Goal: Task Accomplishment & Management: Manage account settings

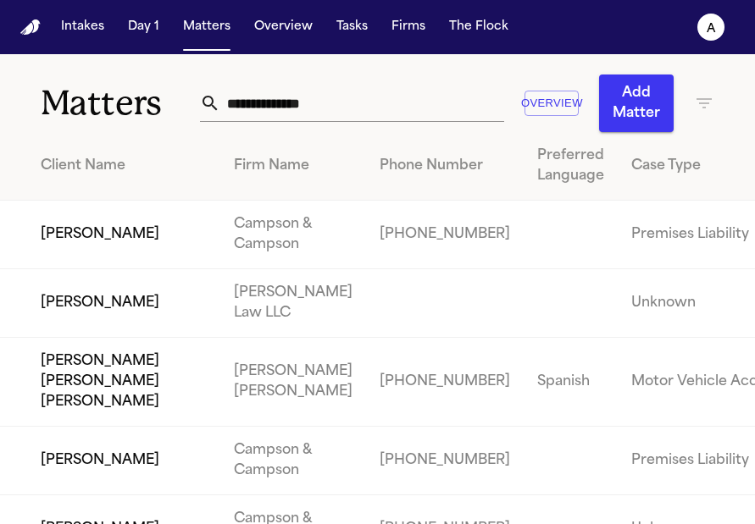
click at [618, 263] on td "Premises Liability" at bounding box center [714, 235] width 193 height 69
click at [571, 269] on td at bounding box center [571, 235] width 94 height 69
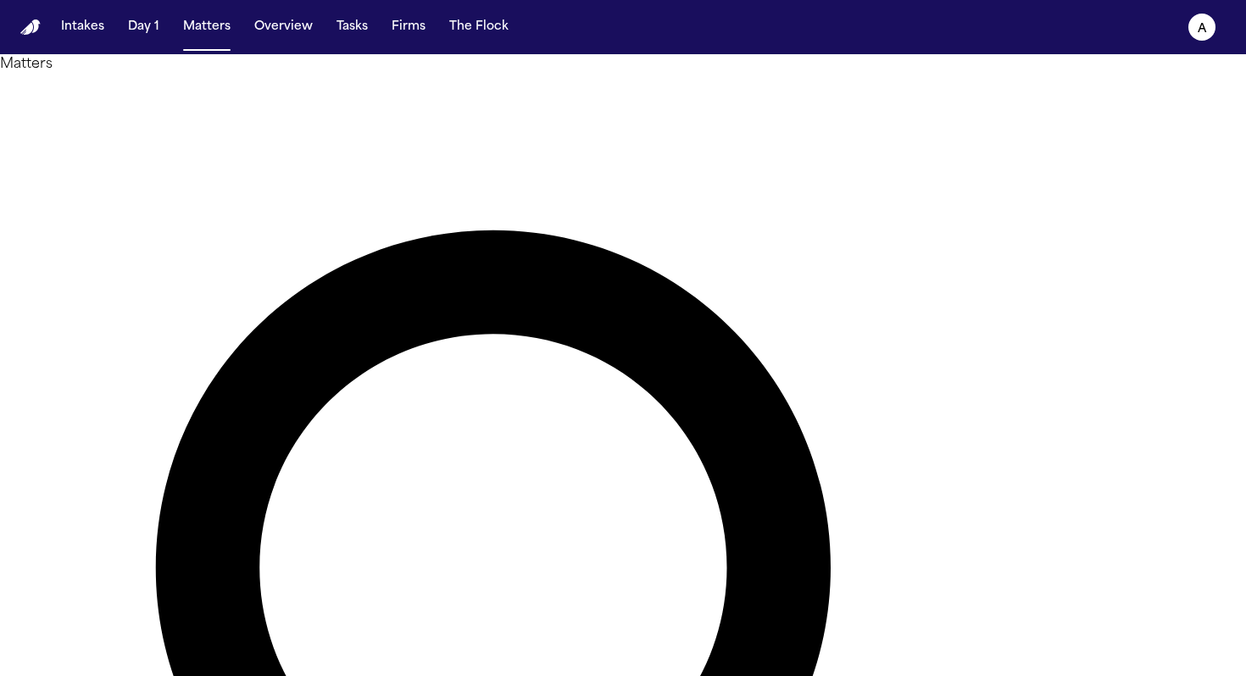
type input "******"
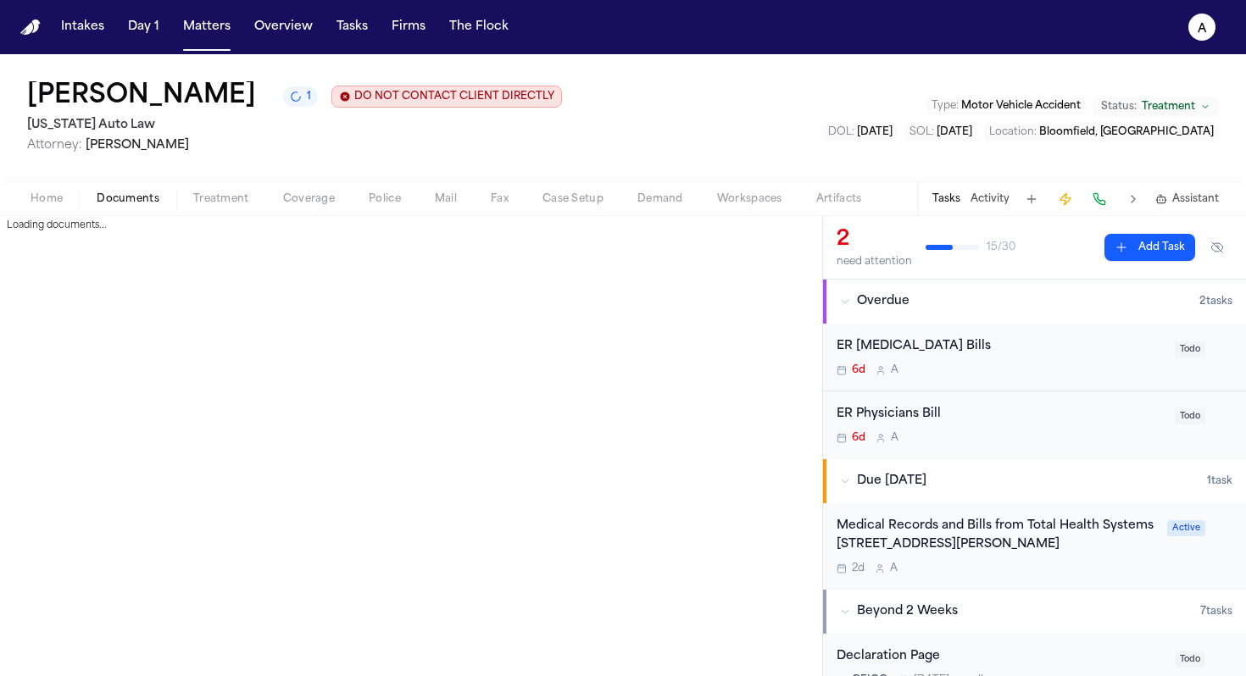
click at [145, 206] on span "Documents" at bounding box center [128, 199] width 63 height 14
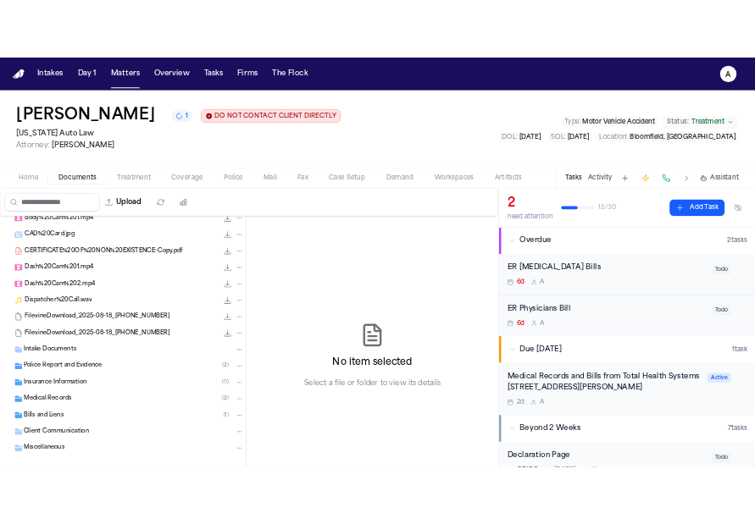
scroll to position [41, 0]
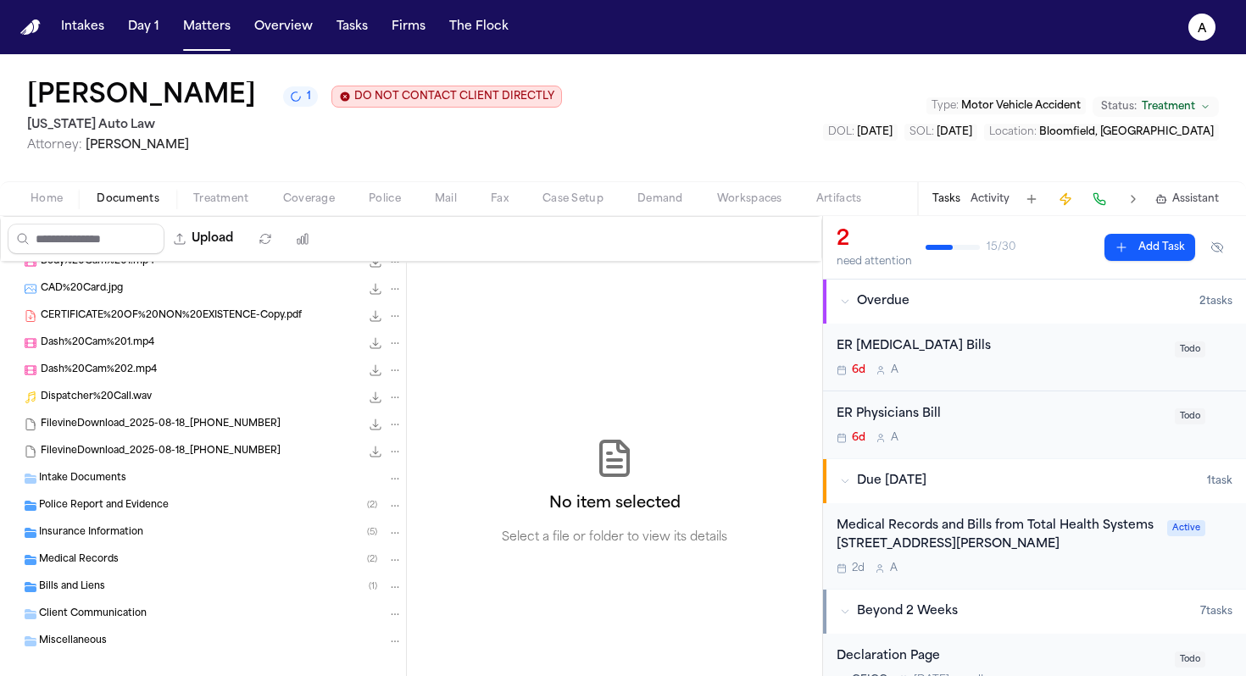
click at [153, 566] on div "Medical Records ( 2 )" at bounding box center [220, 559] width 363 height 15
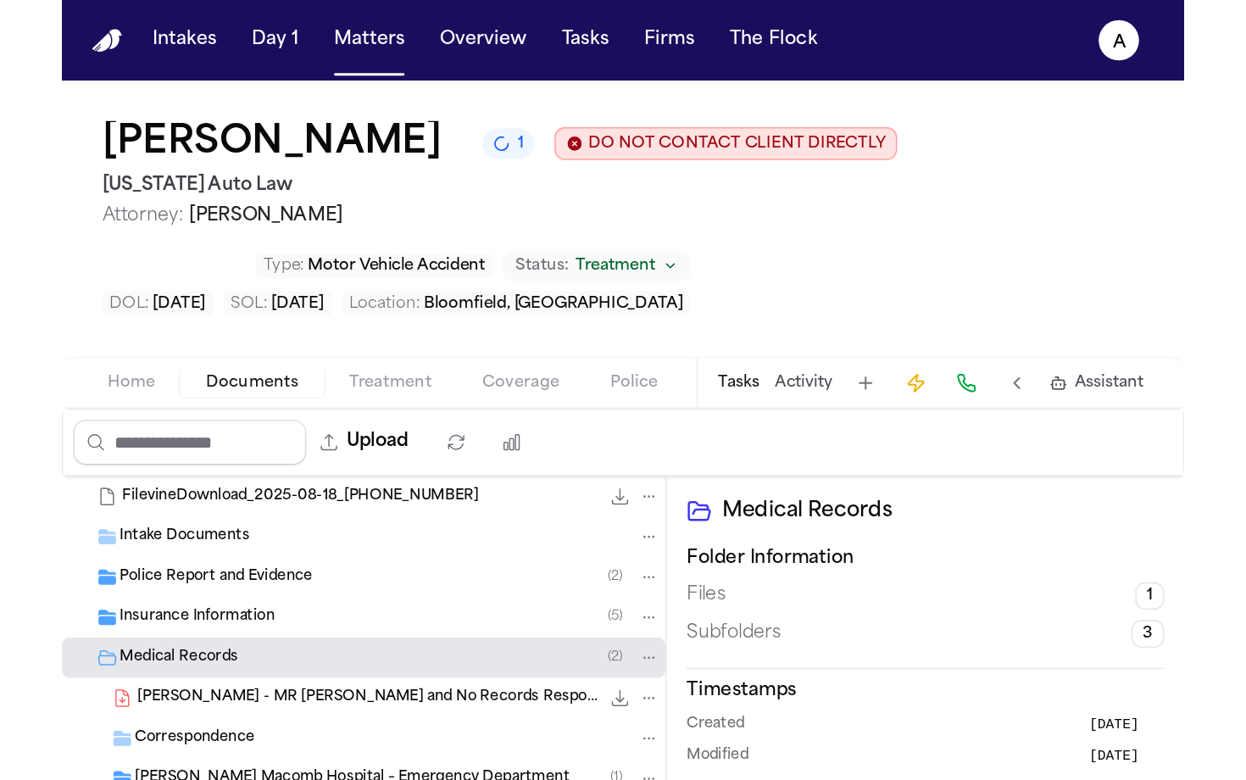
scroll to position [270, 0]
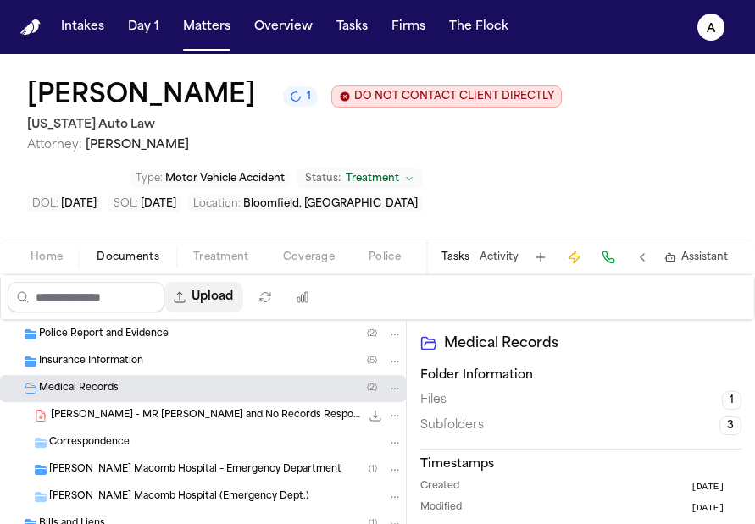
click at [232, 297] on button "Upload" at bounding box center [203, 297] width 79 height 31
select select "**********"
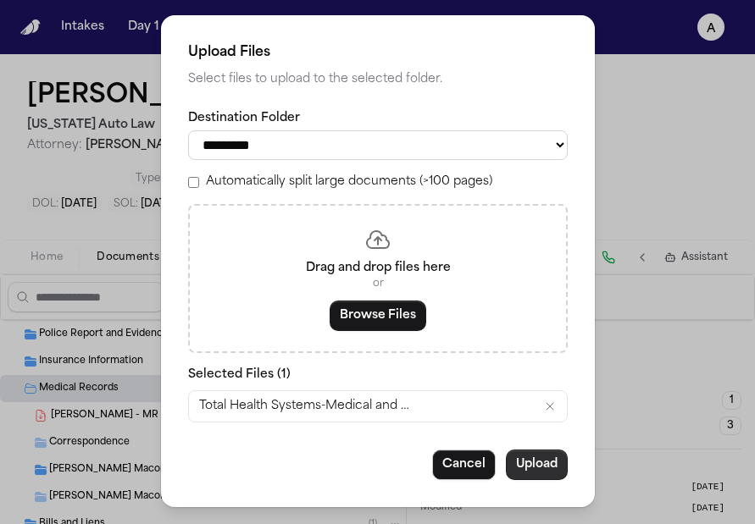
click at [530, 474] on button "Upload" at bounding box center [537, 465] width 62 height 31
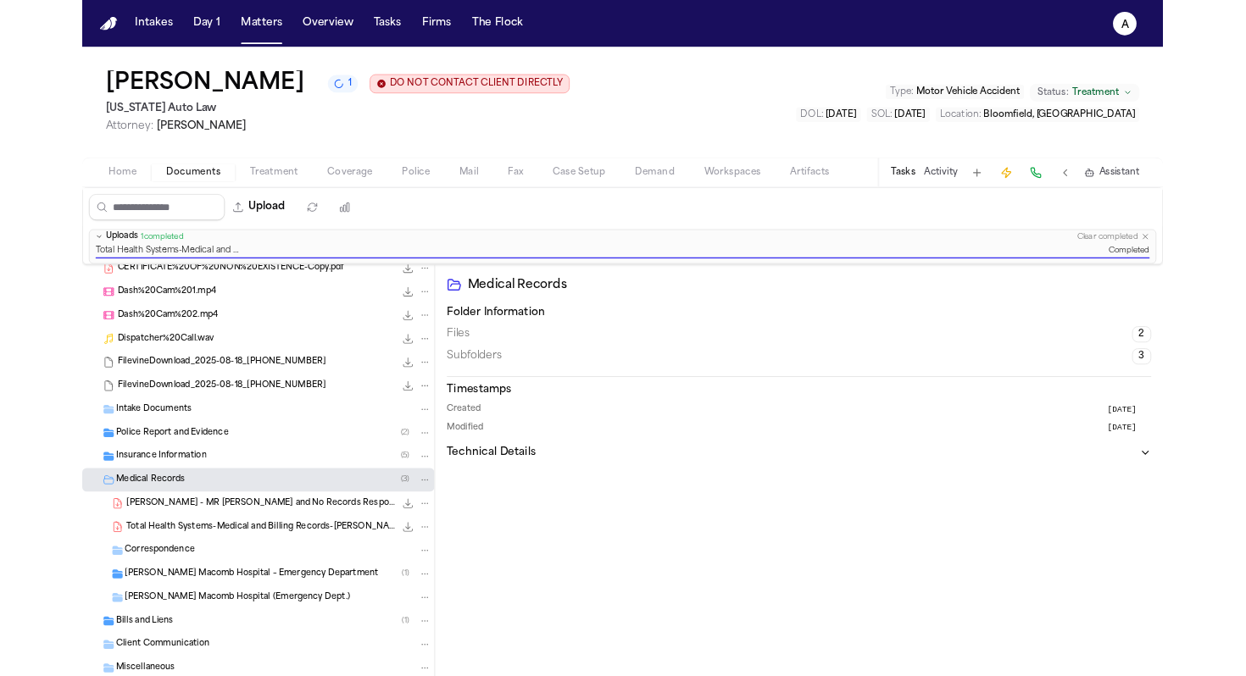
scroll to position [196, 0]
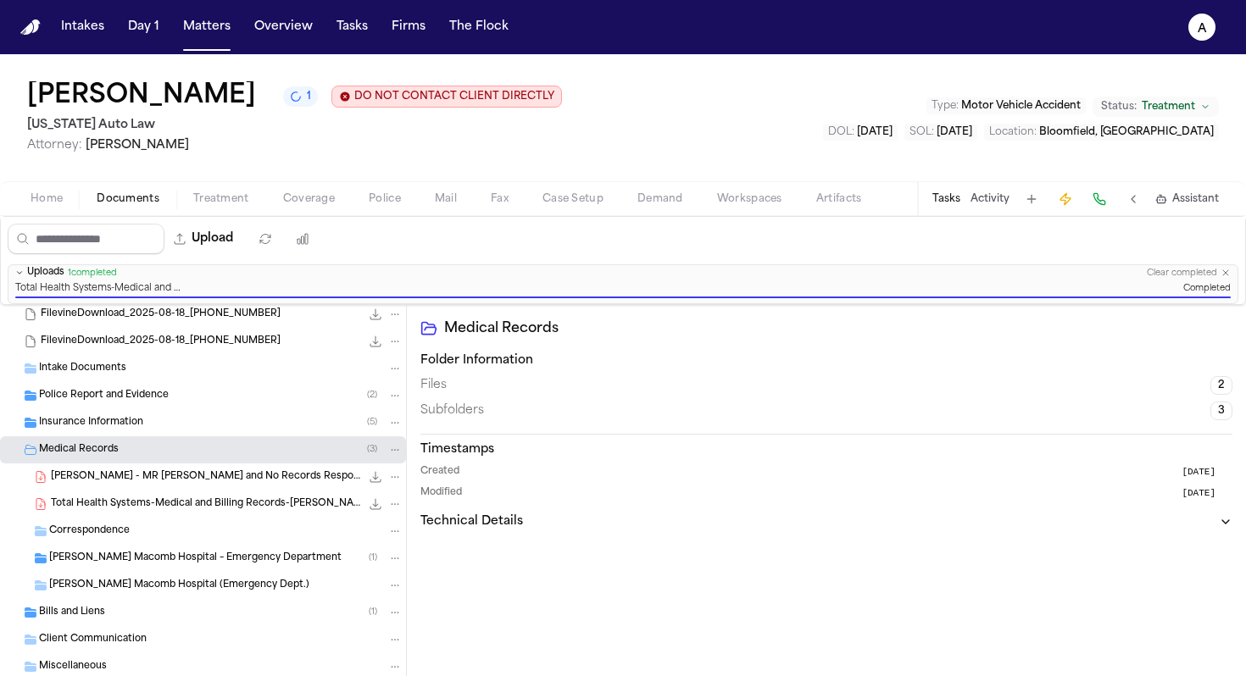
click at [956, 206] on button "Tasks" at bounding box center [946, 199] width 28 height 14
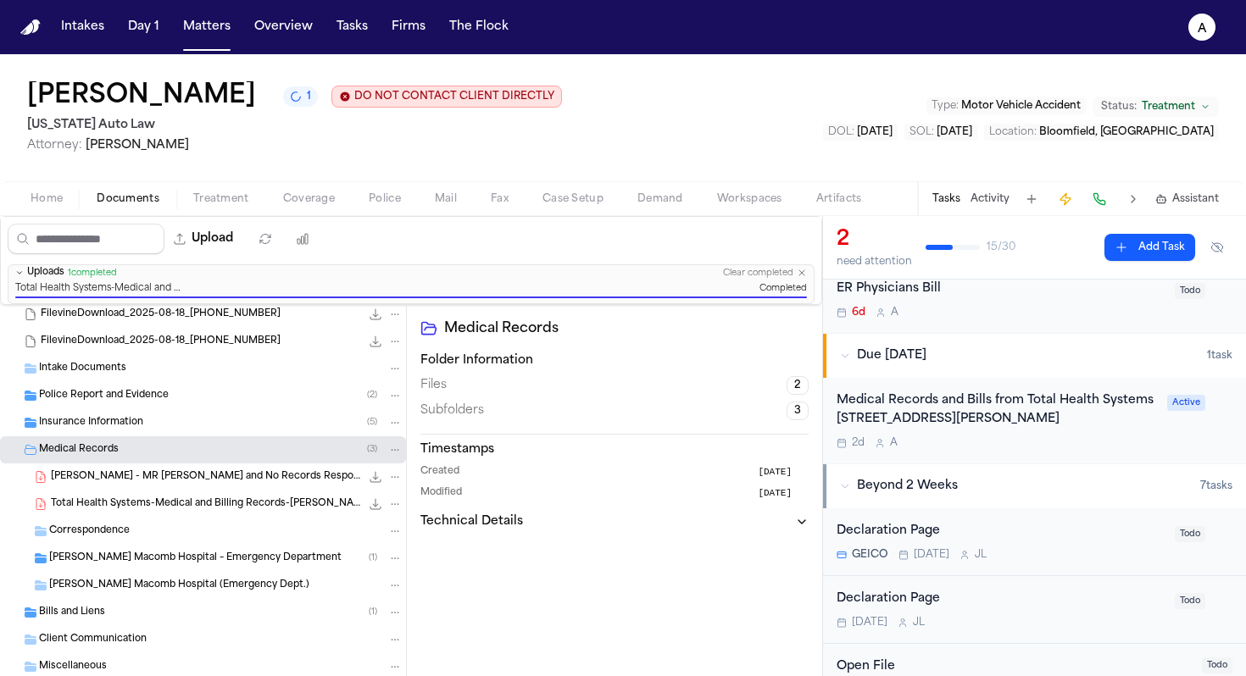
scroll to position [151, 0]
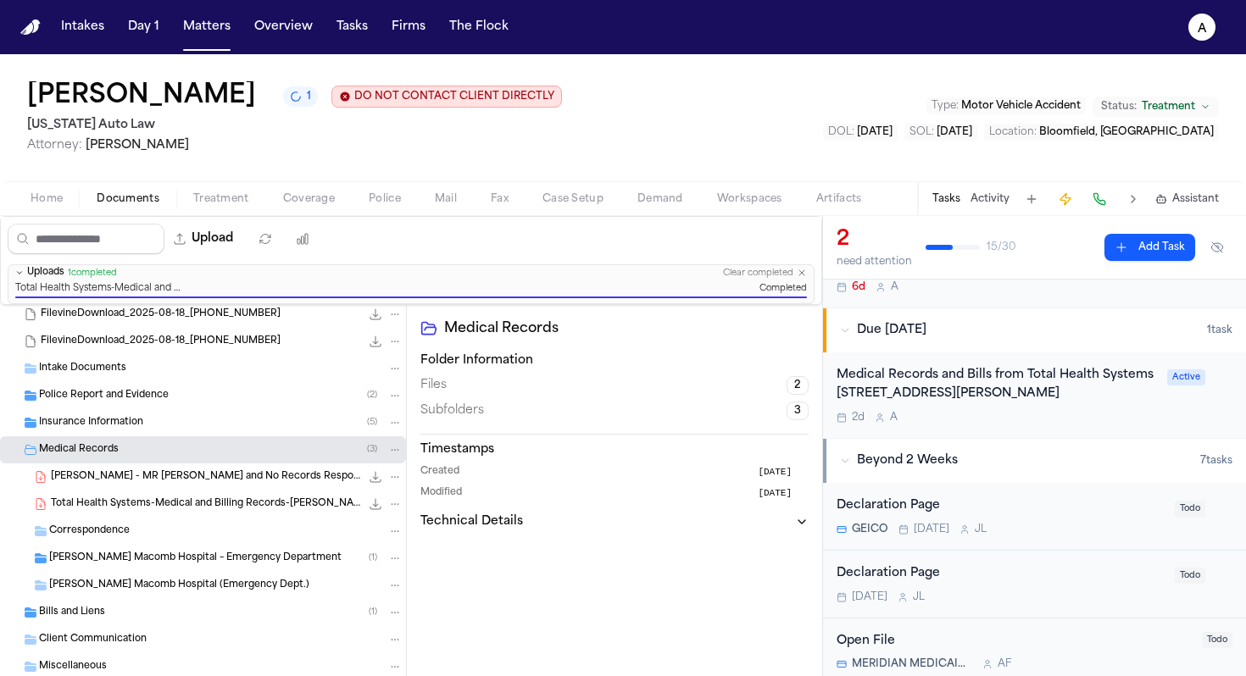
click at [1025, 419] on div "2d A" at bounding box center [996, 418] width 320 height 14
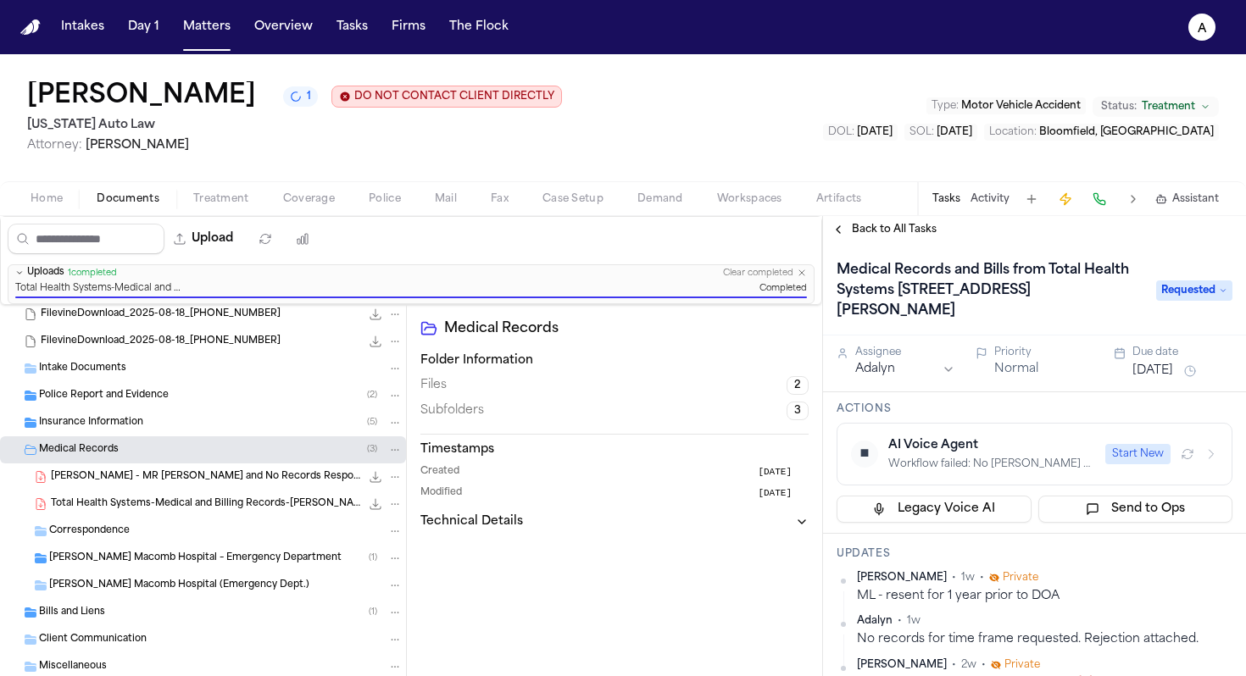
click at [1201, 294] on span "Requested" at bounding box center [1194, 290] width 76 height 20
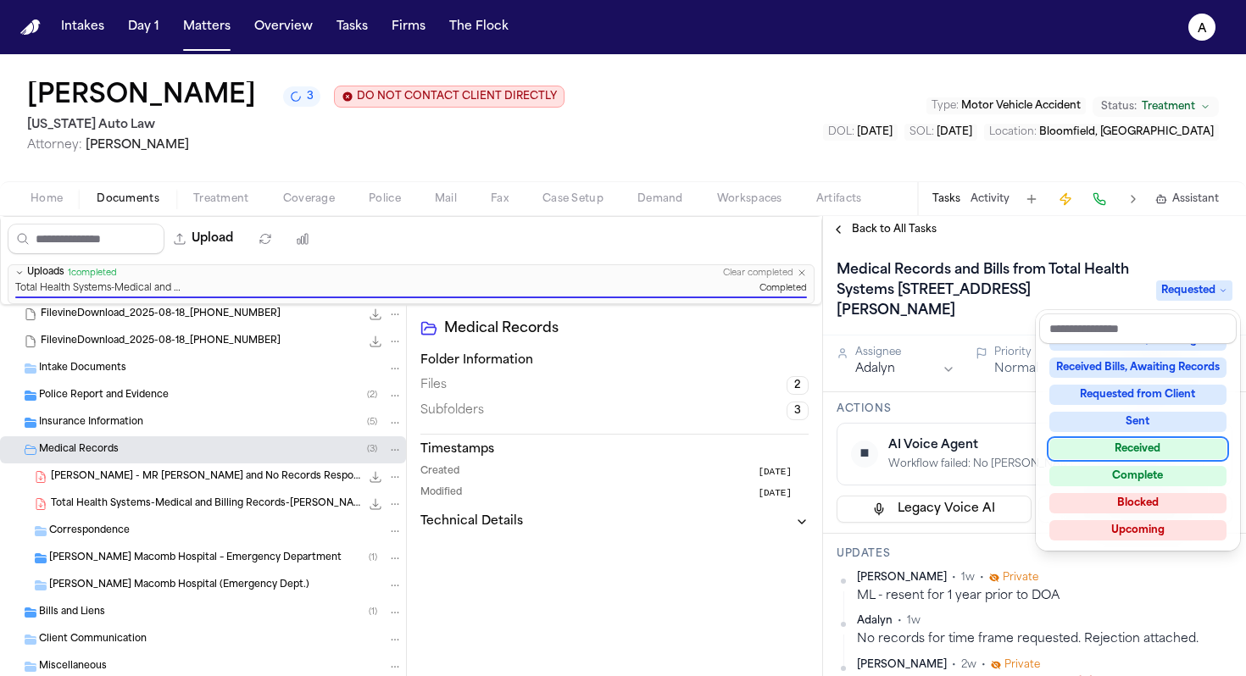
click at [1113, 446] on div "Received" at bounding box center [1137, 449] width 177 height 20
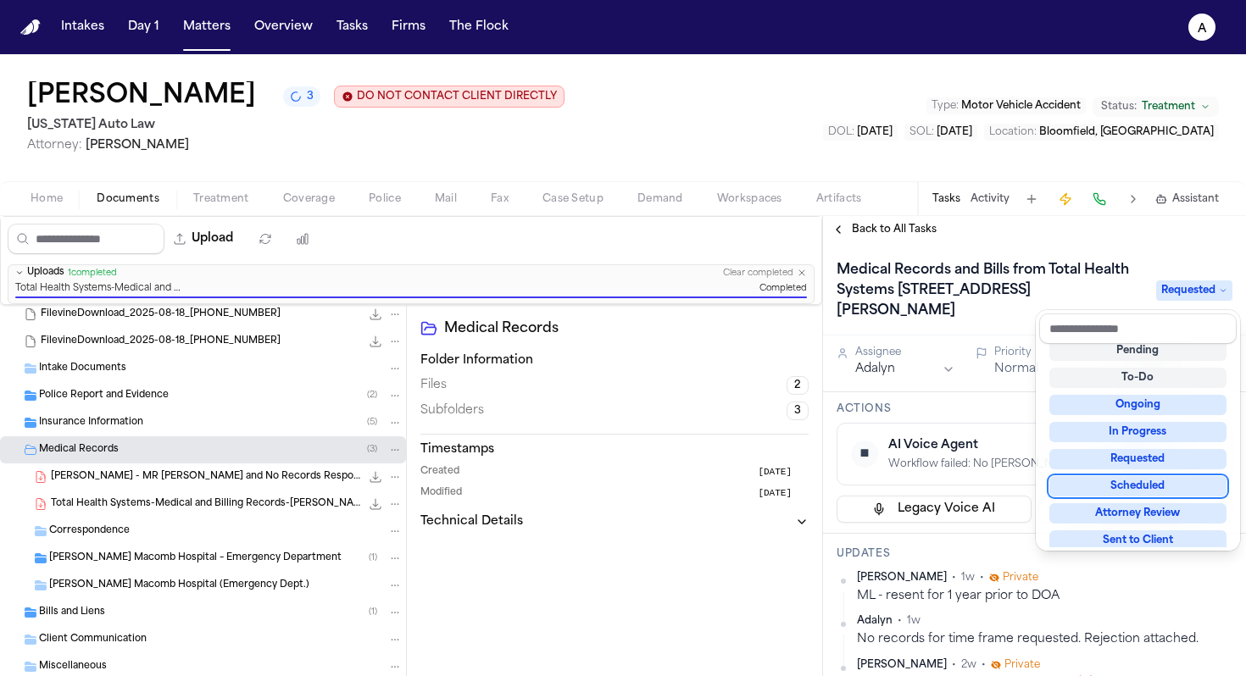
scroll to position [31, 0]
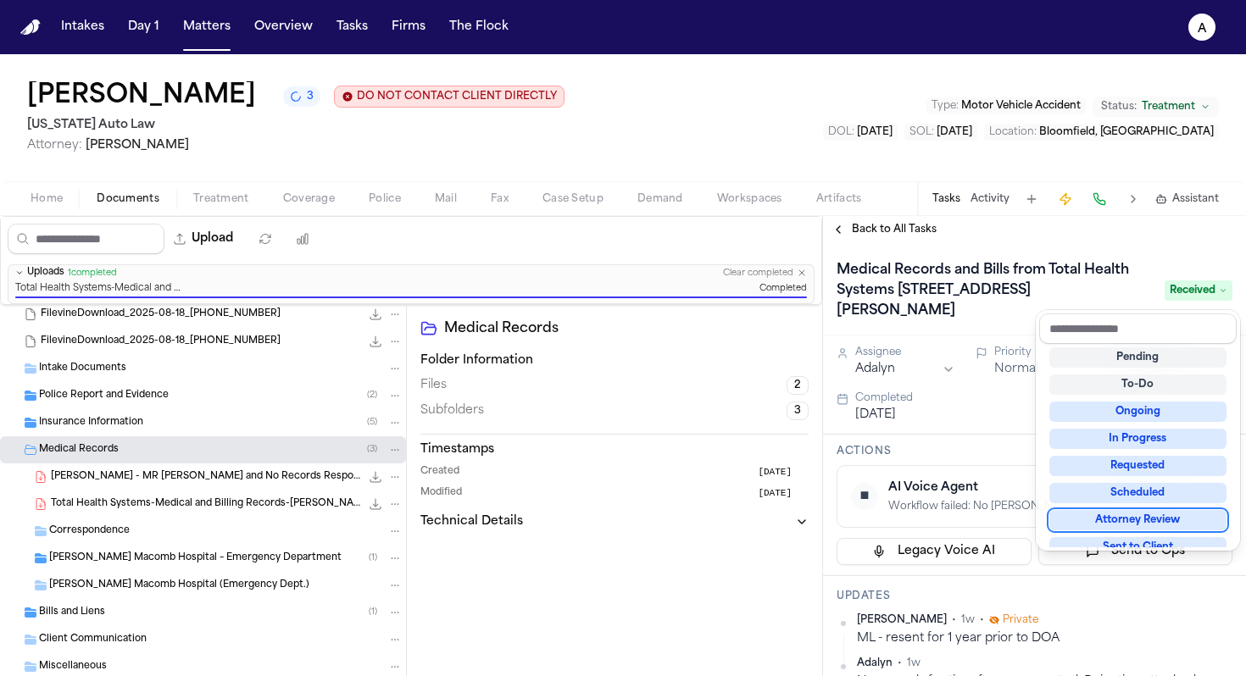
click at [978, 410] on div "Medical Records and Bills from Total Health Systems 43740 Garfield Rd., Clinton…" at bounding box center [1034, 459] width 423 height 433
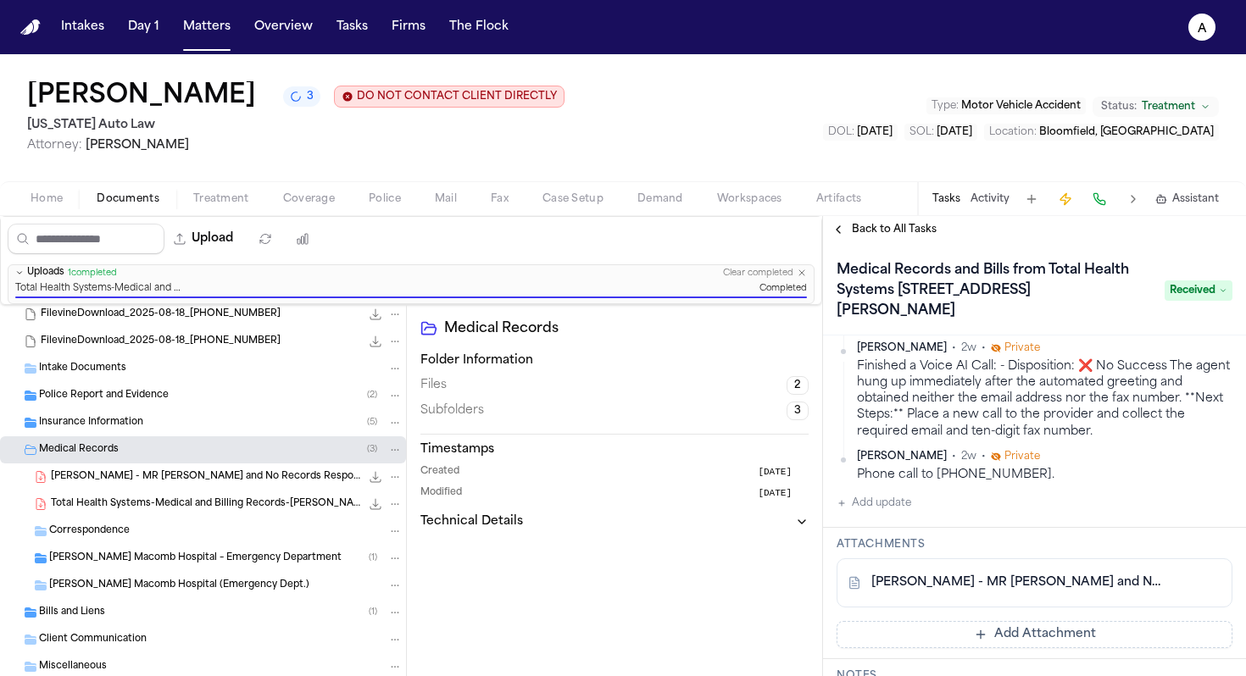
scroll to position [363, 0]
click at [899, 502] on button "Add update" at bounding box center [873, 500] width 75 height 20
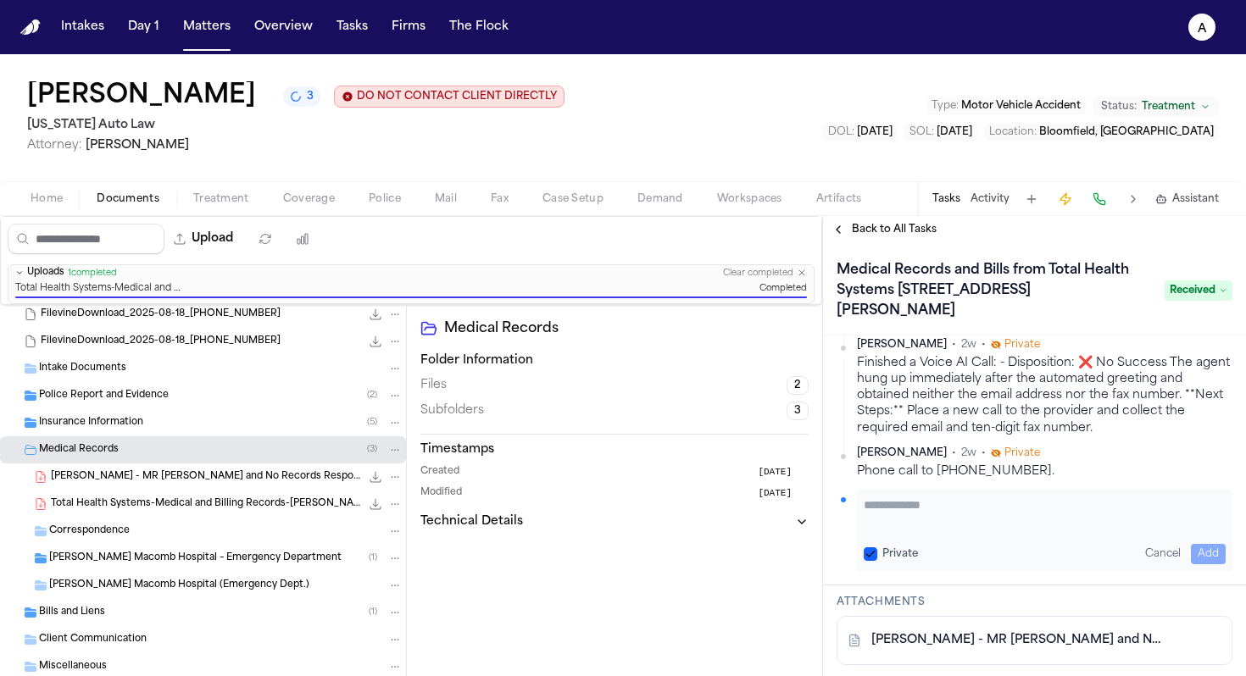
click at [876, 552] on button "Private" at bounding box center [870, 554] width 14 height 14
click at [910, 527] on textarea "Add your update" at bounding box center [1044, 514] width 362 height 34
type textarea "**********"
click at [1201, 555] on button "Add" at bounding box center [1207, 554] width 35 height 20
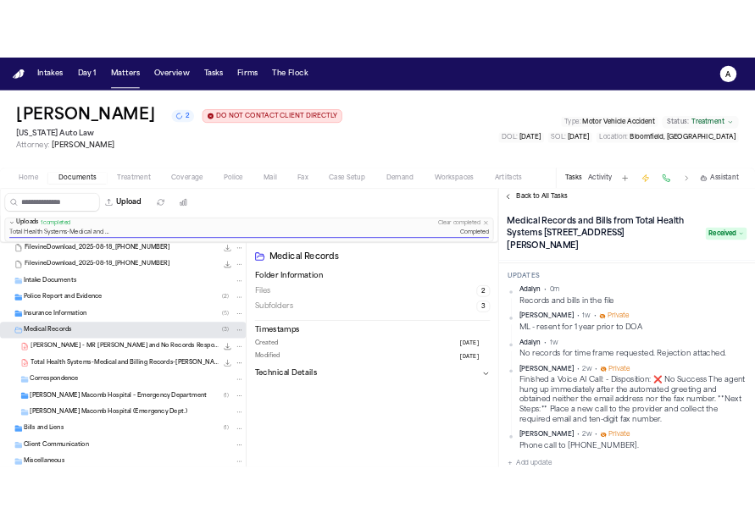
scroll to position [226, 0]
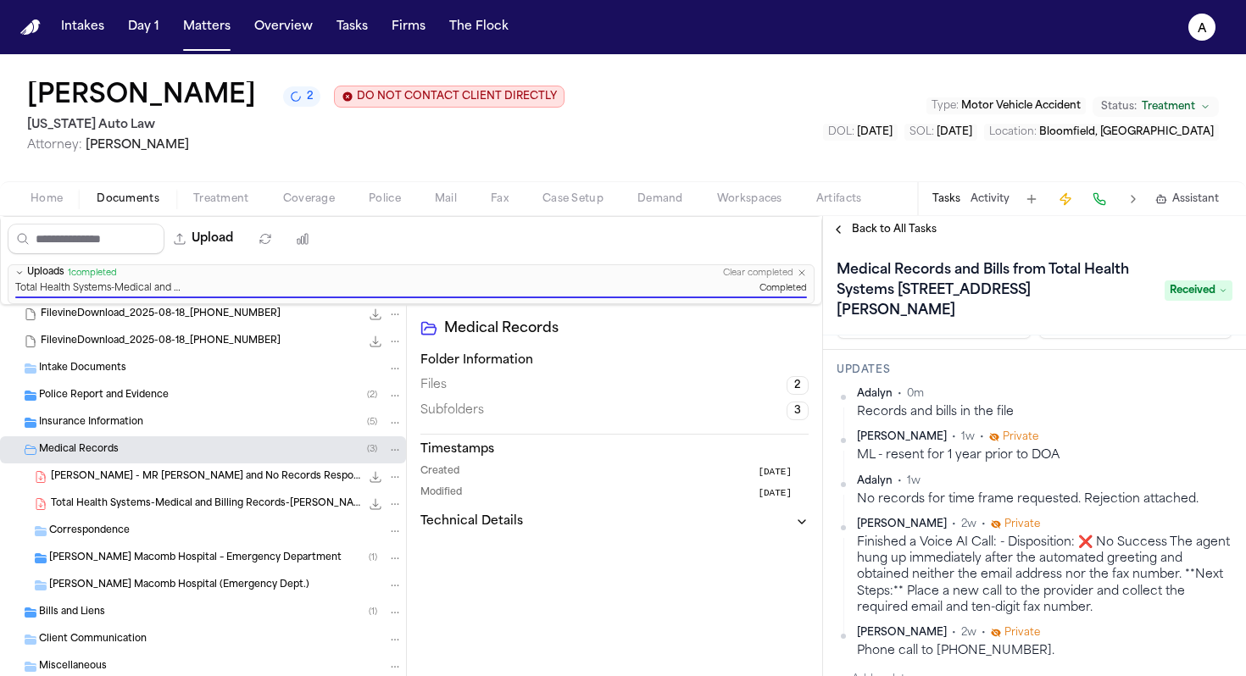
click at [1214, 397] on html "Intakes Day 1 Matters Overview Tasks Firms The Flock A Taylor Edwards 2 DO NOT …" at bounding box center [623, 338] width 1246 height 676
click at [1166, 420] on div "Edit" at bounding box center [1165, 423] width 100 height 24
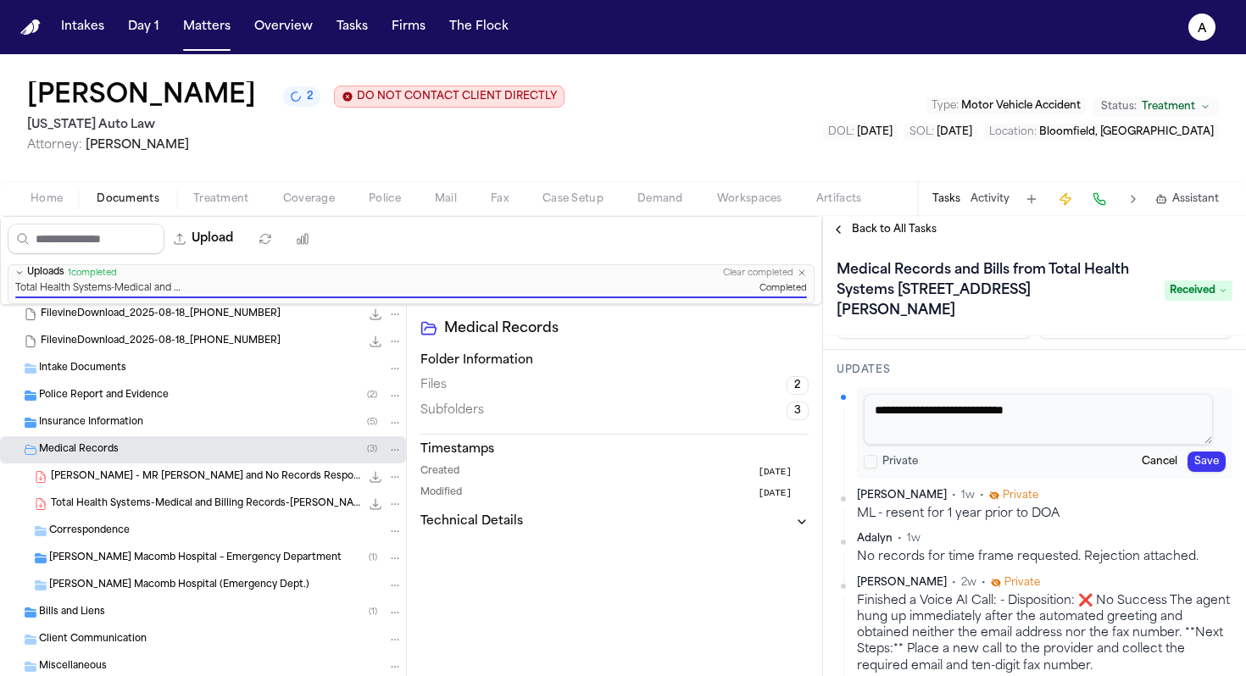
click at [1035, 414] on textarea "**********" at bounding box center [1037, 419] width 349 height 51
type textarea "**********"
click at [1183, 475] on div "**********" at bounding box center [1044, 433] width 375 height 92
click at [1195, 469] on button "Save" at bounding box center [1206, 462] width 38 height 20
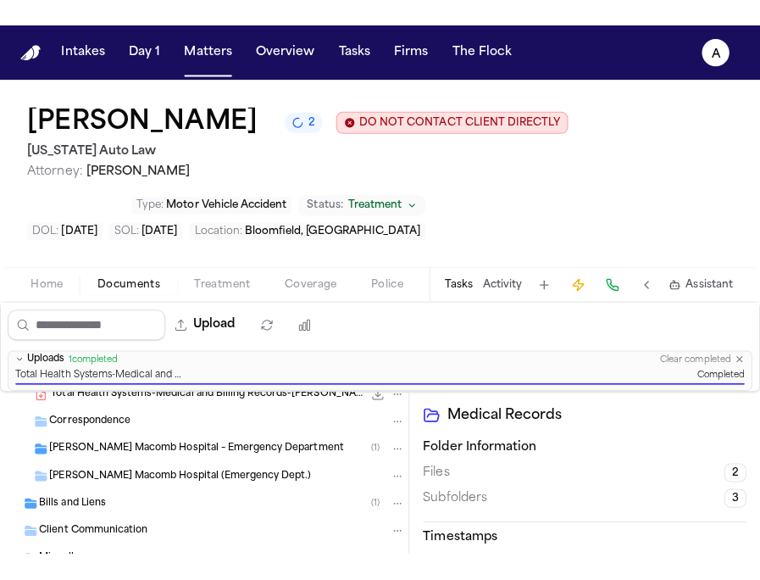
scroll to position [407, 0]
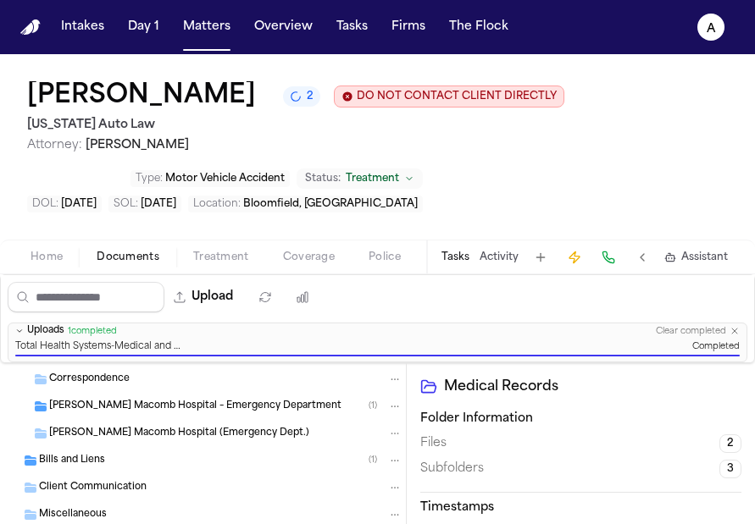
click at [214, 506] on div "Miscellaneous" at bounding box center [203, 515] width 406 height 27
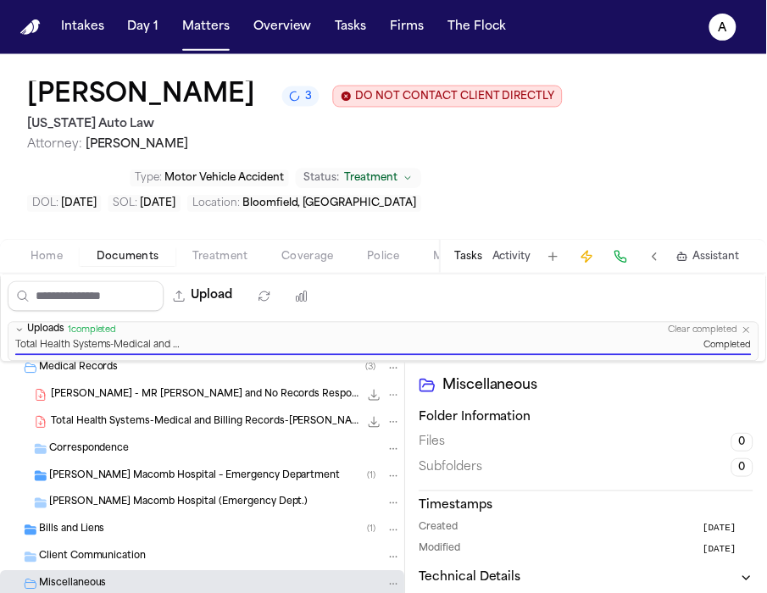
scroll to position [338, 0]
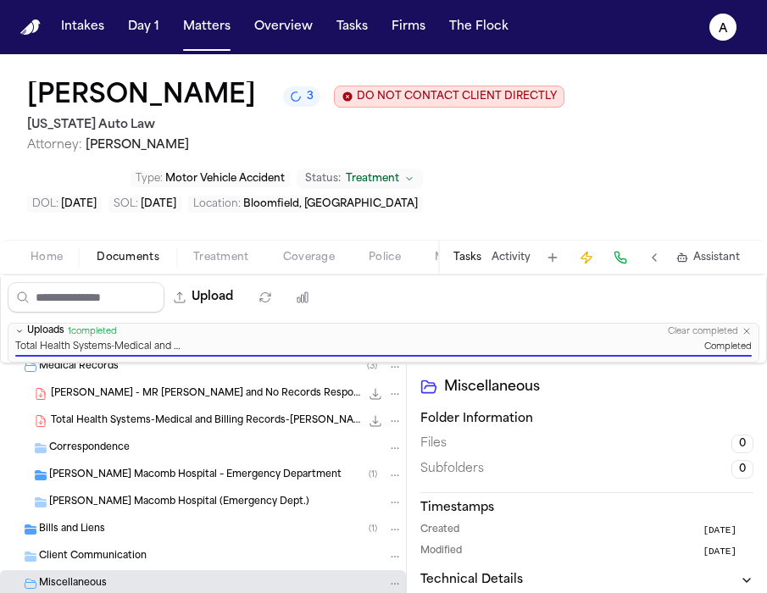
click at [258, 578] on div "Miscellaneous" at bounding box center [220, 583] width 363 height 15
click at [132, 585] on div "Miscellaneous" at bounding box center [220, 583] width 363 height 15
click at [214, 299] on button "Upload" at bounding box center [203, 297] width 79 height 31
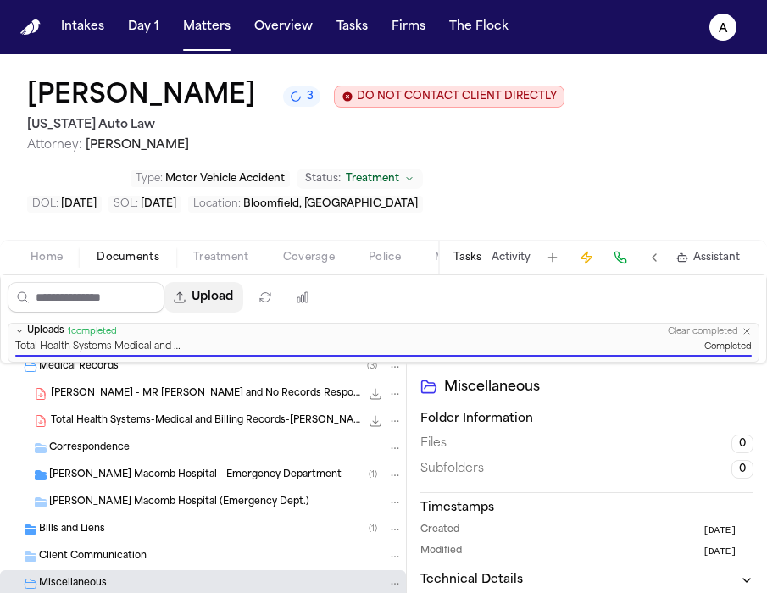
select select "**********"
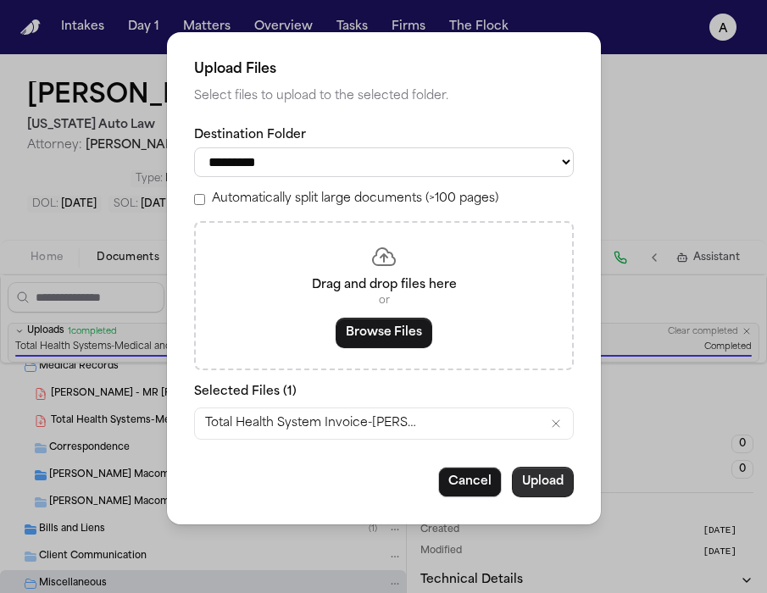
click at [547, 486] on button "Upload" at bounding box center [543, 482] width 62 height 31
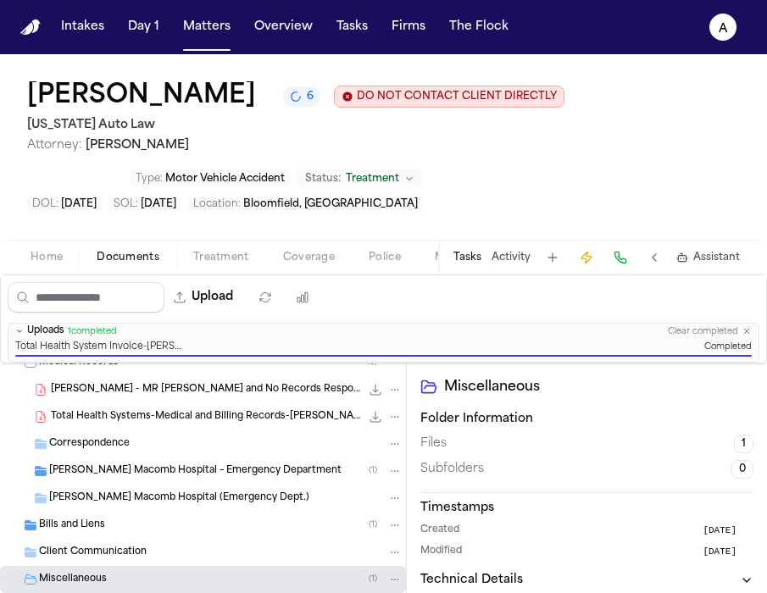
scroll to position [365, 0]
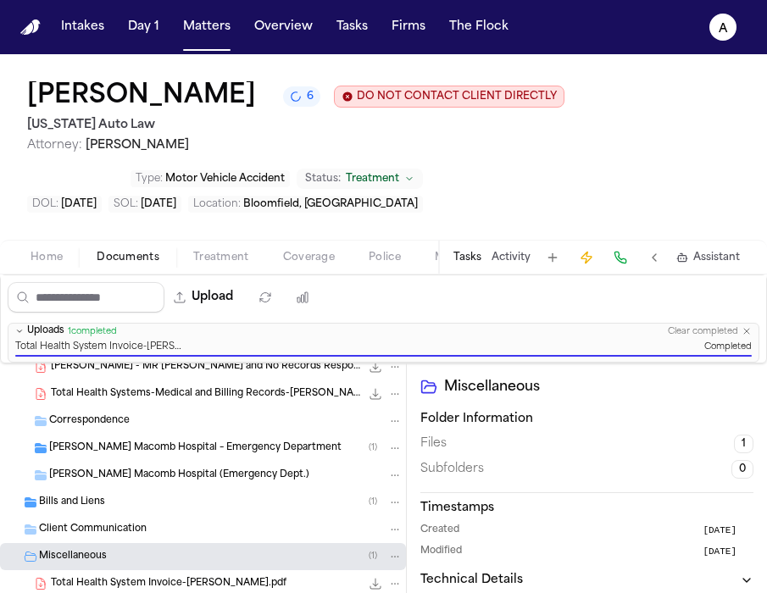
click at [114, 508] on div "Bills and Liens ( 1 )" at bounding box center [220, 502] width 363 height 15
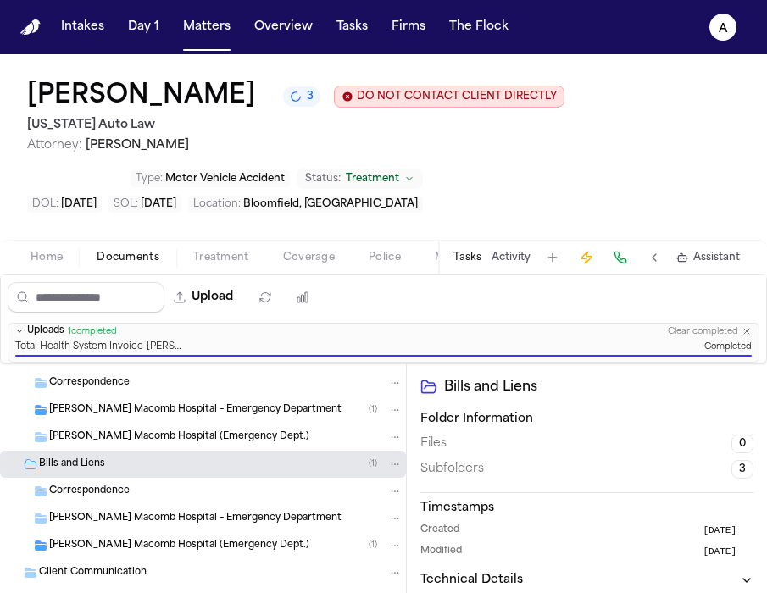
scroll to position [404, 0]
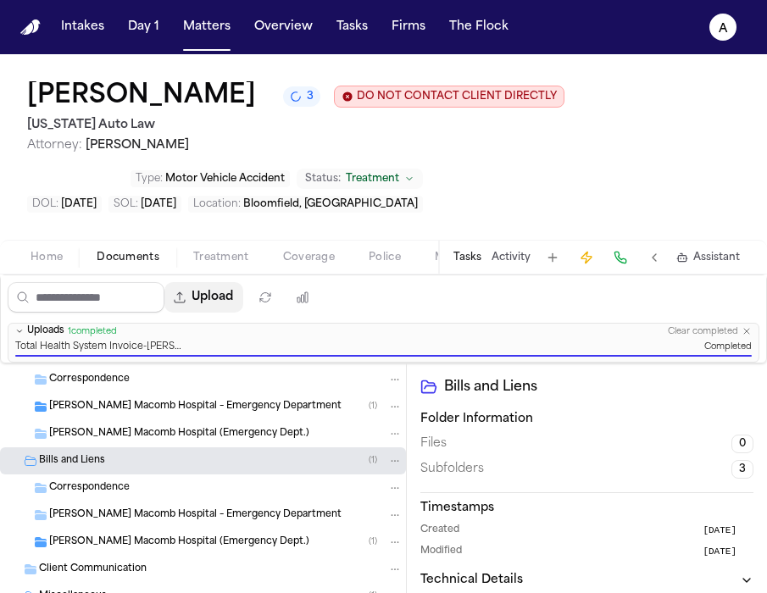
click at [222, 301] on button "Upload" at bounding box center [203, 297] width 79 height 31
select select "**********"
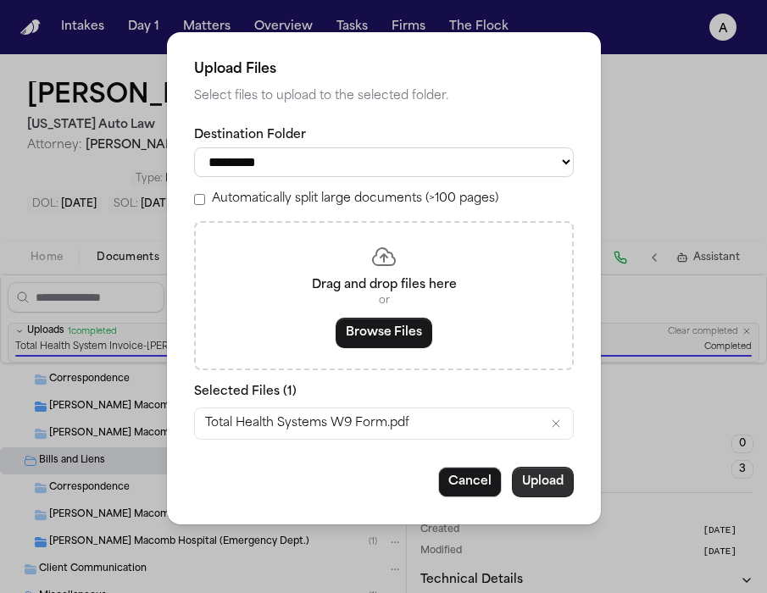
click at [542, 491] on button "Upload" at bounding box center [543, 482] width 62 height 31
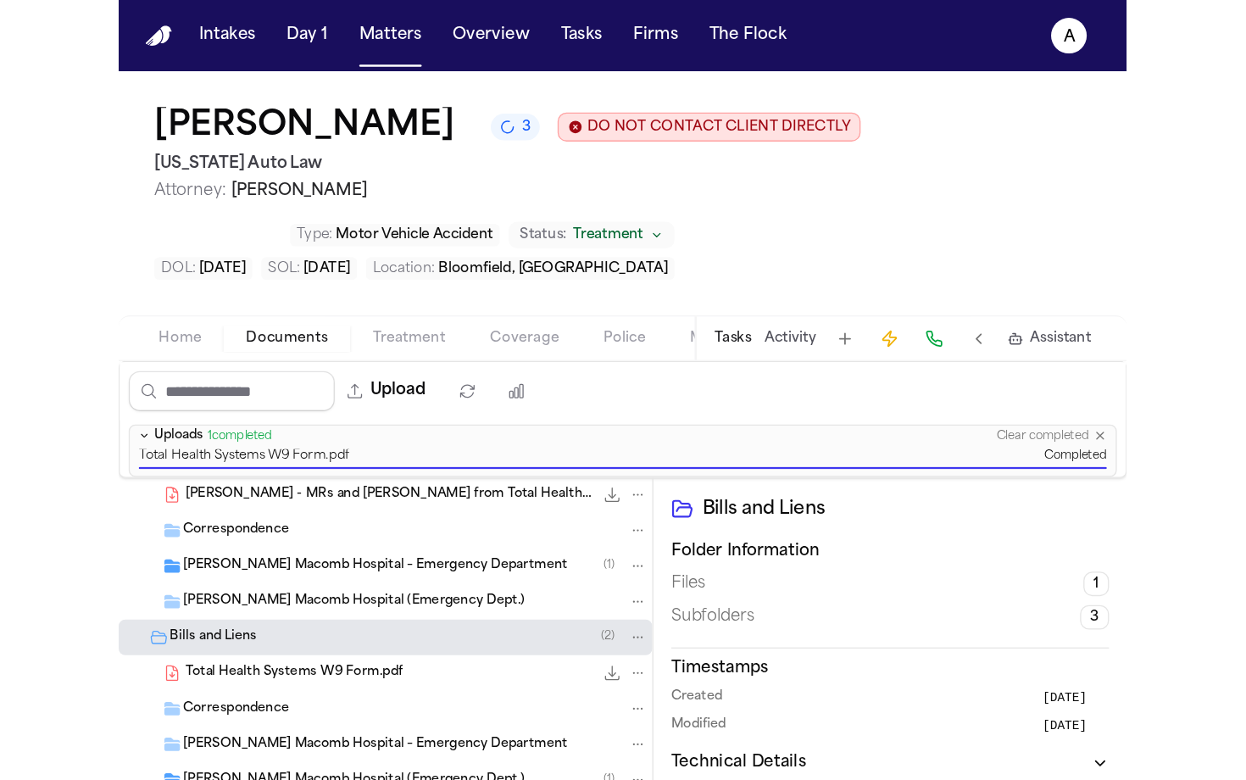
scroll to position [348, 0]
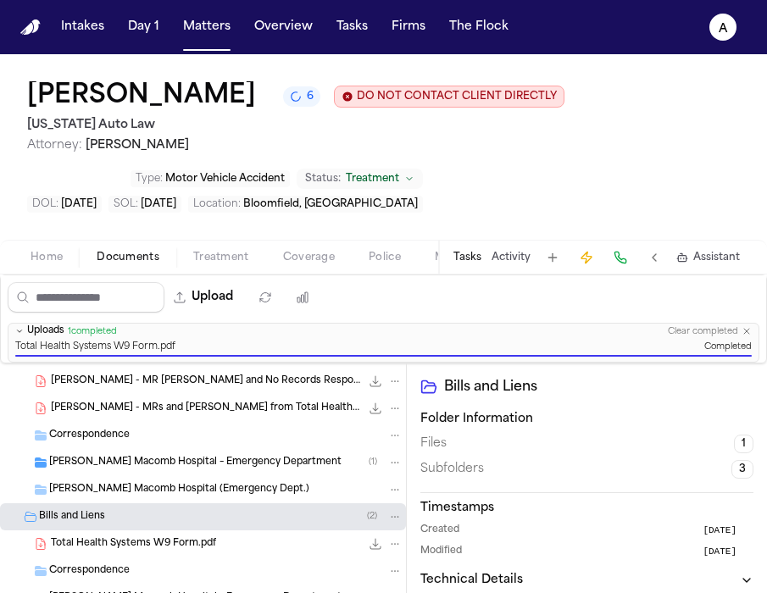
click at [477, 258] on button "Tasks" at bounding box center [467, 258] width 28 height 14
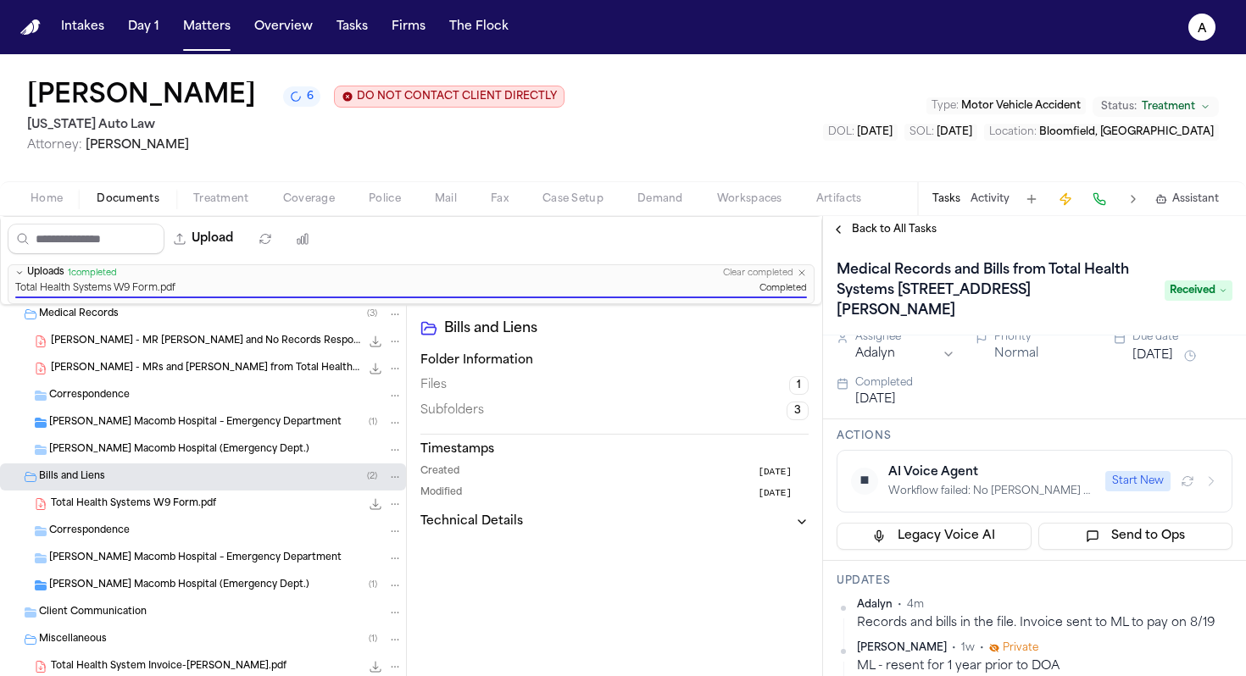
scroll to position [0, 0]
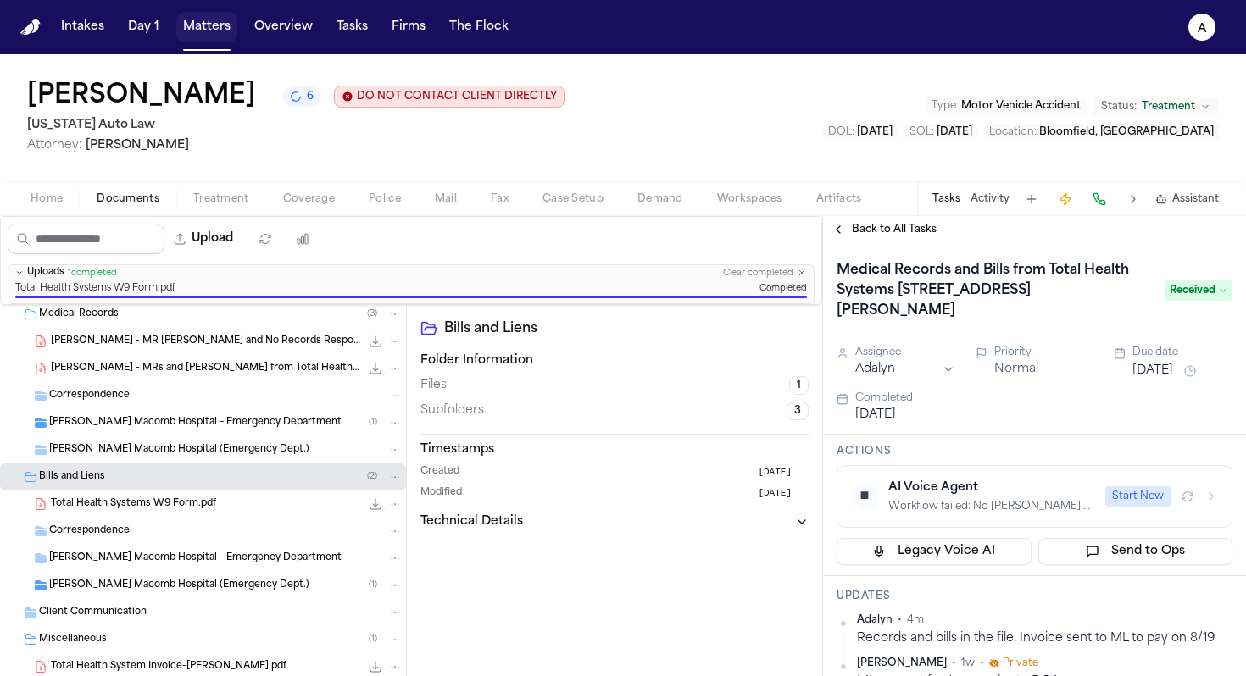
click at [203, 40] on button "Matters" at bounding box center [206, 27] width 61 height 31
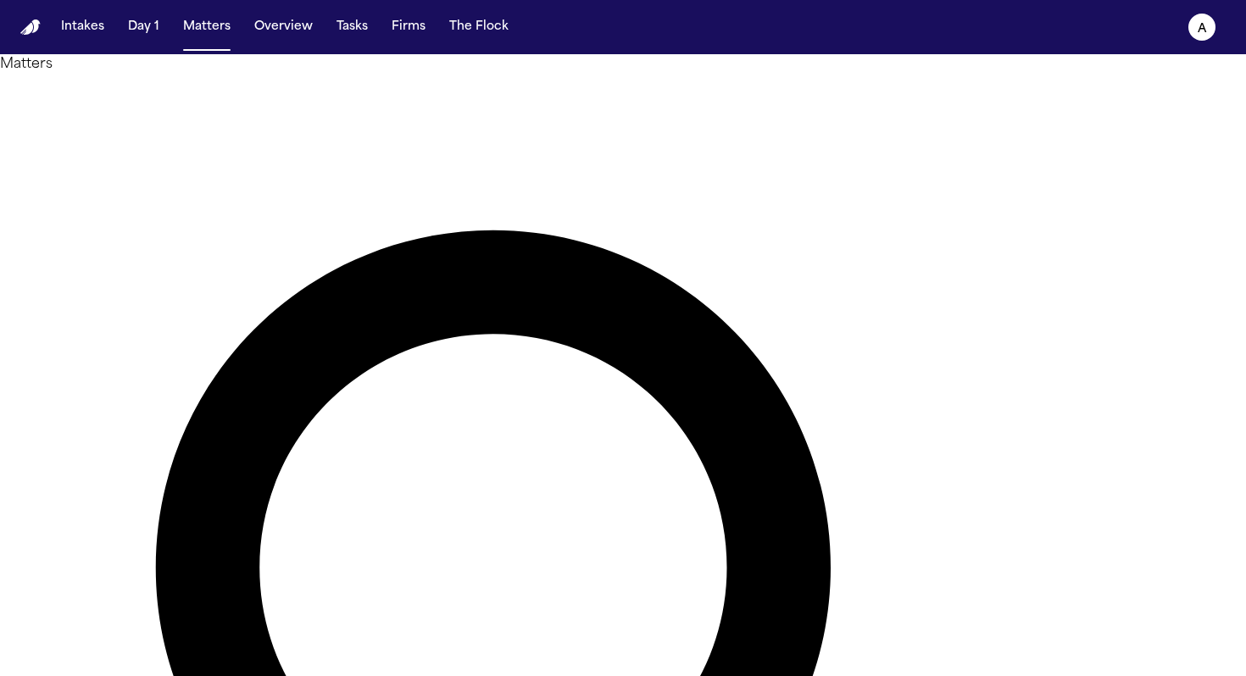
drag, startPoint x: 626, startPoint y: 97, endPoint x: 435, endPoint y: 91, distance: 191.6
type input "********"
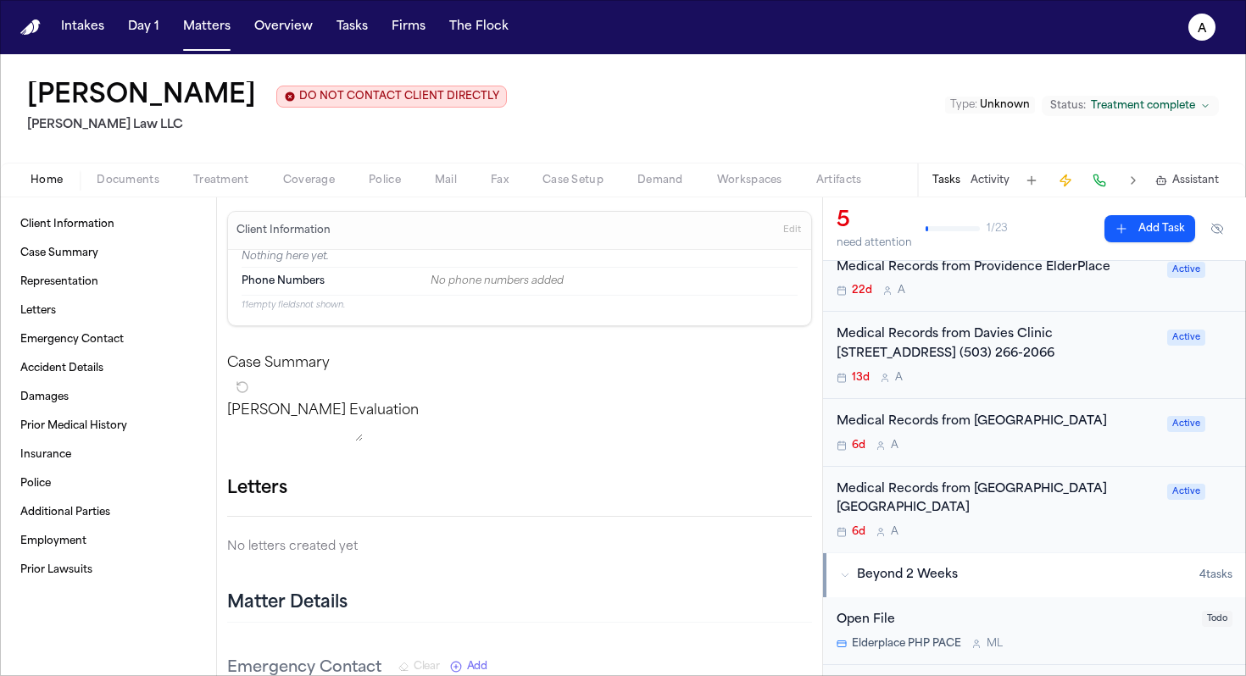
scroll to position [146, 0]
click at [1093, 371] on div "Medical Records from Davies Clinic 345 Grant St., Canby, OR 97013 (503) 266-206…" at bounding box center [996, 356] width 320 height 59
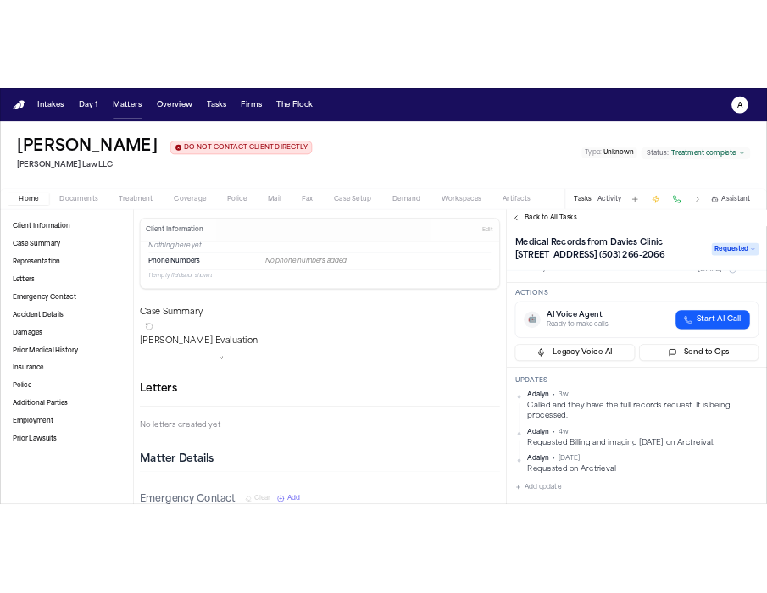
scroll to position [40, 0]
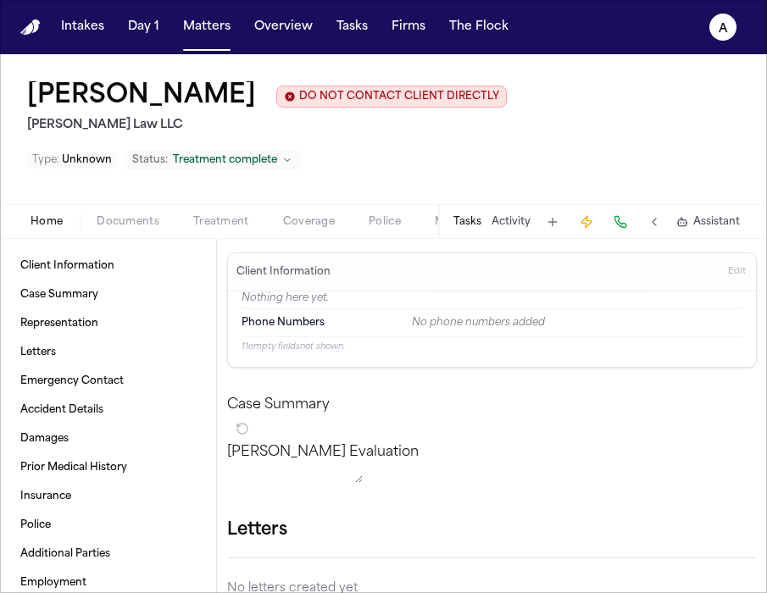
click at [463, 229] on button "Tasks" at bounding box center [467, 222] width 28 height 14
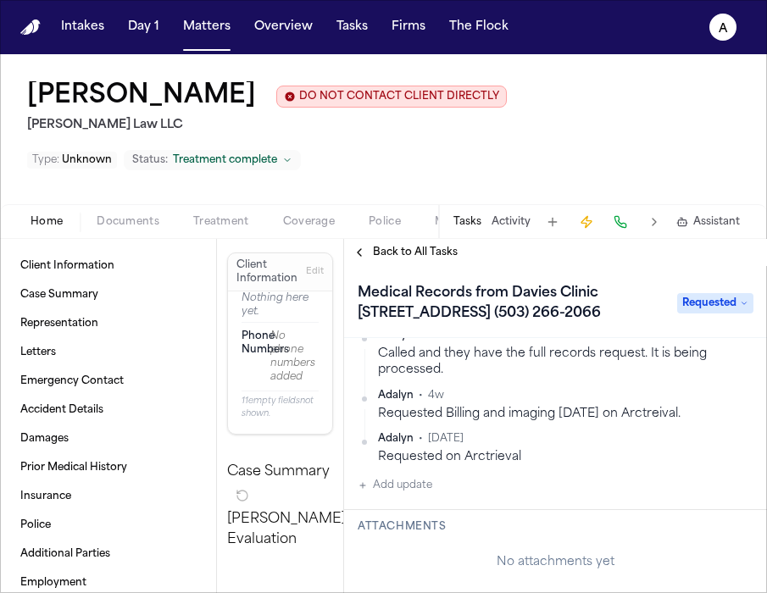
scroll to position [242, 0]
click at [413, 489] on button "Add update" at bounding box center [395, 484] width 75 height 20
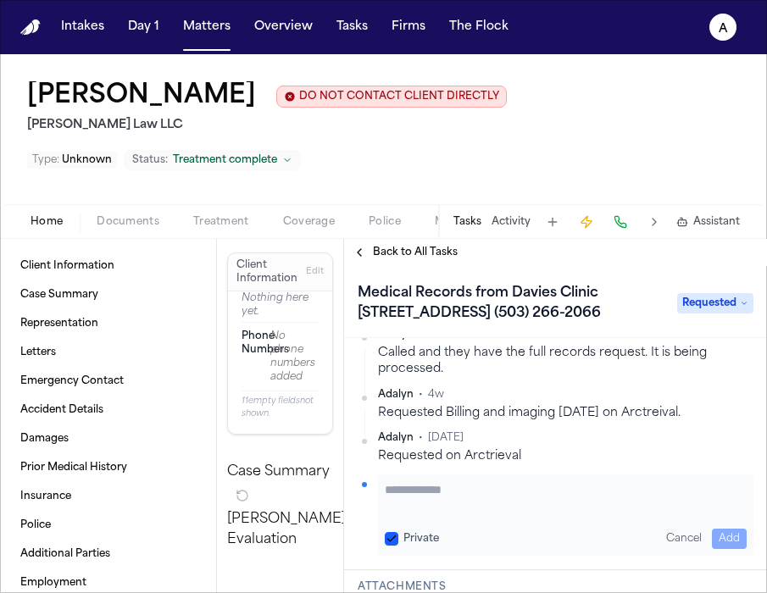
click at [391, 532] on button "Private" at bounding box center [392, 539] width 14 height 14
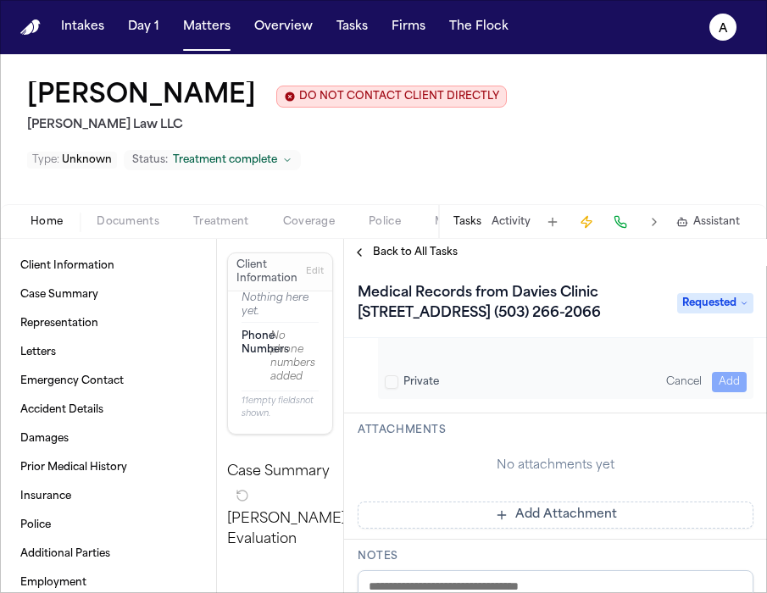
scroll to position [405, 0]
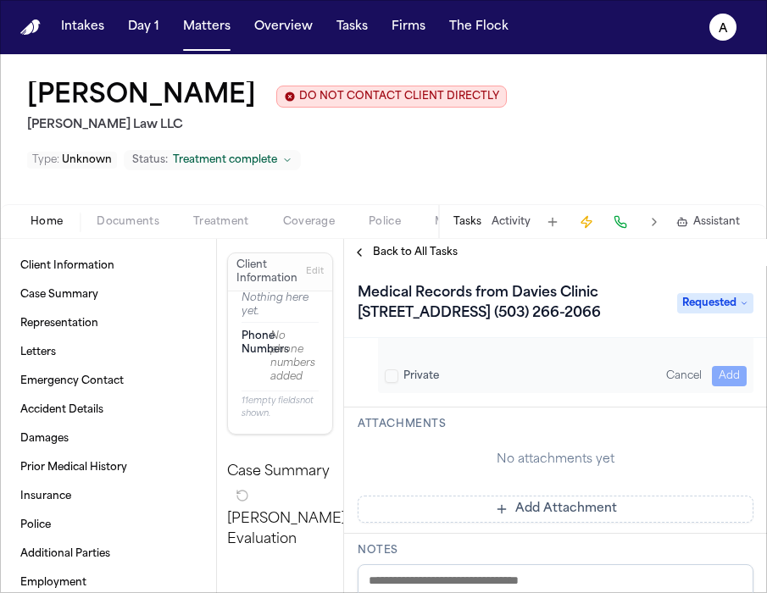
click at [473, 497] on button "Add Attachment" at bounding box center [556, 509] width 396 height 27
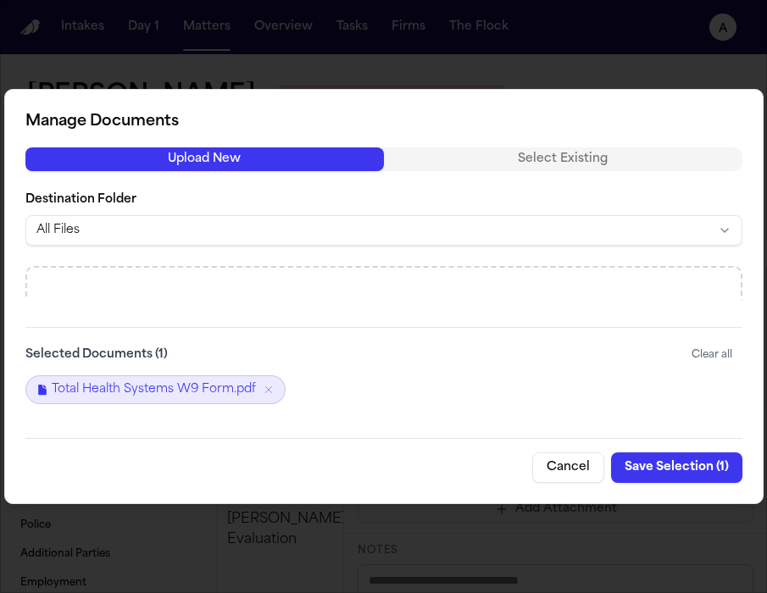
click at [709, 352] on button "Clear all" at bounding box center [711, 354] width 61 height 27
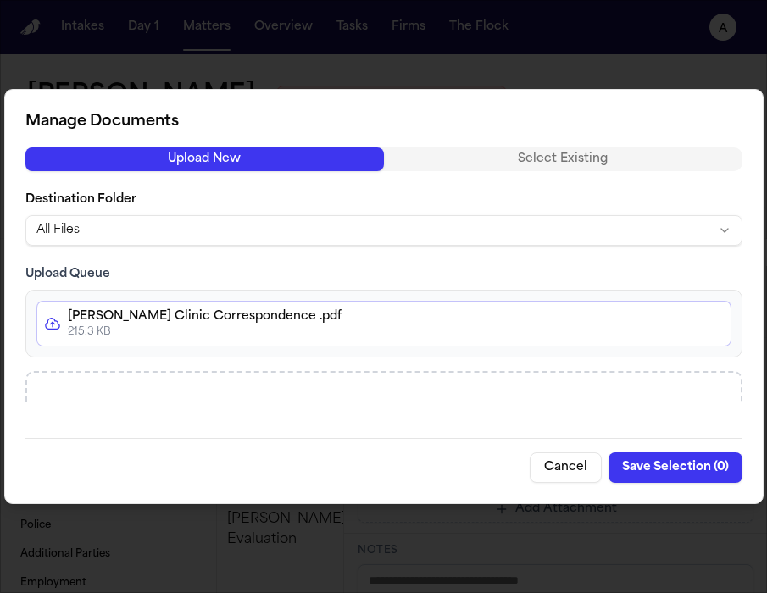
click at [687, 469] on button "Save Selection ( 0 )" at bounding box center [675, 467] width 134 height 31
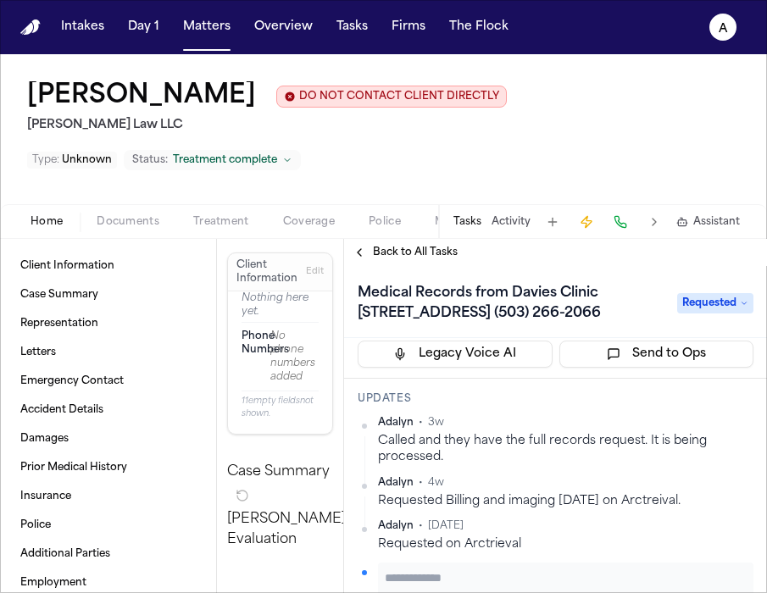
scroll to position [240, 0]
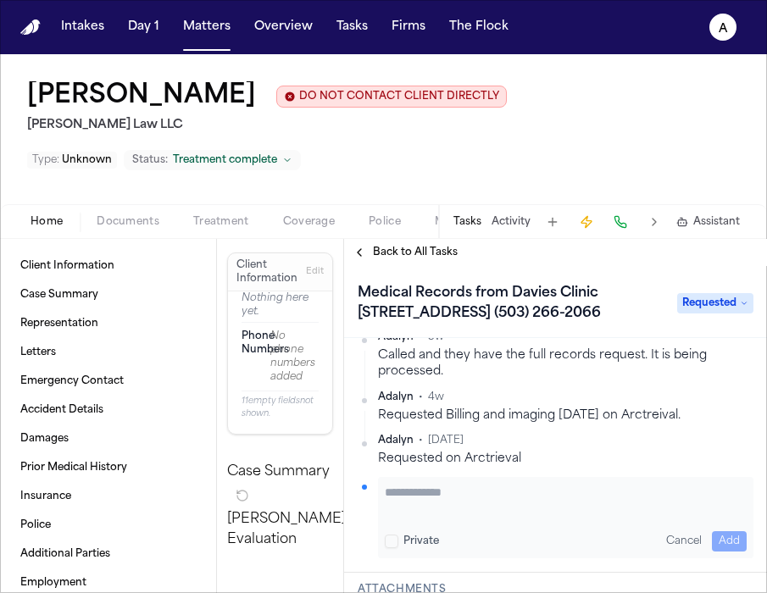
click at [422, 513] on textarea "Add your update" at bounding box center [566, 501] width 362 height 34
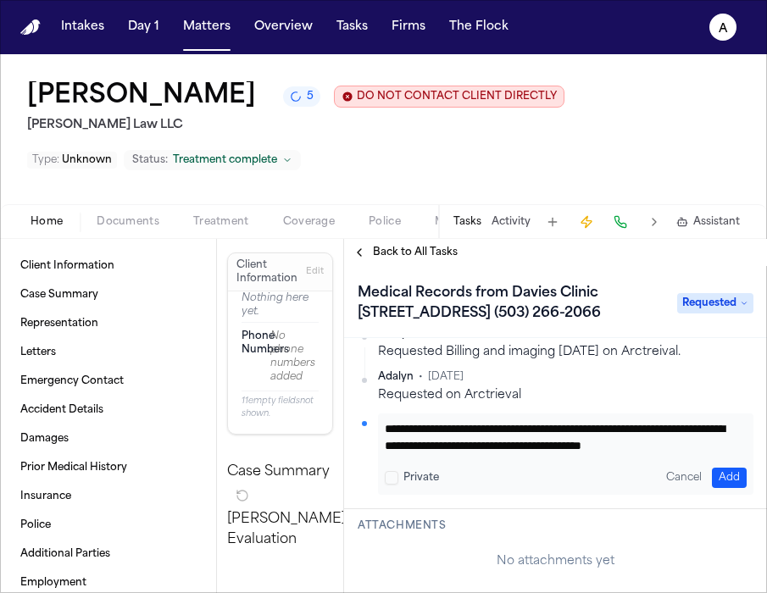
scroll to position [308, 0]
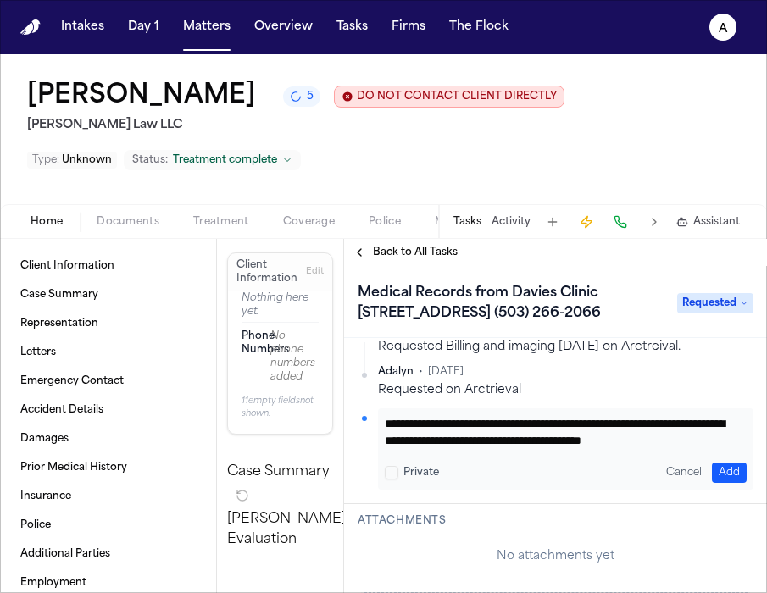
type textarea "**********"
click at [721, 470] on button "Add" at bounding box center [729, 473] width 35 height 20
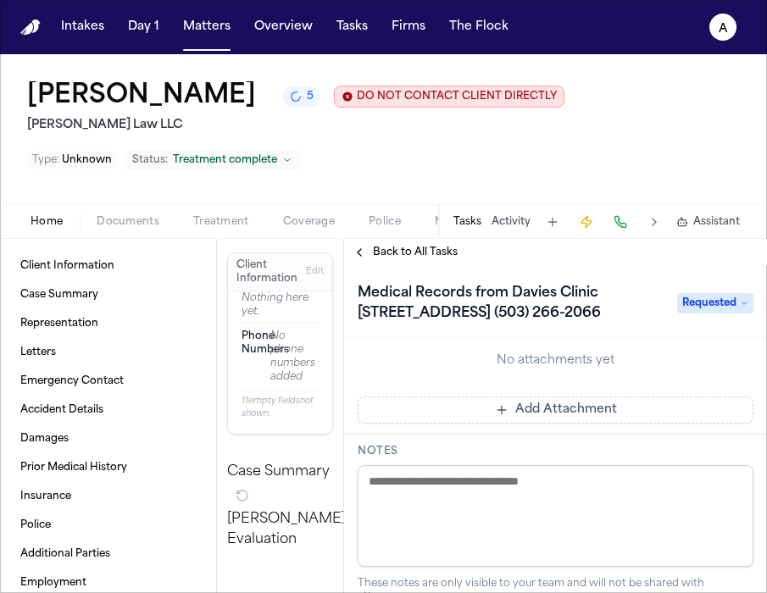
scroll to position [519, 0]
click at [590, 417] on button "Add Attachment" at bounding box center [556, 410] width 396 height 27
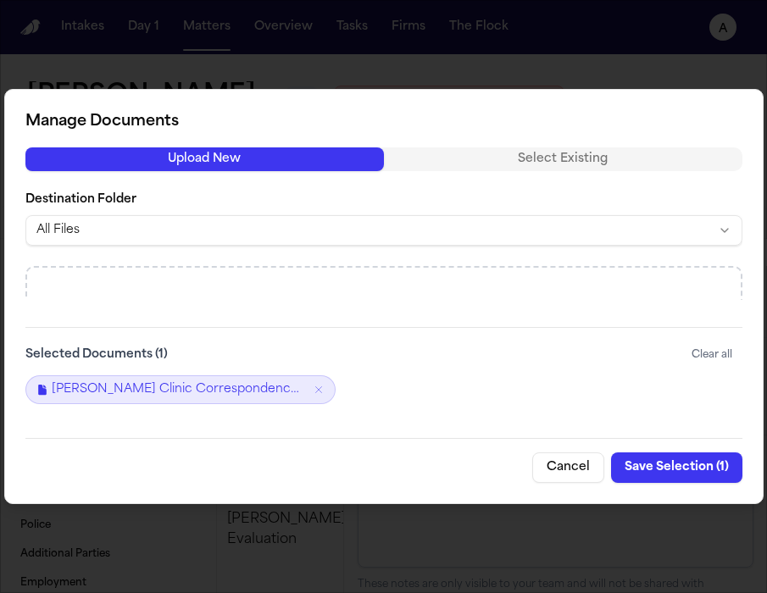
click at [677, 457] on button "Save Selection ( 1 )" at bounding box center [676, 467] width 131 height 31
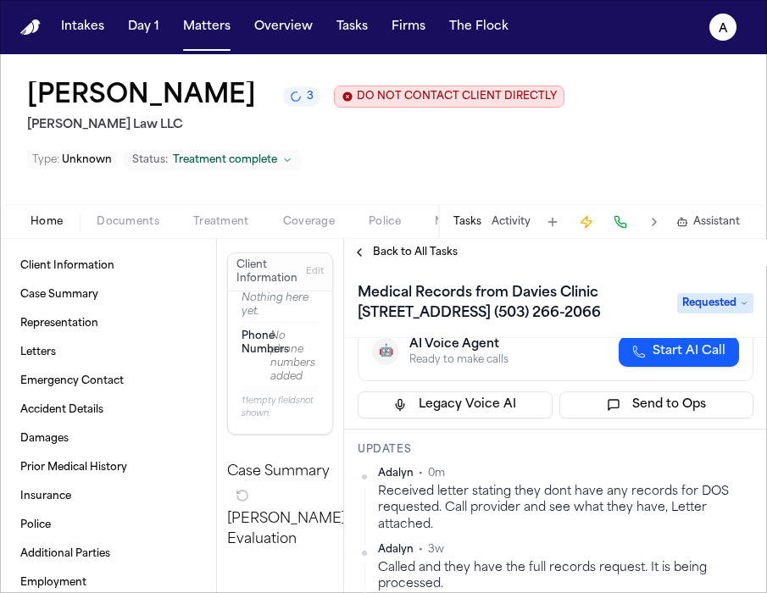
scroll to position [0, 0]
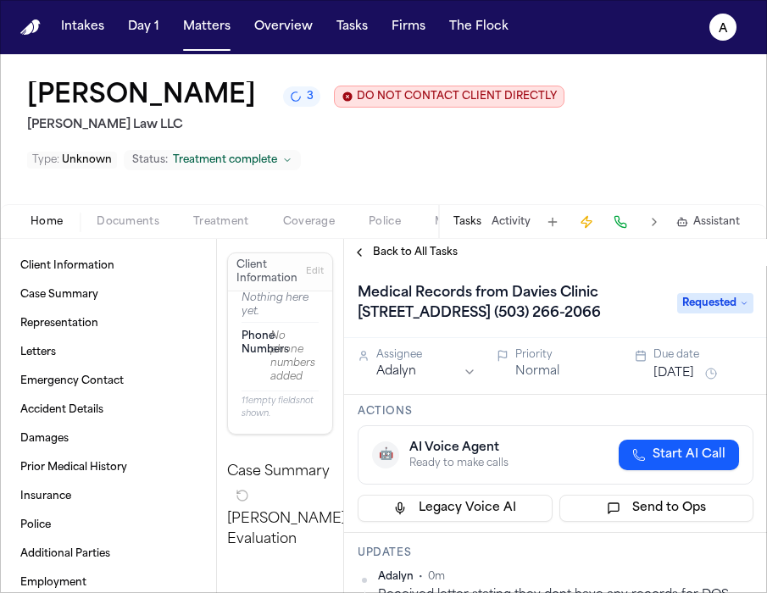
click at [677, 376] on button "[DATE]" at bounding box center [673, 373] width 41 height 17
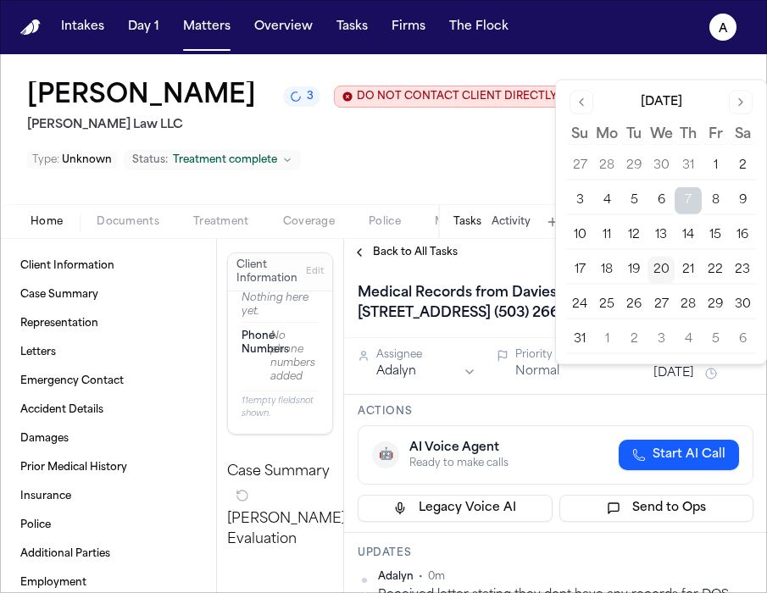
click at [657, 266] on button "20" at bounding box center [660, 270] width 27 height 27
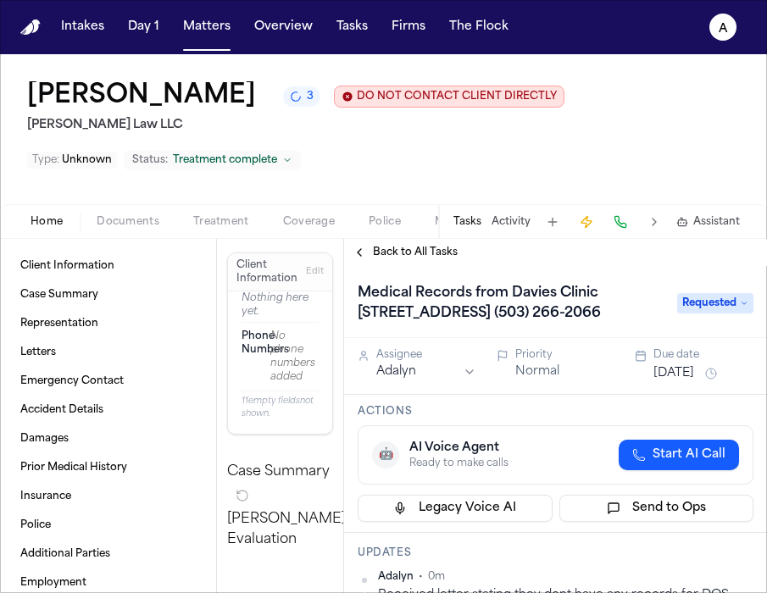
click at [563, 445] on div "🤖 AI Voice Agent Ready to make calls Start AI Call" at bounding box center [555, 455] width 367 height 31
click at [203, 25] on button "Matters" at bounding box center [206, 27] width 61 height 31
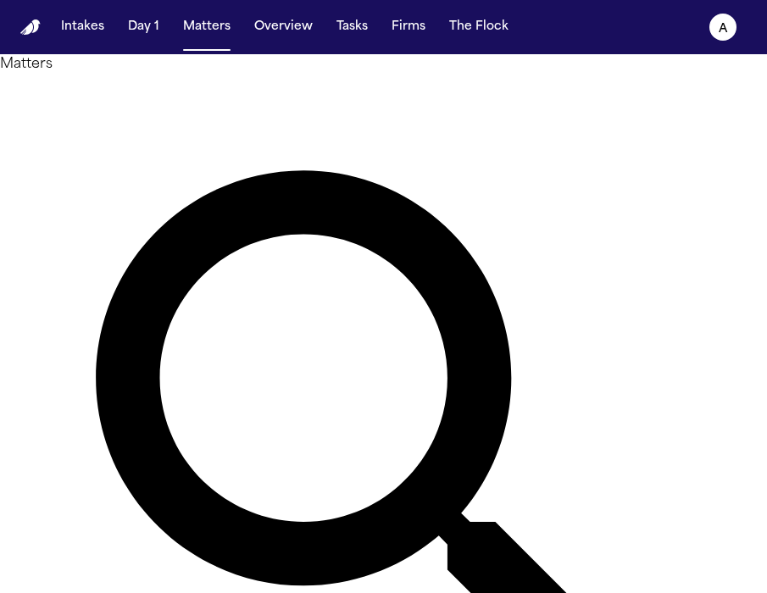
drag, startPoint x: 308, startPoint y: 103, endPoint x: 152, endPoint y: 96, distance: 156.0
click at [152, 96] on div "Matters ******** Overview Add Matter" at bounding box center [383, 468] width 767 height 828
type input "******"
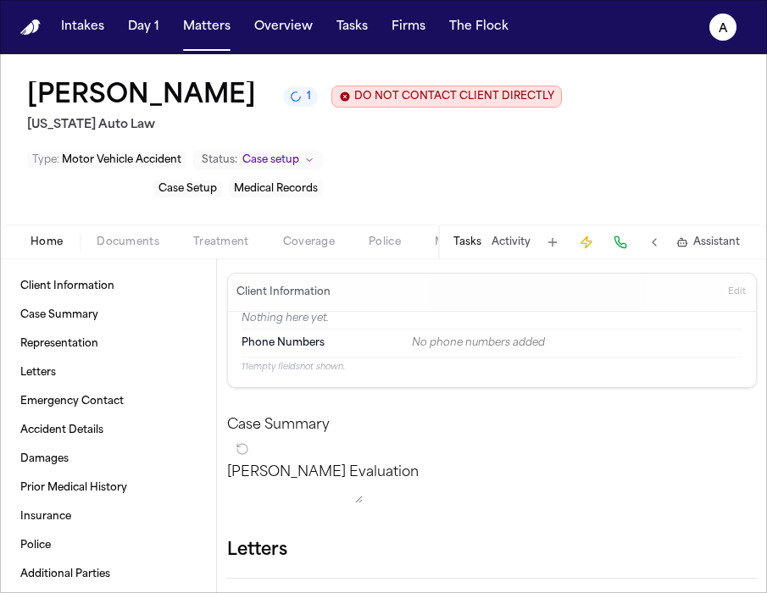
click at [477, 246] on button "Tasks" at bounding box center [467, 243] width 28 height 14
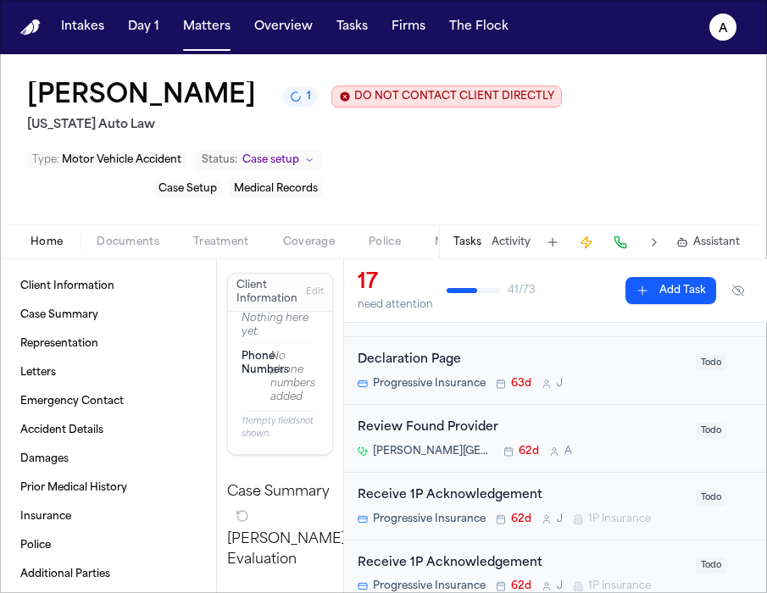
scroll to position [310, 0]
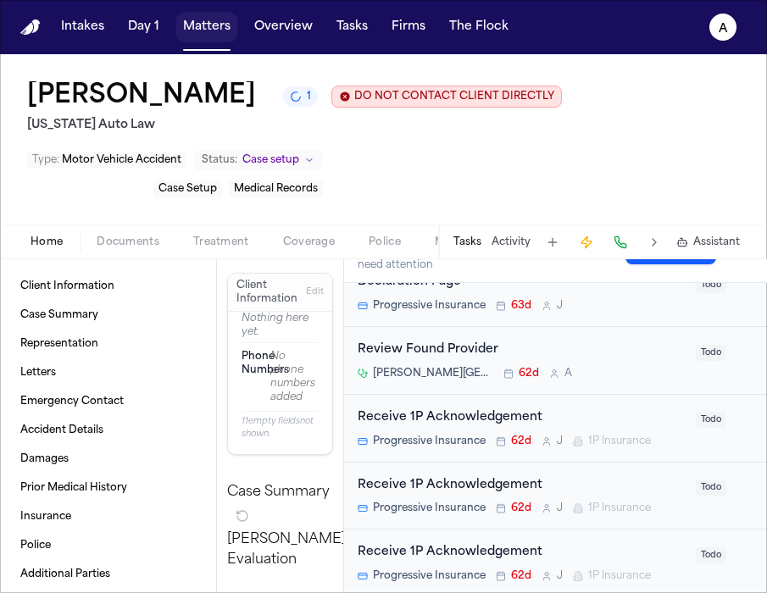
click at [204, 24] on button "Matters" at bounding box center [206, 27] width 61 height 31
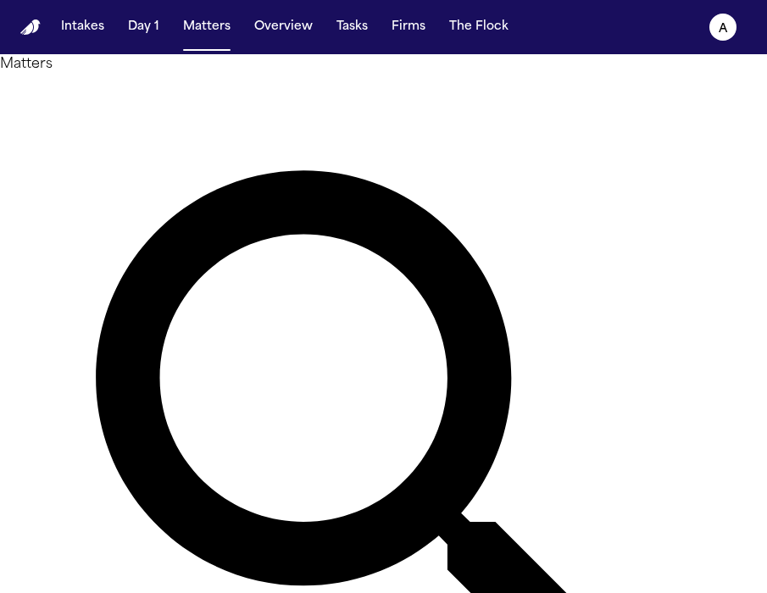
drag, startPoint x: 308, startPoint y: 103, endPoint x: 214, endPoint y: 100, distance: 94.1
click at [214, 100] on div "******" at bounding box center [383, 468] width 767 height 787
drag, startPoint x: 287, startPoint y: 113, endPoint x: 143, endPoint y: 108, distance: 144.1
click at [143, 108] on div "Matters ****** Overview Add Matter" at bounding box center [383, 468] width 767 height 828
type input "*"
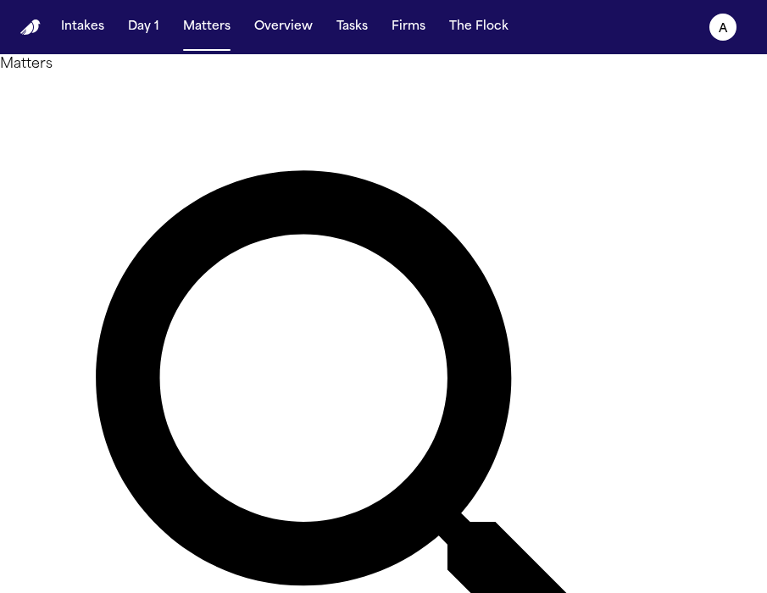
type input "******"
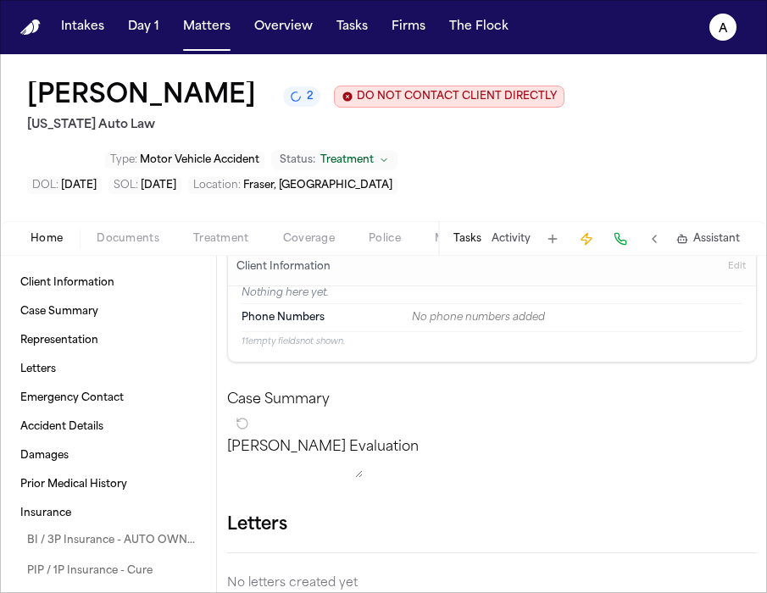
scroll to position [26, 0]
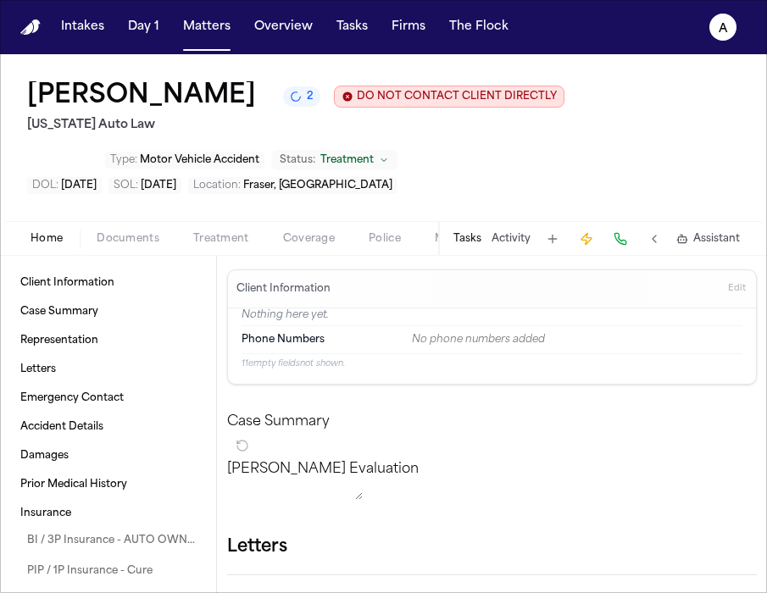
click at [114, 236] on span "Documents" at bounding box center [128, 239] width 63 height 14
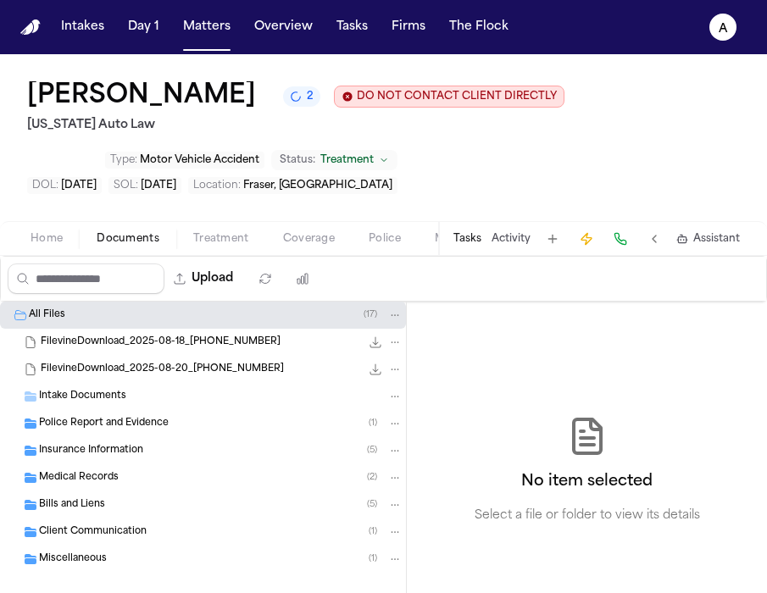
scroll to position [21, 0]
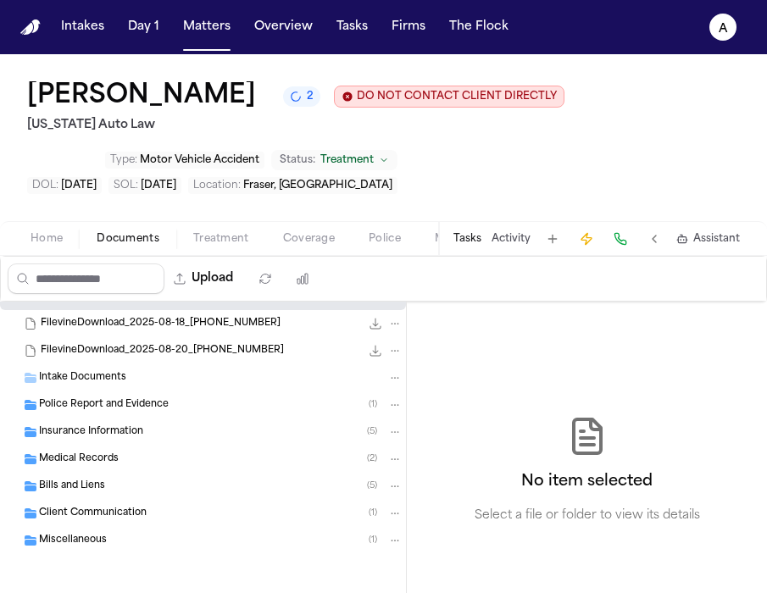
click at [155, 491] on div "Bills and Liens ( 5 )" at bounding box center [220, 486] width 363 height 15
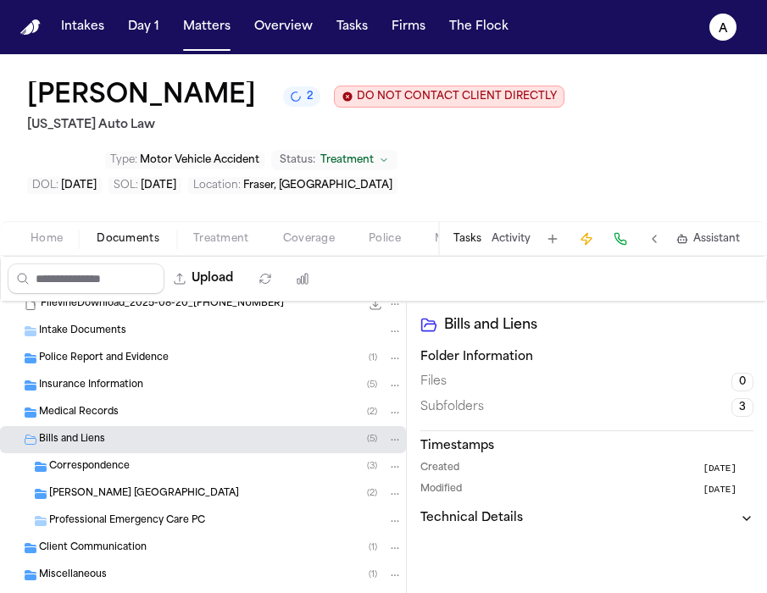
scroll to position [103, 0]
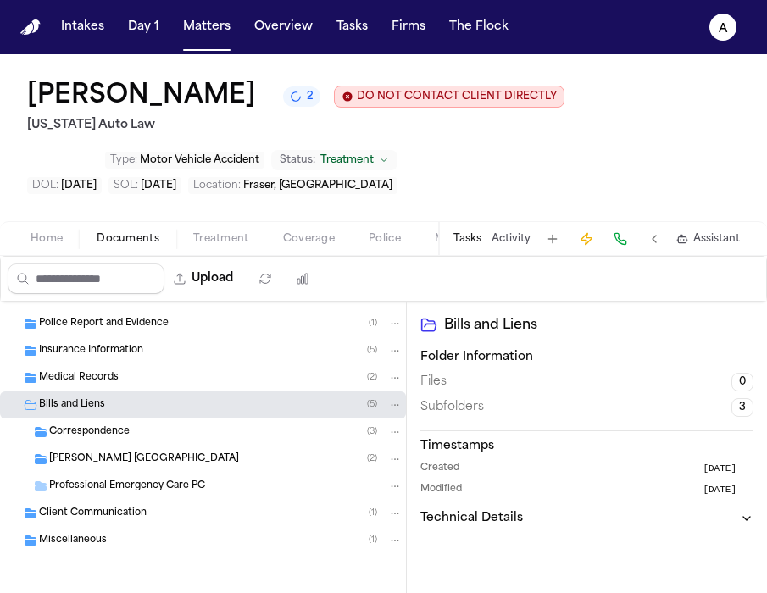
click at [178, 485] on span "Professional Emergency Care PC" at bounding box center [127, 487] width 156 height 14
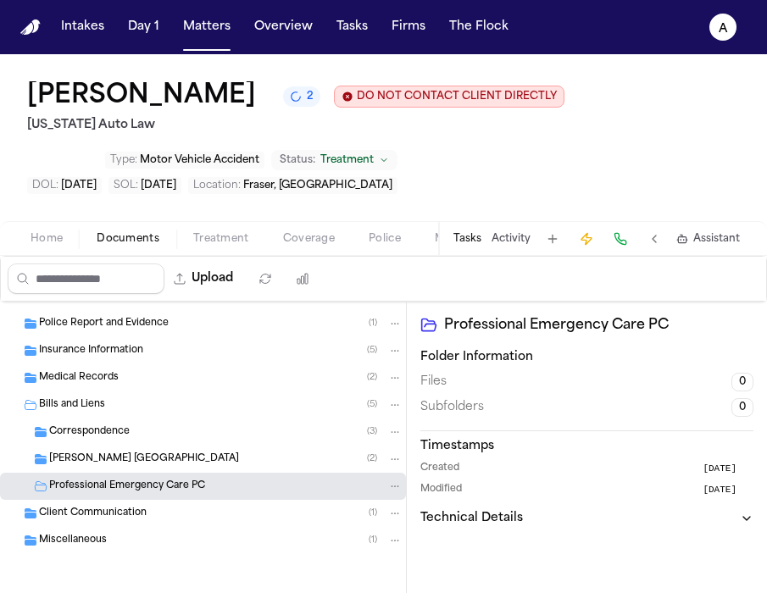
click at [179, 485] on span "Professional Emergency Care PC" at bounding box center [127, 487] width 156 height 14
click at [146, 401] on div "Bills and Liens ( 5 )" at bounding box center [220, 404] width 363 height 15
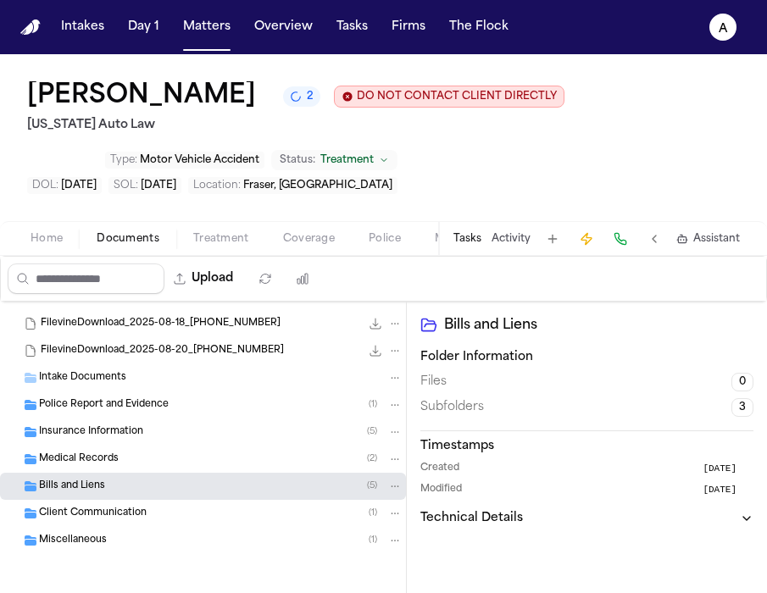
click at [151, 485] on div "Bills and Liens ( 5 )" at bounding box center [220, 486] width 363 height 15
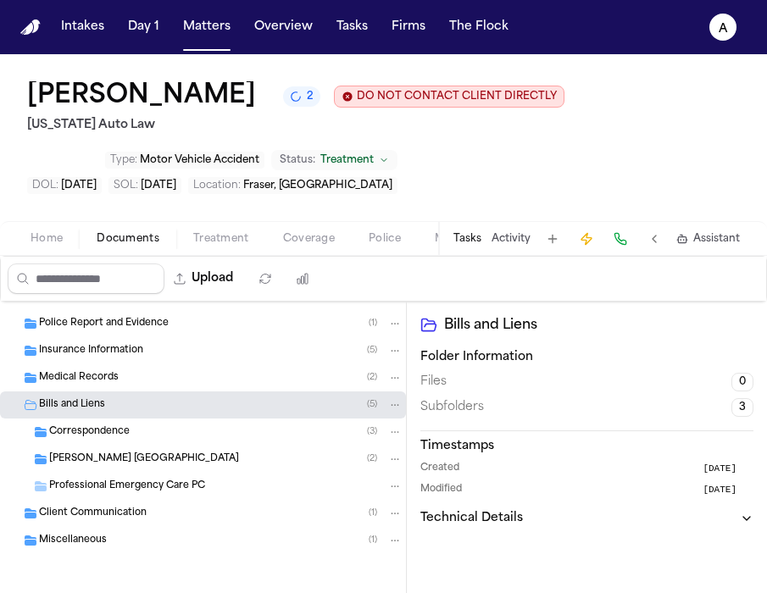
scroll to position [103, 0]
click at [175, 485] on span "Professional Emergency Care PC" at bounding box center [127, 487] width 156 height 14
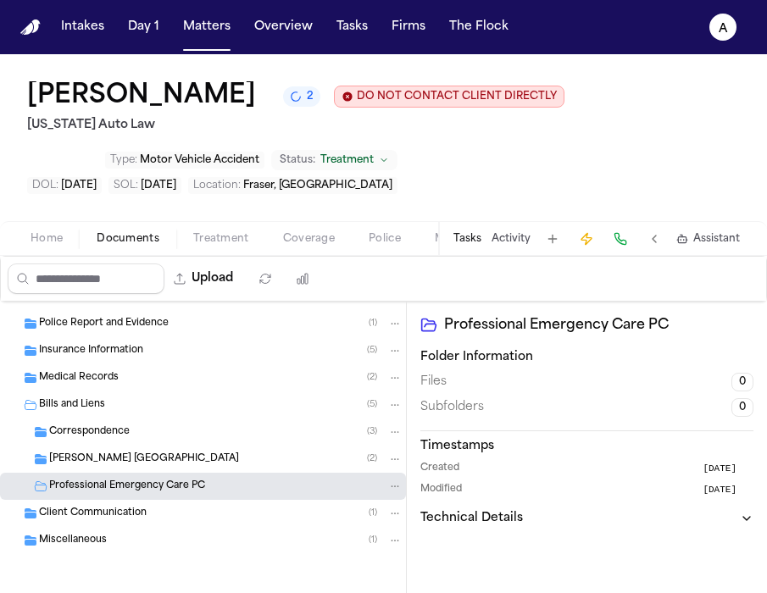
click at [183, 485] on span "Professional Emergency Care PC" at bounding box center [127, 487] width 156 height 14
click at [170, 487] on span "Professional Emergency Care PC" at bounding box center [127, 487] width 156 height 14
click at [169, 488] on span "Professional Emergency Care PC" at bounding box center [127, 487] width 156 height 14
click at [215, 284] on button "Upload" at bounding box center [203, 279] width 79 height 31
select select "**********"
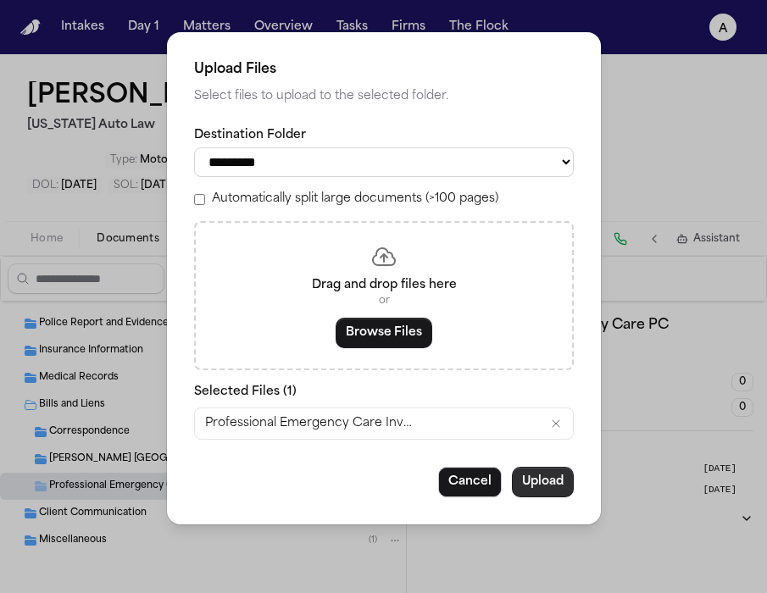
click at [559, 491] on button "Upload" at bounding box center [543, 482] width 62 height 31
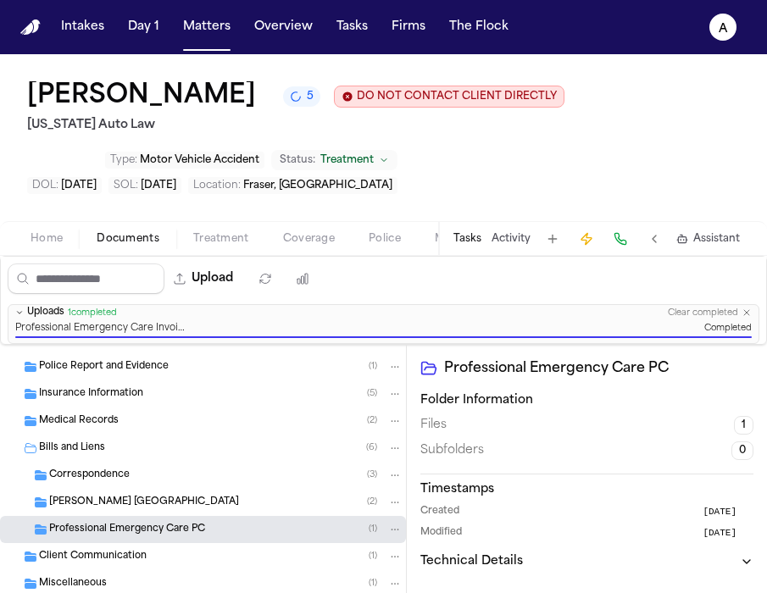
click at [474, 243] on button "Tasks" at bounding box center [467, 239] width 28 height 14
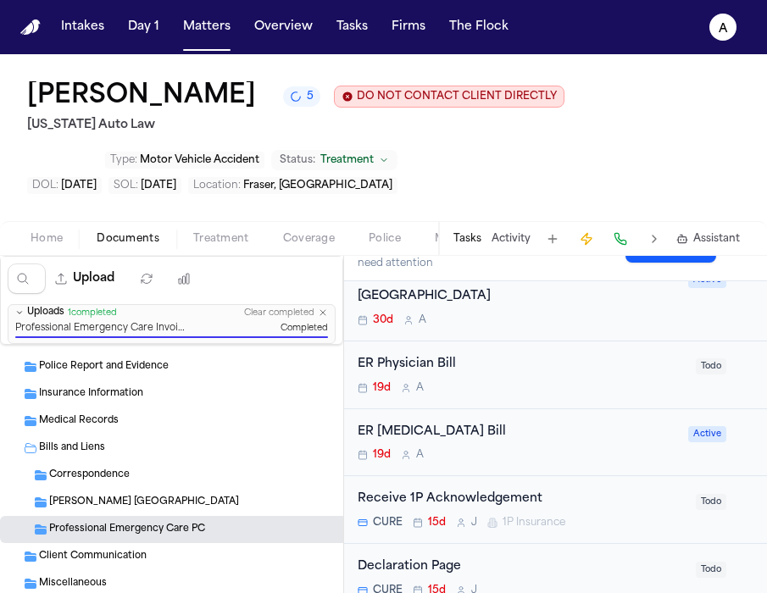
scroll to position [314, 0]
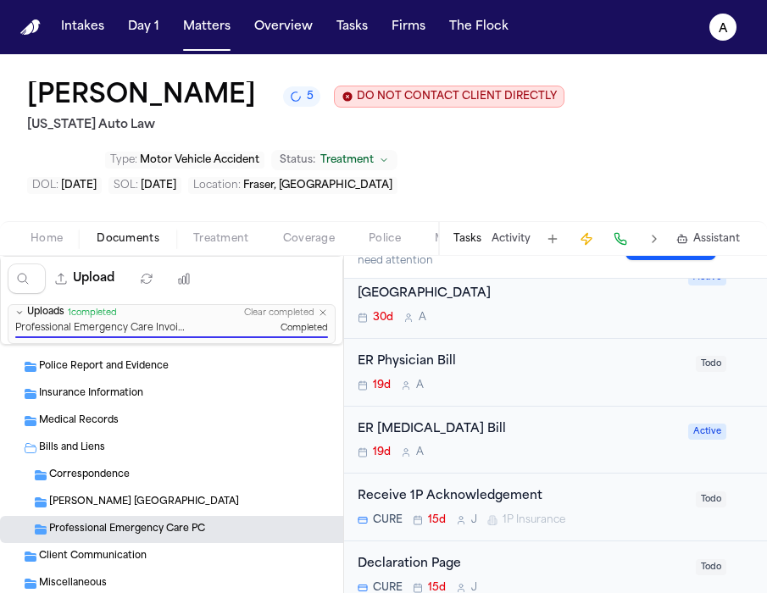
click at [509, 379] on div "19d A" at bounding box center [522, 386] width 328 height 14
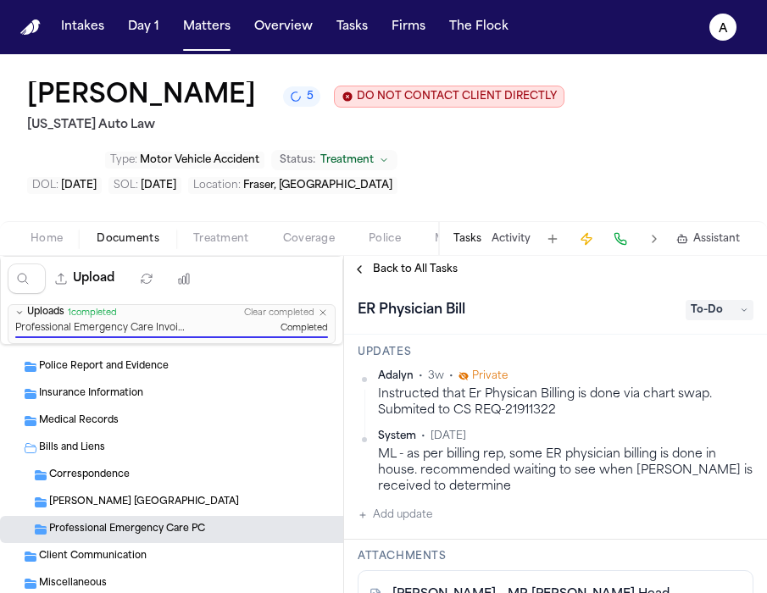
scroll to position [202, 0]
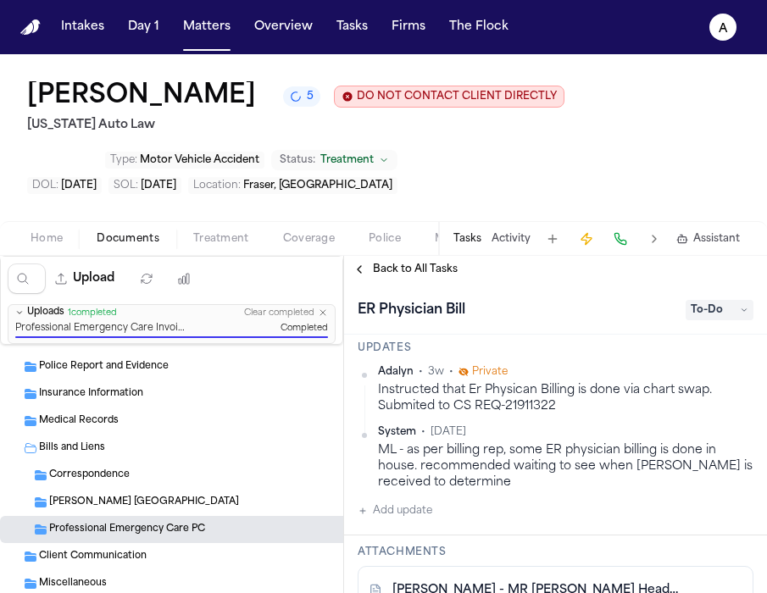
click at [413, 508] on button "Add update" at bounding box center [395, 511] width 75 height 20
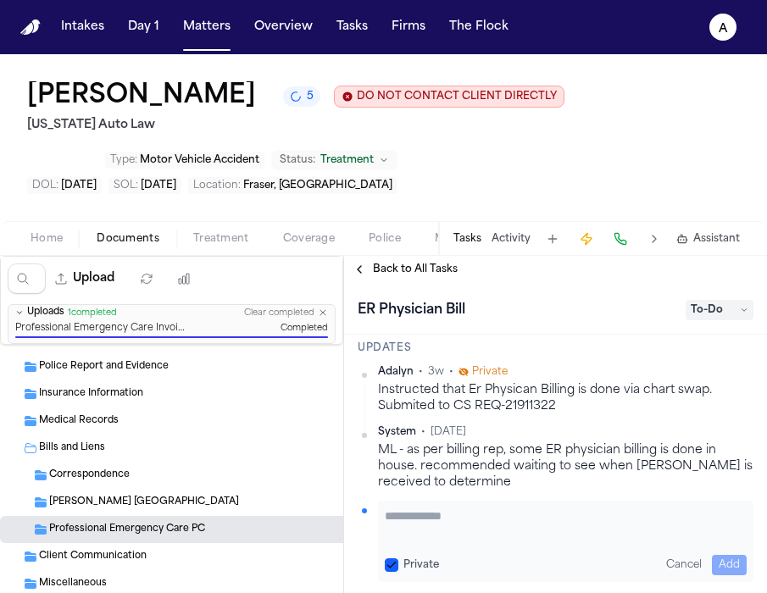
click at [391, 561] on button "Private" at bounding box center [392, 565] width 14 height 14
click at [403, 529] on textarea "Add your update" at bounding box center [566, 525] width 362 height 34
paste textarea "**********"
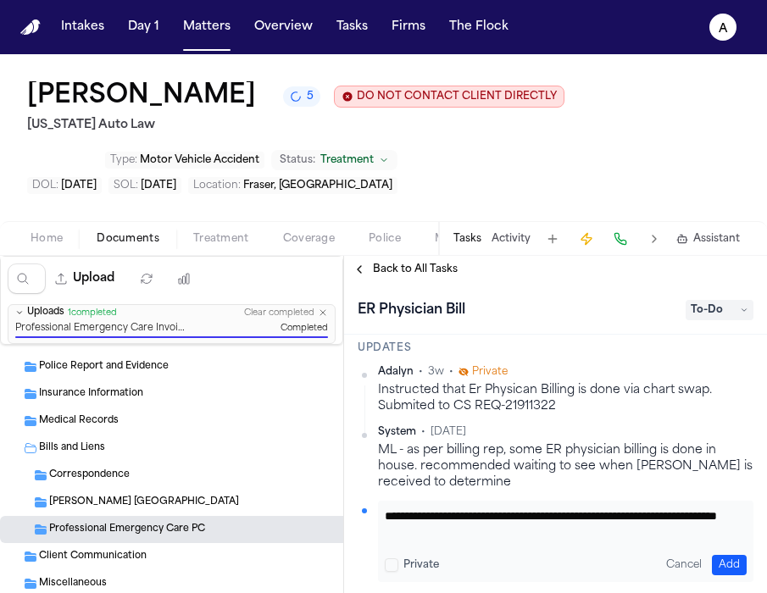
scroll to position [1, 0]
click at [520, 523] on textarea "**********" at bounding box center [559, 525] width 349 height 34
type textarea "**********"
click at [712, 569] on button "Add" at bounding box center [729, 565] width 35 height 20
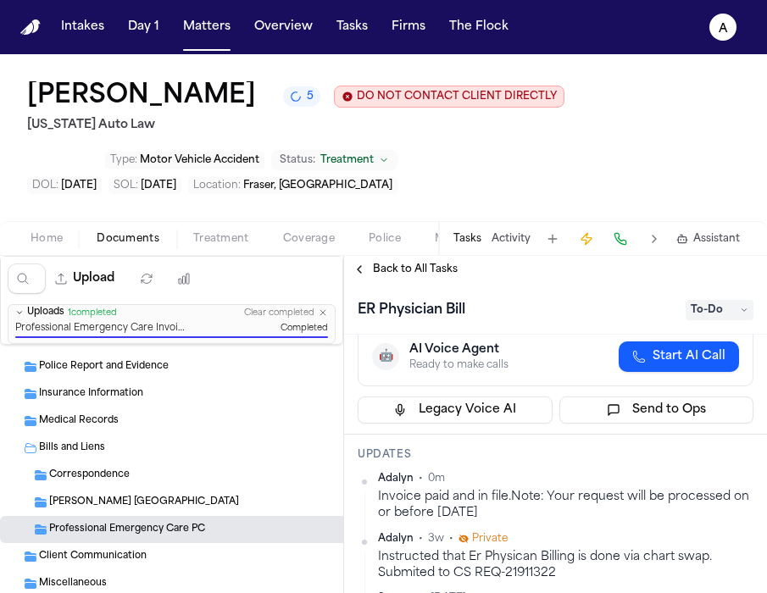
scroll to position [91, 0]
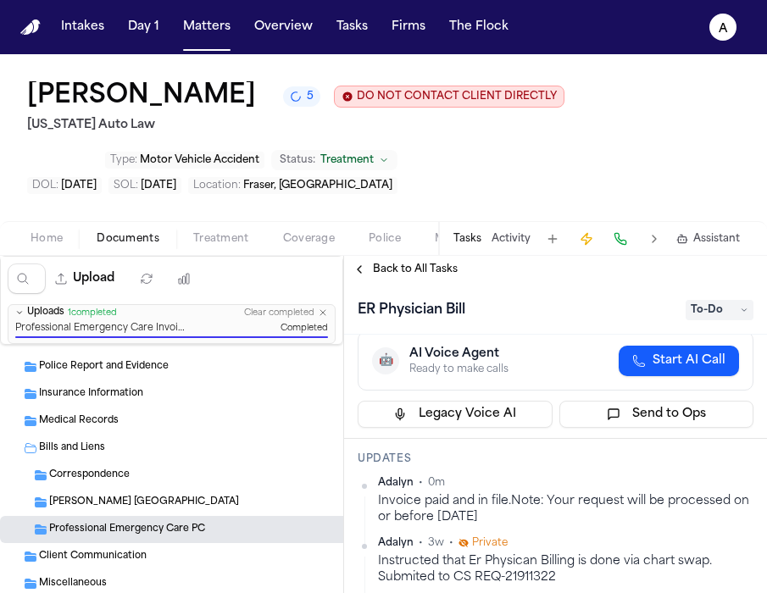
click at [738, 485] on html "Intakes Day 1 Matters Overview Tasks Firms The Flock A Rujeania Miller 5 DO NOT…" at bounding box center [383, 296] width 767 height 593
click at [688, 514] on div "Edit" at bounding box center [686, 513] width 100 height 24
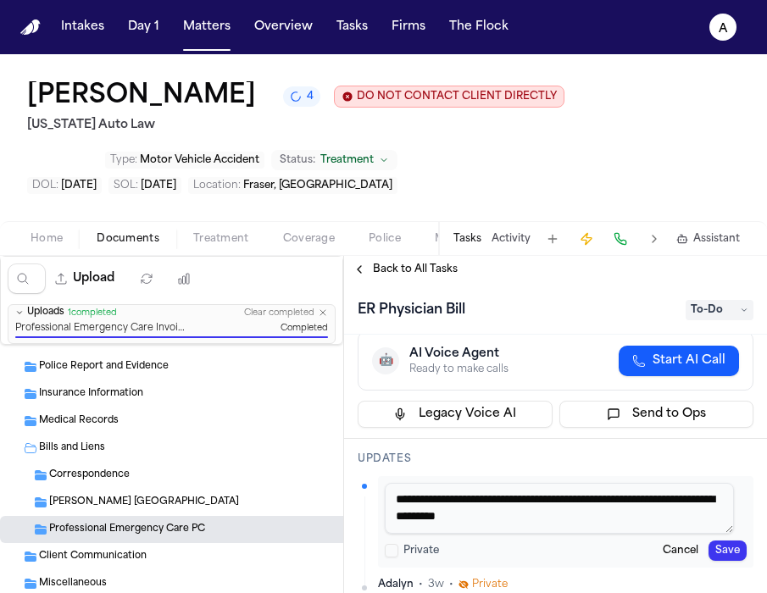
click at [469, 503] on textarea "**********" at bounding box center [559, 508] width 349 height 51
type textarea "**********"
click at [716, 554] on button "Save" at bounding box center [727, 551] width 38 height 20
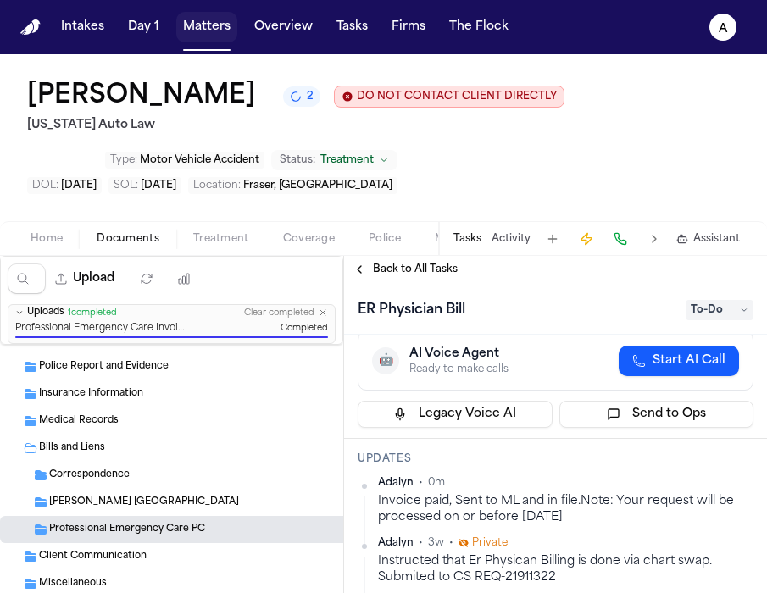
click at [207, 28] on button "Matters" at bounding box center [206, 27] width 61 height 31
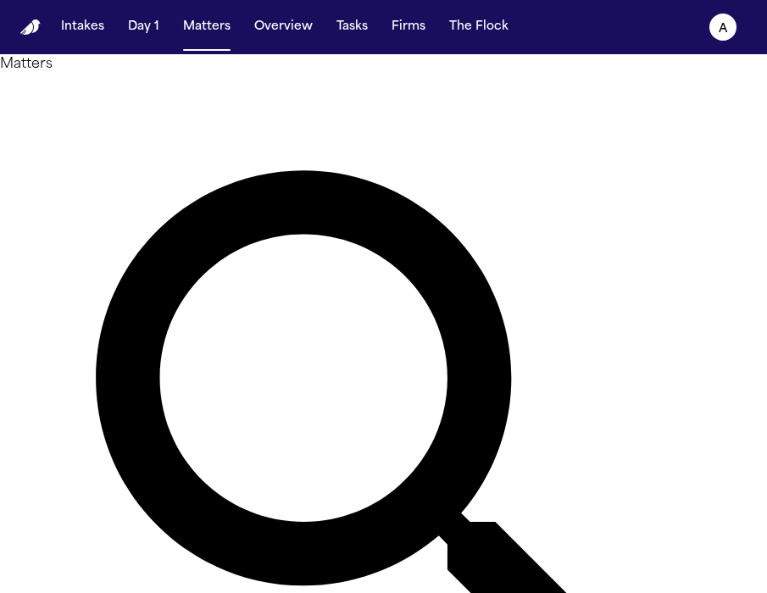
drag, startPoint x: 287, startPoint y: 108, endPoint x: 129, endPoint y: 103, distance: 158.5
click at [129, 103] on div "Matters ****** Overview Add Matter" at bounding box center [383, 468] width 767 height 828
type input "******"
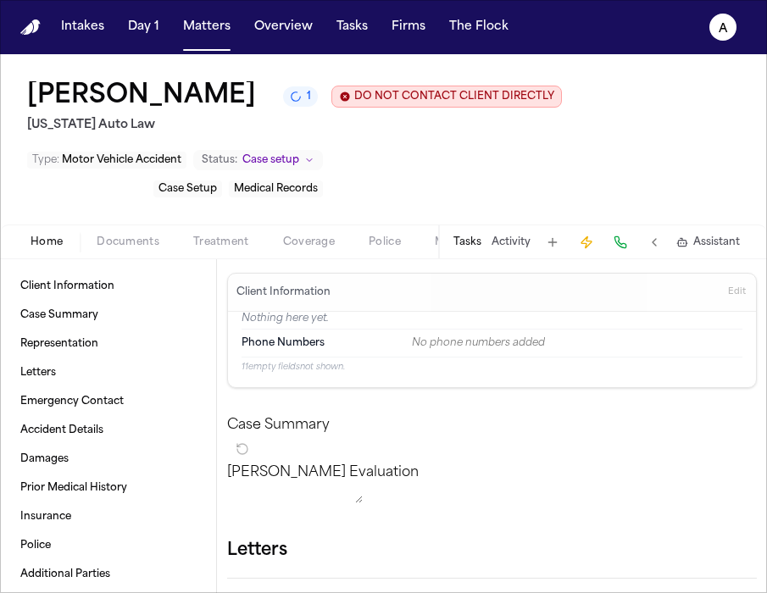
click at [471, 246] on button "Tasks" at bounding box center [467, 243] width 28 height 14
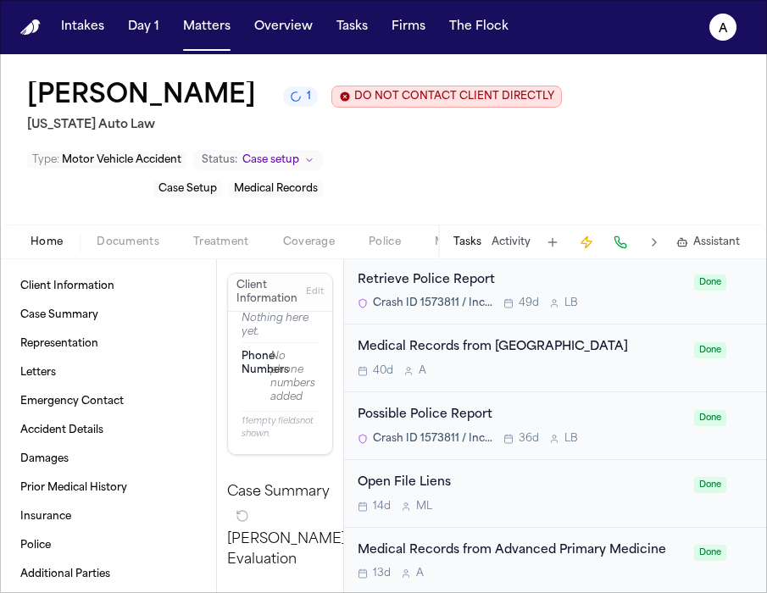
scroll to position [4942, 0]
click at [561, 578] on div "13d A" at bounding box center [521, 573] width 326 height 14
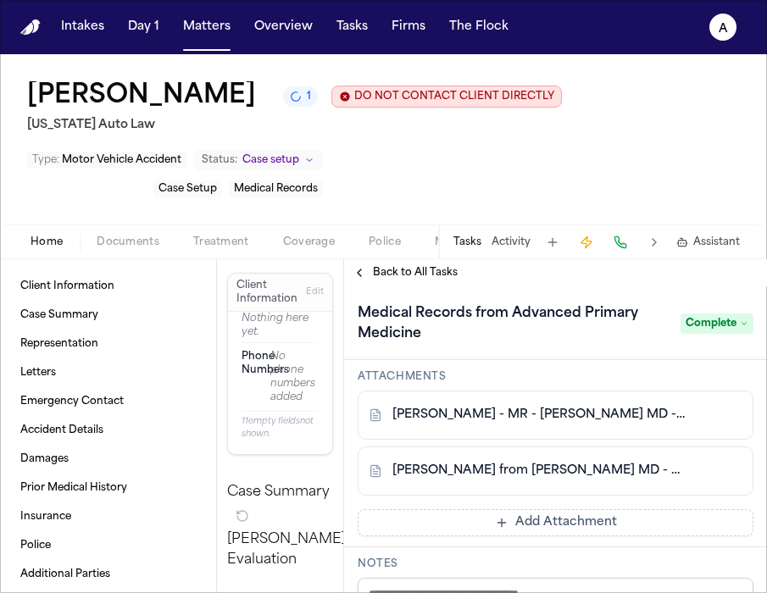
scroll to position [390, 0]
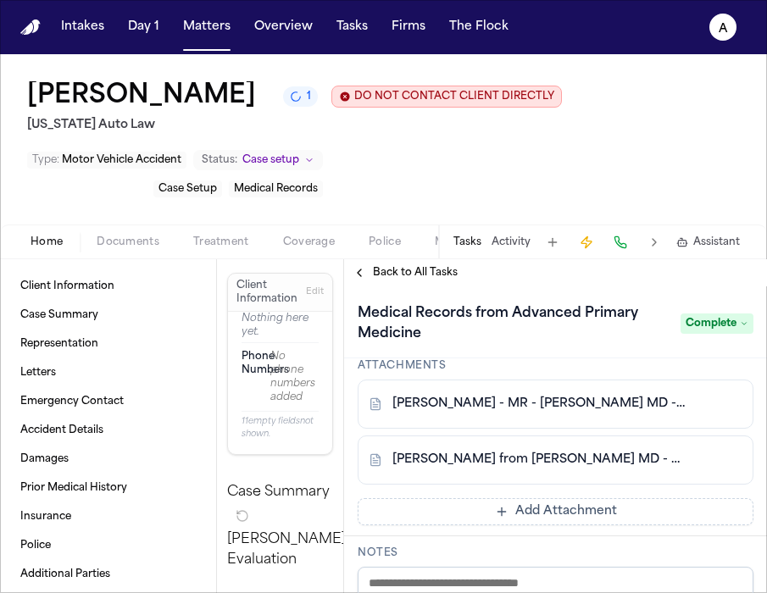
click at [136, 246] on span "Documents" at bounding box center [128, 243] width 63 height 14
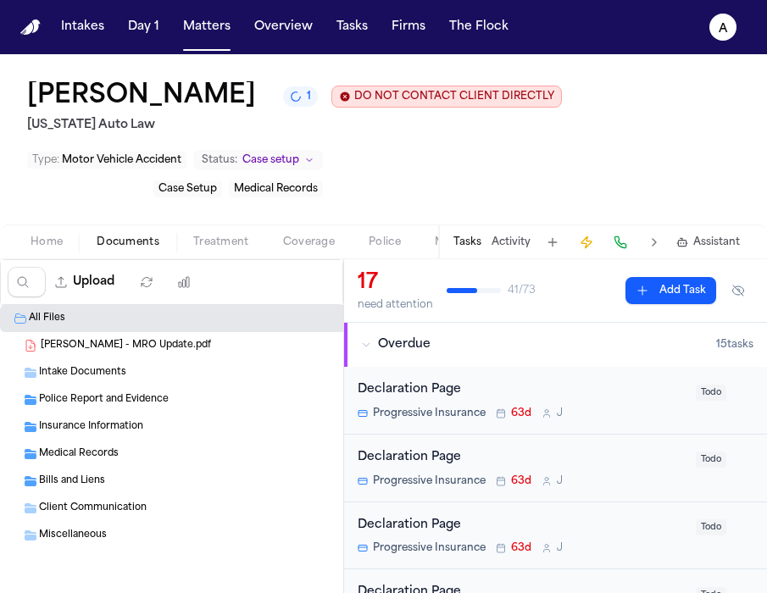
click at [136, 246] on span "Documents" at bounding box center [128, 243] width 63 height 14
click at [119, 454] on div "Medical Records ( 10 )" at bounding box center [220, 454] width 363 height 15
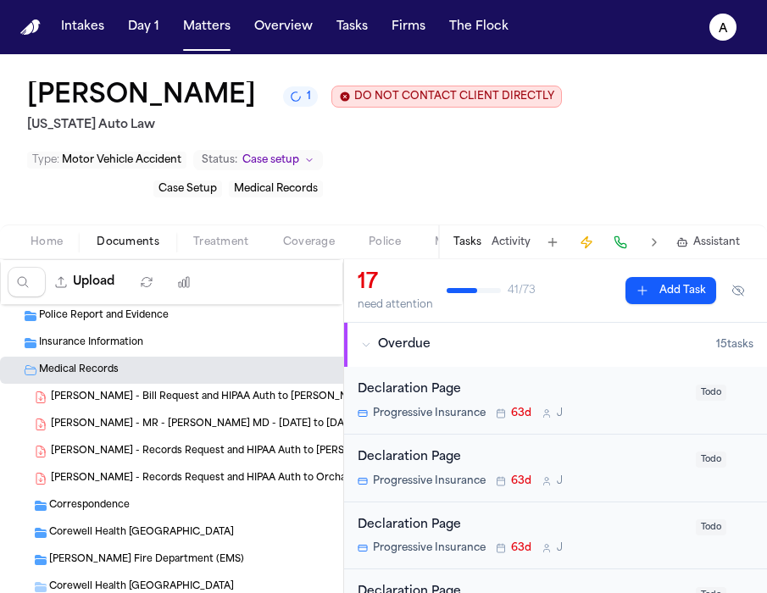
scroll to position [83, 0]
click at [239, 430] on span "[PERSON_NAME] - MR - [PERSON_NAME] MD - [DATE] to [DATE]" at bounding box center [205, 426] width 308 height 14
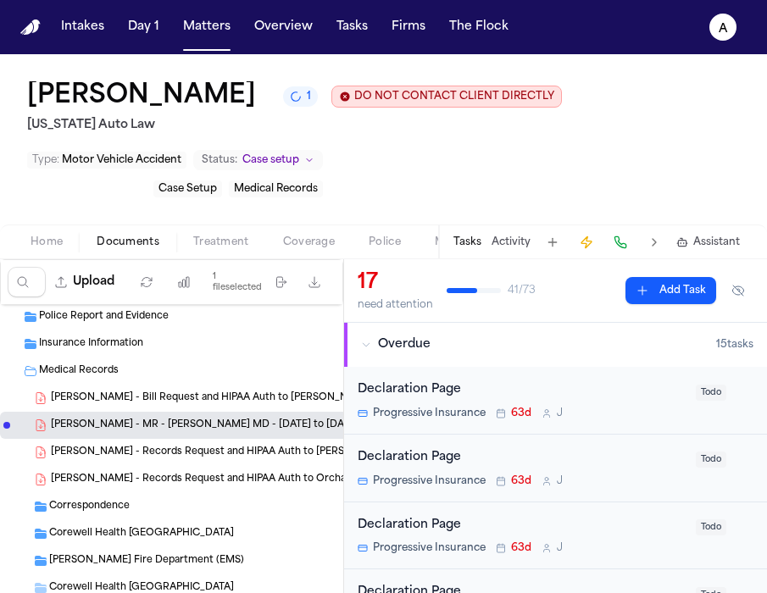
click at [258, 424] on span "[PERSON_NAME] - MR - [PERSON_NAME] MD - [DATE] to [DATE]" at bounding box center [205, 426] width 308 height 14
click at [282, 424] on span "[PERSON_NAME] - MR - [PERSON_NAME] MD - [DATE] to [DATE]" at bounding box center [205, 426] width 308 height 14
click at [287, 427] on span "[PERSON_NAME] - MR - [PERSON_NAME] MD - [DATE] to [DATE]" at bounding box center [205, 426] width 308 height 14
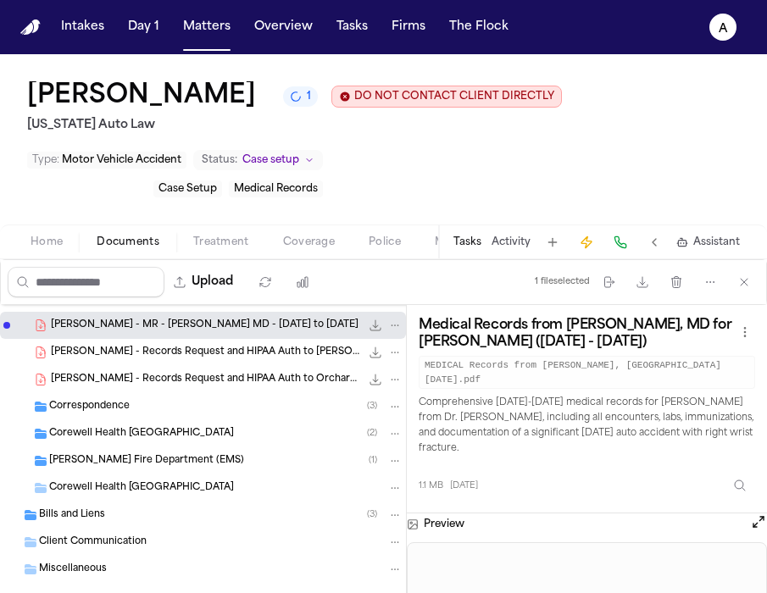
scroll to position [190, 0]
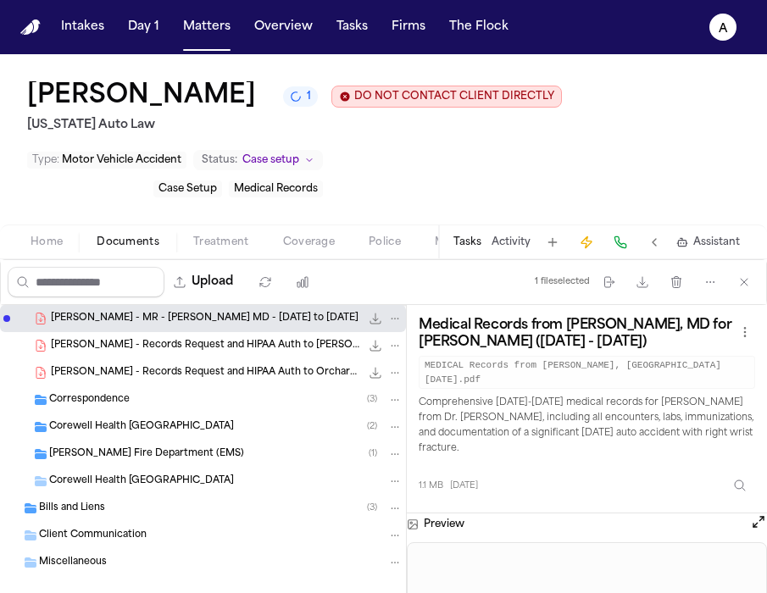
click at [126, 513] on div "Bills and Liens ( 3 )" at bounding box center [220, 508] width 363 height 15
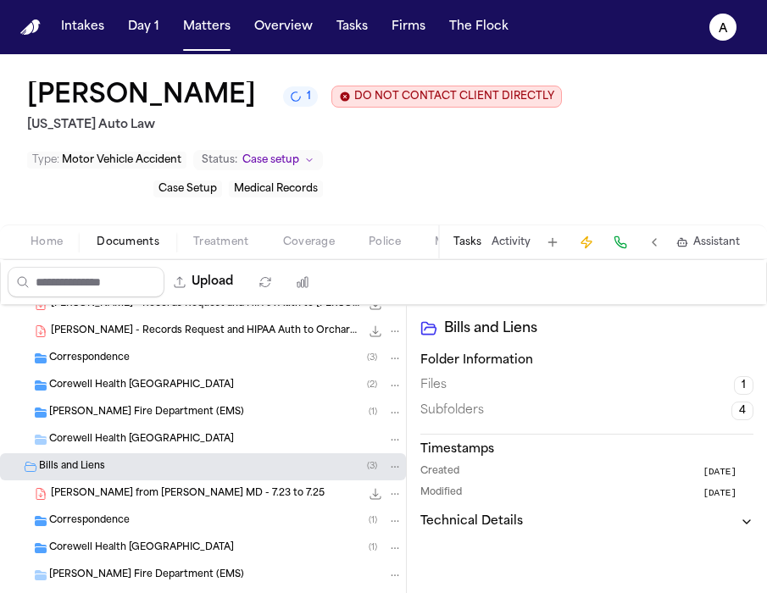
scroll to position [241, 0]
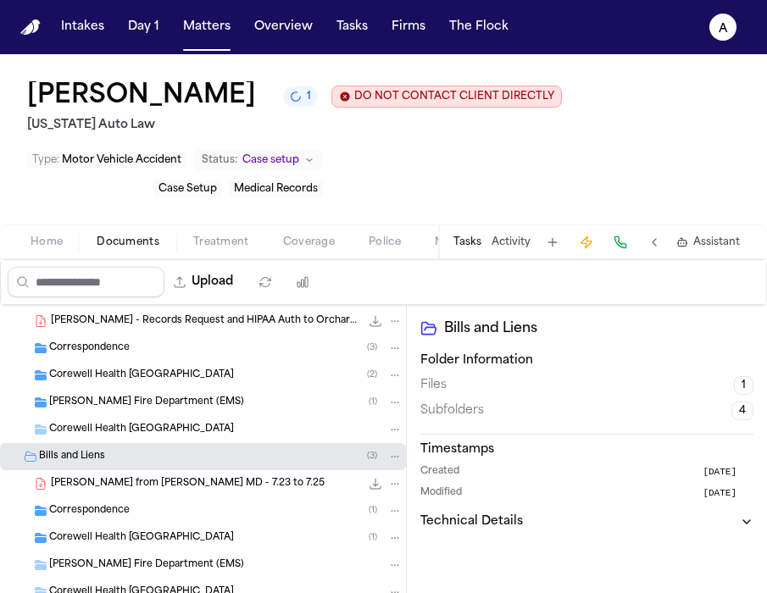
click at [176, 491] on span "[PERSON_NAME] from [PERSON_NAME] MD - 7.23 to 7.25" at bounding box center [188, 484] width 274 height 14
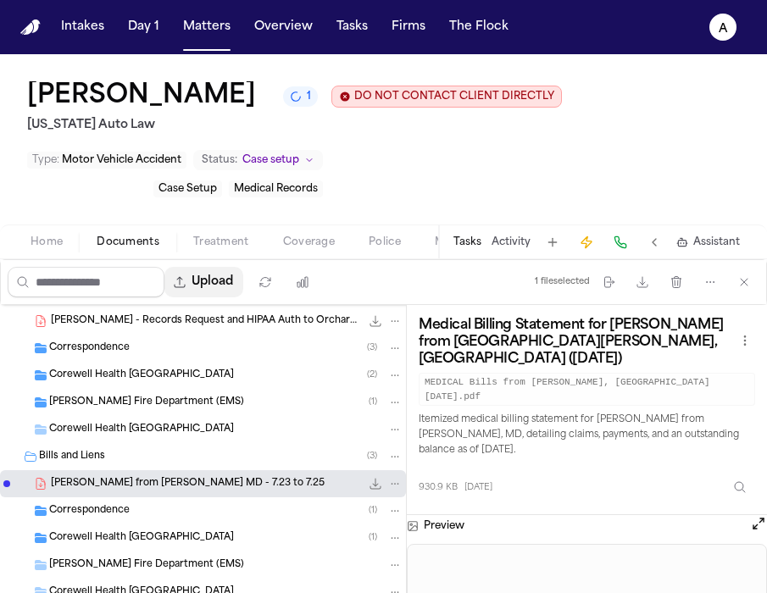
click at [219, 285] on button "Upload" at bounding box center [203, 282] width 79 height 31
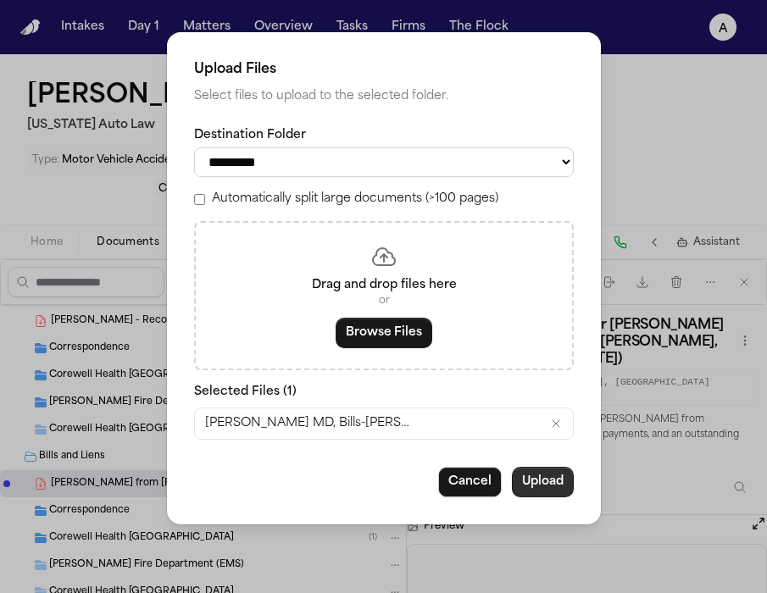
click at [541, 493] on button "Upload" at bounding box center [543, 482] width 62 height 31
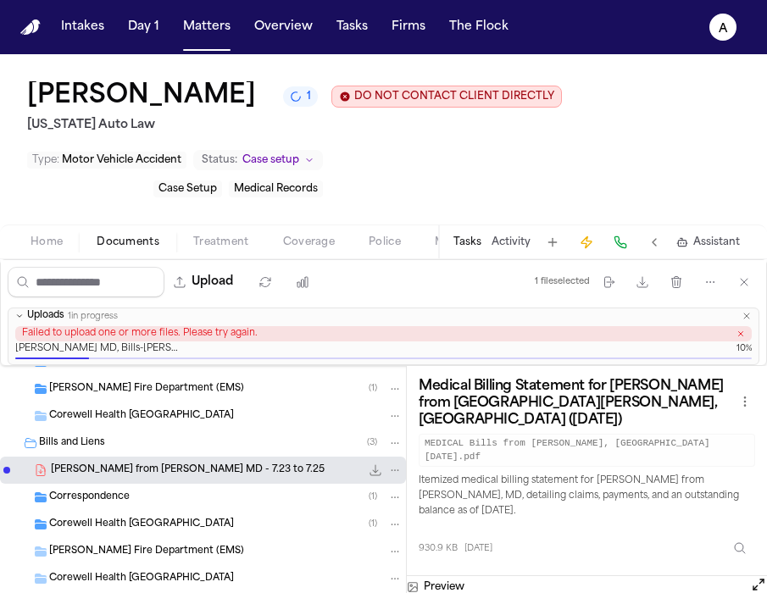
scroll to position [318, 0]
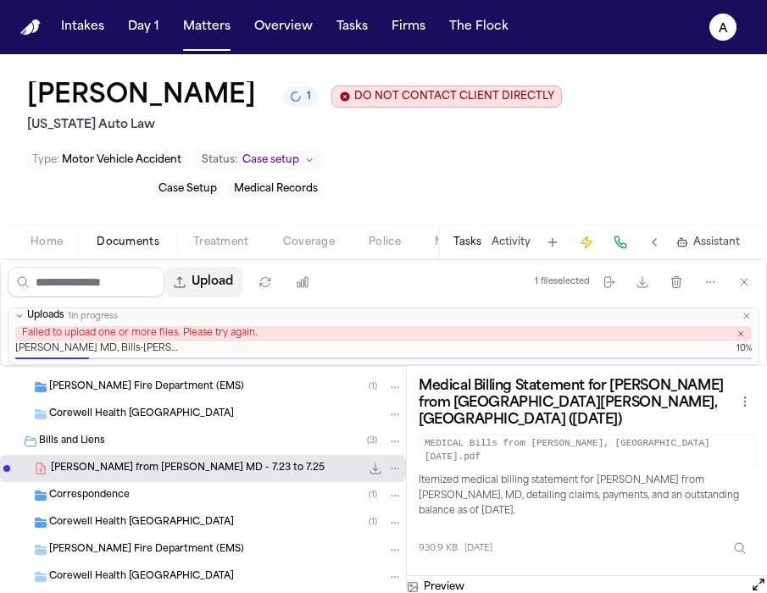
click at [227, 293] on button "Upload" at bounding box center [203, 282] width 79 height 31
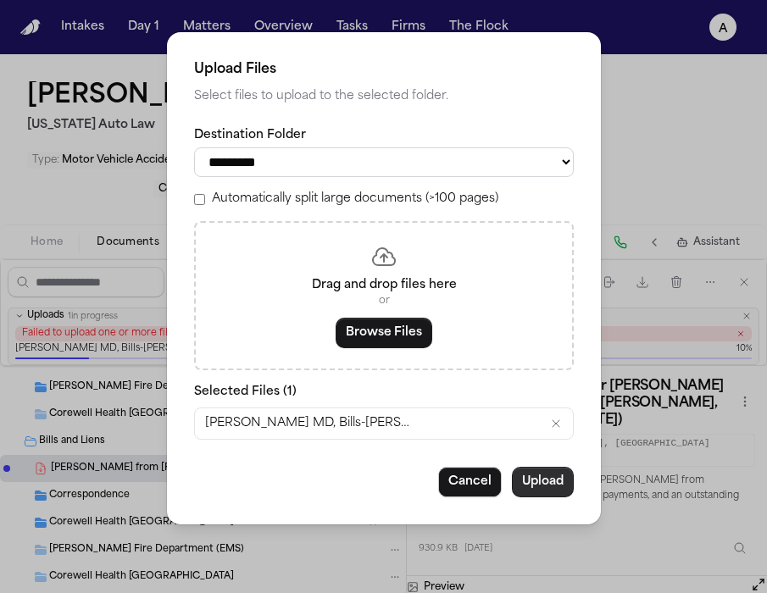
click at [552, 492] on button "Upload" at bounding box center [543, 482] width 62 height 31
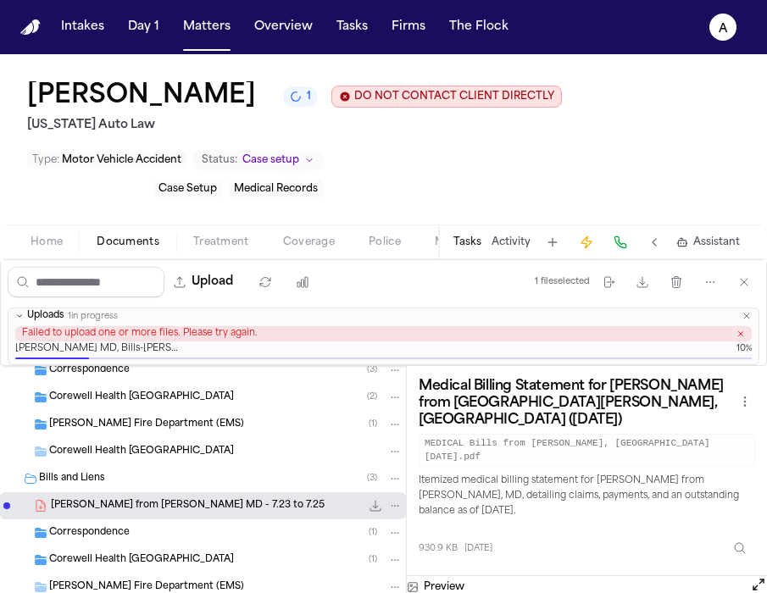
scroll to position [279, 0]
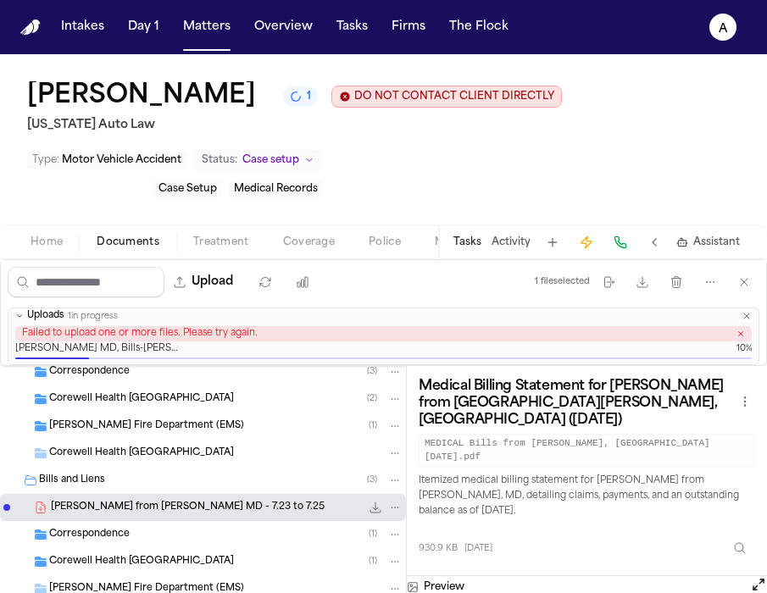
click at [745, 316] on icon "button" at bounding box center [746, 316] width 10 height 10
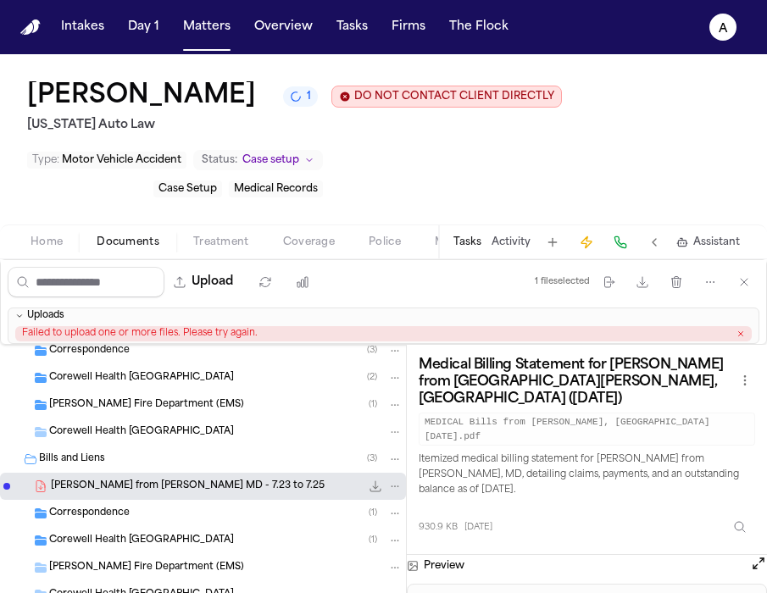
click at [743, 336] on icon "button" at bounding box center [740, 334] width 8 height 8
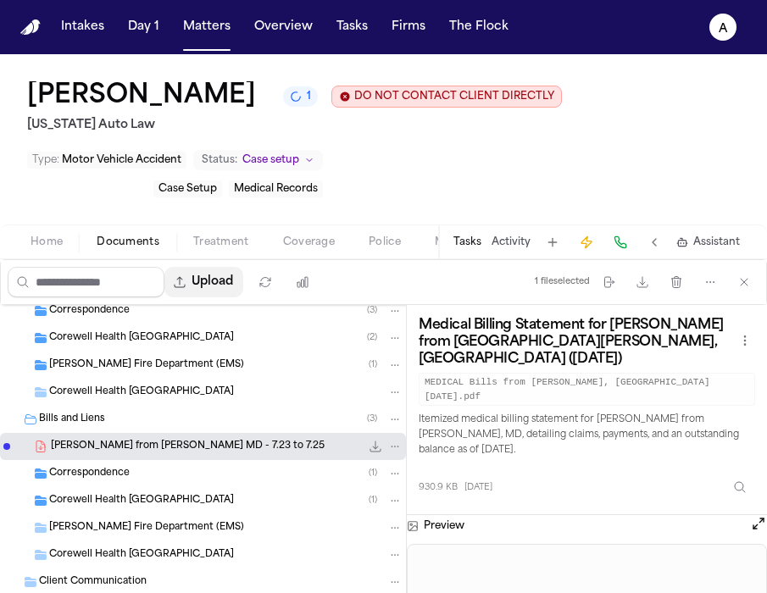
click at [230, 284] on button "Upload" at bounding box center [203, 282] width 79 height 31
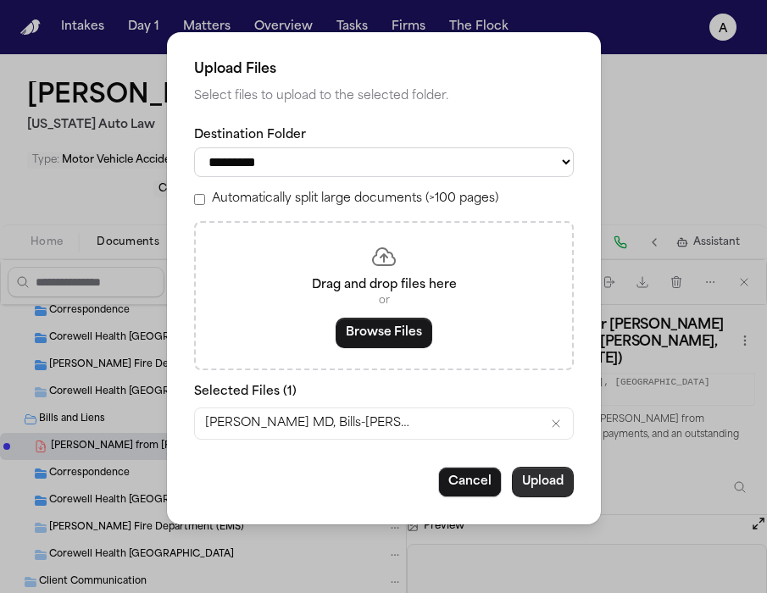
click at [541, 494] on button "Upload" at bounding box center [543, 482] width 62 height 31
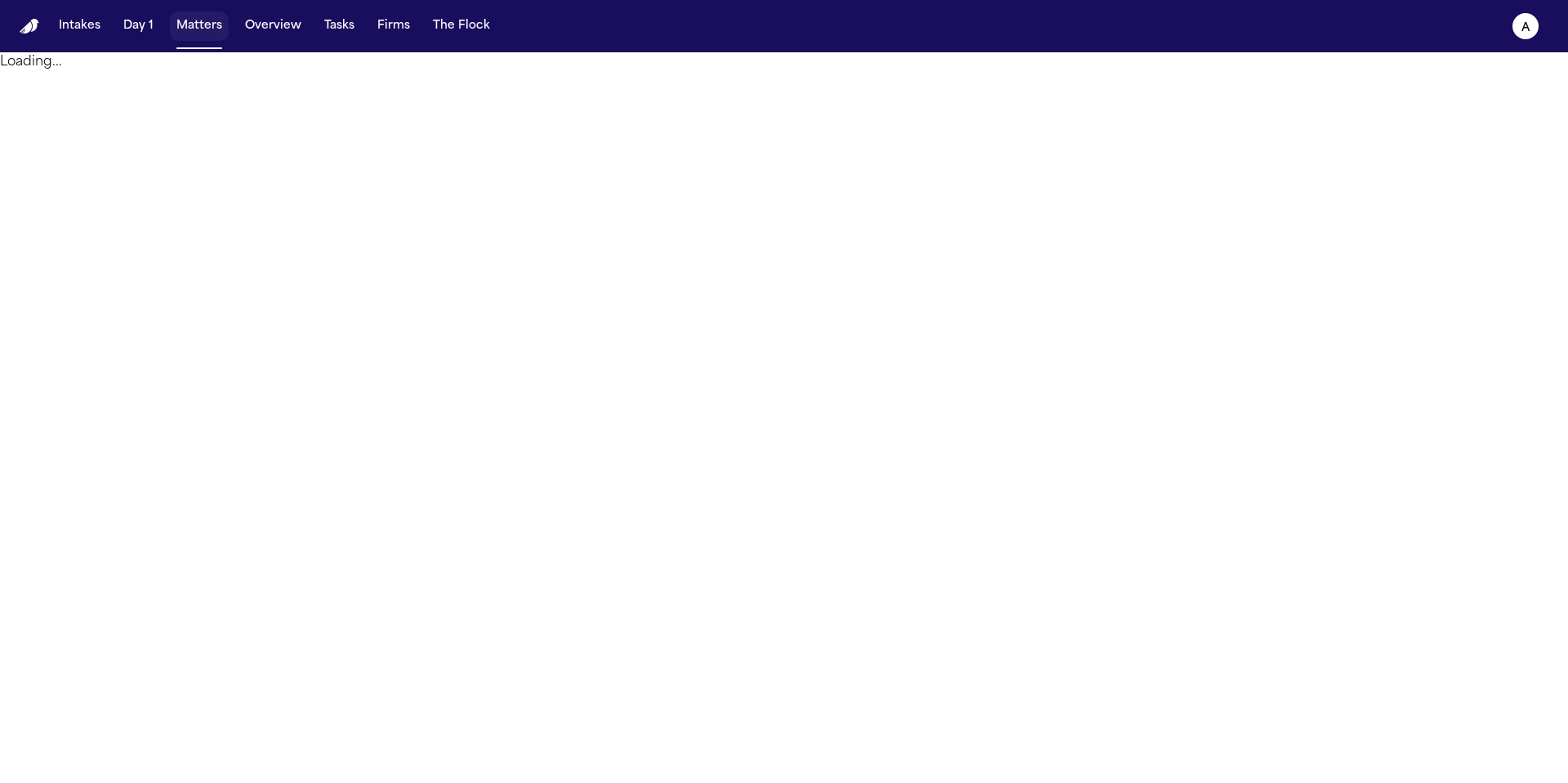
click at [207, 21] on button "Matters" at bounding box center [199, 26] width 59 height 30
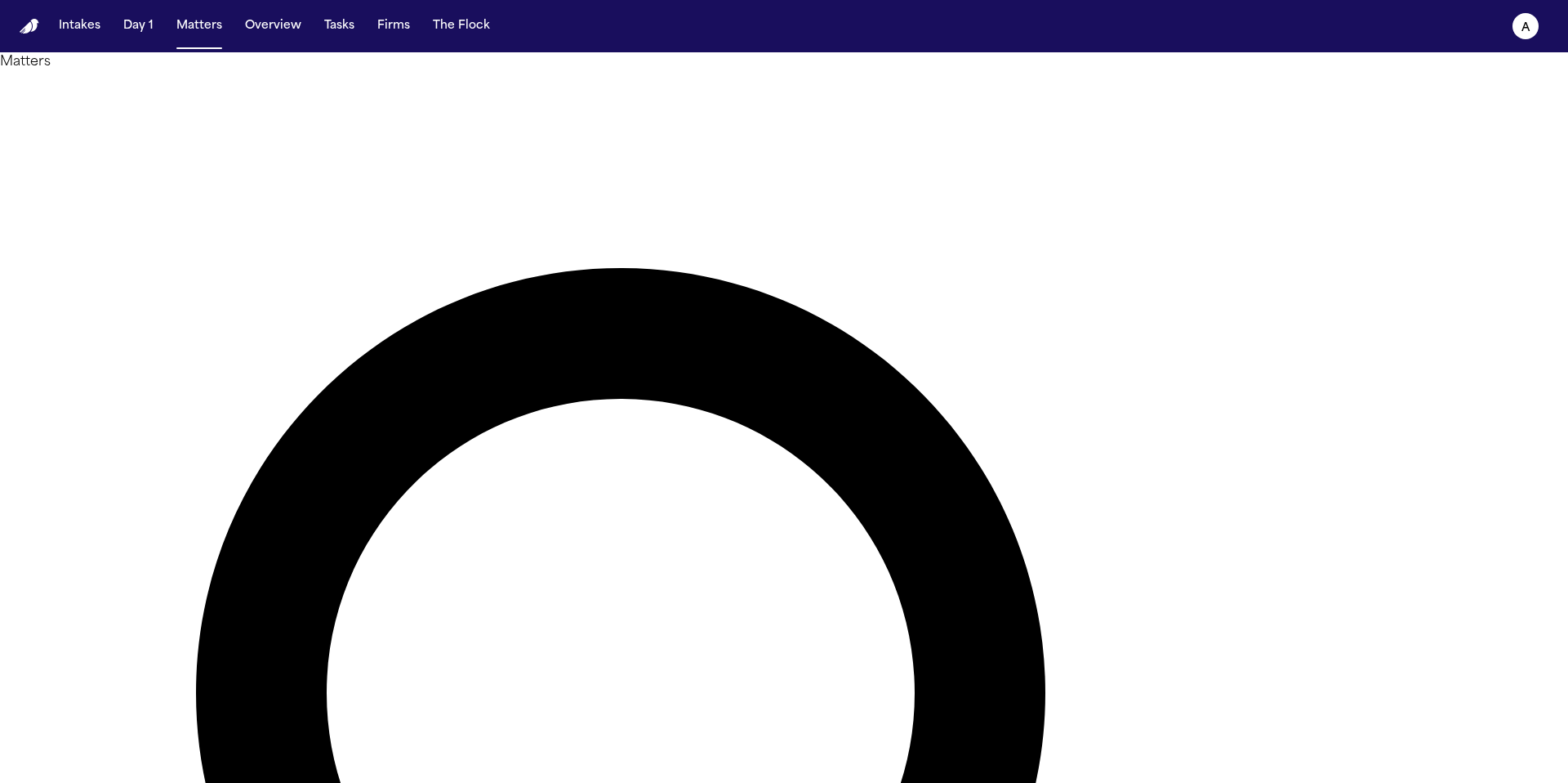
type input "*****"
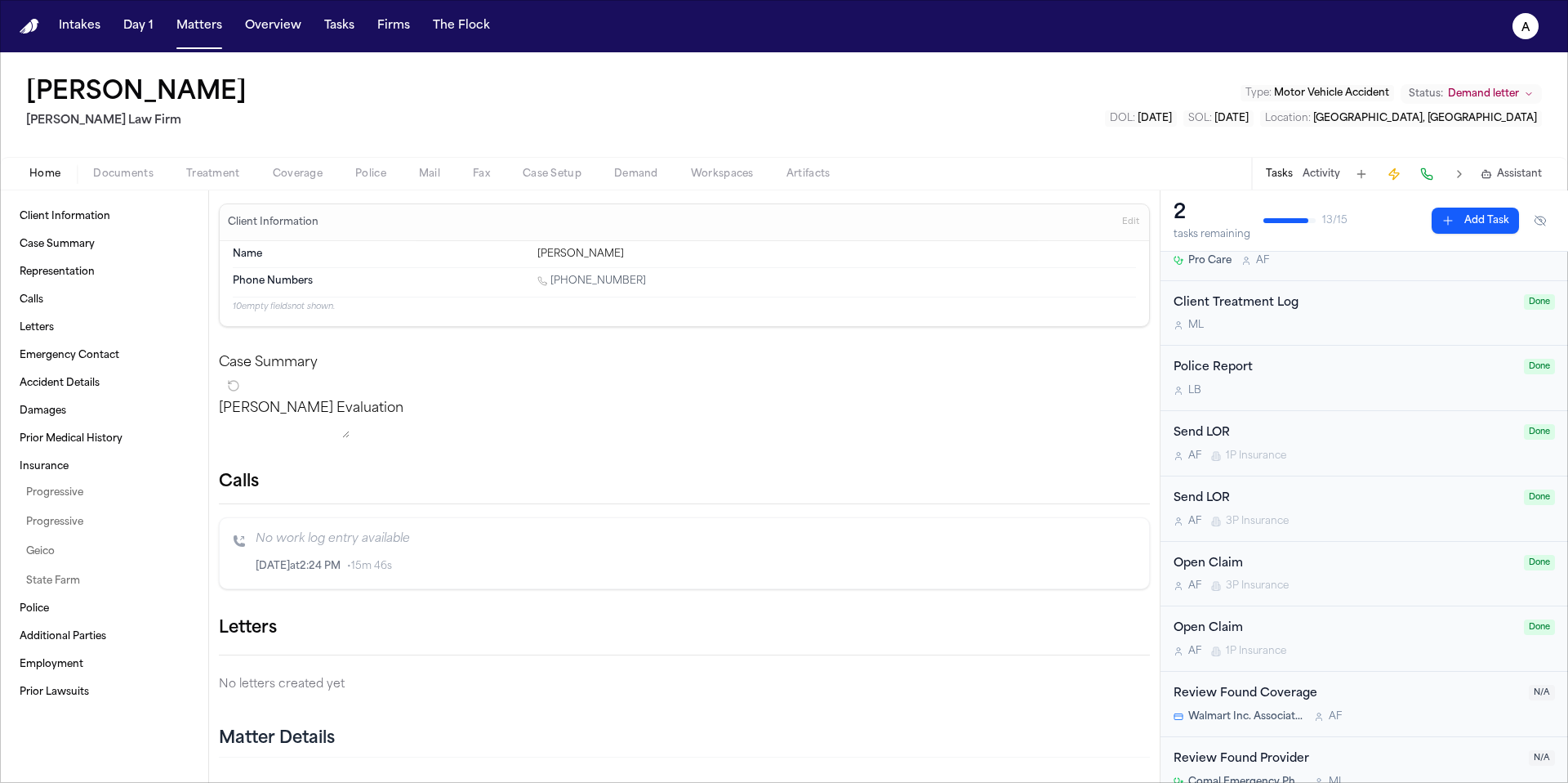
scroll to position [526, 0]
click at [1456, 750] on div "Review Found Provider" at bounding box center [1346, 759] width 345 height 18
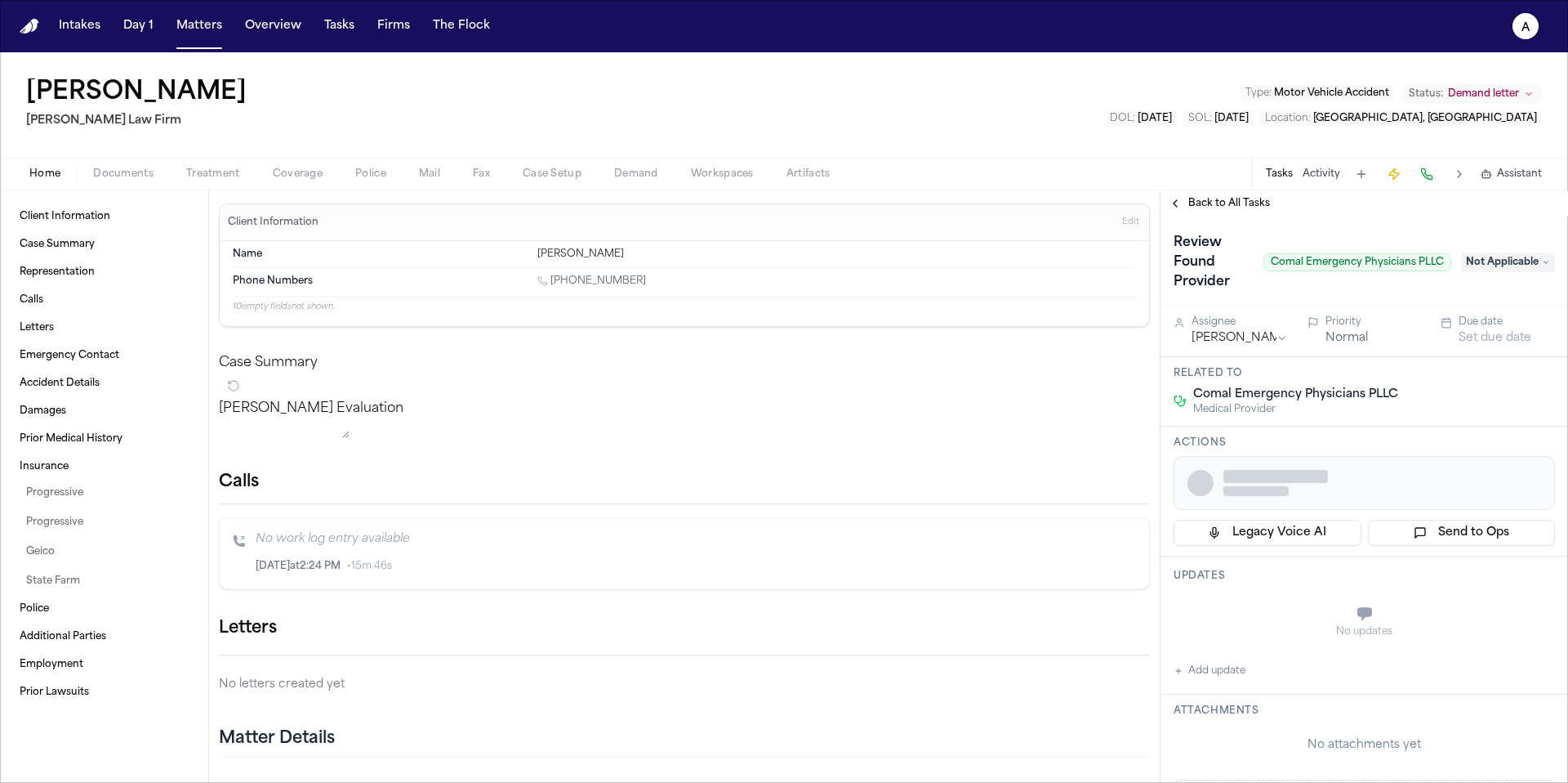
click at [1233, 201] on span "Back to All Tasks" at bounding box center [1229, 203] width 82 height 14
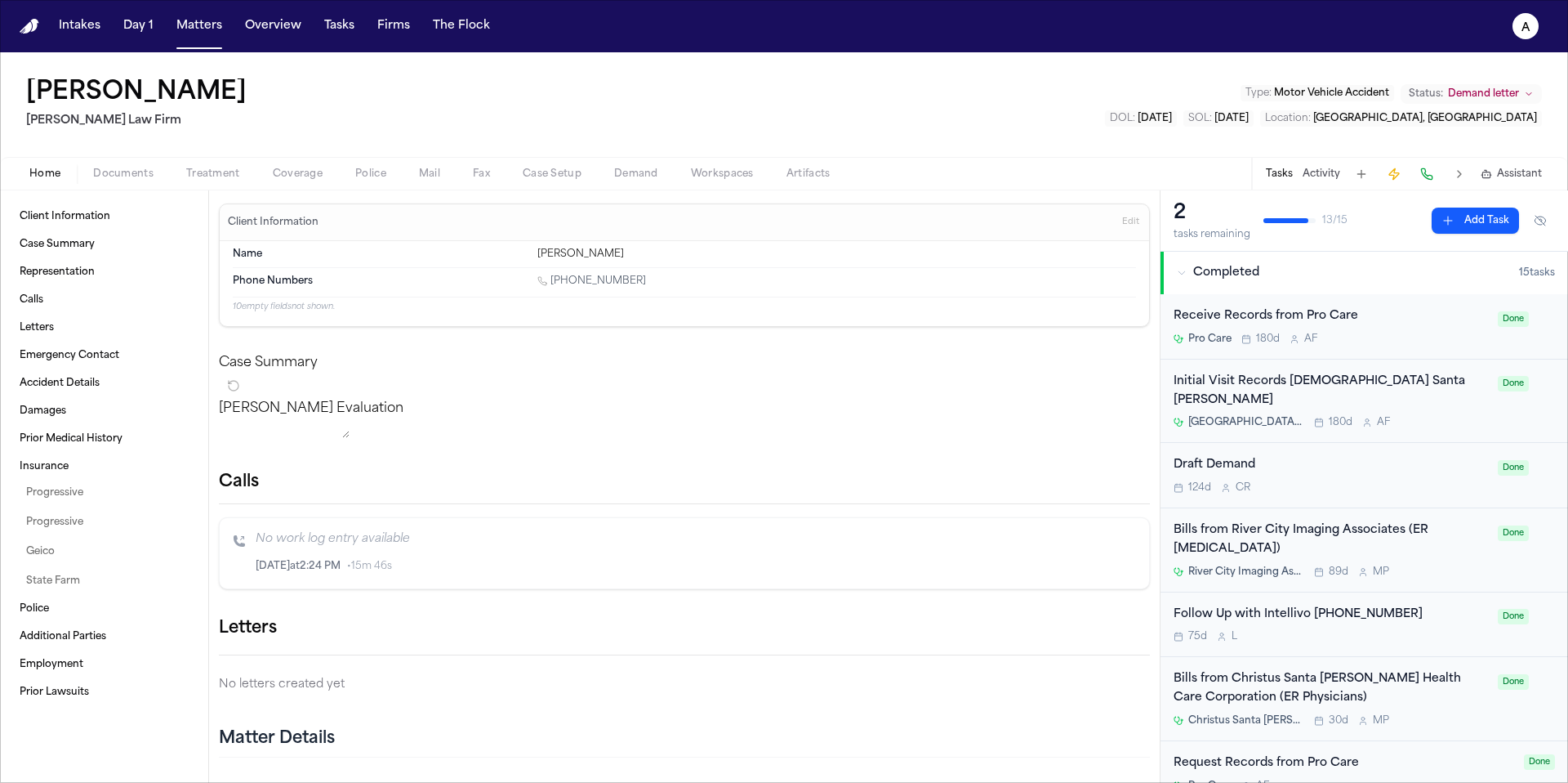
click at [129, 168] on span "Documents" at bounding box center [123, 175] width 61 height 14
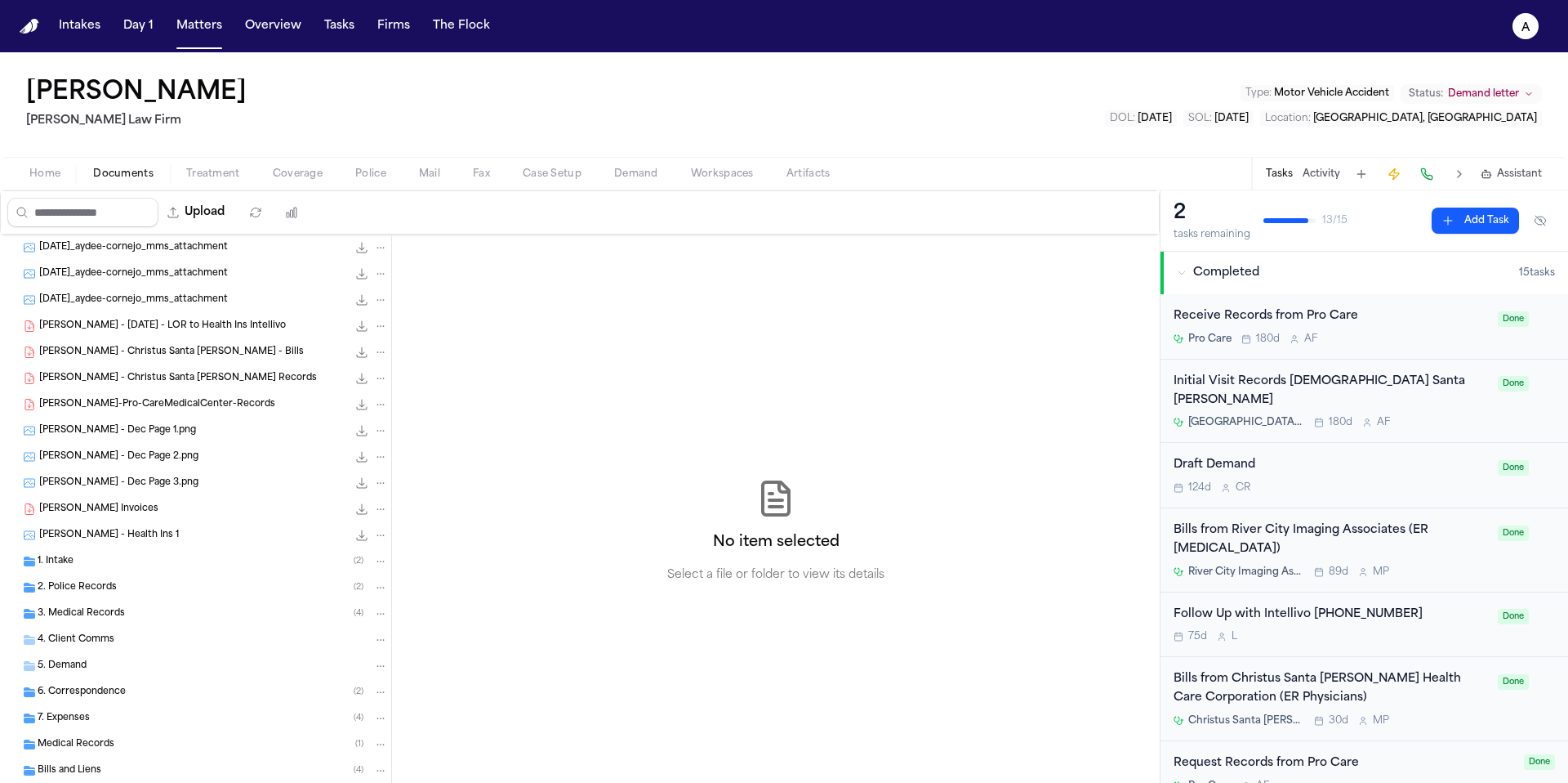
scroll to position [143, 0]
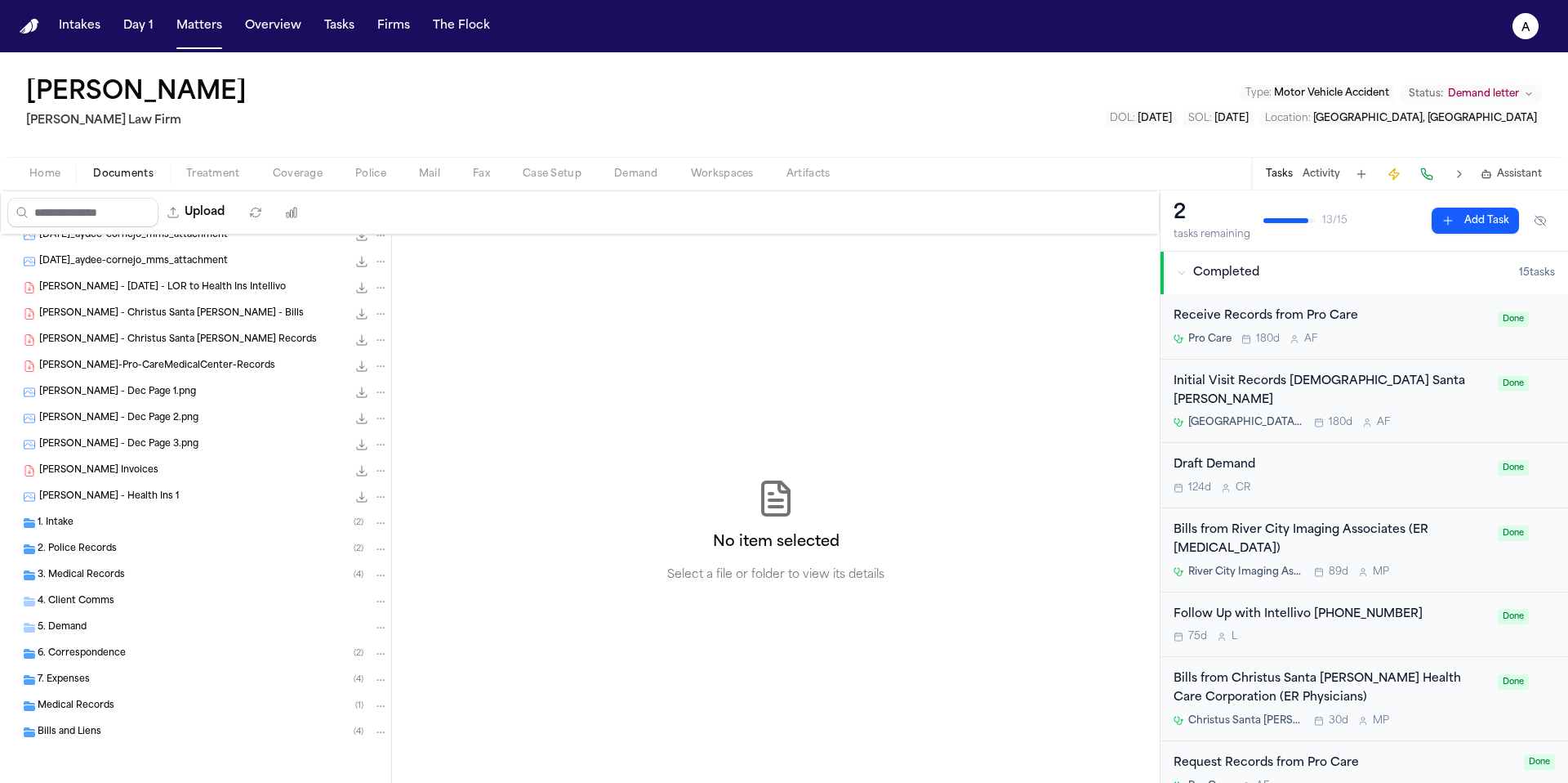
click at [106, 727] on div "Bills and Liens ( 4 )" at bounding box center [212, 732] width 350 height 14
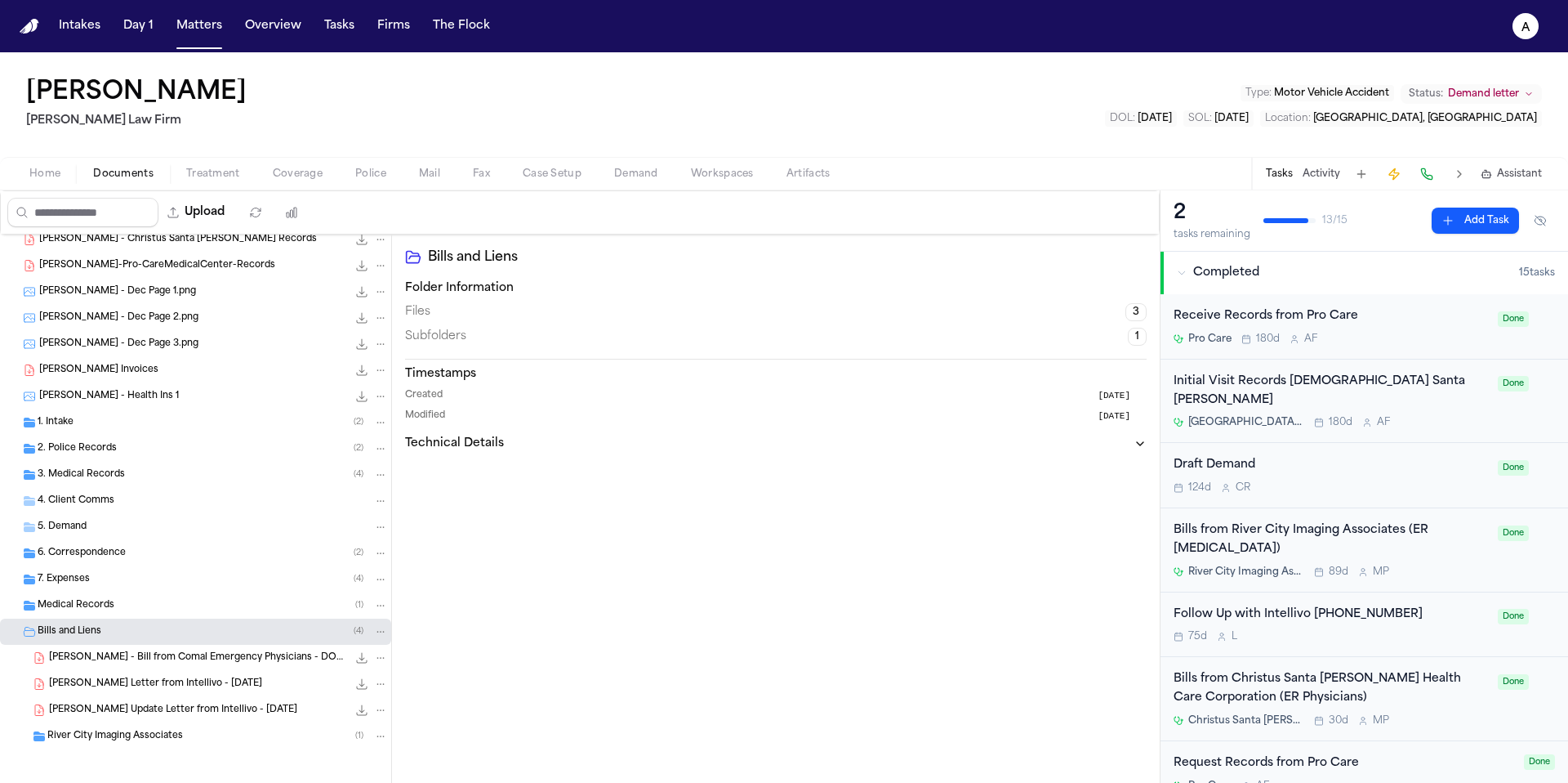
scroll to position [248, 0]
click at [206, 656] on span "A. Cornejo - Bill from Comal Emergency Physicians - DOS 9.29.24" at bounding box center [198, 654] width 298 height 14
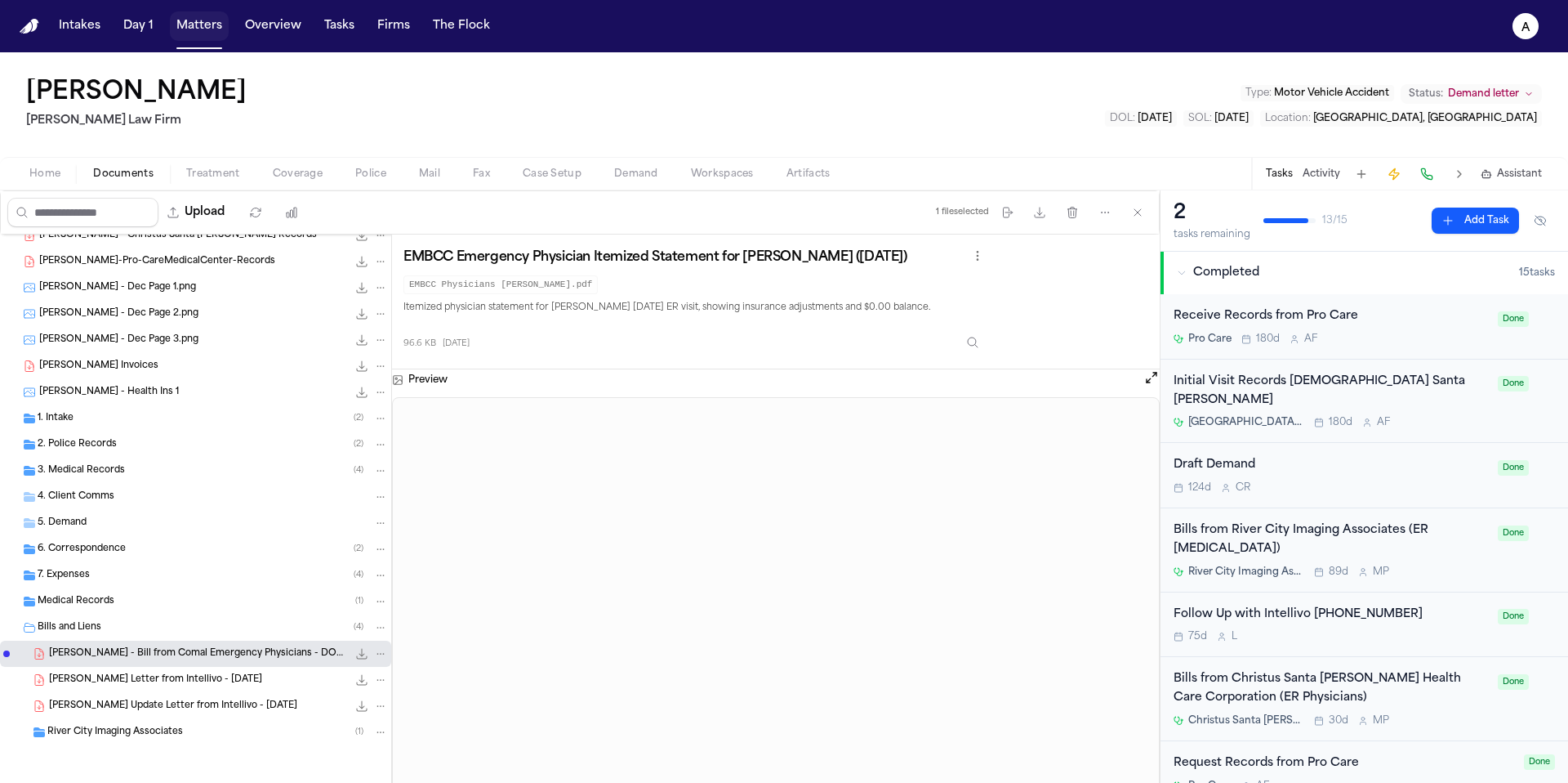
click at [207, 35] on button "Matters" at bounding box center [199, 26] width 59 height 30
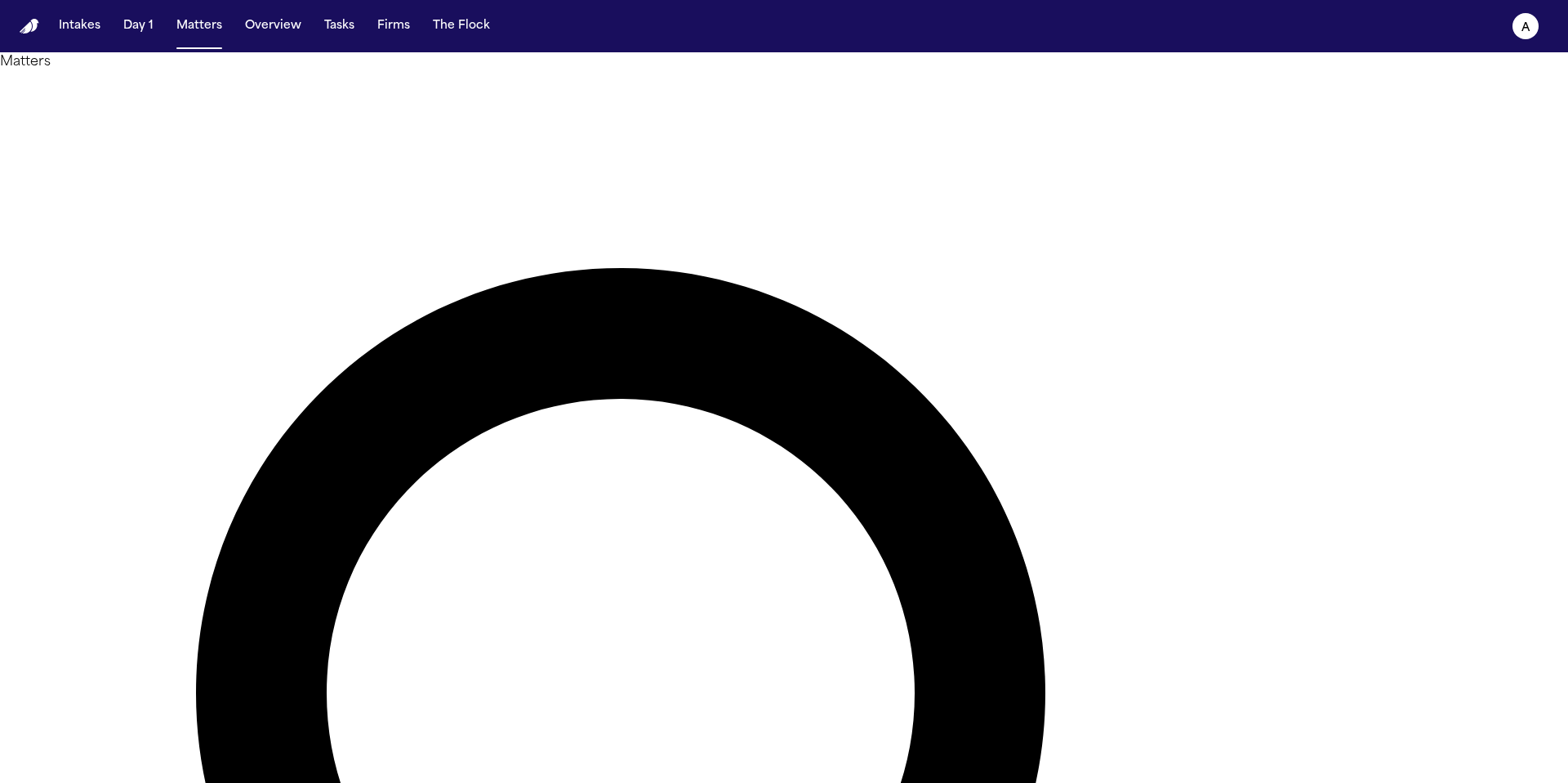
drag, startPoint x: 923, startPoint y: 94, endPoint x: 806, endPoint y: 84, distance: 117.4
type input "*****"
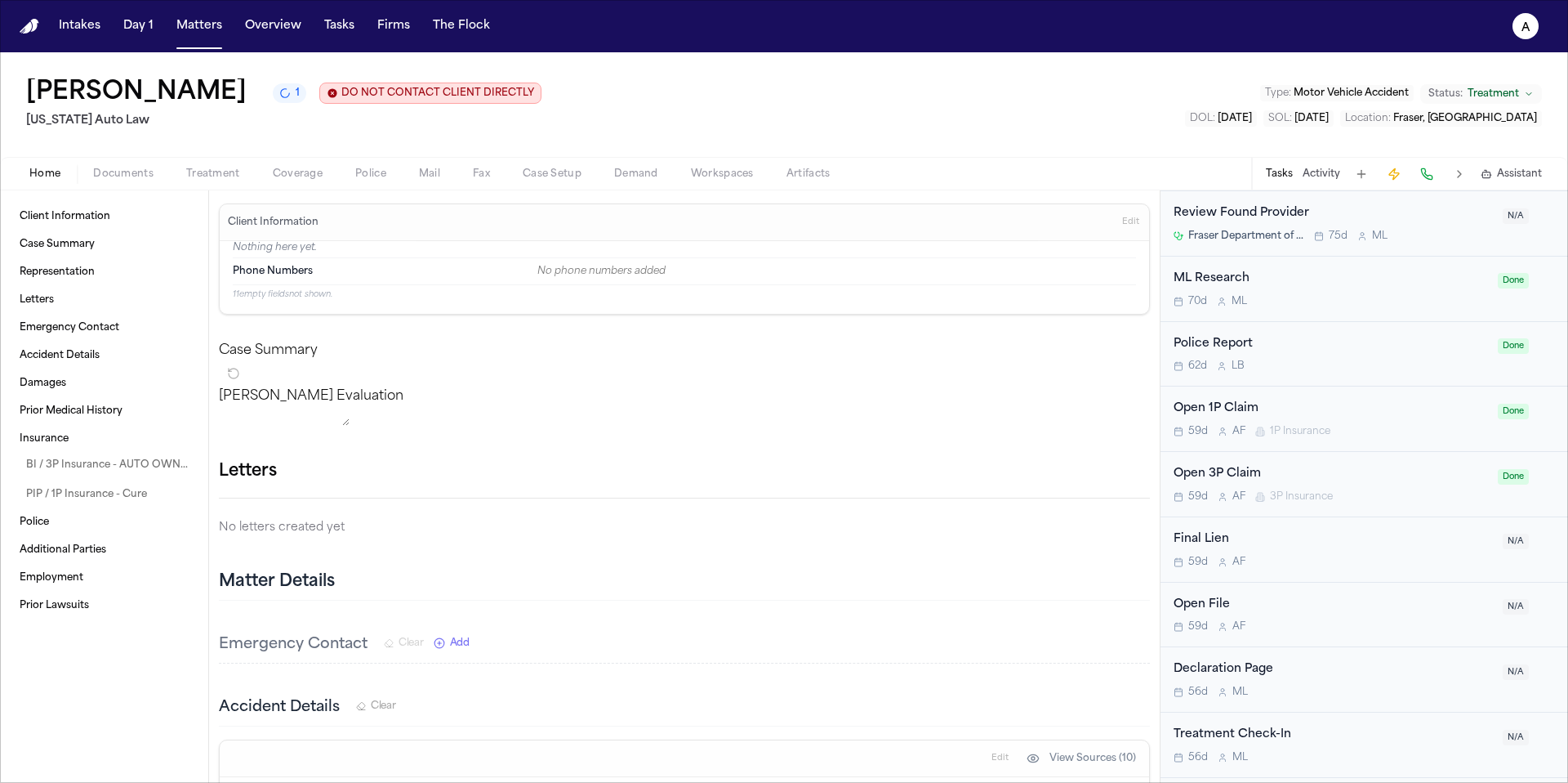
scroll to position [1487, 0]
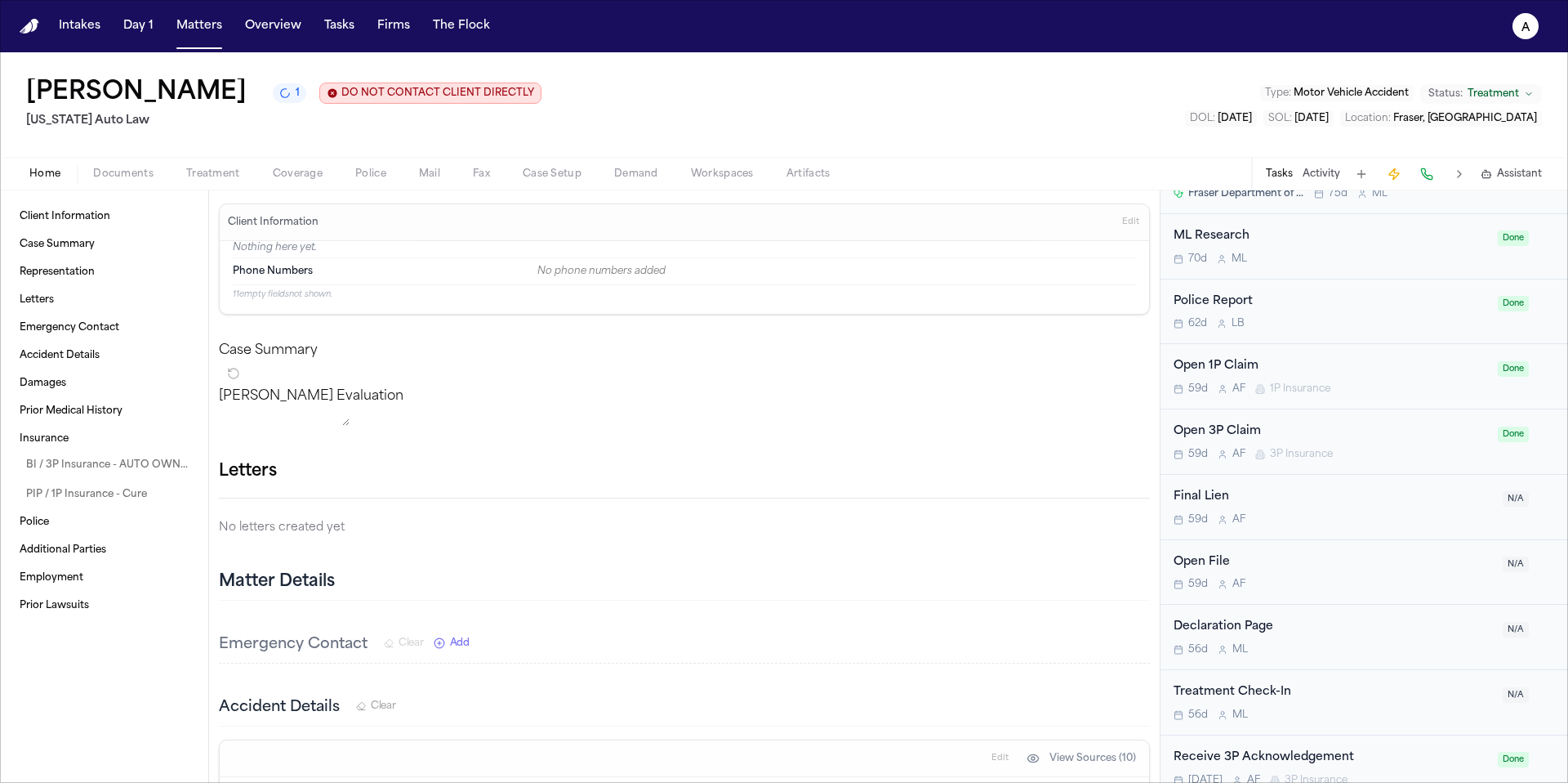
click at [140, 177] on span "Documents" at bounding box center [123, 175] width 61 height 14
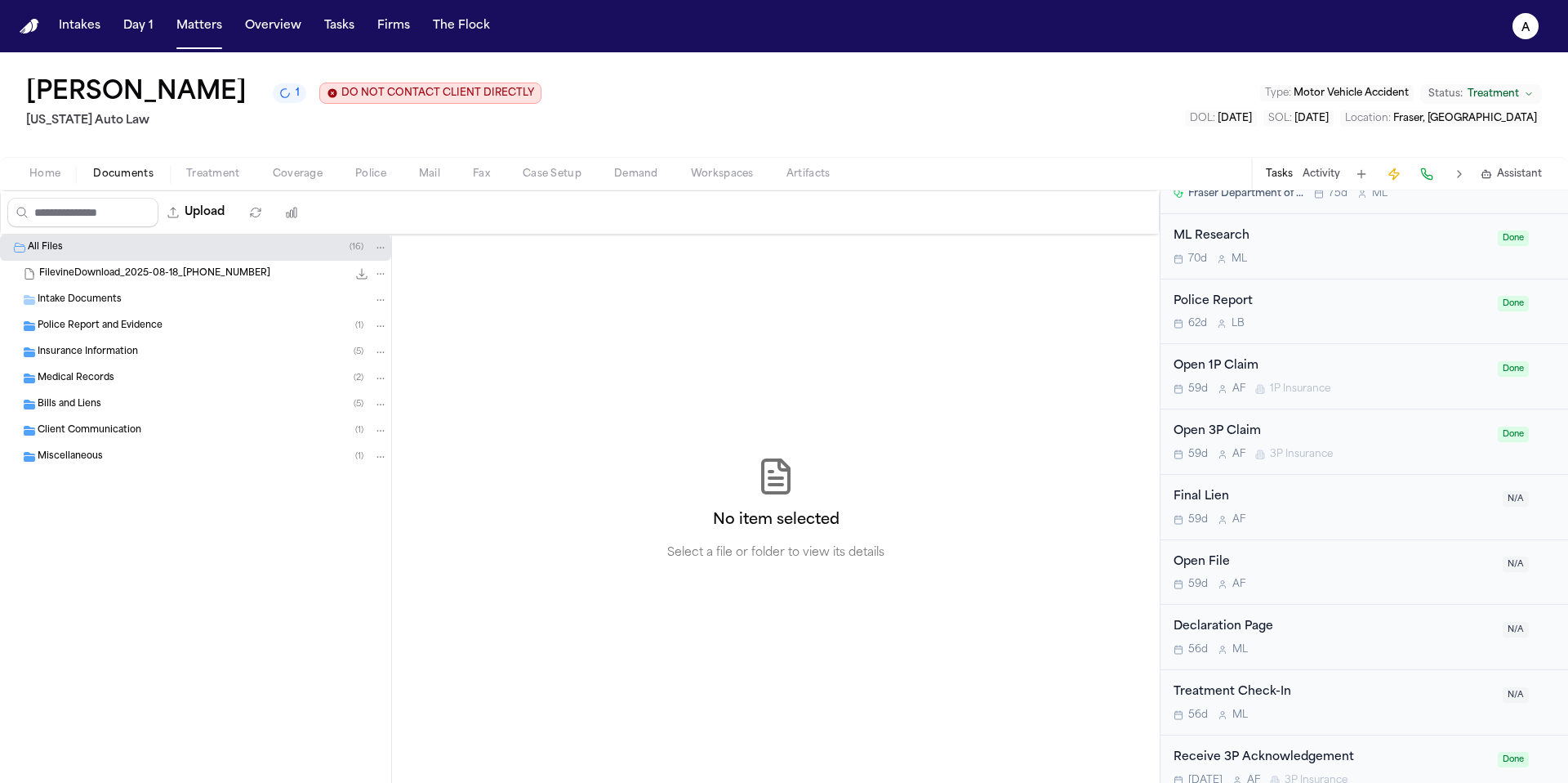
click at [131, 415] on div "Bills and Liens ( 5 )" at bounding box center [196, 404] width 391 height 26
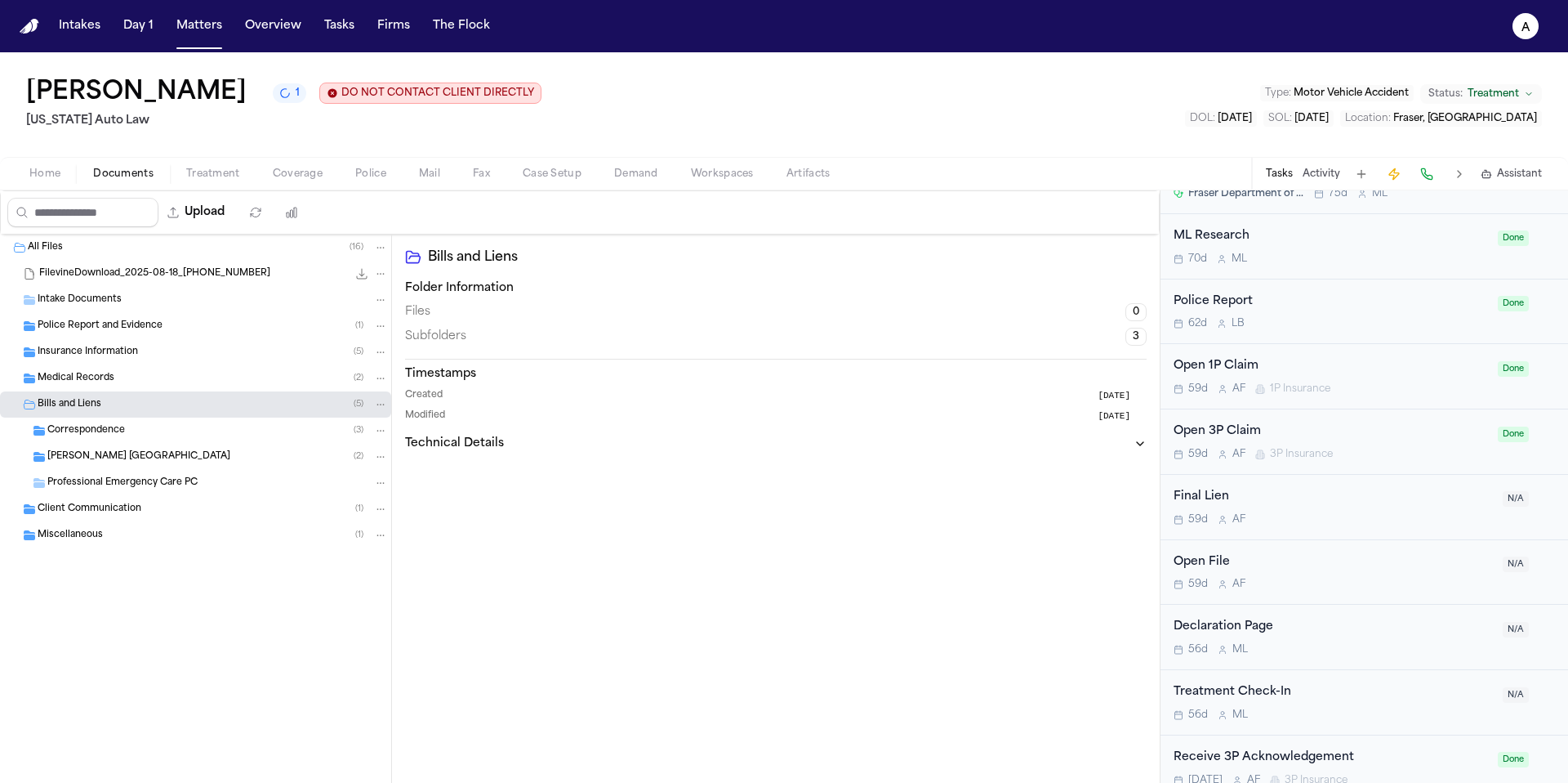
click at [209, 458] on div "Henry Ford Macomb Hospital ( 2 )" at bounding box center [217, 456] width 340 height 14
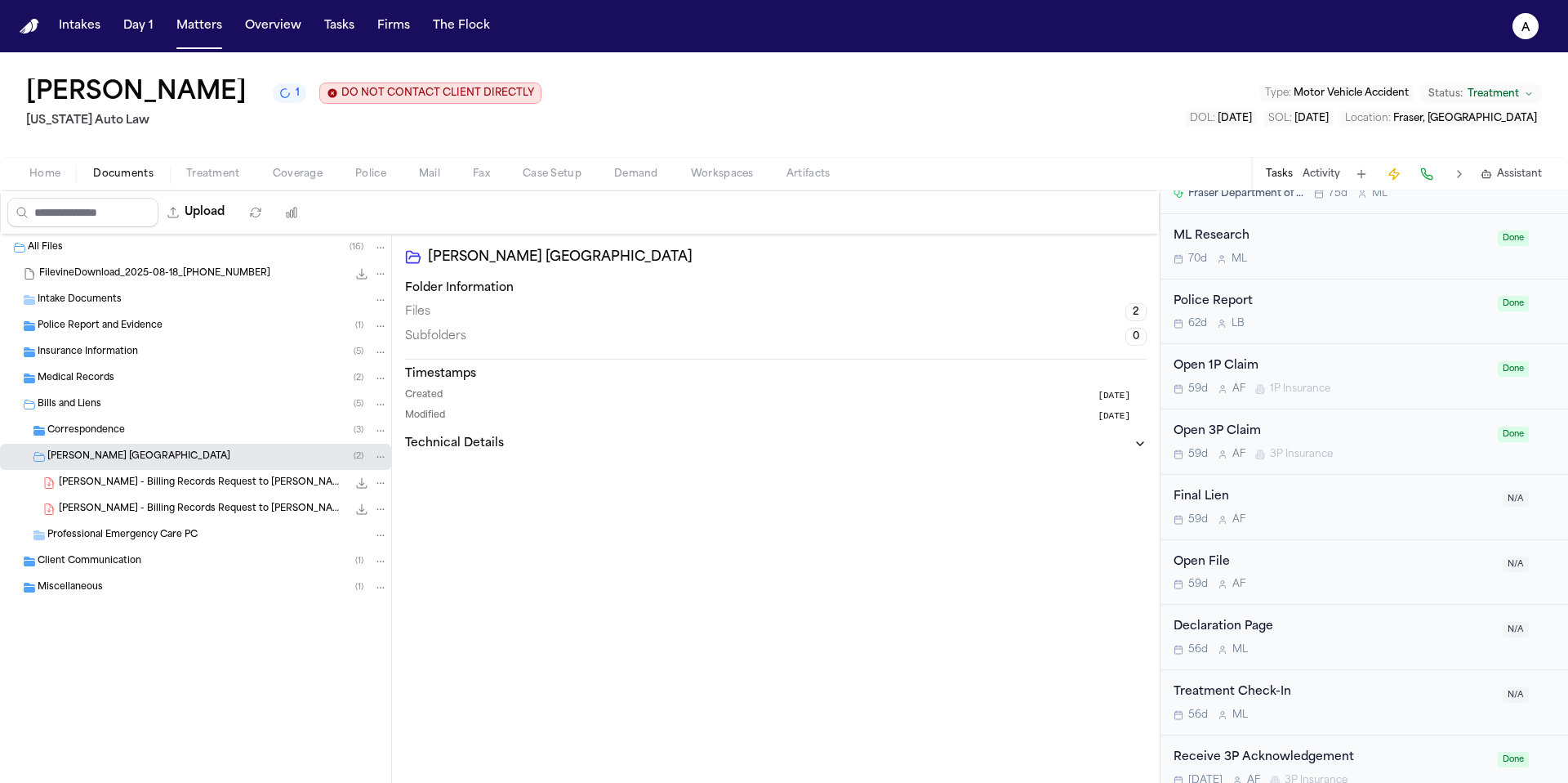
click at [239, 538] on div "Professional Emergency Care PC" at bounding box center [217, 534] width 340 height 14
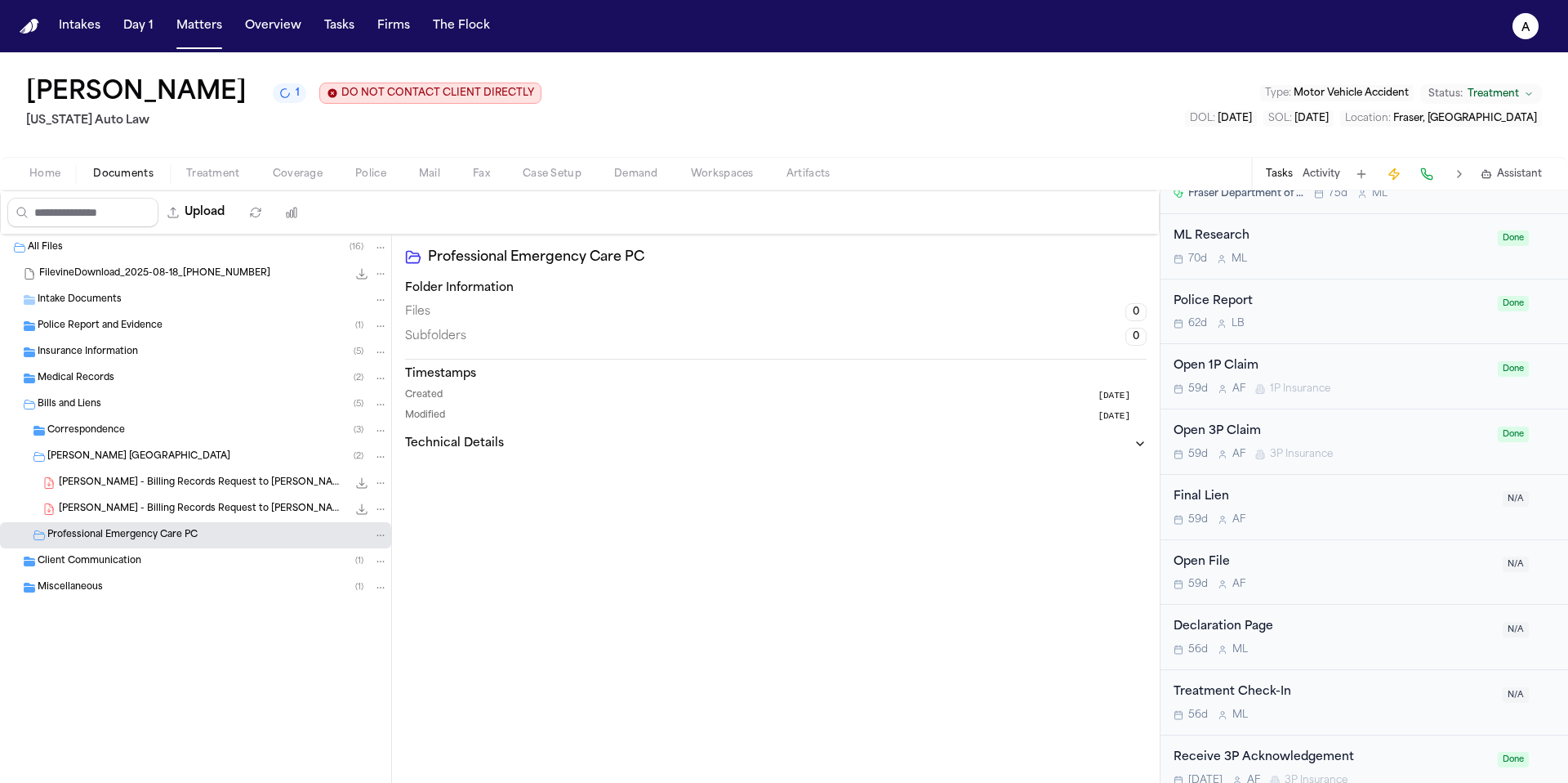
click at [211, 538] on div "Professional Emergency Care PC" at bounding box center [217, 534] width 340 height 14
click at [262, 26] on button "Overview" at bounding box center [273, 26] width 69 height 30
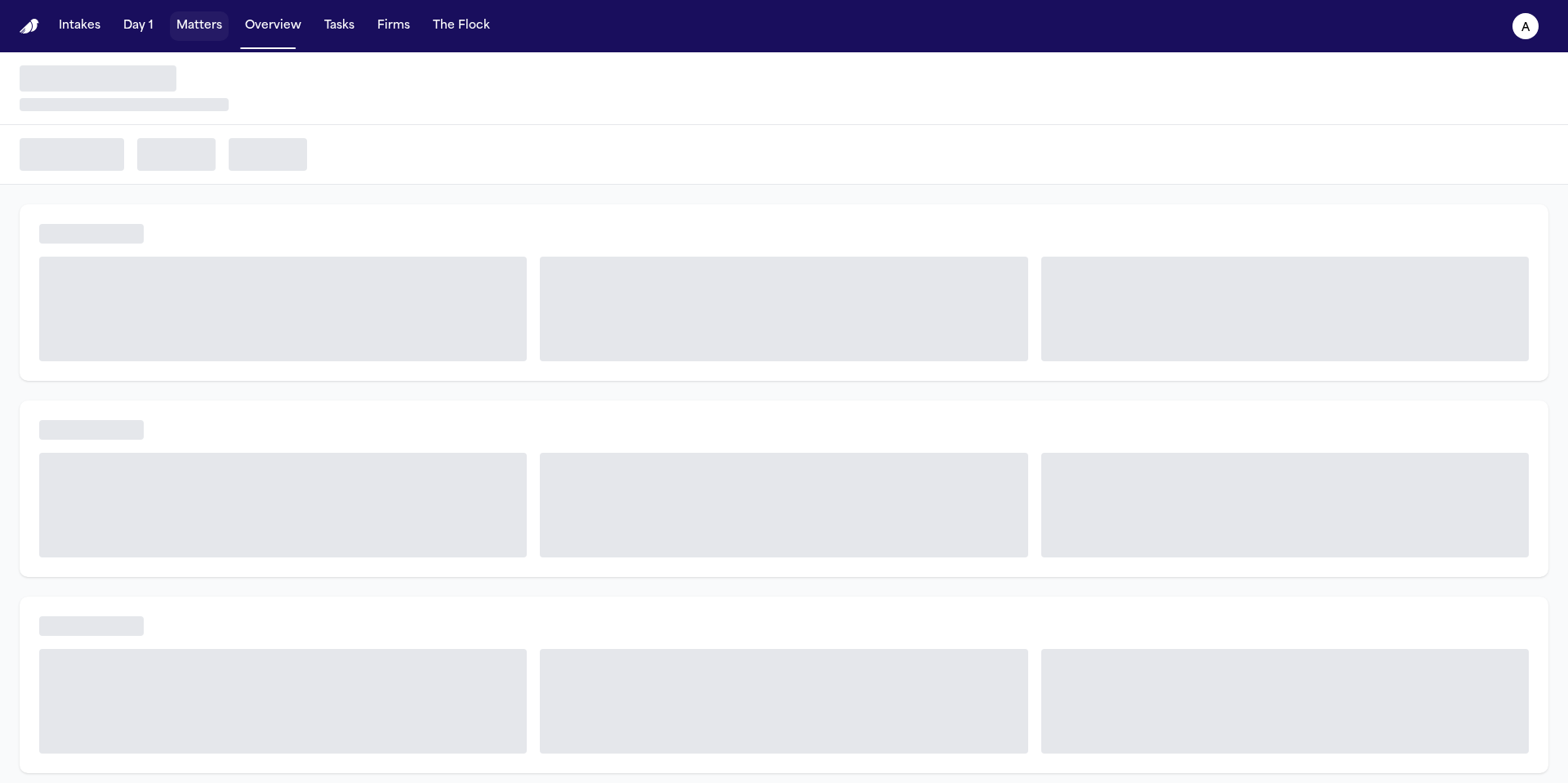
click at [215, 32] on button "Matters" at bounding box center [199, 26] width 59 height 30
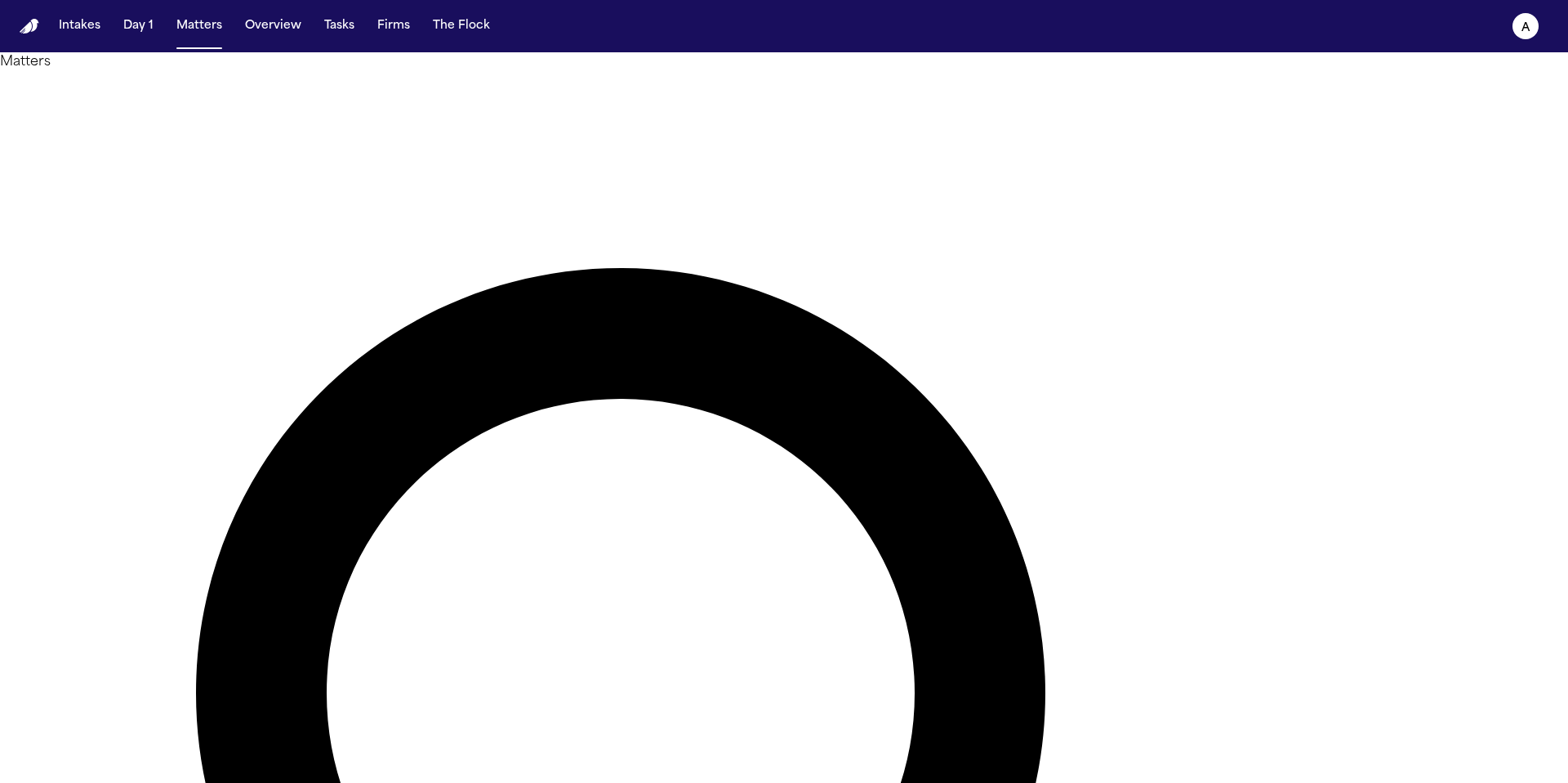
drag, startPoint x: 976, startPoint y: 96, endPoint x: 778, endPoint y: 94, distance: 198.0
type input "********"
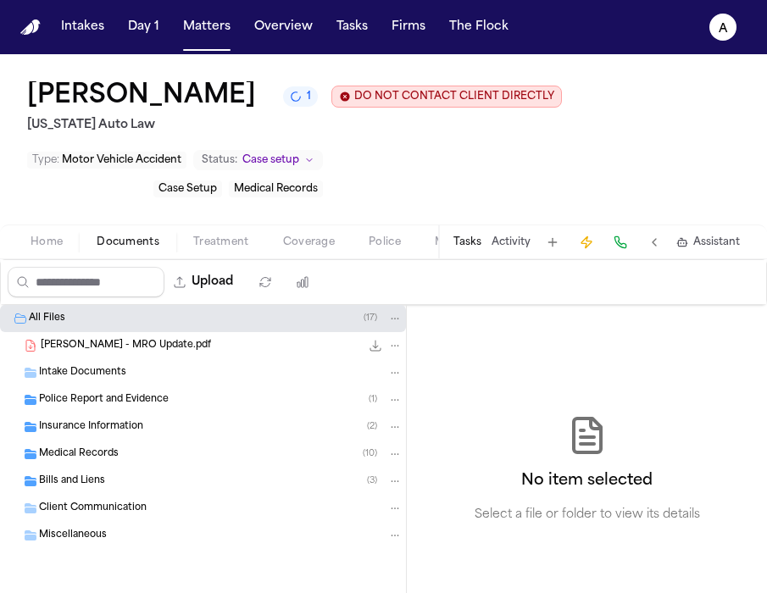
click at [147, 485] on div "Bills and Liens ( 3 )" at bounding box center [220, 481] width 363 height 15
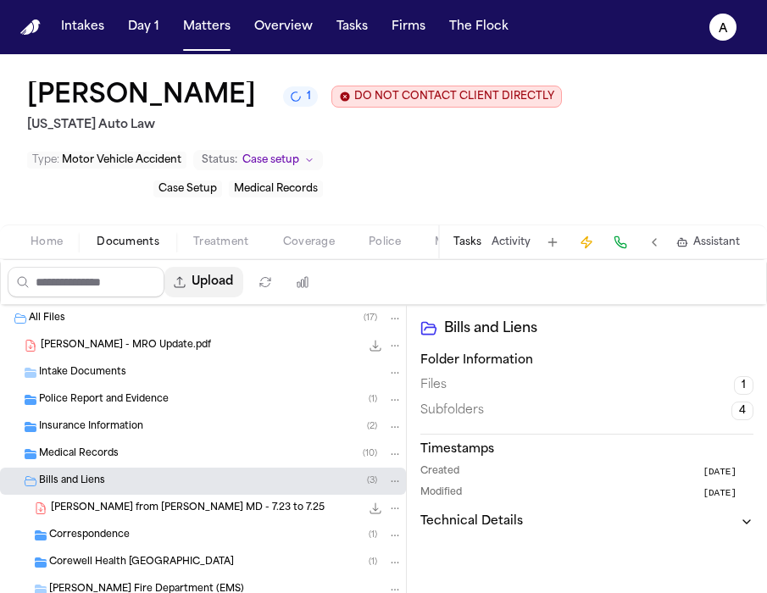
click at [227, 291] on button "Upload" at bounding box center [203, 282] width 79 height 31
select select "**********"
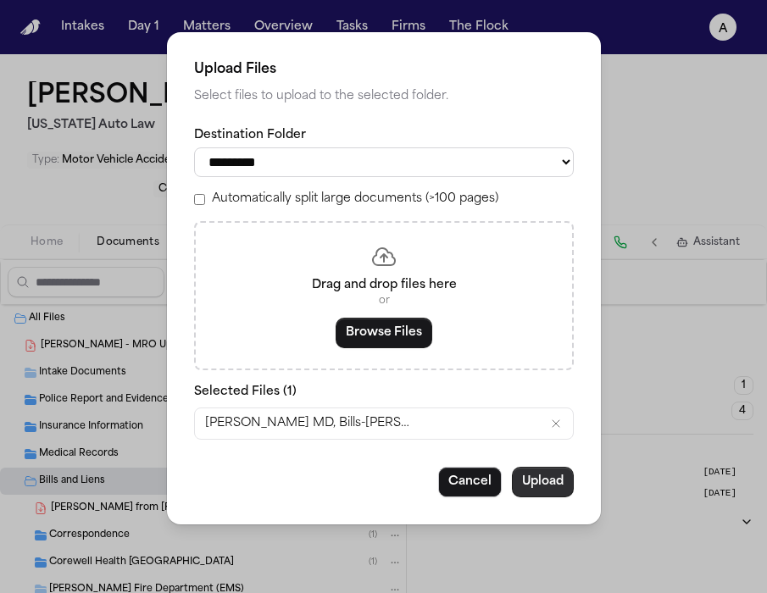
click at [552, 494] on button "Upload" at bounding box center [543, 482] width 62 height 31
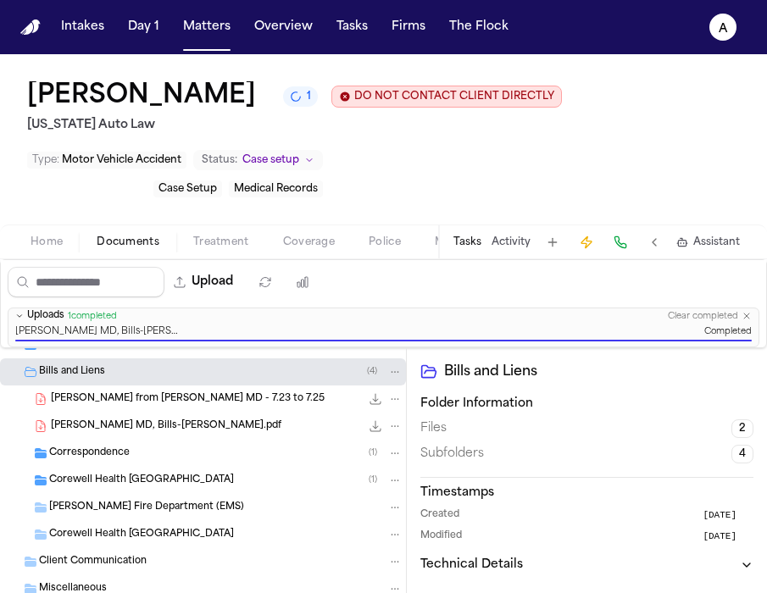
scroll to position [160, 0]
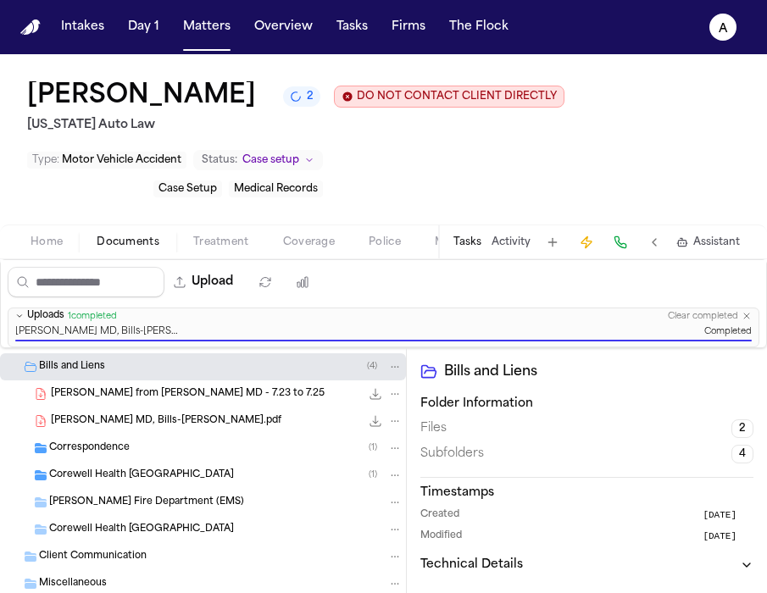
click at [235, 33] on div "Intakes Day 1 Matters Overview Tasks Firms The Flock" at bounding box center [284, 27] width 461 height 31
click at [221, 31] on button "Matters" at bounding box center [206, 27] width 61 height 31
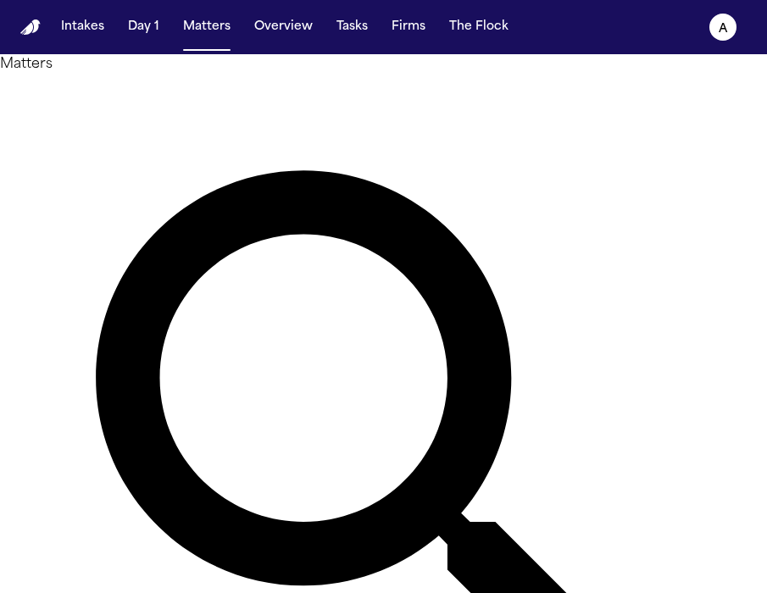
type input "*"
type input "********"
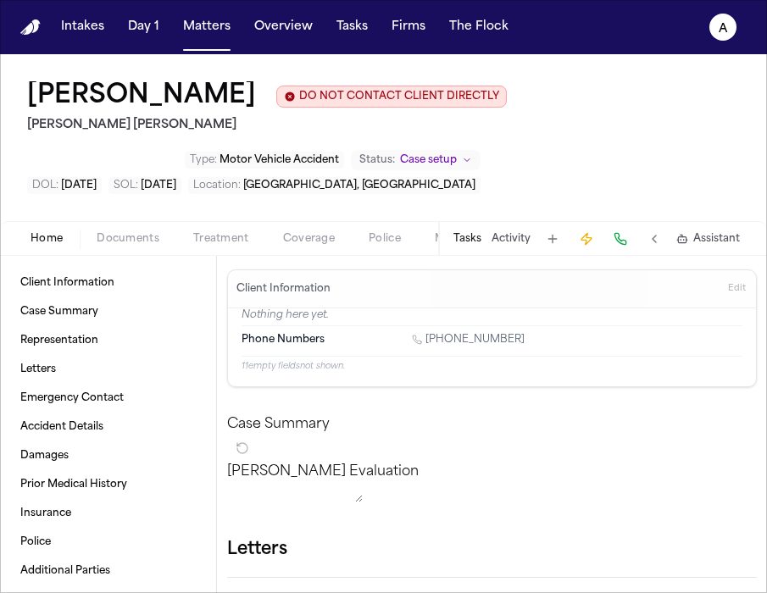
click at [469, 246] on button "Tasks" at bounding box center [467, 239] width 28 height 14
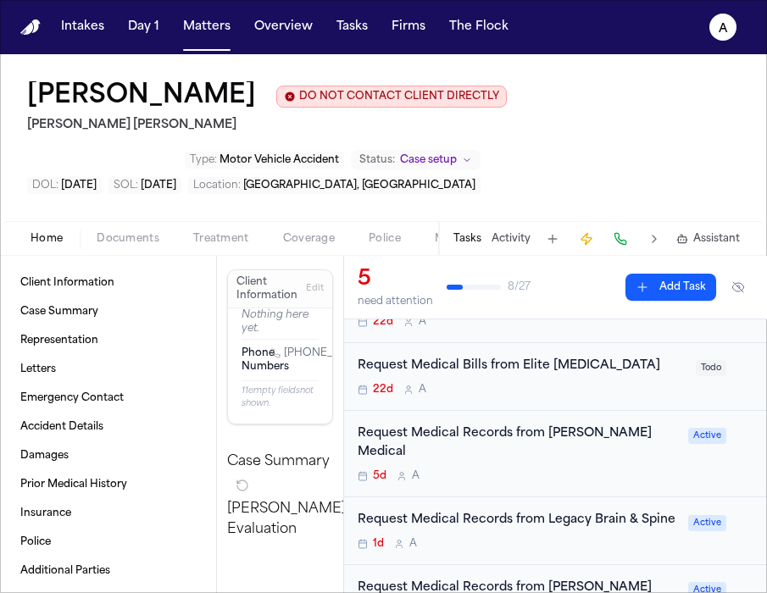
scroll to position [125, 0]
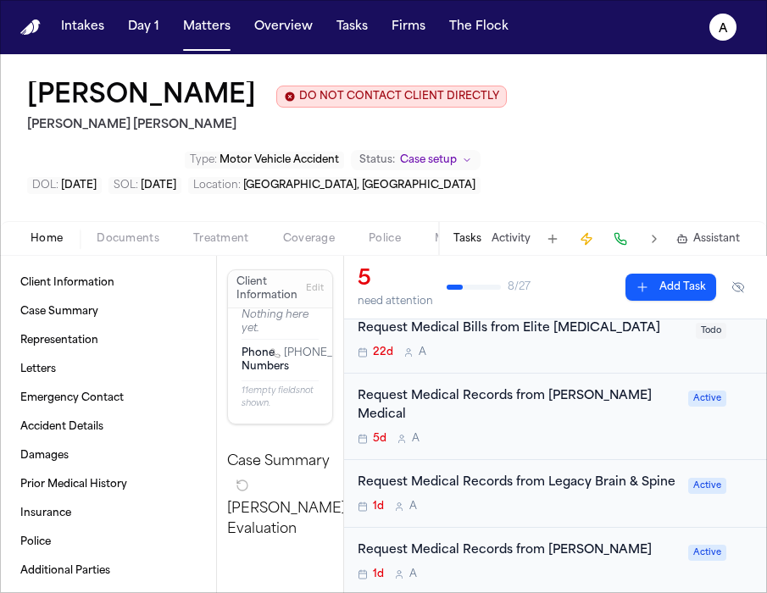
click at [566, 432] on div "5d A" at bounding box center [518, 439] width 320 height 14
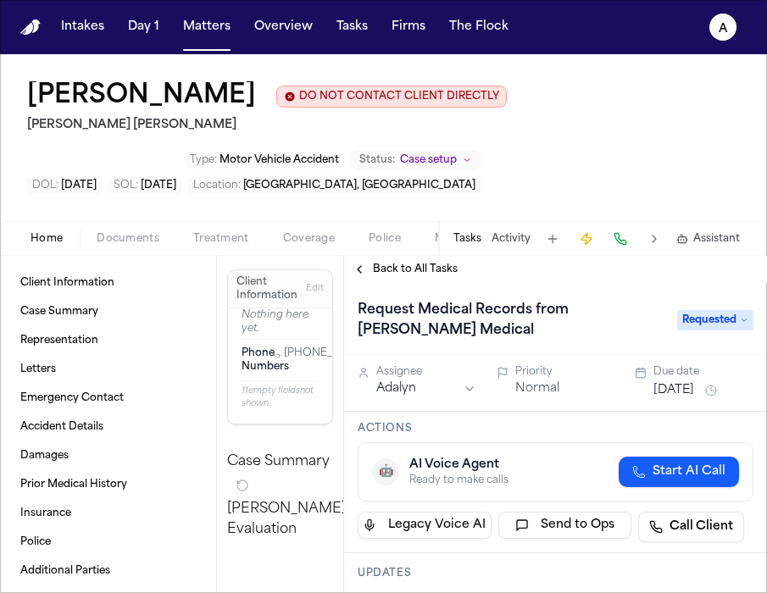
click at [674, 395] on button "[DATE]" at bounding box center [673, 390] width 41 height 17
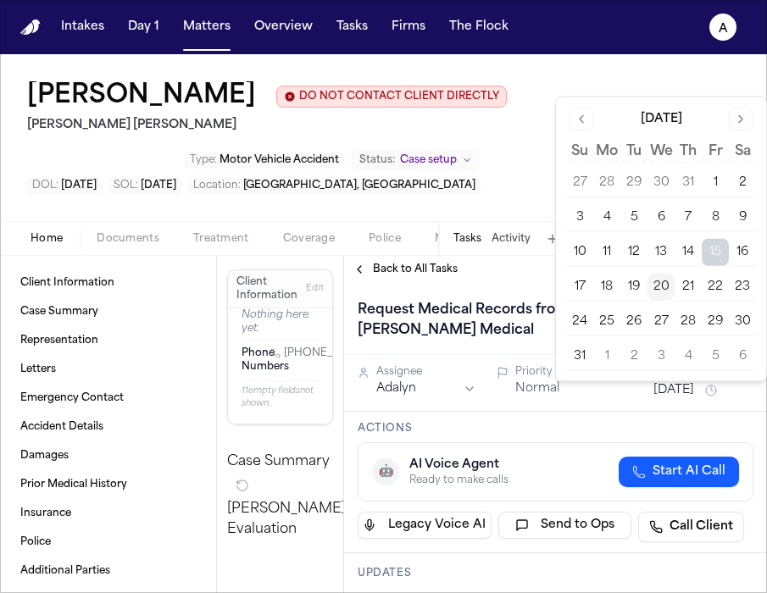
click at [662, 320] on button "27" at bounding box center [660, 321] width 27 height 27
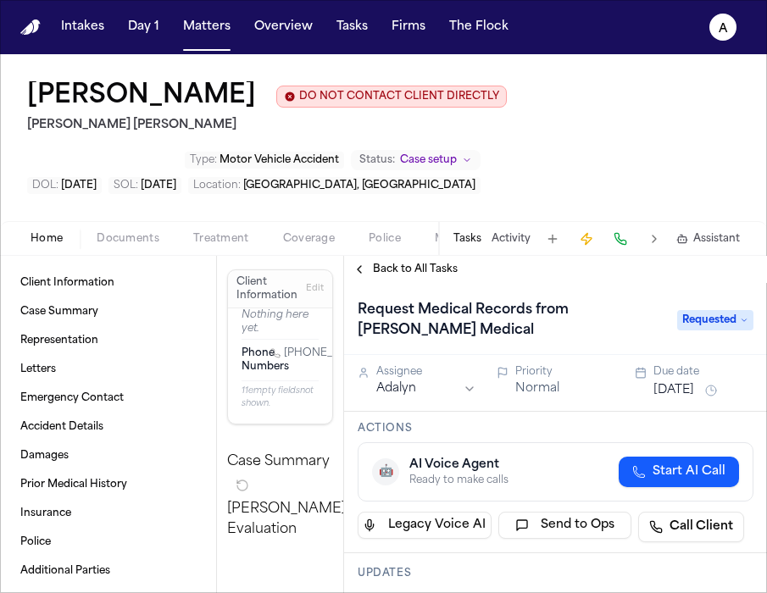
click at [620, 423] on div "Actions 🤖 AI Voice Agent Ready to make calls Start AI Call Legacy Voice AI Send…" at bounding box center [555, 482] width 423 height 141
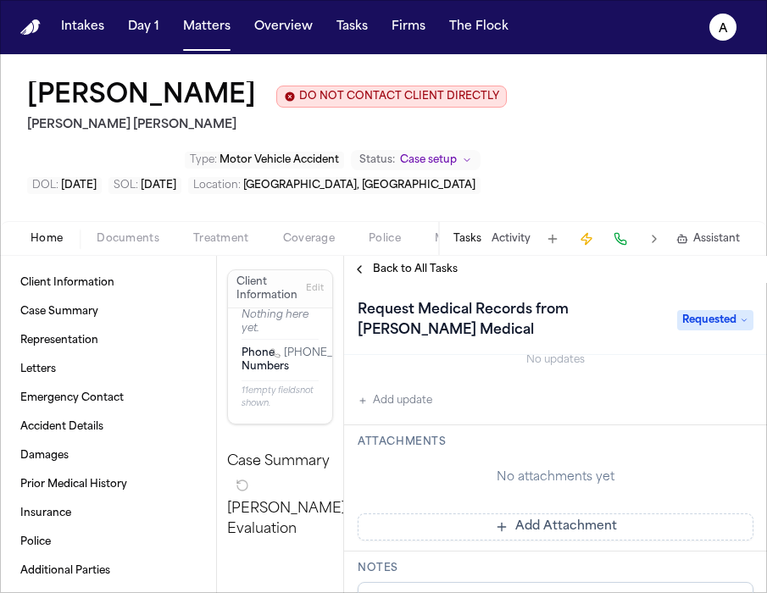
click at [403, 404] on button "Add update" at bounding box center [395, 401] width 75 height 20
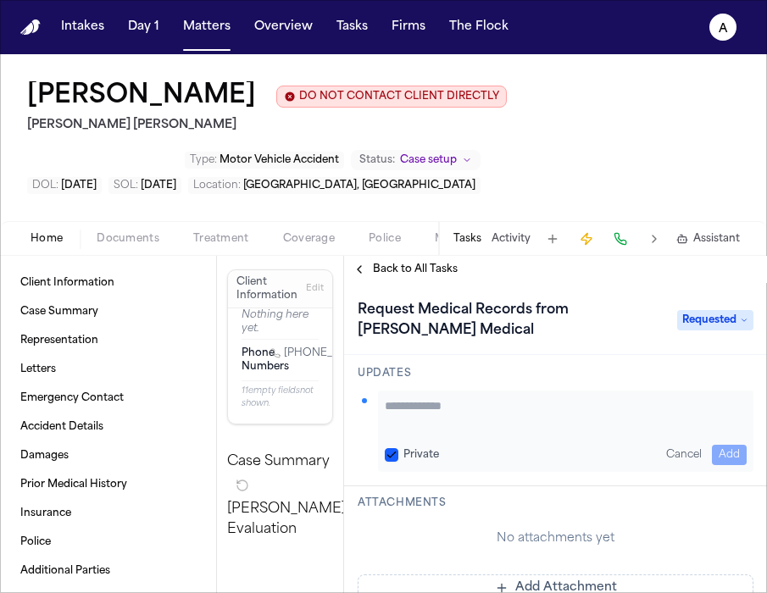
click at [392, 458] on button "Private" at bounding box center [392, 455] width 14 height 14
click at [398, 412] on textarea "Add your update" at bounding box center [566, 414] width 362 height 34
paste textarea "**********"
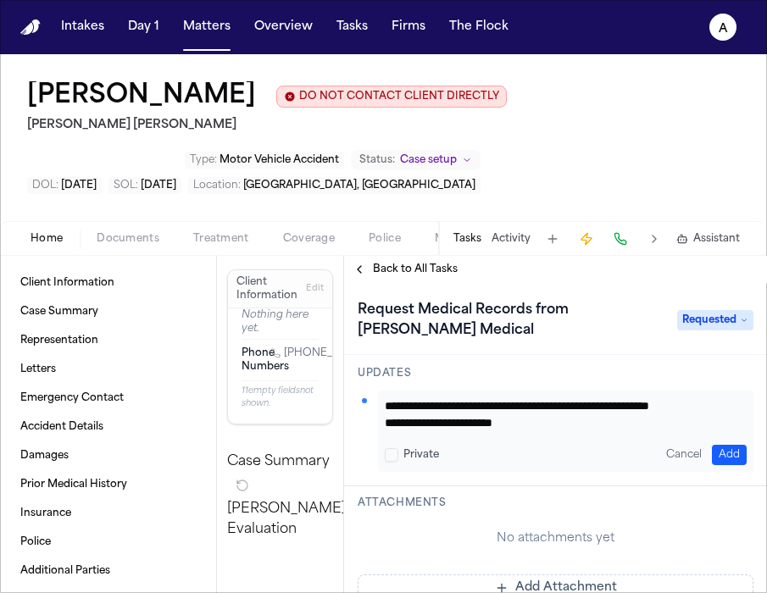
scroll to position [18, 0]
click at [386, 424] on textarea "**********" at bounding box center [559, 414] width 349 height 34
click at [651, 412] on textarea "**********" at bounding box center [559, 414] width 349 height 34
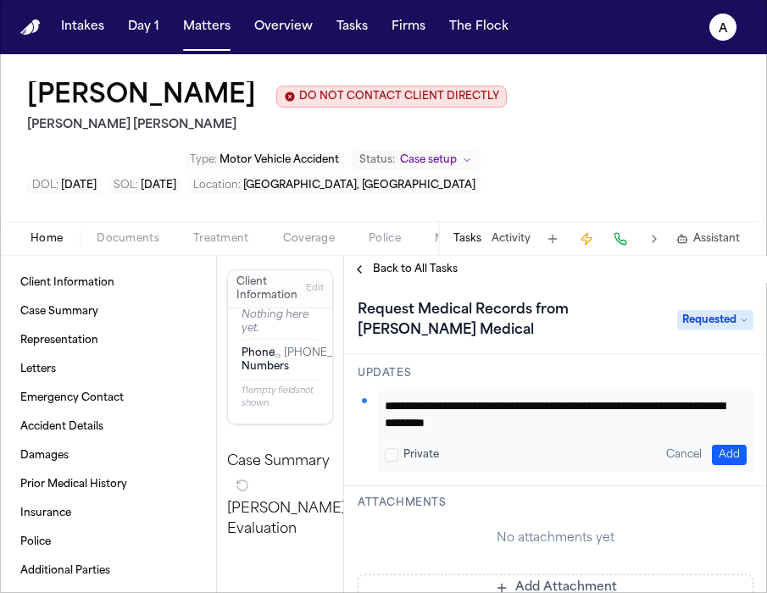
type textarea "**********"
click at [712, 454] on button "Add" at bounding box center [729, 455] width 35 height 20
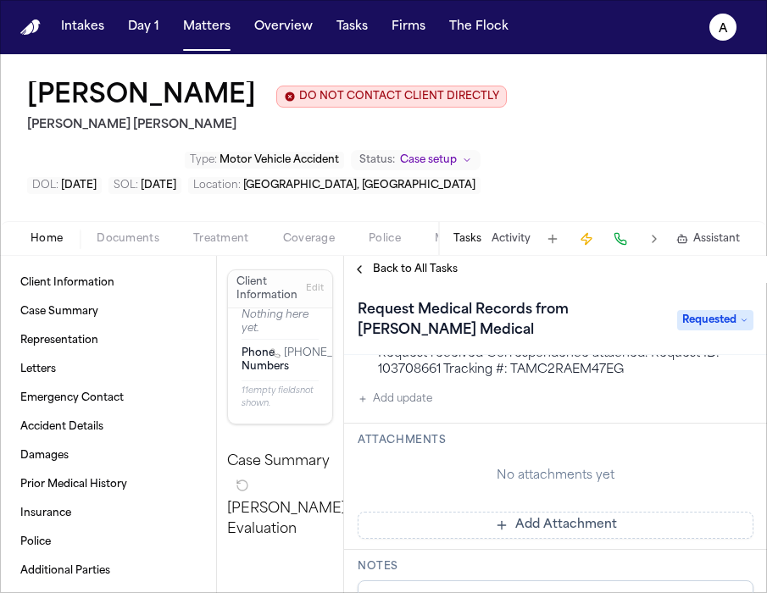
scroll to position [265, 0]
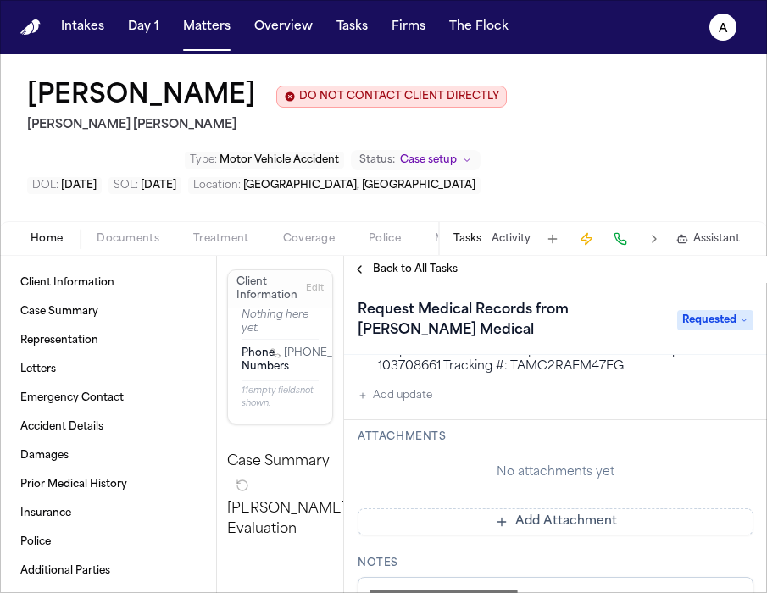
click at [557, 527] on button "Add Attachment" at bounding box center [556, 521] width 396 height 27
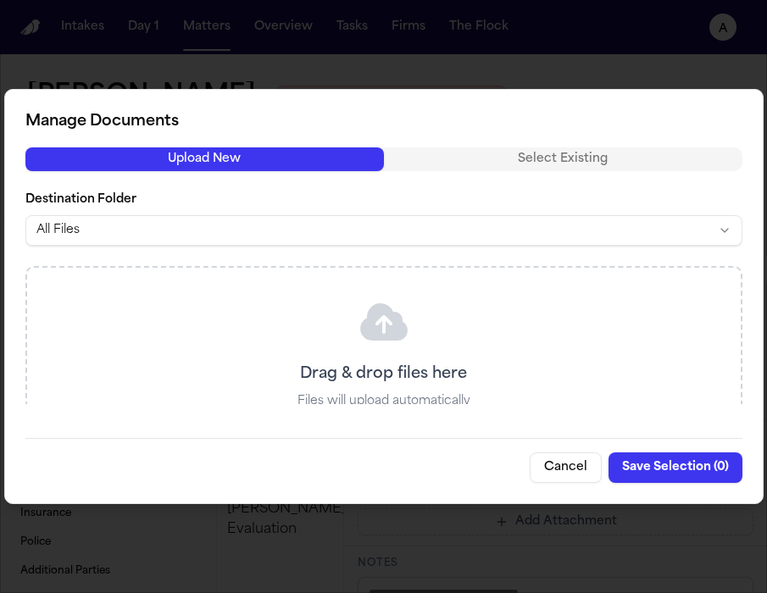
click at [569, 465] on button "Cancel" at bounding box center [566, 467] width 72 height 31
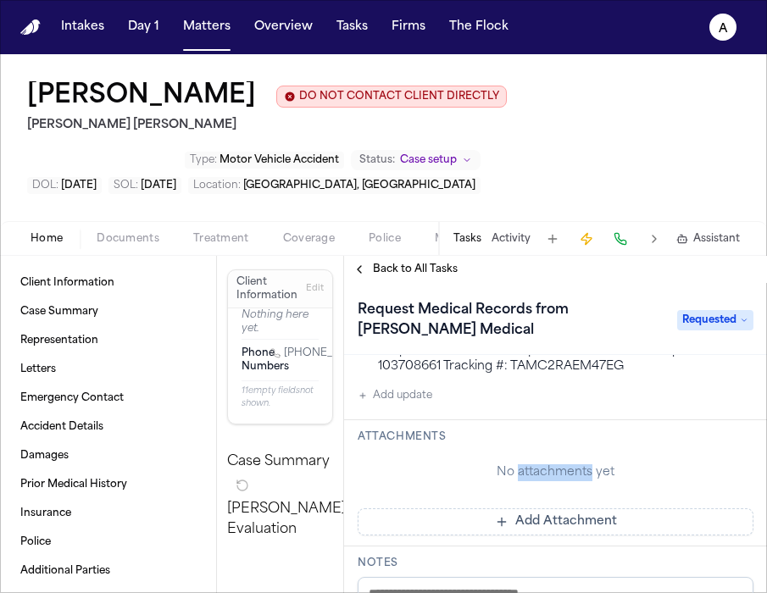
click at [569, 465] on div "No attachments yet" at bounding box center [556, 472] width 396 height 17
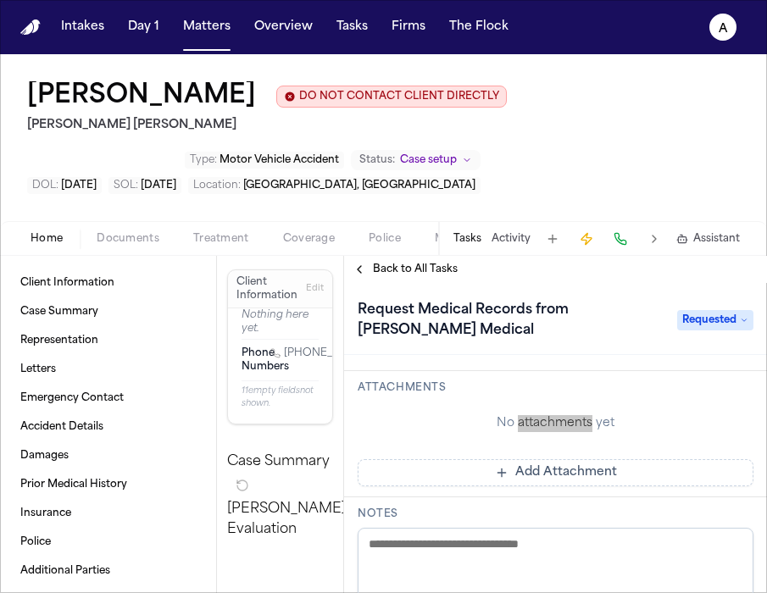
scroll to position [326, 0]
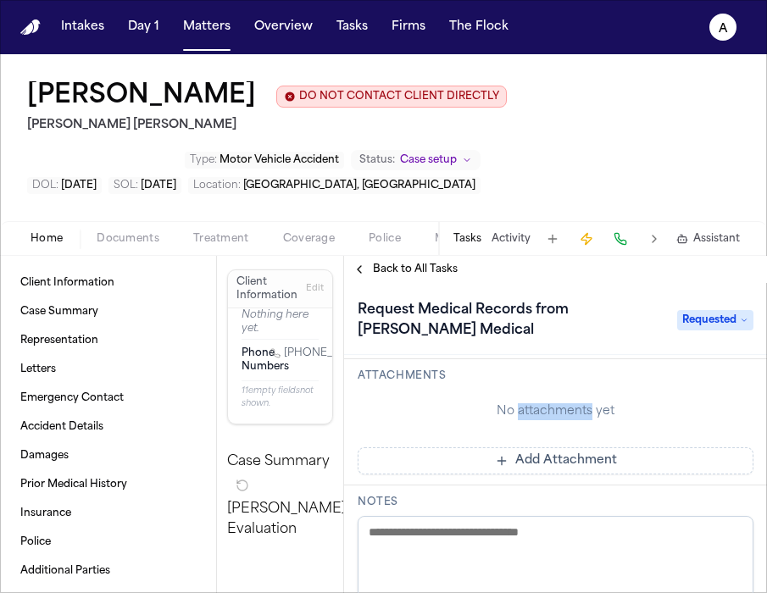
click at [631, 465] on button "Add Attachment" at bounding box center [556, 460] width 396 height 27
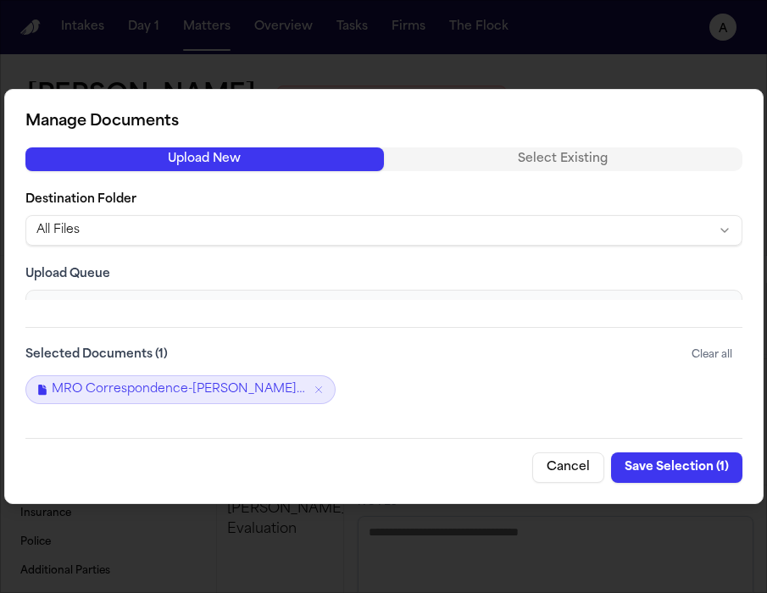
click at [688, 471] on button "Save Selection ( 1 )" at bounding box center [676, 467] width 131 height 31
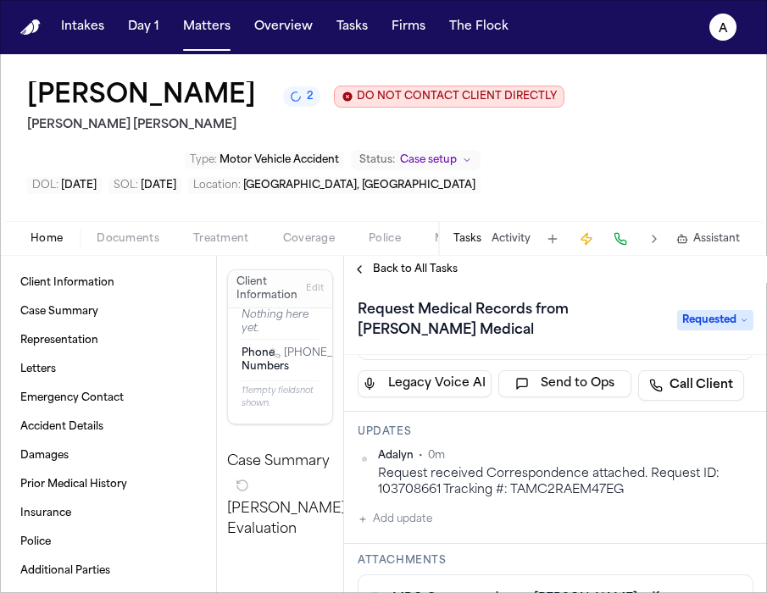
scroll to position [206, 0]
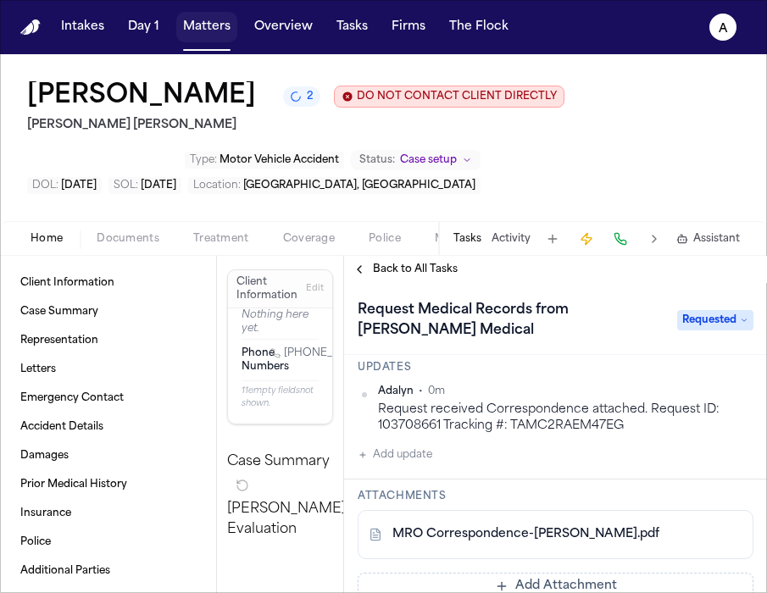
click at [214, 32] on button "Matters" at bounding box center [206, 27] width 61 height 31
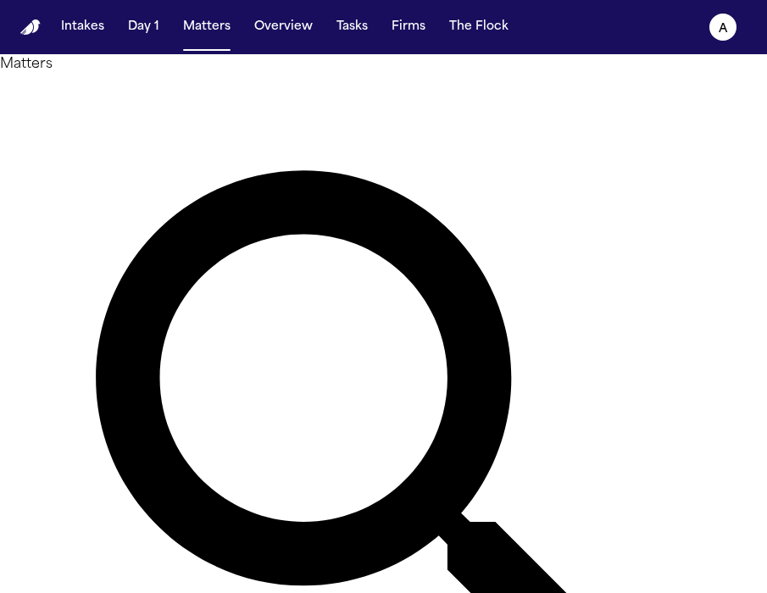
drag, startPoint x: 323, startPoint y: 103, endPoint x: 105, endPoint y: 89, distance: 218.2
click at [105, 89] on div "Matters ******** Overview Add Matter" at bounding box center [383, 468] width 767 height 828
type input "*********"
drag, startPoint x: 305, startPoint y: 120, endPoint x: 145, endPoint y: 86, distance: 163.9
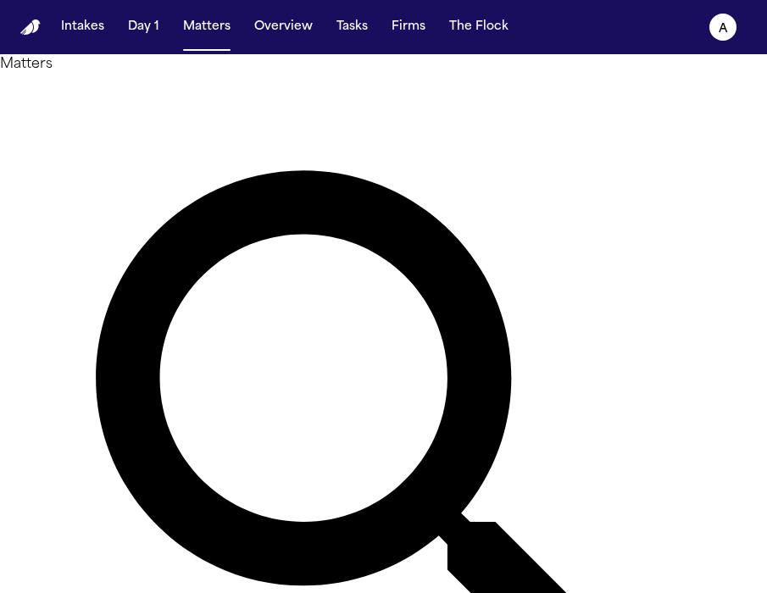
click at [145, 86] on div "Matters ********* Overview Add Matter" at bounding box center [383, 468] width 767 height 828
type input "**********"
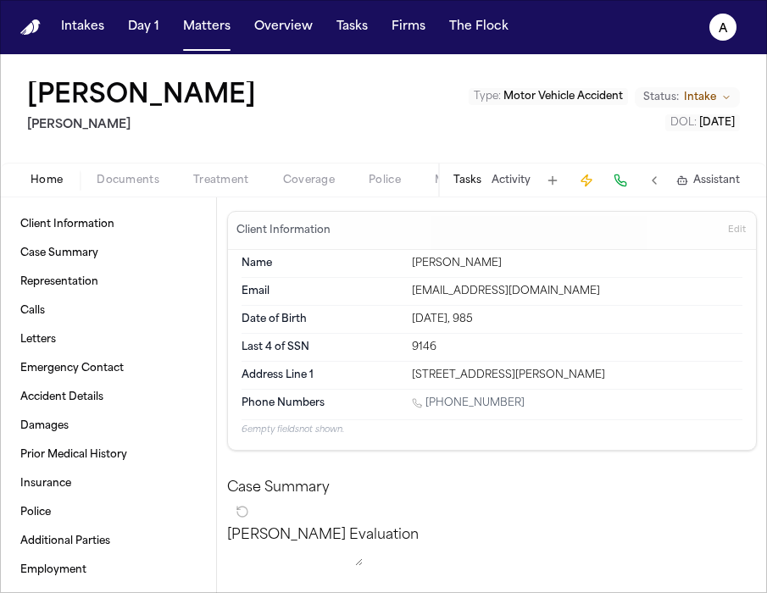
click at [475, 181] on button "Tasks" at bounding box center [467, 181] width 28 height 14
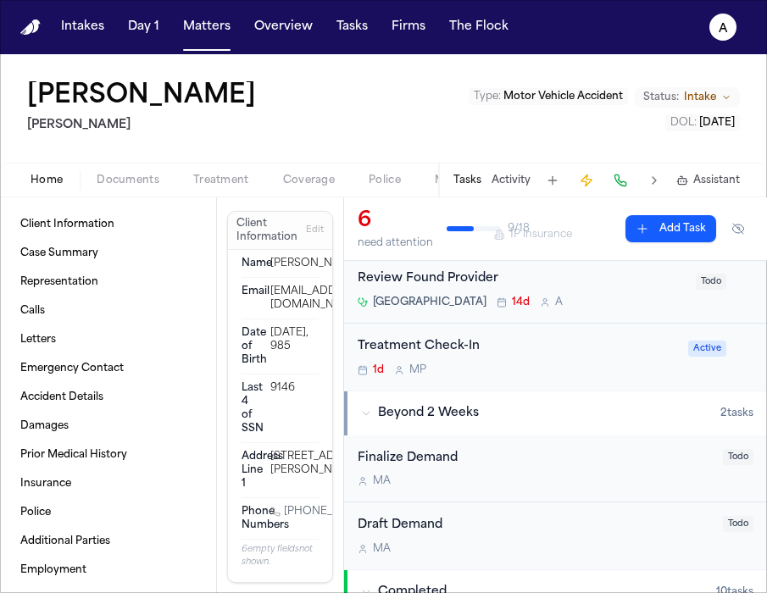
scroll to position [302, 0]
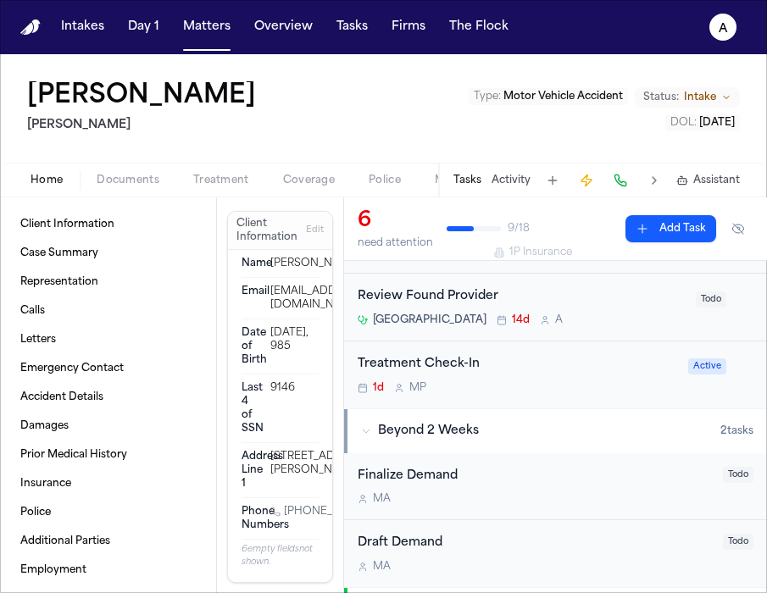
click at [638, 322] on div "[GEOGRAPHIC_DATA] 14d A" at bounding box center [522, 320] width 328 height 14
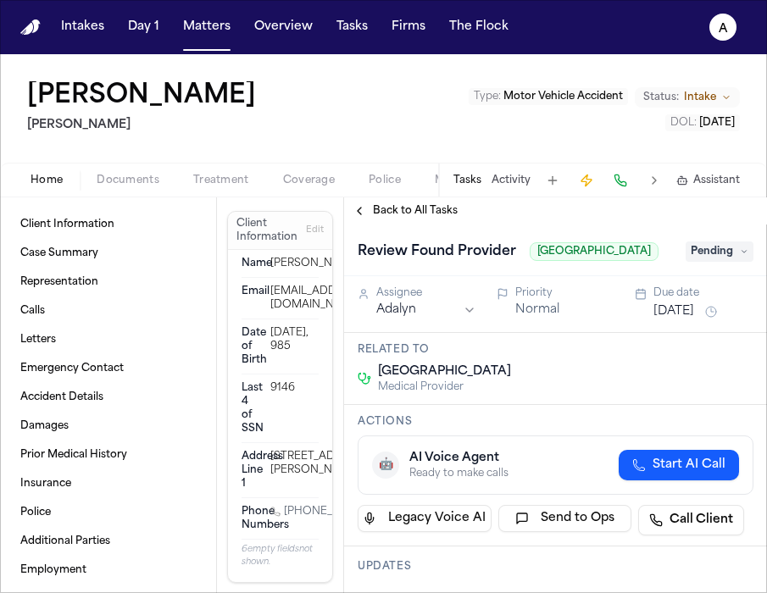
click at [707, 251] on span "Pending" at bounding box center [719, 251] width 68 height 20
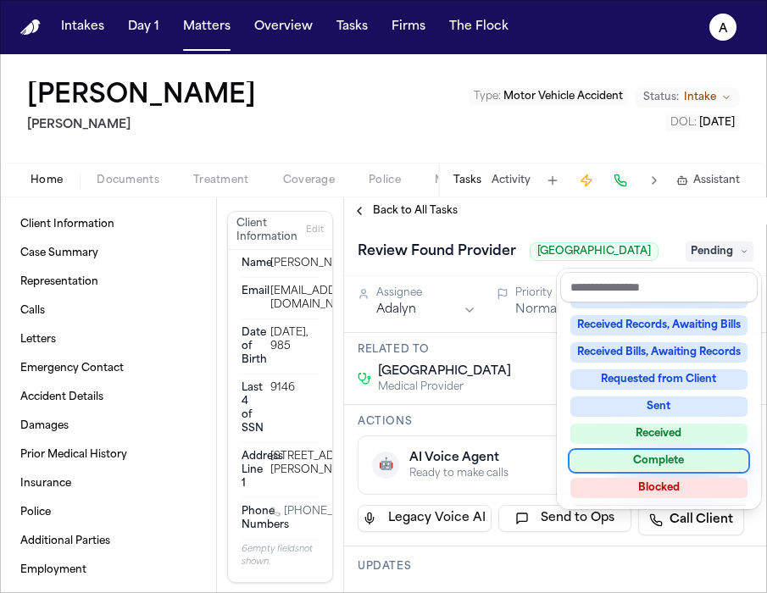
click at [662, 458] on div "Complete" at bounding box center [658, 461] width 177 height 20
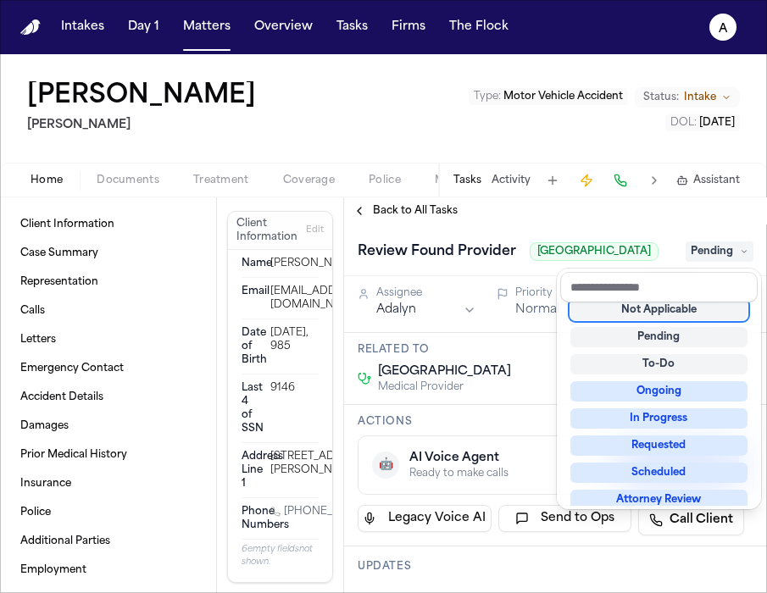
scroll to position [7, 0]
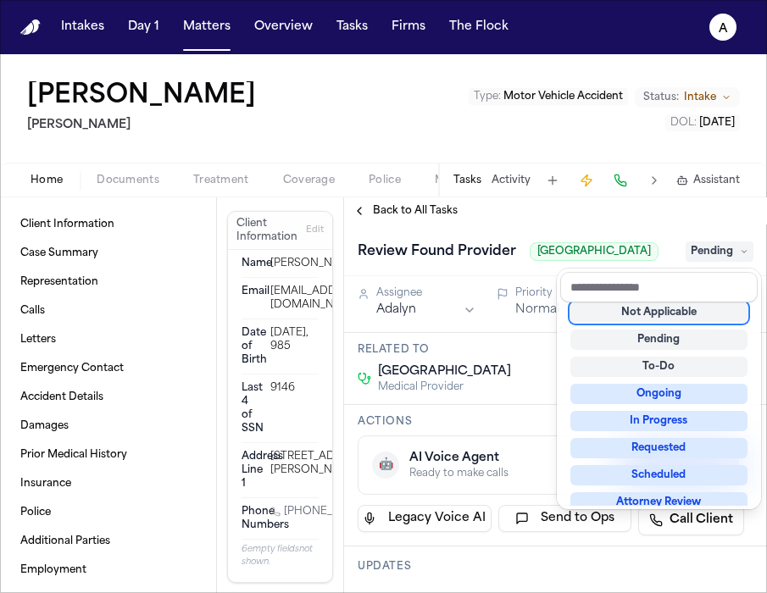
click at [644, 212] on div "Back to All Tasks Review Found Provider [GEOGRAPHIC_DATA] Pending Assignee Adal…" at bounding box center [555, 395] width 423 height 396
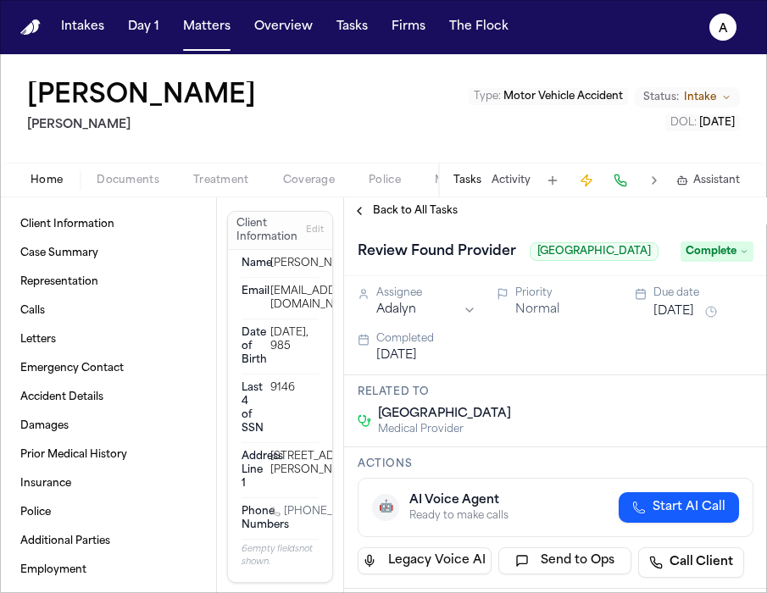
click at [426, 204] on span "Back to All Tasks" at bounding box center [415, 211] width 85 height 14
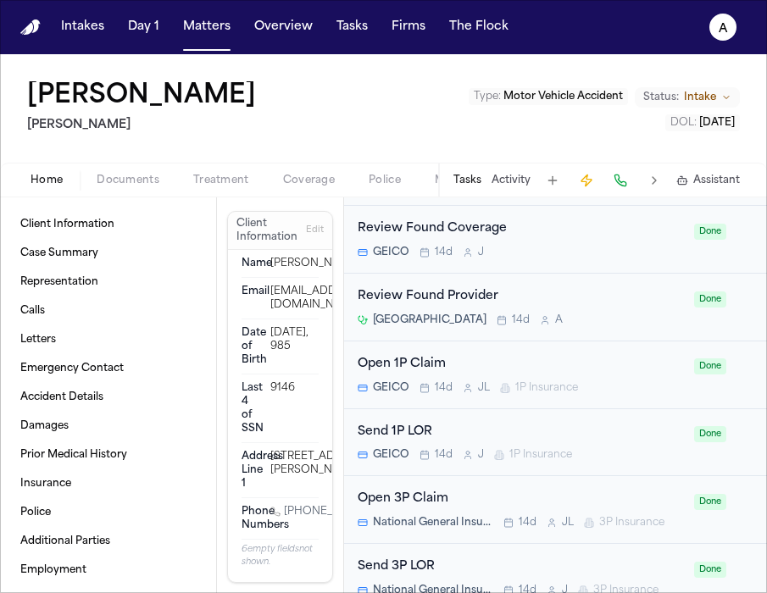
scroll to position [939, 0]
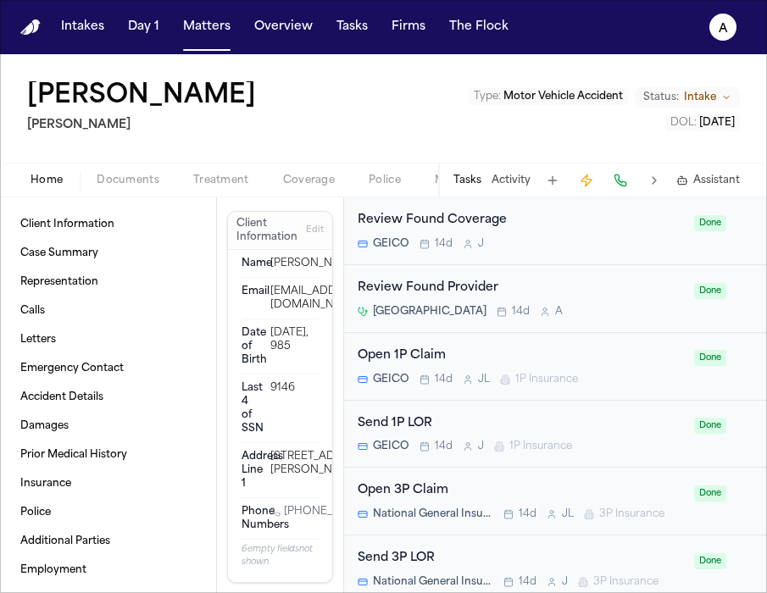
click at [632, 312] on div "[GEOGRAPHIC_DATA] 14d A" at bounding box center [521, 312] width 326 height 14
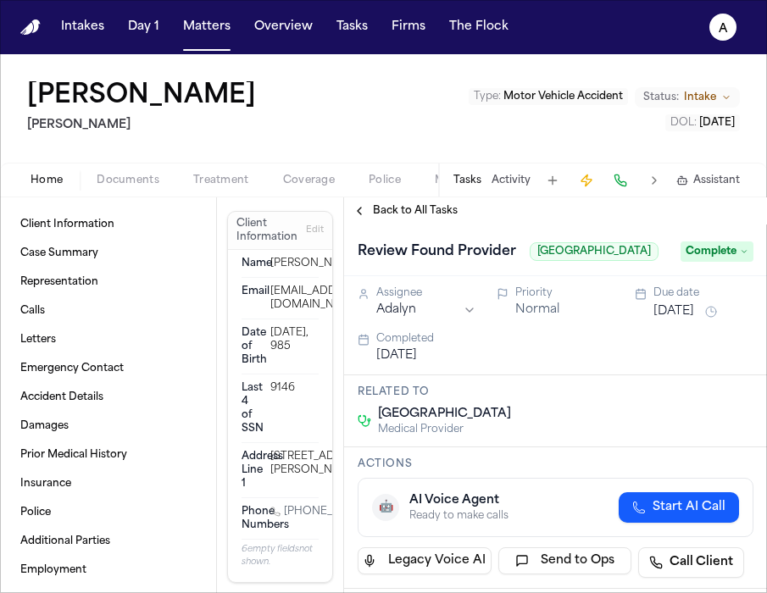
click at [432, 208] on span "Back to All Tasks" at bounding box center [415, 211] width 85 height 14
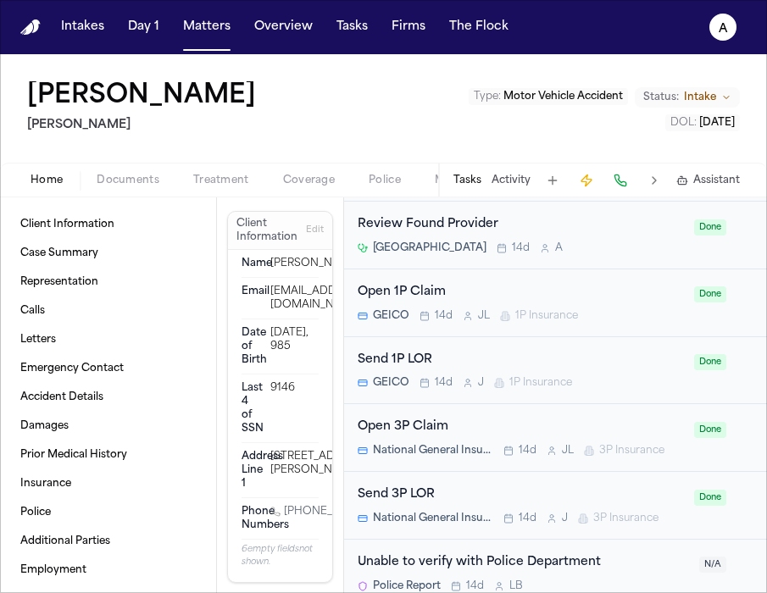
scroll to position [1015, 0]
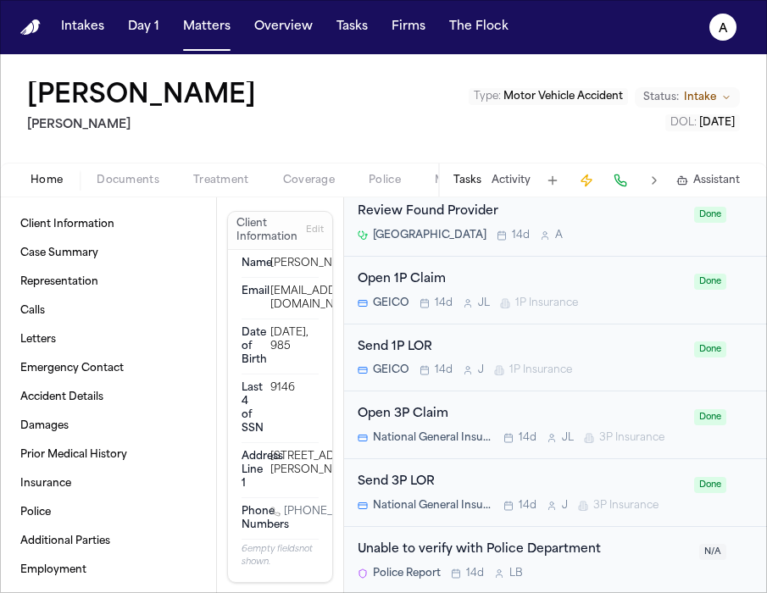
click at [479, 186] on button "Tasks" at bounding box center [467, 181] width 28 height 14
click at [554, 180] on button at bounding box center [553, 181] width 24 height 24
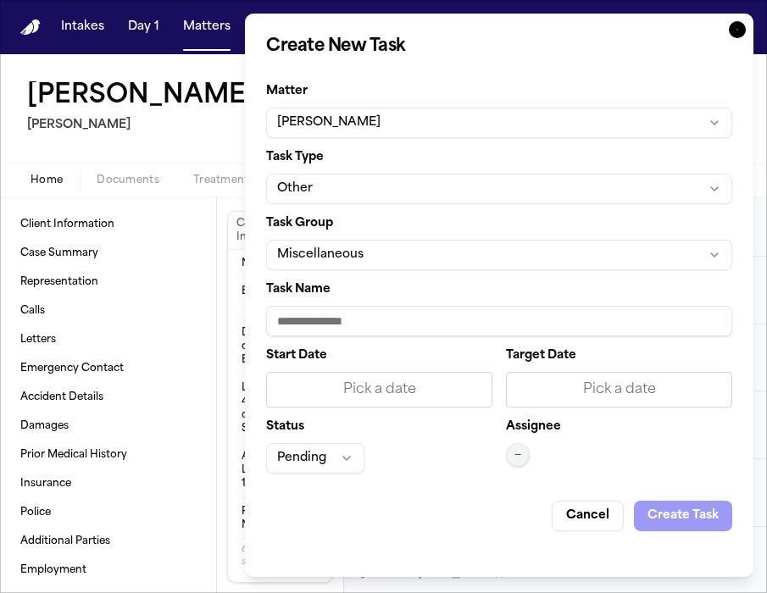
click at [384, 249] on button "Miscellaneous" at bounding box center [499, 255] width 466 height 31
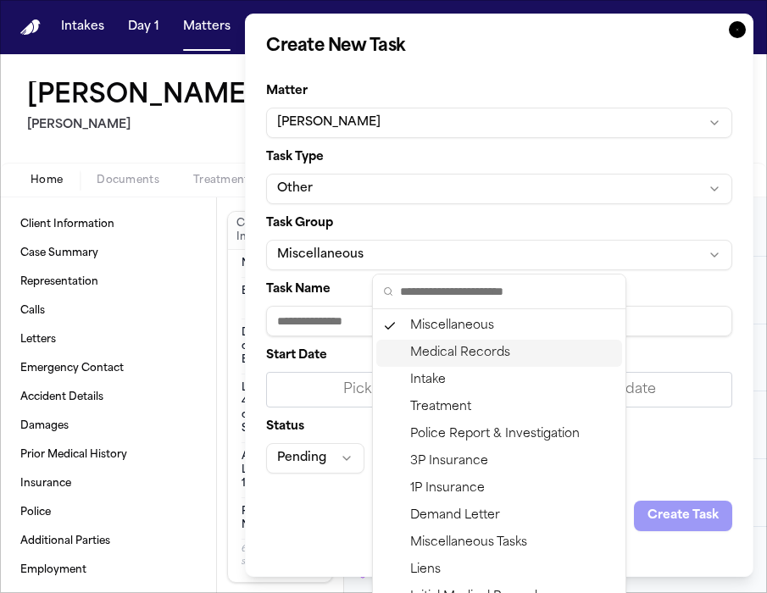
click at [452, 352] on div "Medical Records" at bounding box center [499, 353] width 246 height 27
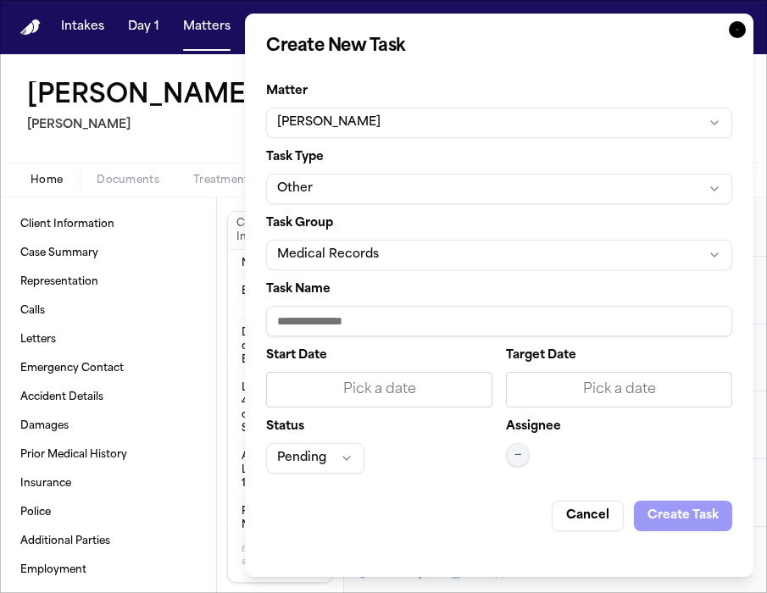
click at [378, 316] on input "Task Name" at bounding box center [499, 321] width 466 height 31
paste input "**********"
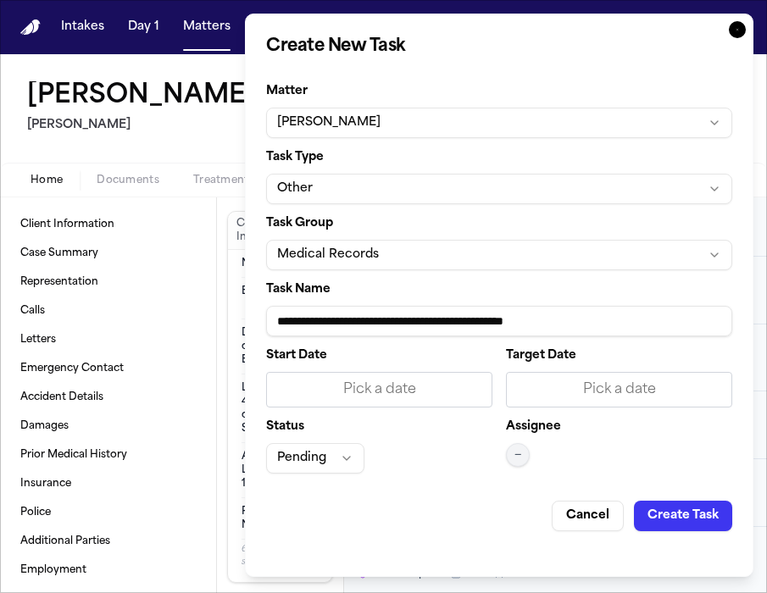
type input "**********"
click at [419, 395] on div "Pick a date" at bounding box center [379, 390] width 204 height 20
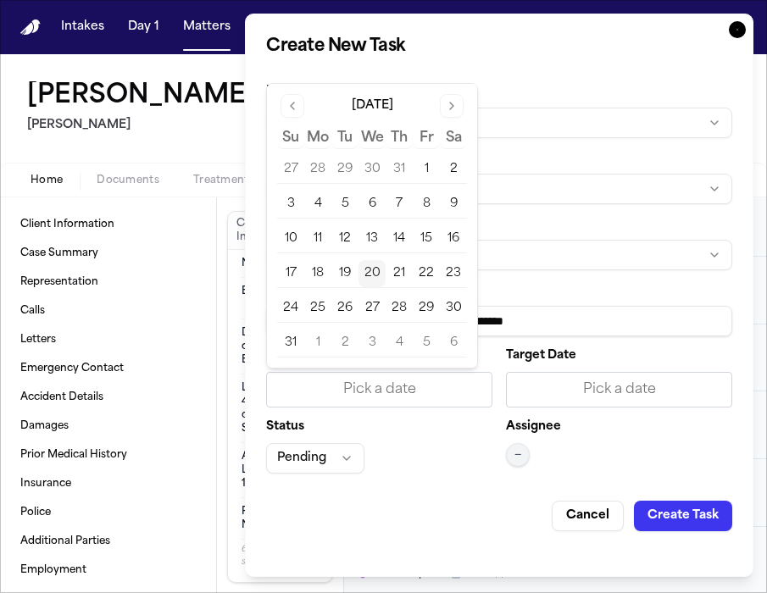
click at [368, 275] on button "20" at bounding box center [371, 273] width 27 height 27
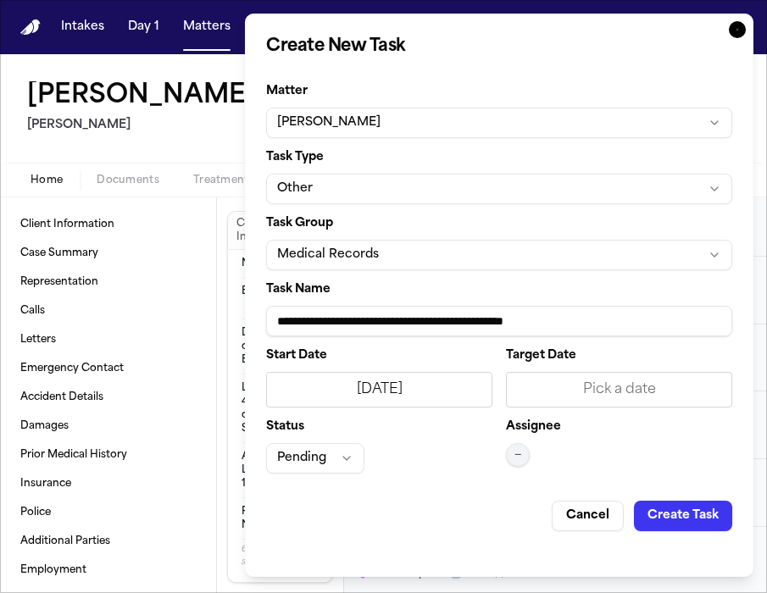
click at [558, 374] on div "Pick a date" at bounding box center [619, 390] width 226 height 36
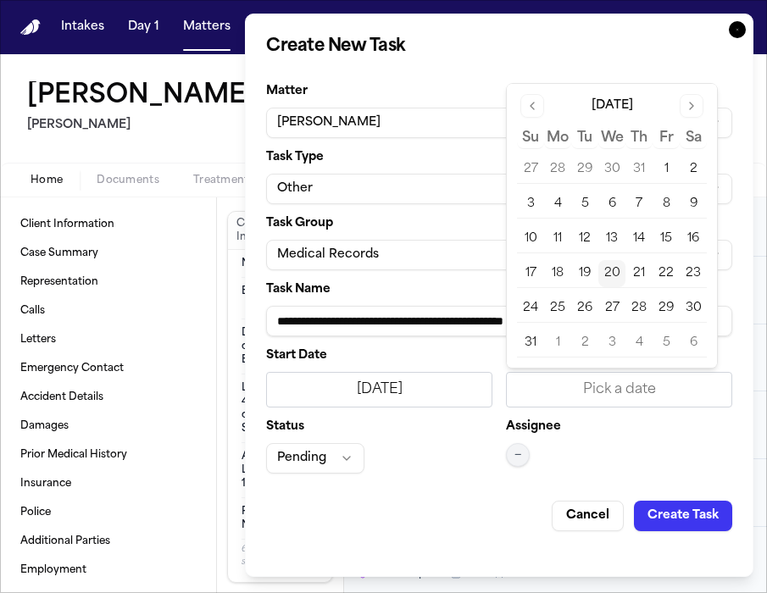
click at [609, 274] on button "20" at bounding box center [611, 273] width 27 height 27
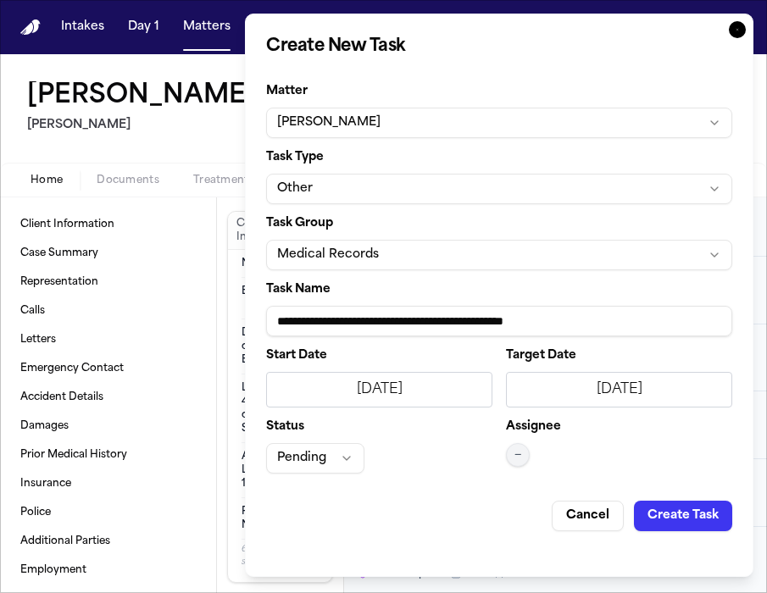
click at [313, 458] on button "Pending" at bounding box center [315, 458] width 98 height 31
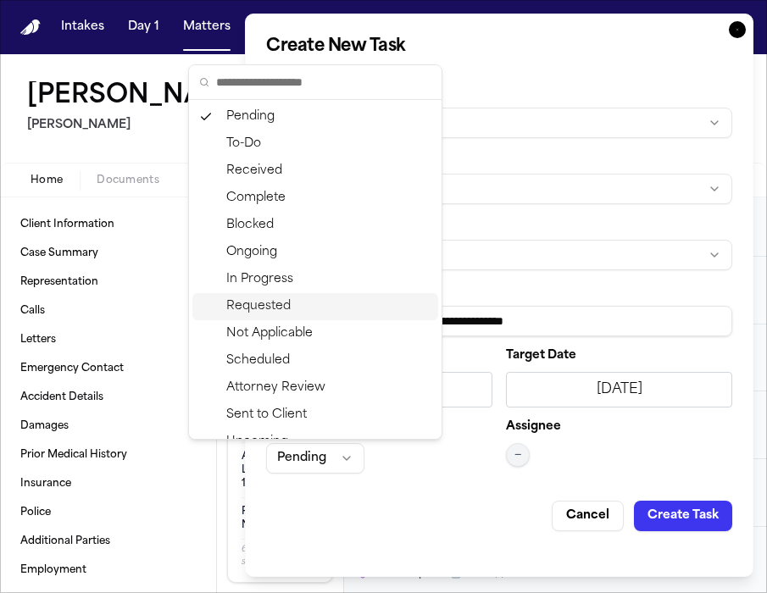
click at [313, 305] on div "Requested" at bounding box center [315, 306] width 246 height 27
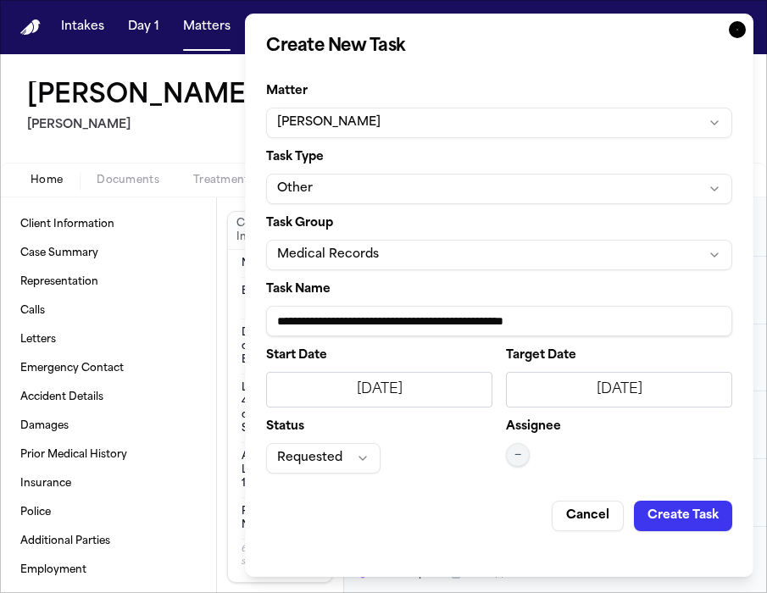
click at [528, 453] on button "—" at bounding box center [518, 455] width 24 height 24
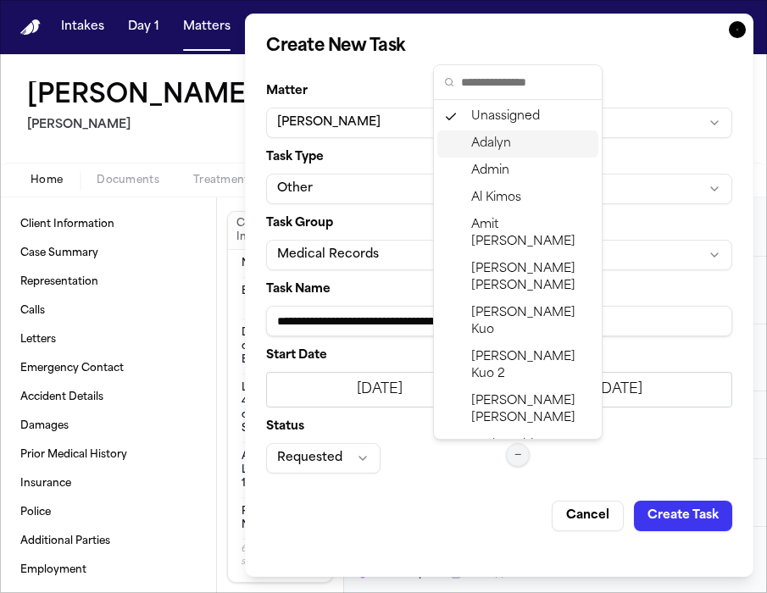
click at [521, 143] on div "Adalyn" at bounding box center [517, 143] width 161 height 27
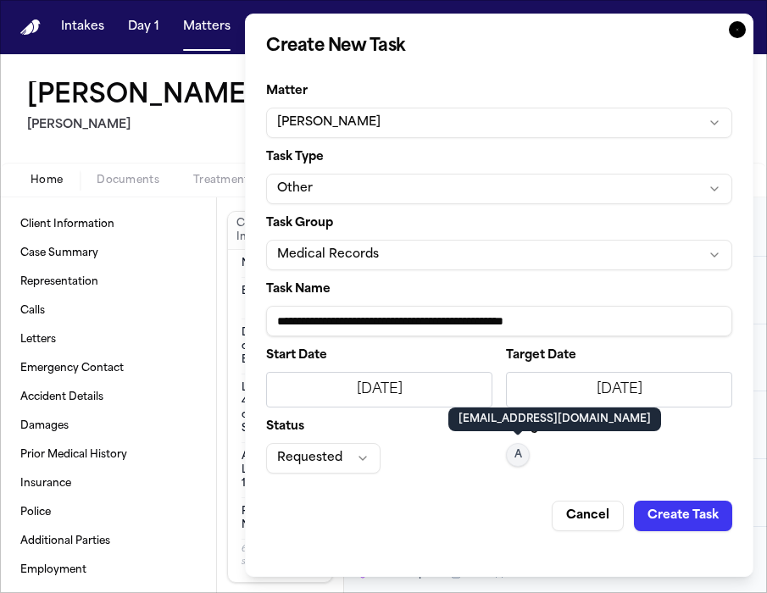
click at [692, 509] on button "Create Task" at bounding box center [683, 516] width 98 height 31
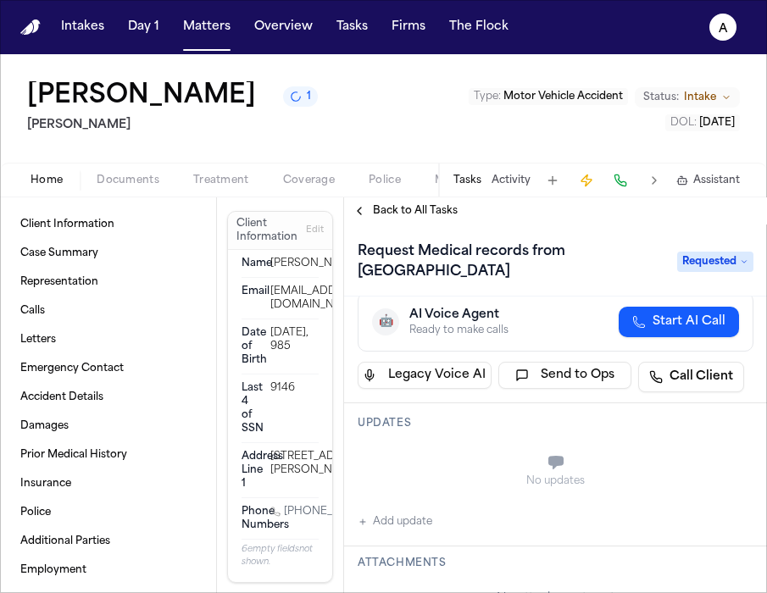
scroll to position [108, 0]
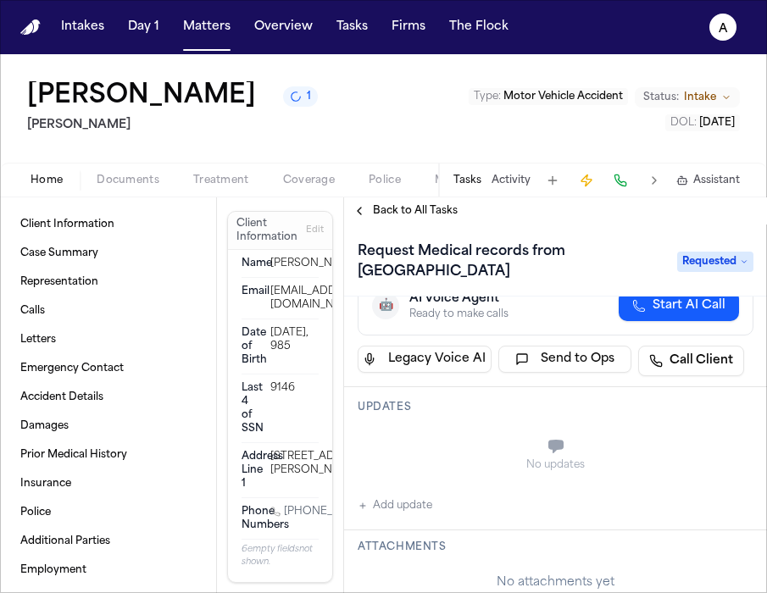
click at [405, 508] on button "Add update" at bounding box center [395, 506] width 75 height 20
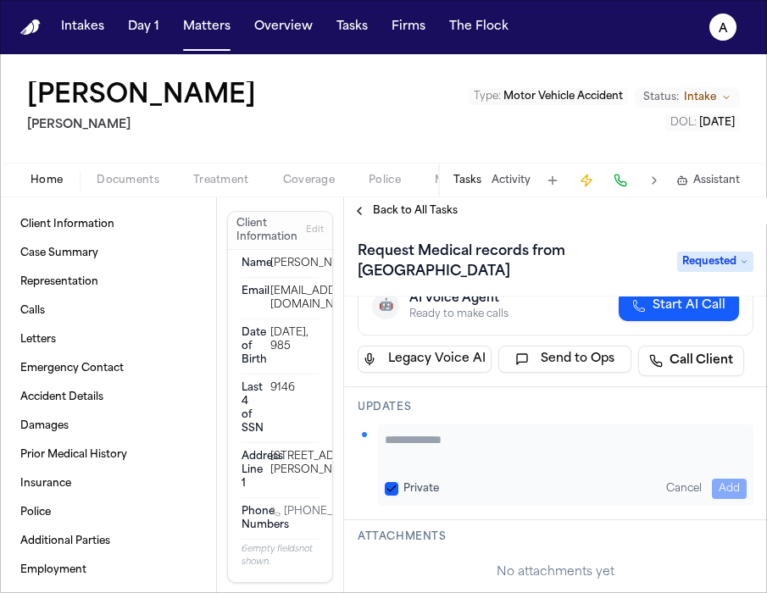
click at [408, 441] on textarea "Add your update" at bounding box center [566, 448] width 362 height 34
paste textarea "**********"
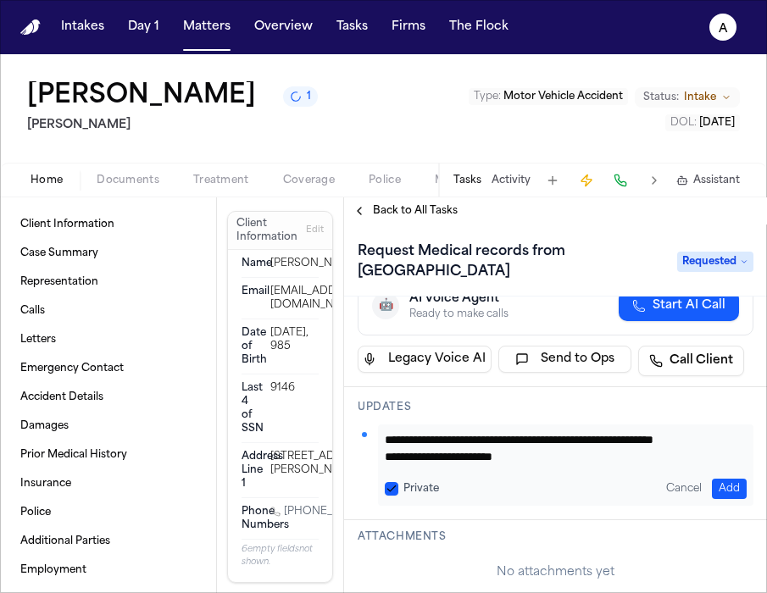
scroll to position [18, 0]
click at [383, 457] on div "**********" at bounding box center [565, 464] width 375 height 81
click at [413, 455] on textarea "**********" at bounding box center [559, 448] width 349 height 34
click at [385, 460] on textarea "**********" at bounding box center [559, 448] width 349 height 34
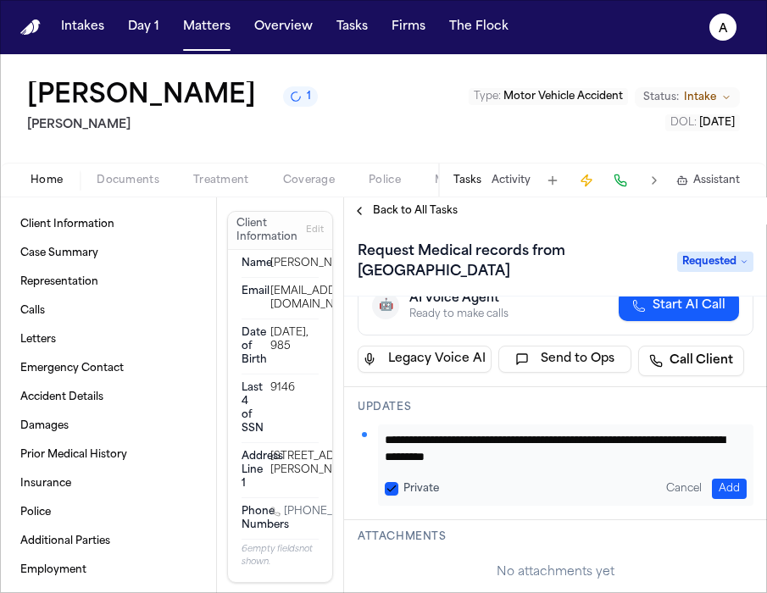
type textarea "**********"
click at [396, 482] on button "Private" at bounding box center [392, 489] width 14 height 14
click at [712, 487] on button "Add" at bounding box center [729, 489] width 35 height 20
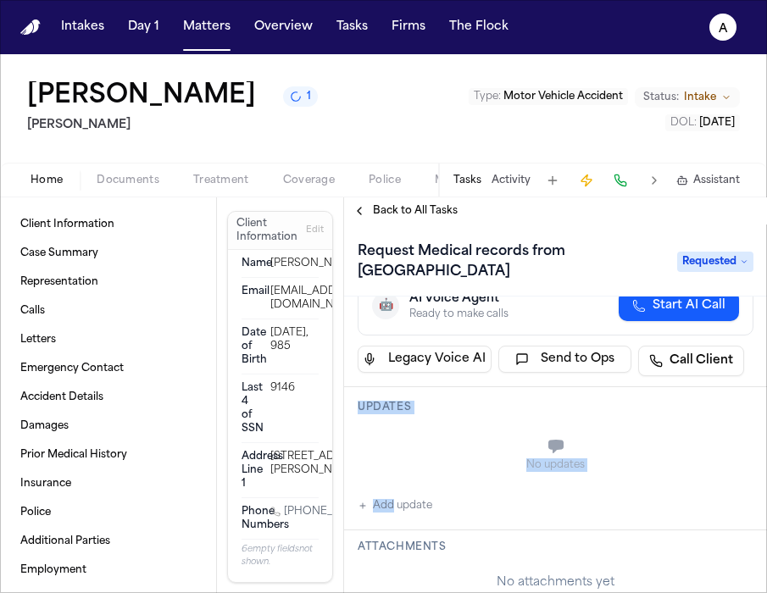
drag, startPoint x: 710, startPoint y: 487, endPoint x: 679, endPoint y: 375, distance: 117.0
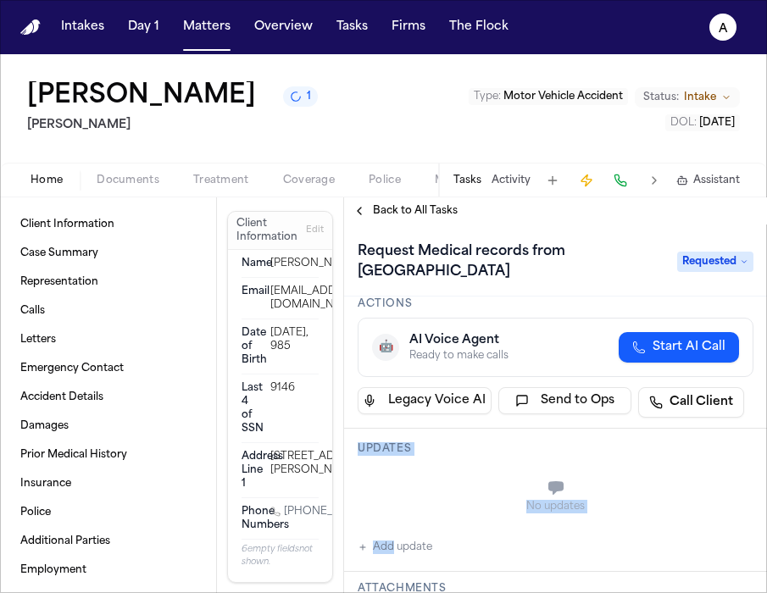
scroll to position [0, 0]
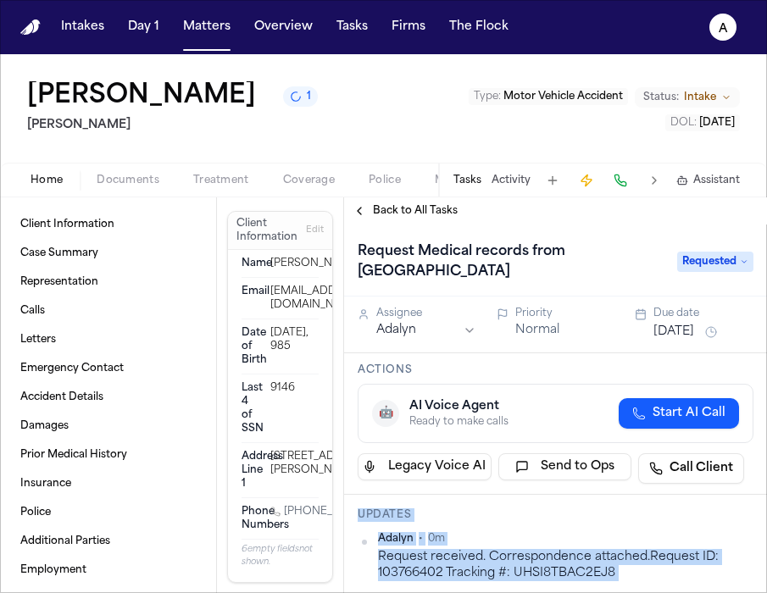
click at [680, 330] on button "[DATE]" at bounding box center [673, 332] width 41 height 17
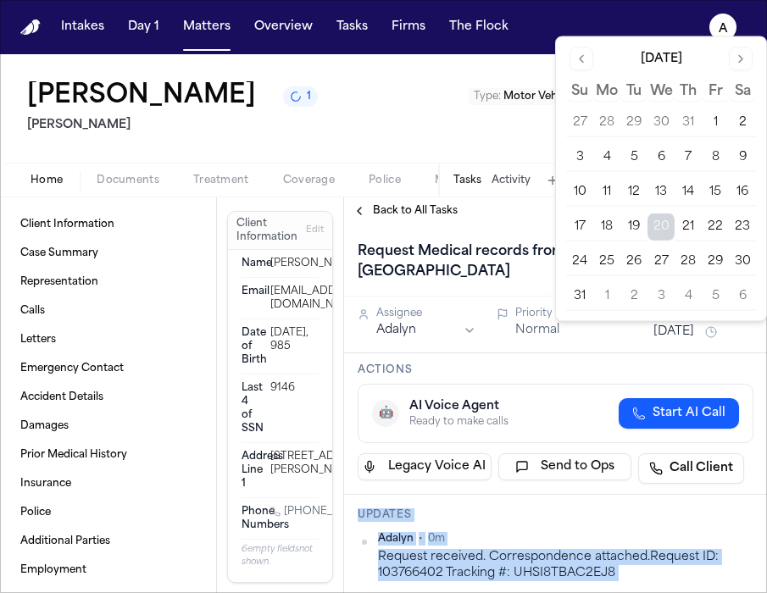
click at [662, 253] on button "27" at bounding box center [660, 261] width 27 height 27
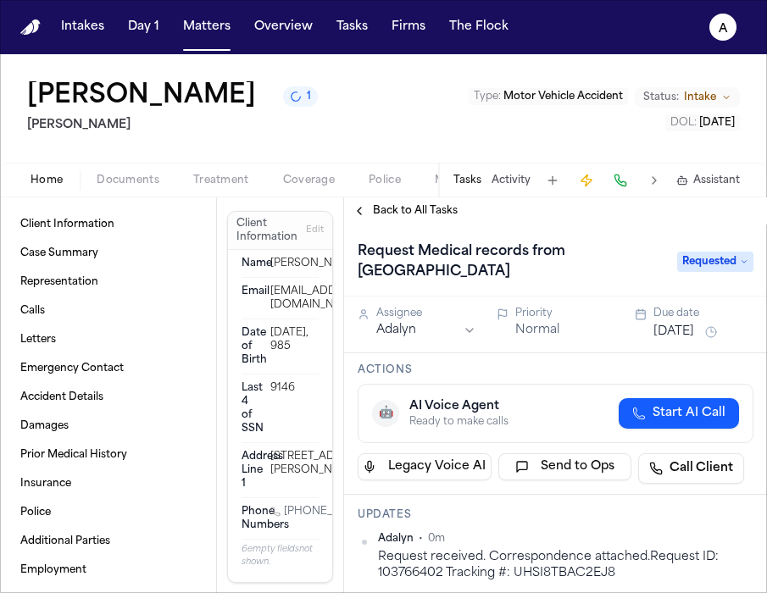
click at [591, 398] on div "🤖 AI Voice Agent Ready to make calls Start AI Call" at bounding box center [556, 413] width 396 height 59
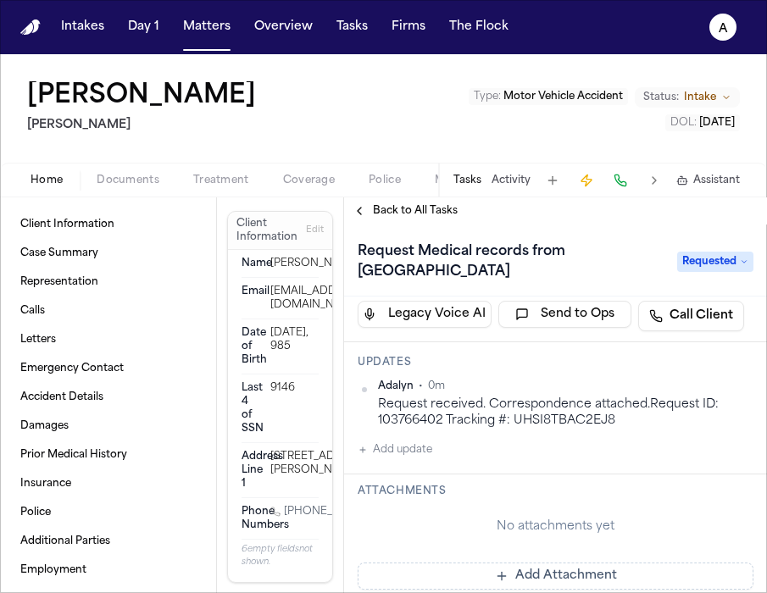
scroll to position [172, 0]
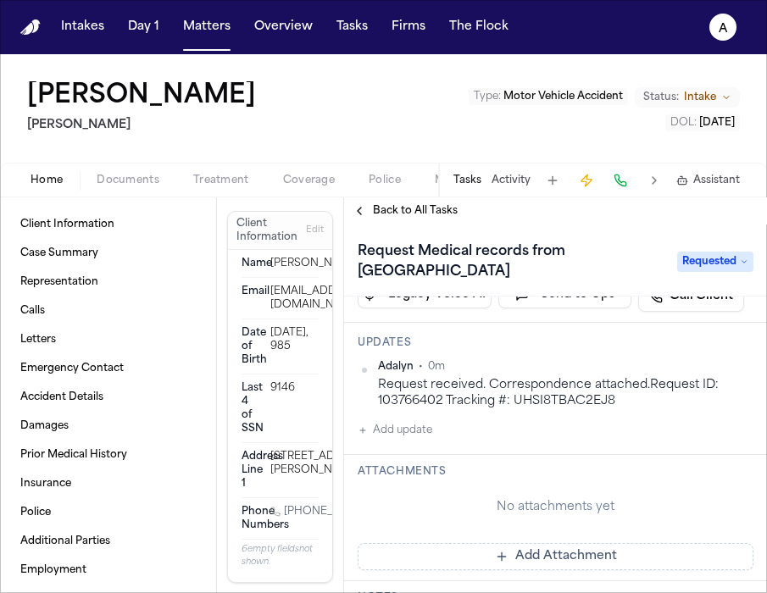
click at [475, 557] on button "Add Attachment" at bounding box center [556, 556] width 396 height 27
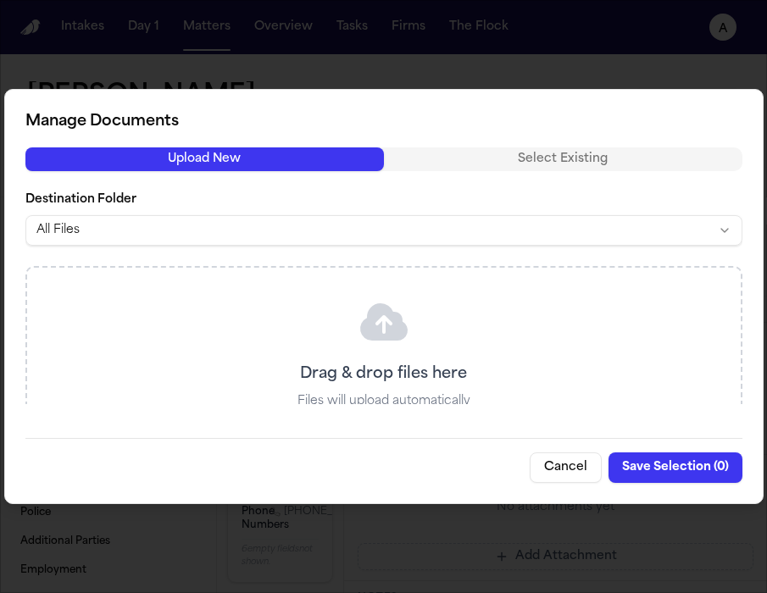
click at [475, 557] on div at bounding box center [383, 296] width 767 height 593
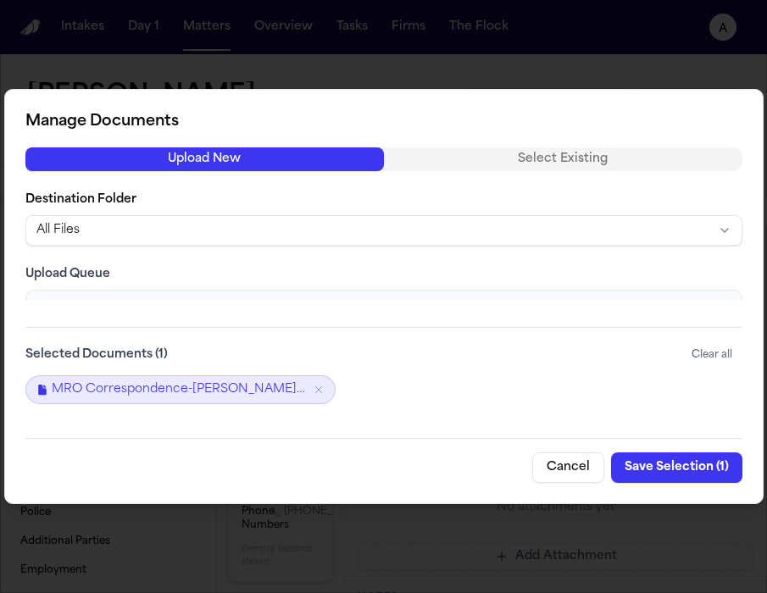
click at [687, 468] on button "Save Selection ( 1 )" at bounding box center [676, 467] width 131 height 31
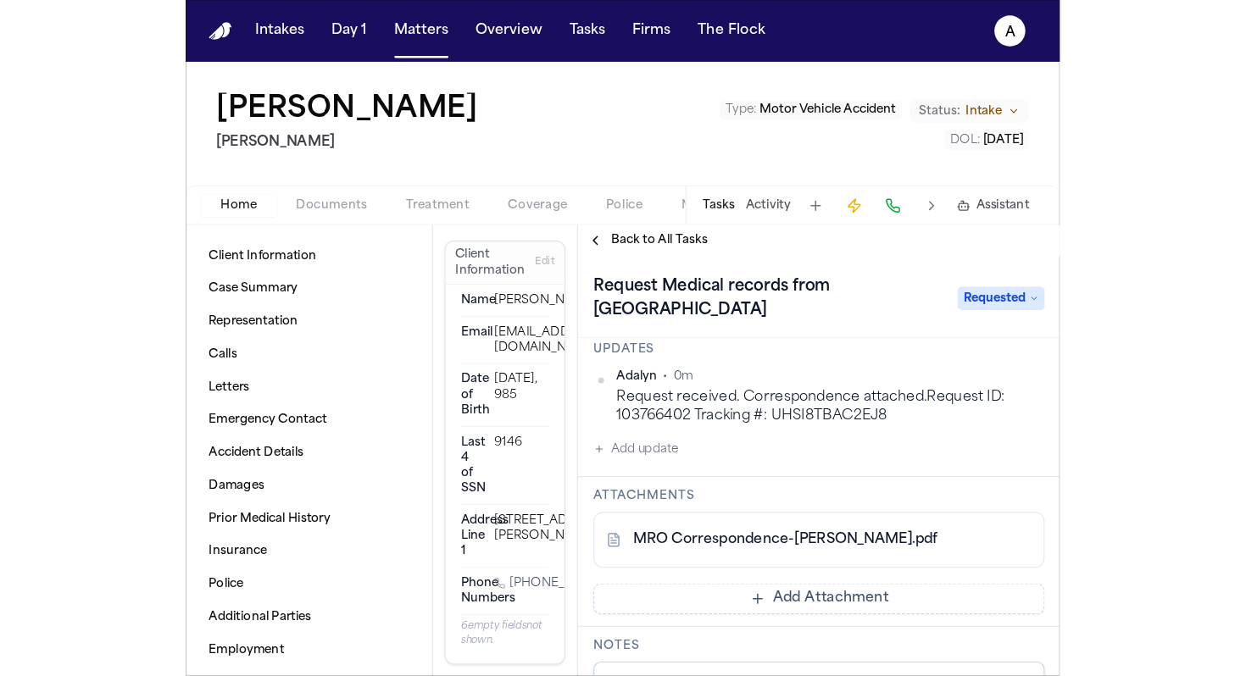
scroll to position [228, 0]
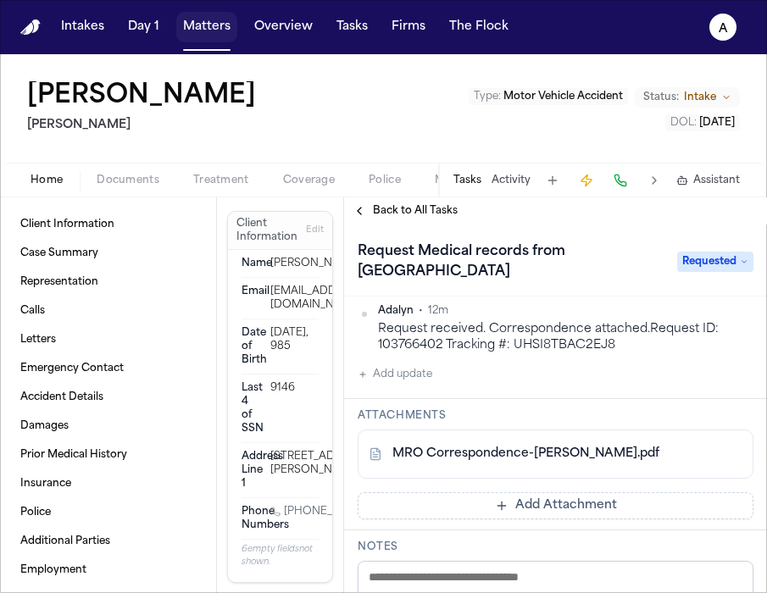
click at [219, 31] on button "Matters" at bounding box center [206, 27] width 61 height 31
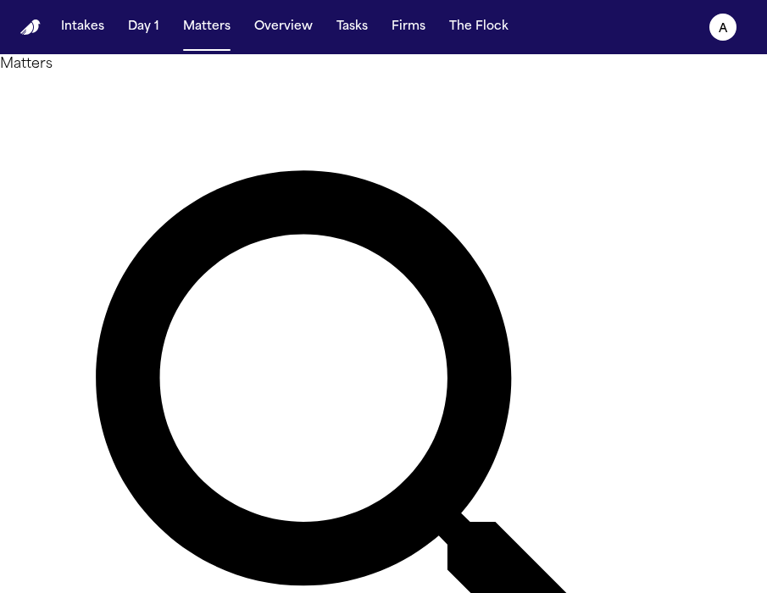
drag, startPoint x: 346, startPoint y: 103, endPoint x: 147, endPoint y: 99, distance: 198.3
click at [147, 99] on div "**********" at bounding box center [383, 468] width 767 height 828
type input "******"
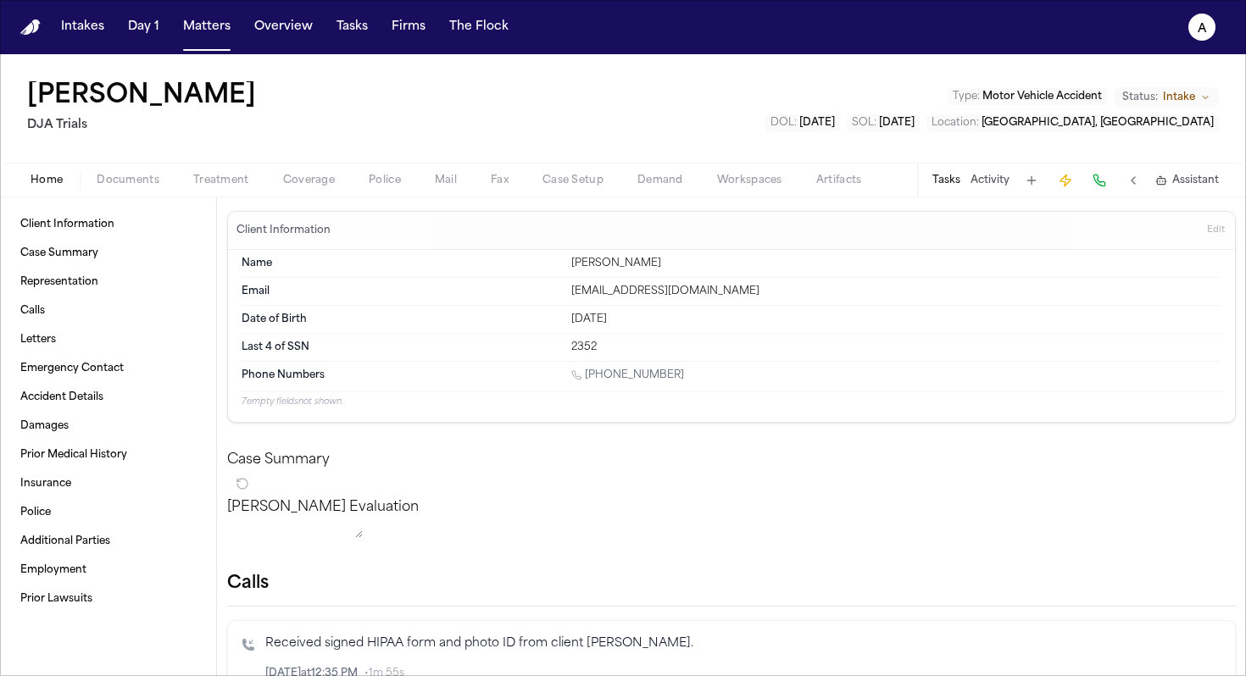
click at [766, 179] on div "Tasks Activity Assistant" at bounding box center [1074, 180] width 315 height 33
click at [766, 179] on button "Tasks" at bounding box center [946, 181] width 28 height 14
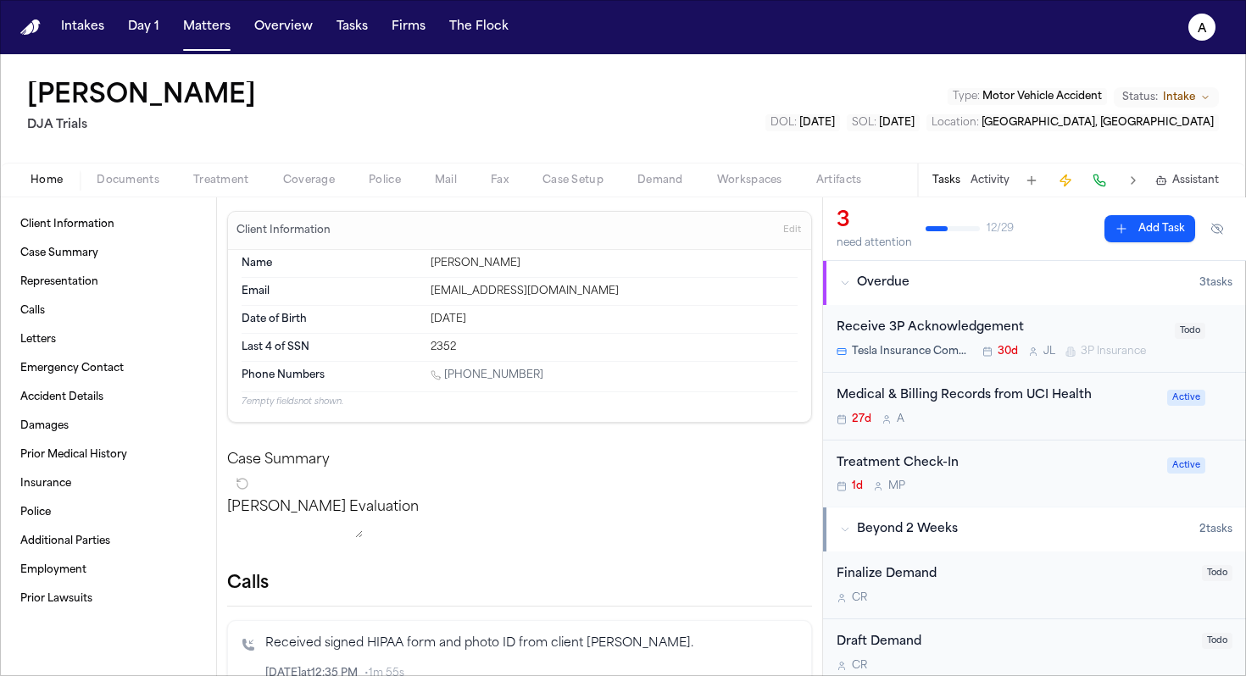
click at [766, 422] on div "27d A" at bounding box center [996, 420] width 320 height 14
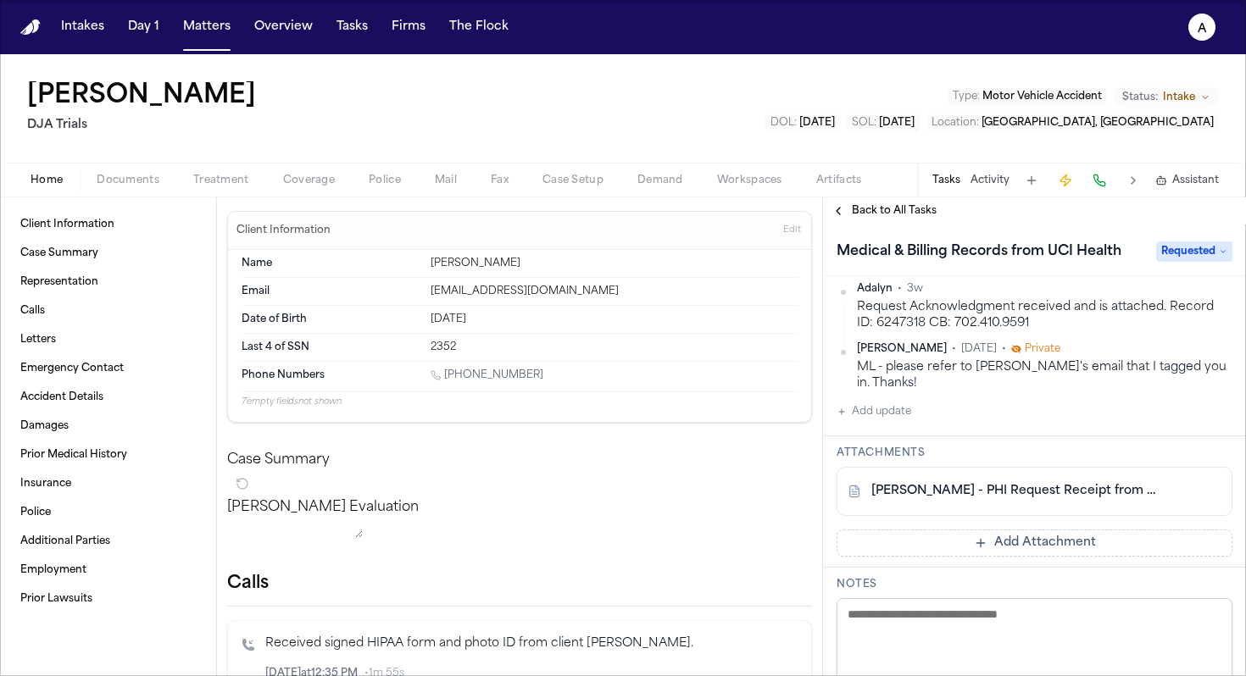
scroll to position [222, 0]
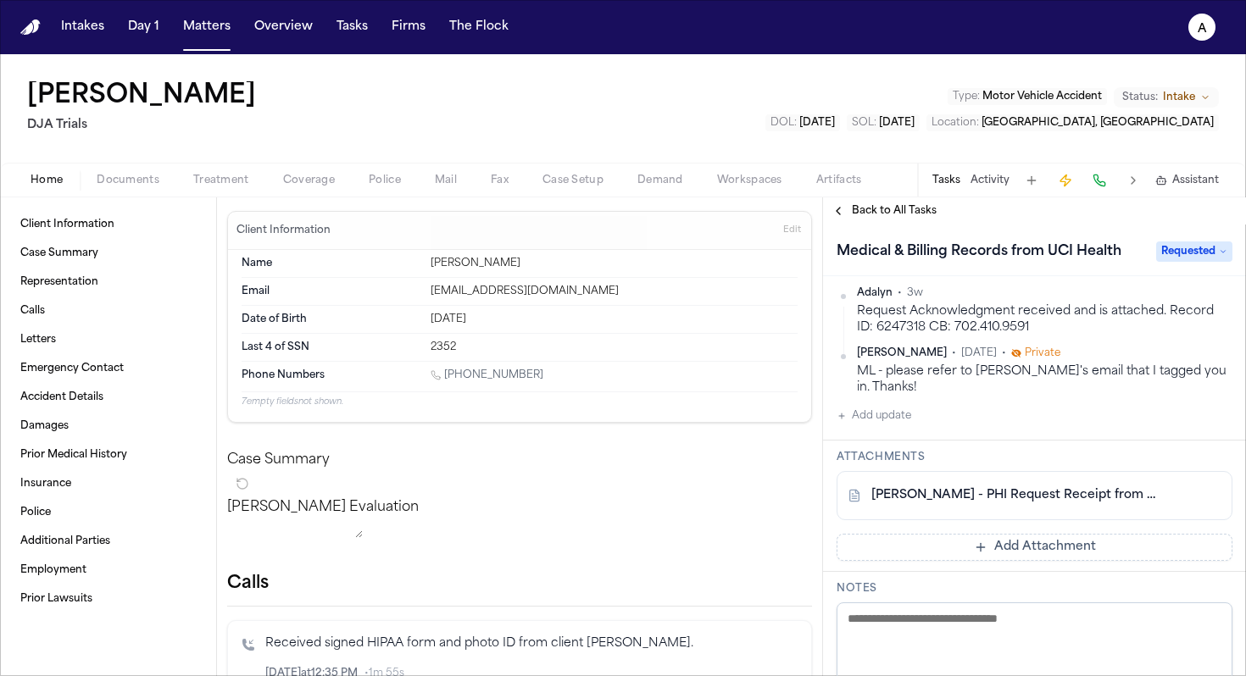
click at [766, 487] on link "[PERSON_NAME] - PHI Request Receipt from Vital Chart - [DATE]" at bounding box center [1017, 495] width 292 height 17
click at [766, 406] on button "Add update" at bounding box center [873, 416] width 75 height 20
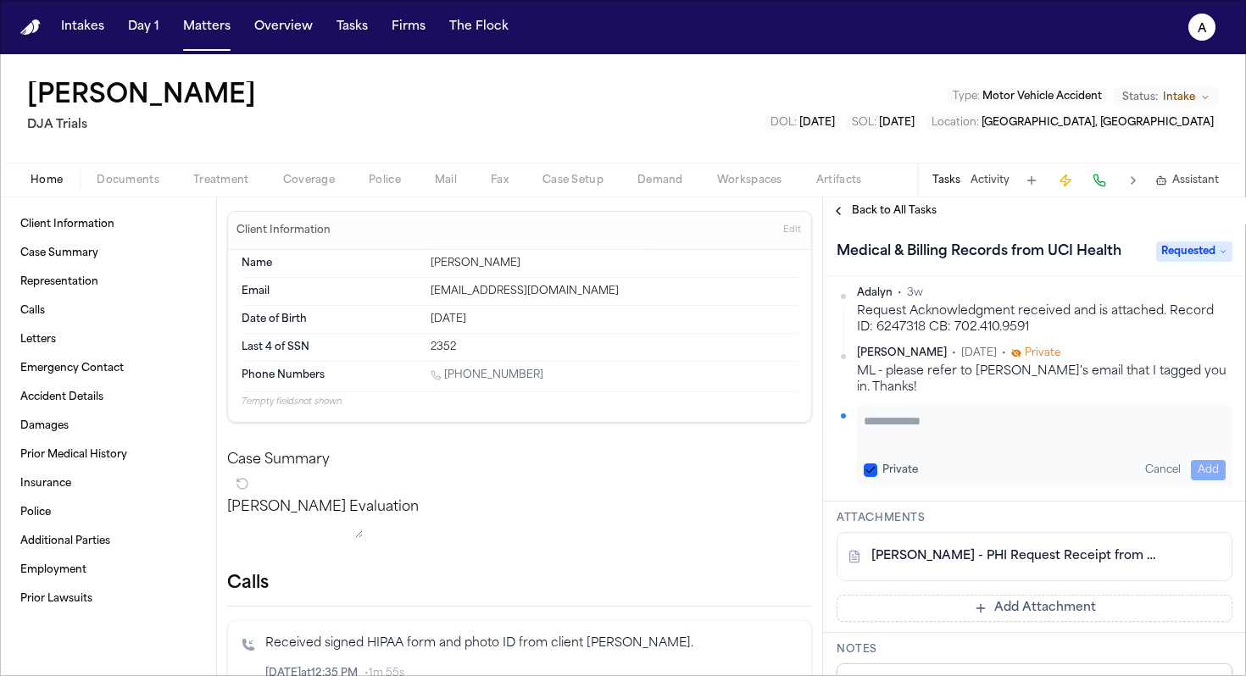
click at [766, 413] on textarea "Add your update" at bounding box center [1044, 430] width 362 height 34
type textarea "**********"
click at [766, 463] on button "Private" at bounding box center [870, 470] width 14 height 14
click at [766, 460] on button "Add" at bounding box center [1207, 470] width 35 height 20
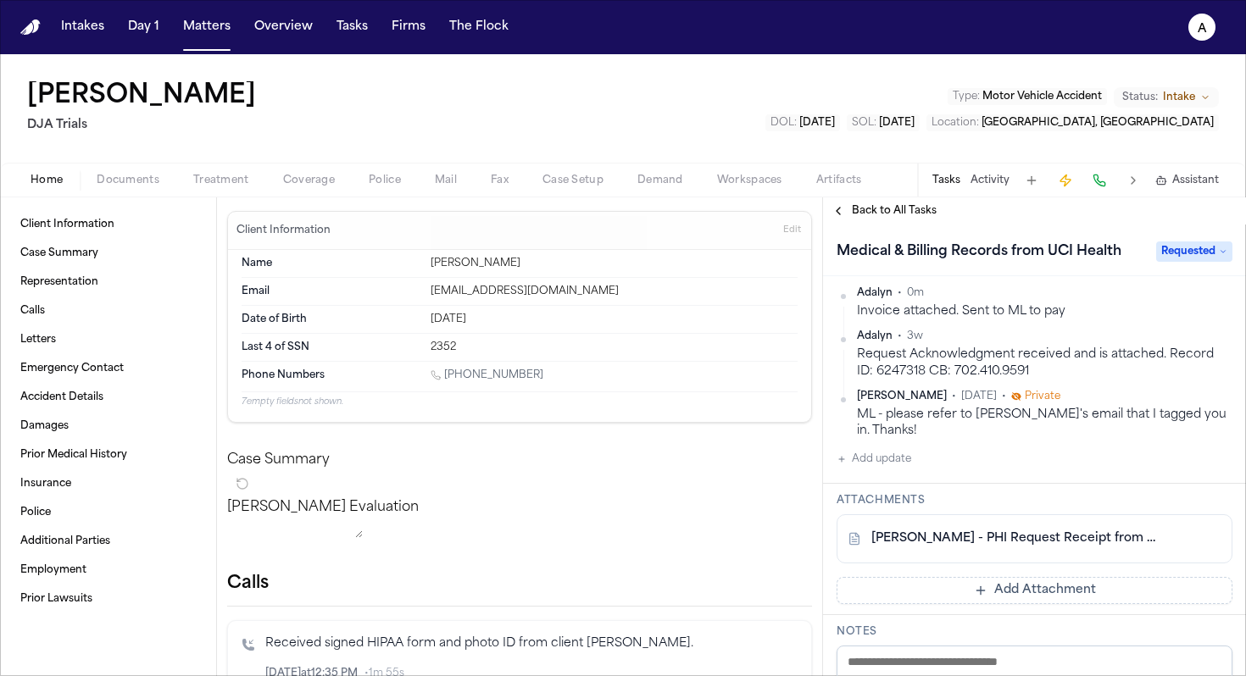
click at [766, 530] on link "[PERSON_NAME] - PHI Request Receipt from Vital Chart - [DATE]" at bounding box center [1017, 538] width 292 height 17
click at [766, 212] on span "Back to All Tasks" at bounding box center [894, 211] width 85 height 14
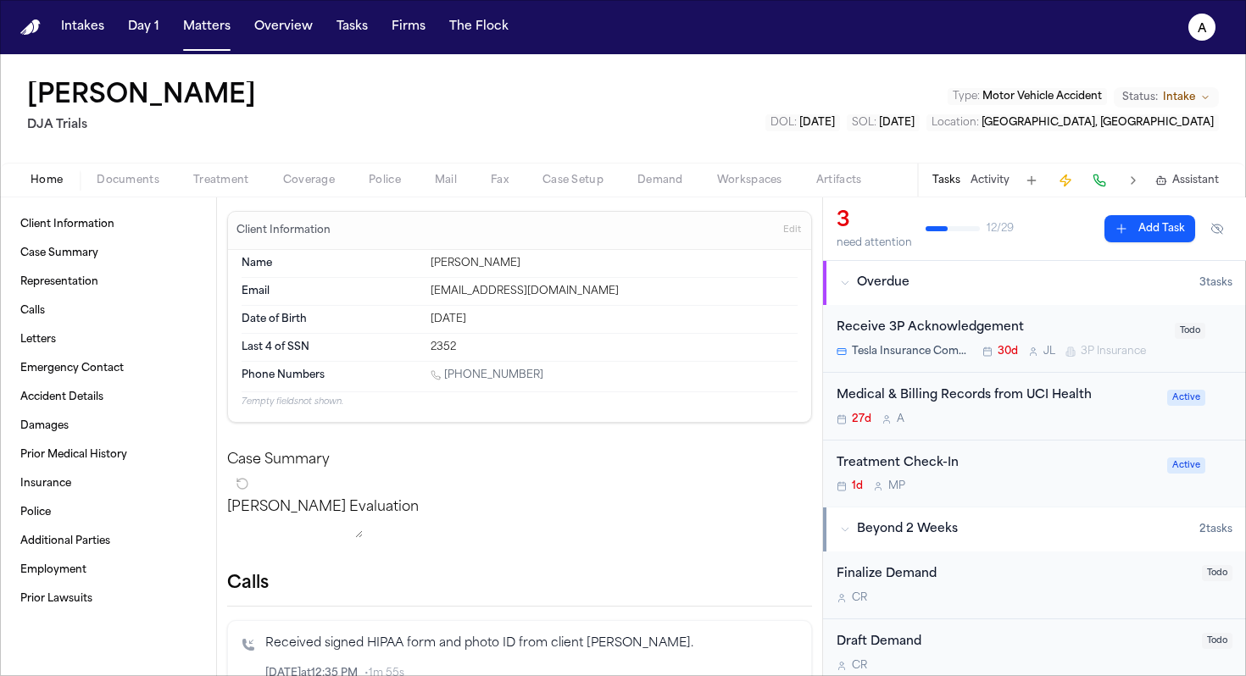
click at [766, 414] on div "27d A" at bounding box center [996, 420] width 320 height 14
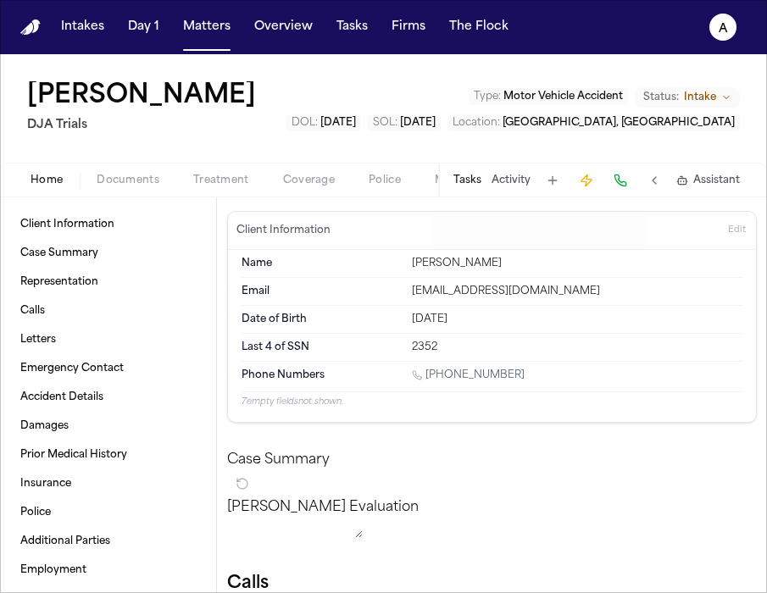
click at [474, 180] on button "Tasks" at bounding box center [467, 181] width 28 height 14
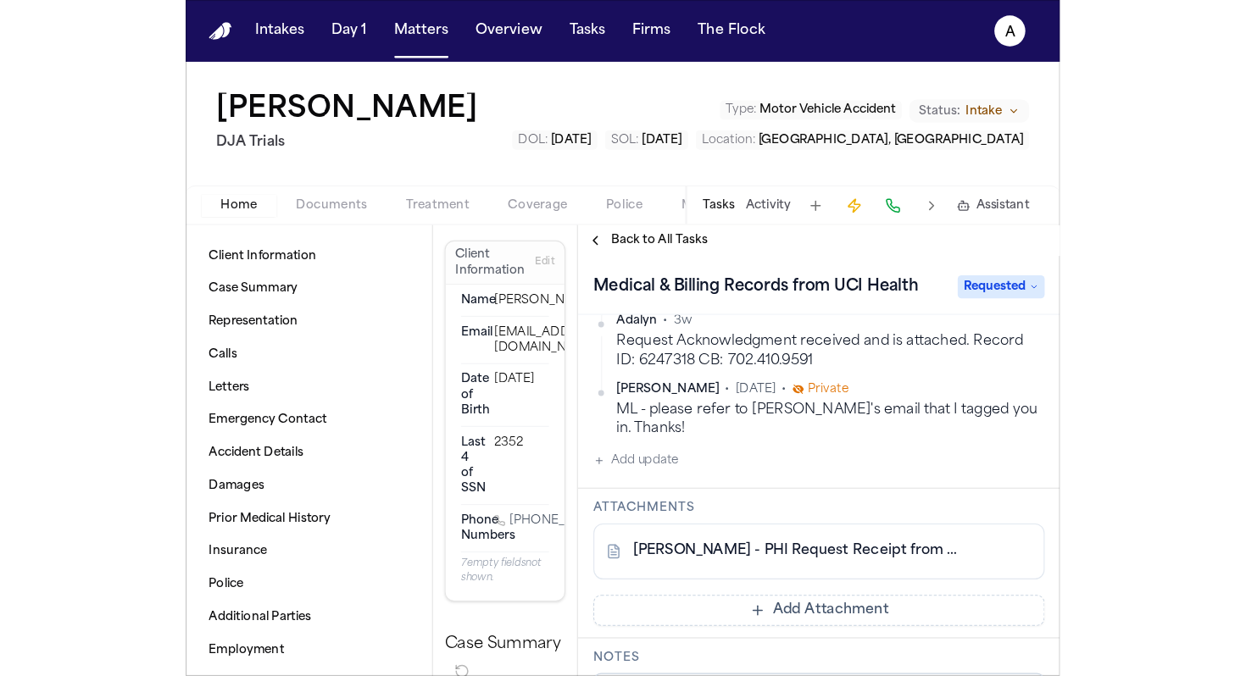
scroll to position [279, 0]
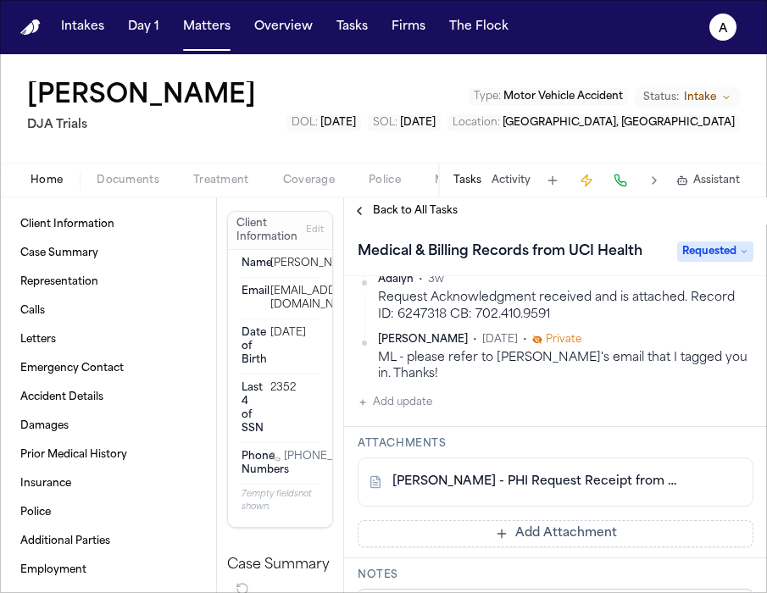
click at [481, 520] on button "Add Attachment" at bounding box center [556, 533] width 396 height 27
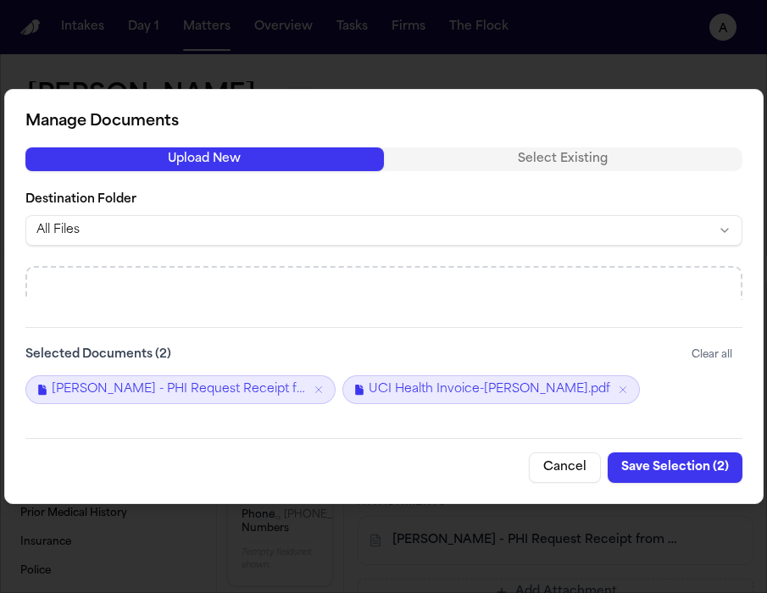
click at [667, 474] on button "Save Selection ( 2 )" at bounding box center [675, 467] width 135 height 31
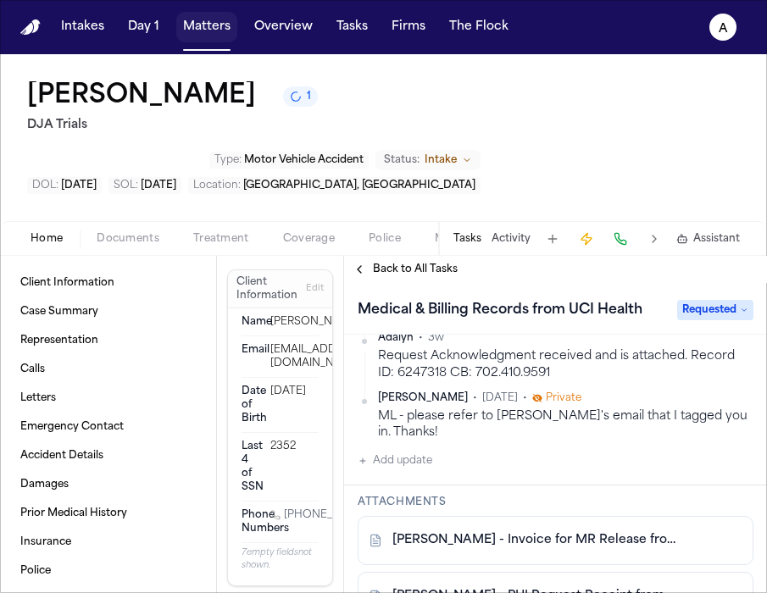
click at [197, 35] on button "Matters" at bounding box center [206, 27] width 61 height 31
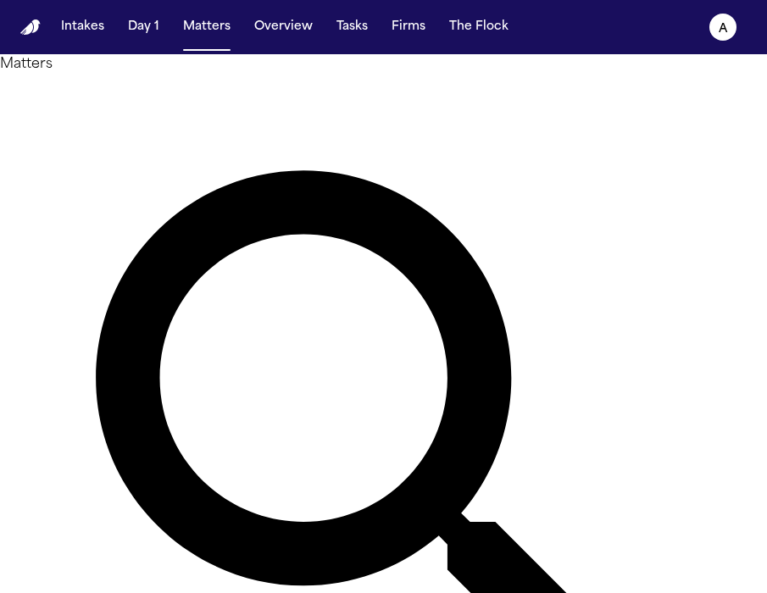
drag, startPoint x: 324, startPoint y: 111, endPoint x: 124, endPoint y: 86, distance: 201.6
click at [124, 86] on div "Matters ****** Overview Add Matter" at bounding box center [383, 468] width 767 height 828
type input "**********"
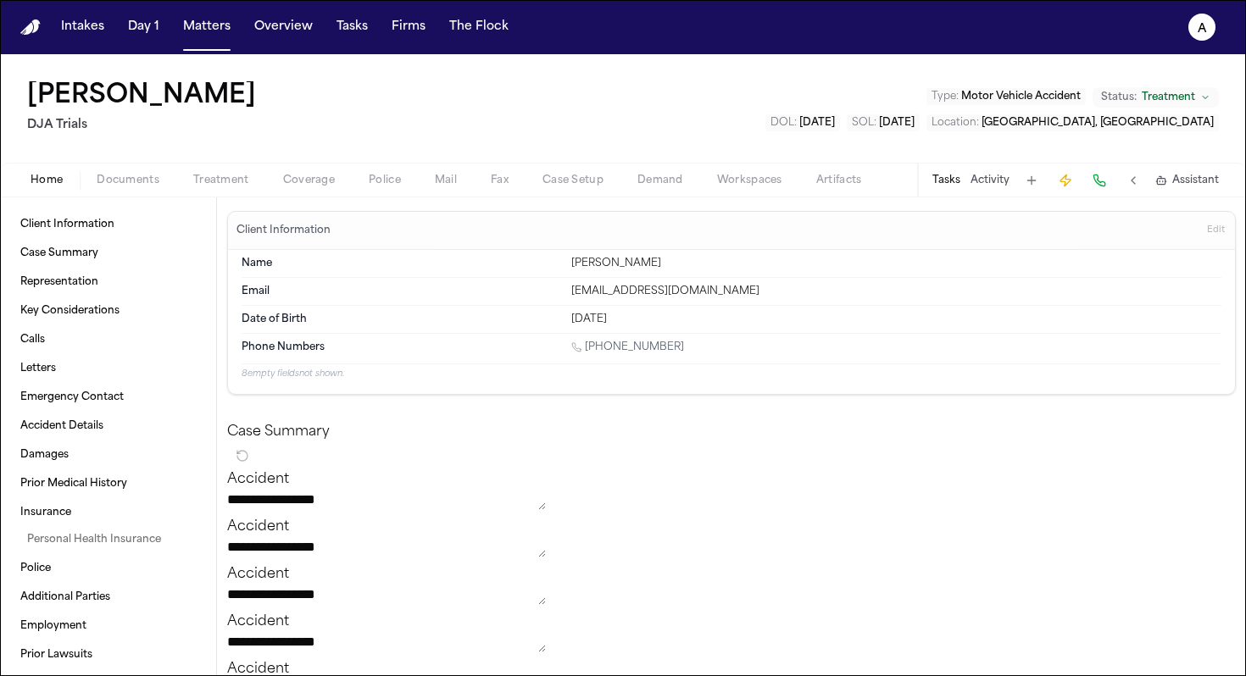
click at [766, 179] on button "Tasks" at bounding box center [946, 181] width 28 height 14
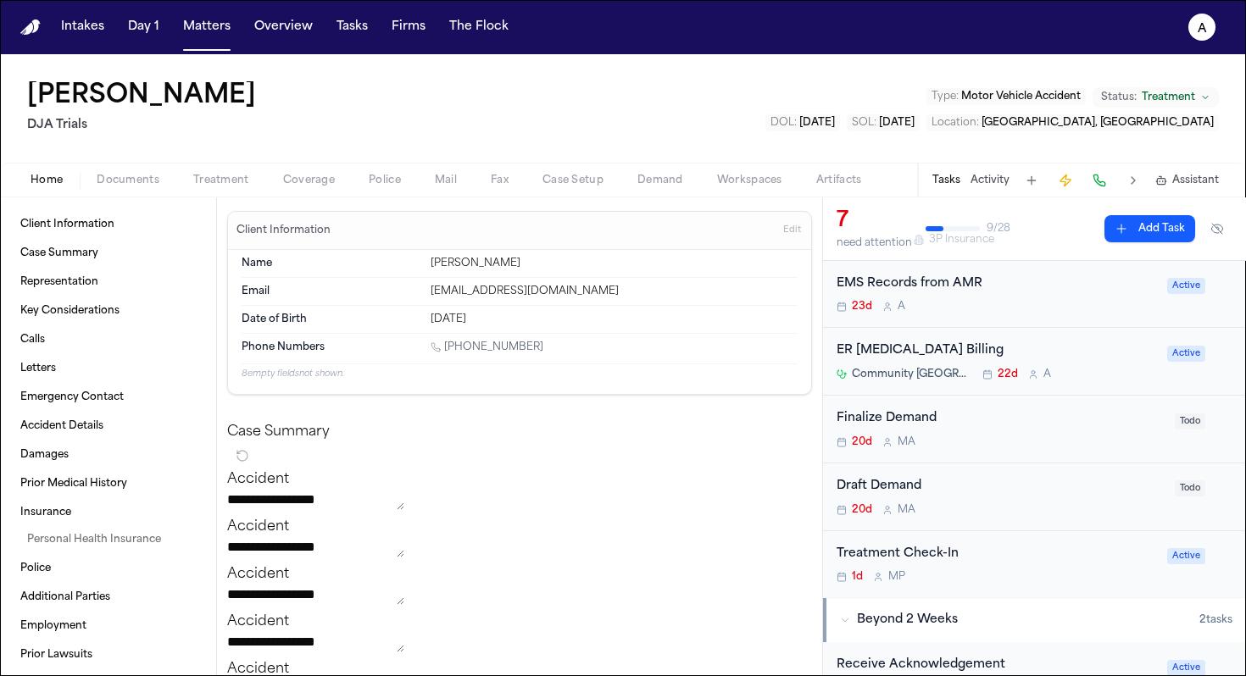
scroll to position [144, 0]
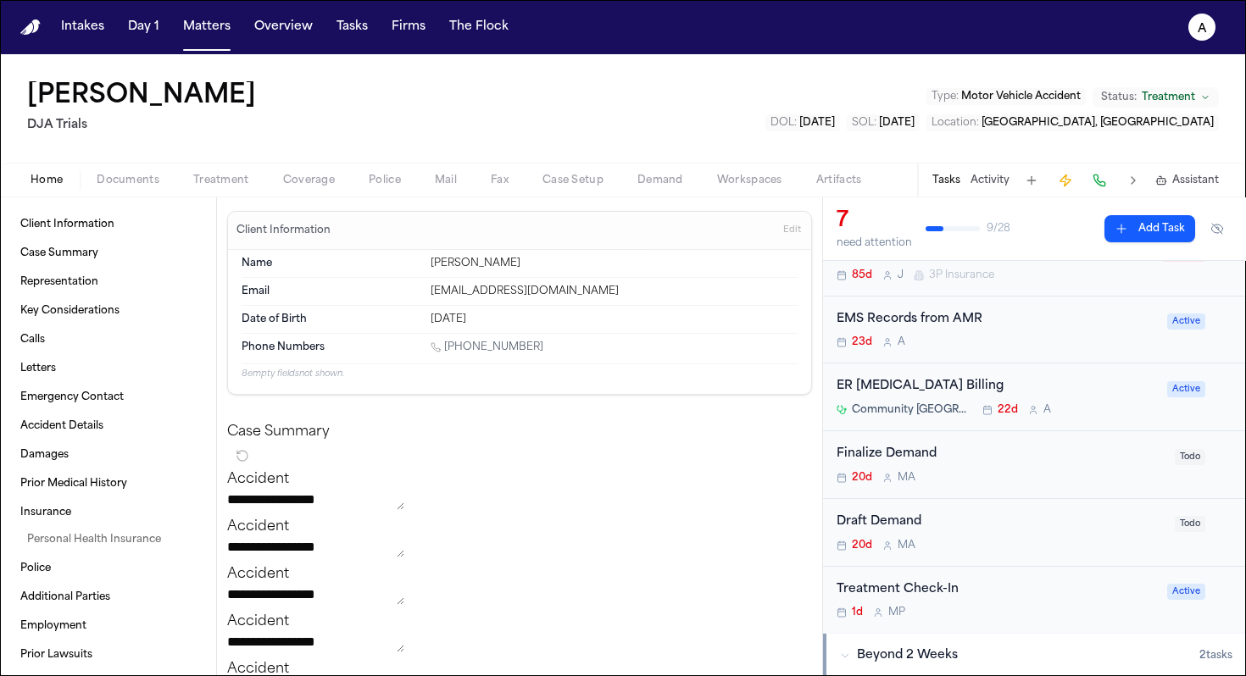
click at [766, 336] on div "23d A" at bounding box center [996, 343] width 320 height 14
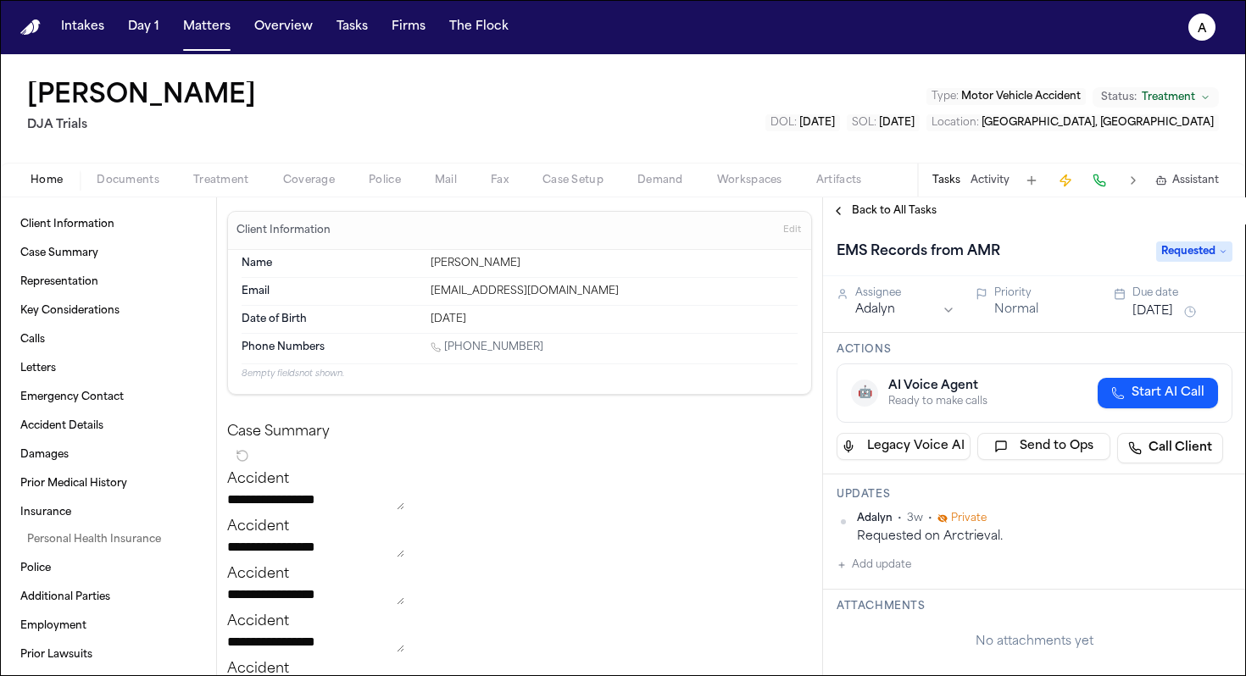
scroll to position [16, 0]
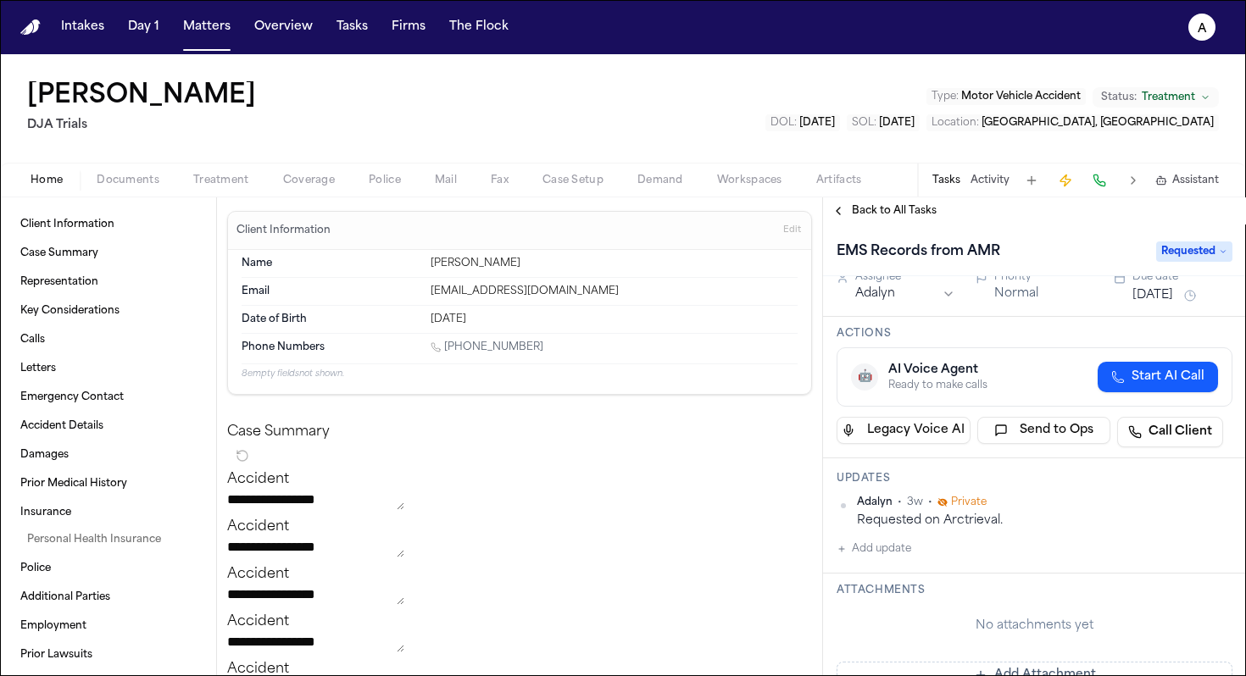
click at [766, 245] on span "Requested" at bounding box center [1194, 251] width 76 height 20
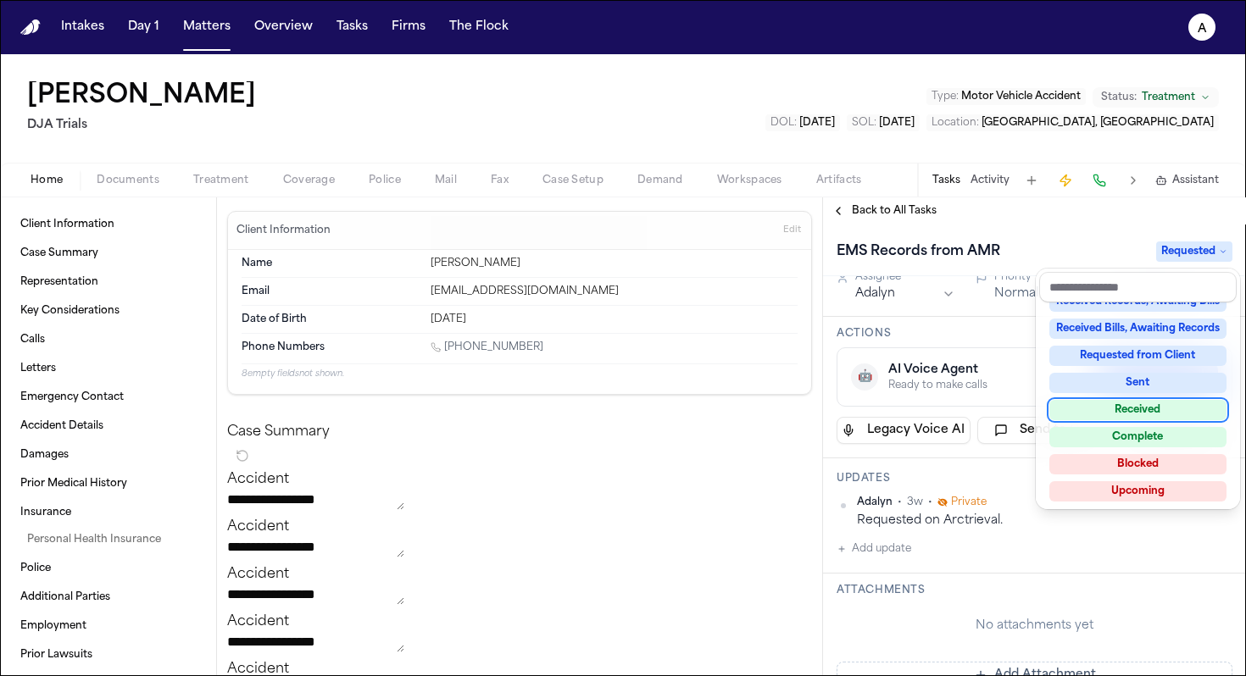
click at [766, 402] on div "Received" at bounding box center [1137, 410] width 177 height 20
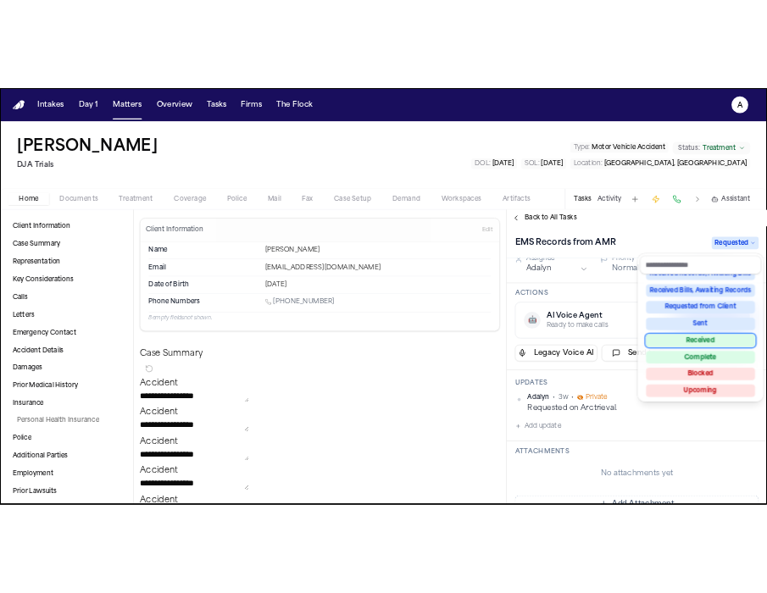
scroll to position [235, 0]
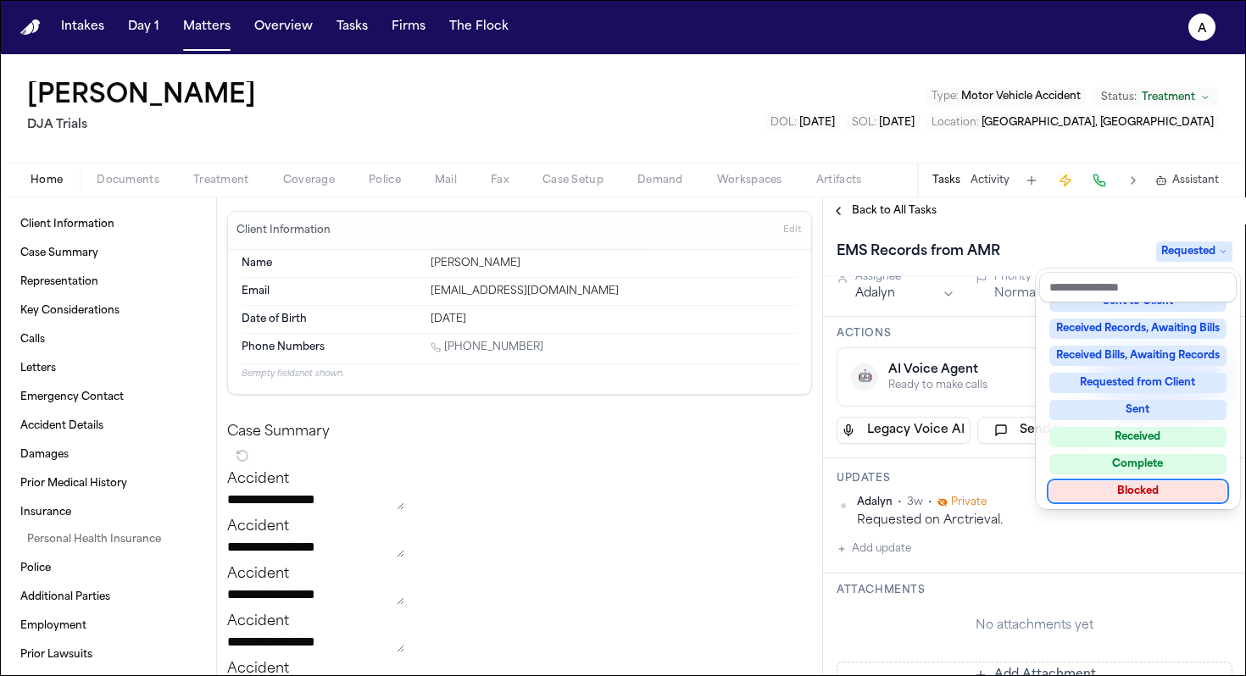
click at [766, 571] on div "EMS Records from AMR Requested Assignee Adalyn Priority Normal Due date [DATE] …" at bounding box center [1034, 451] width 423 height 452
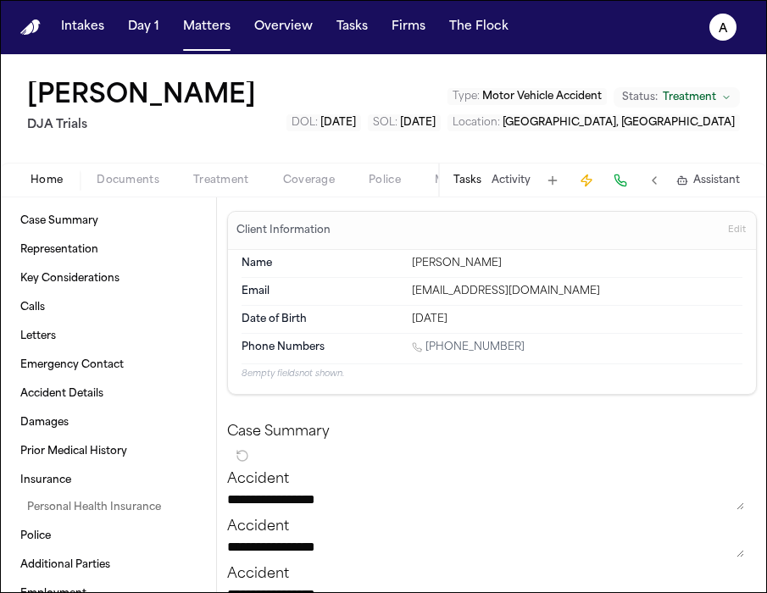
scroll to position [89, 0]
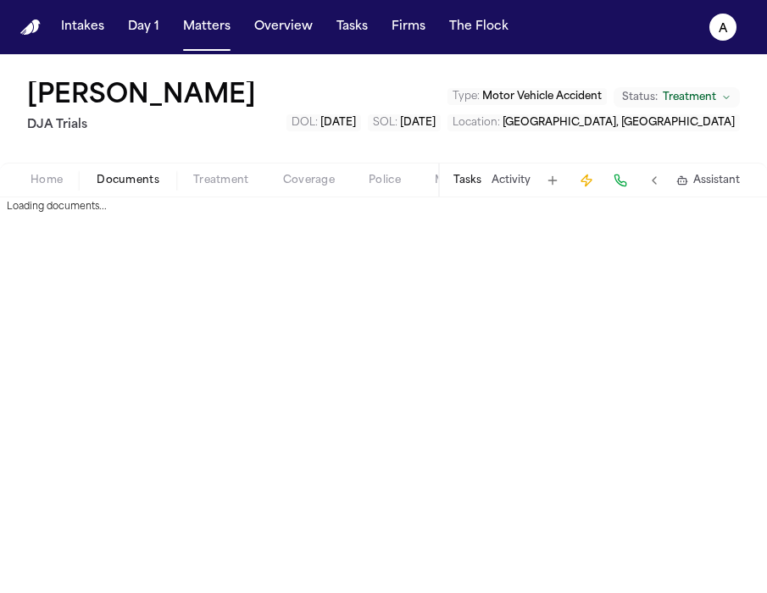
click at [135, 185] on span "Documents" at bounding box center [128, 181] width 63 height 14
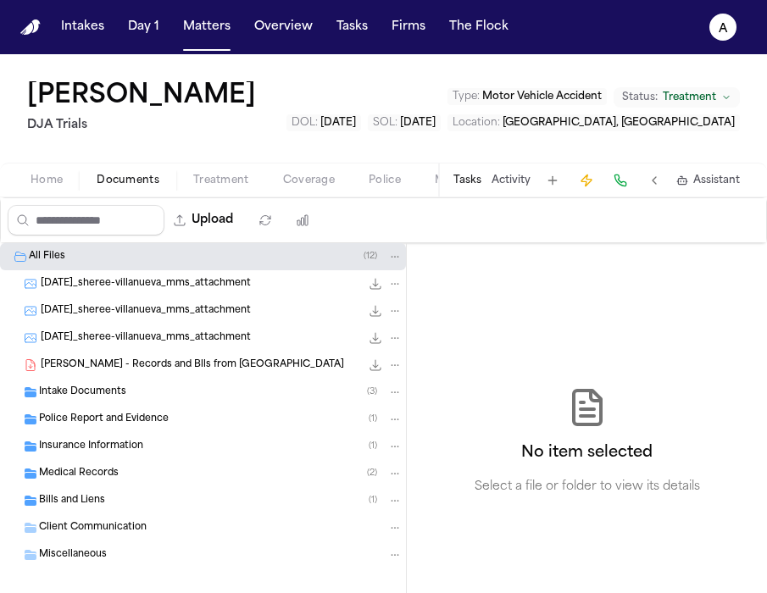
scroll to position [14, 0]
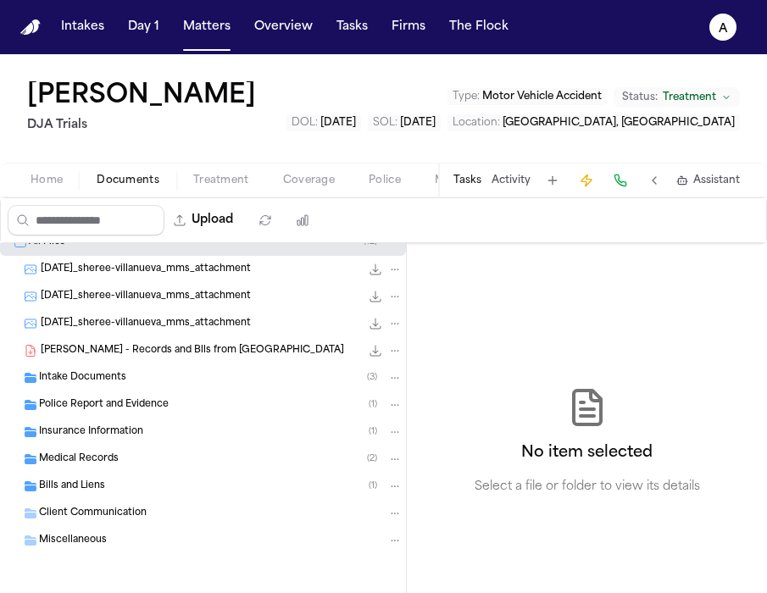
click at [106, 485] on div "Bills and Liens ( 1 )" at bounding box center [220, 486] width 363 height 15
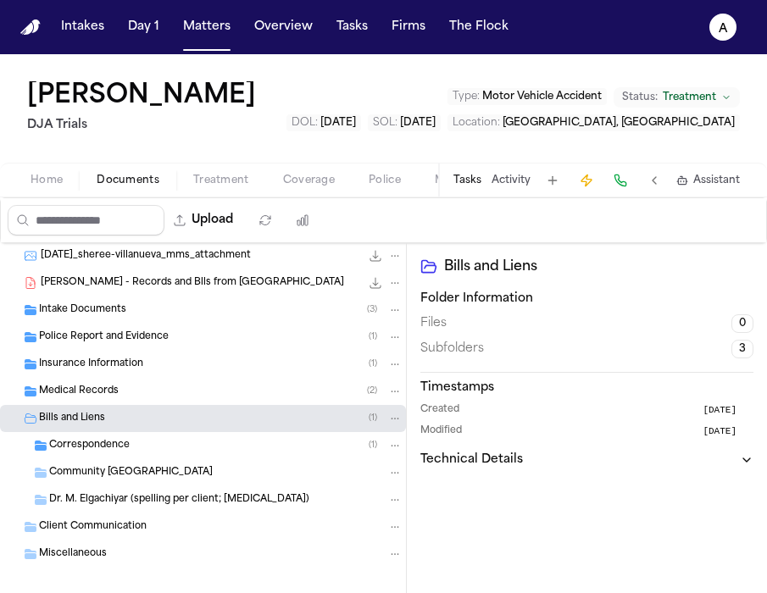
scroll to position [81, 0]
click at [389, 448] on icon "Folder: Correspondence" at bounding box center [395, 447] width 12 height 12
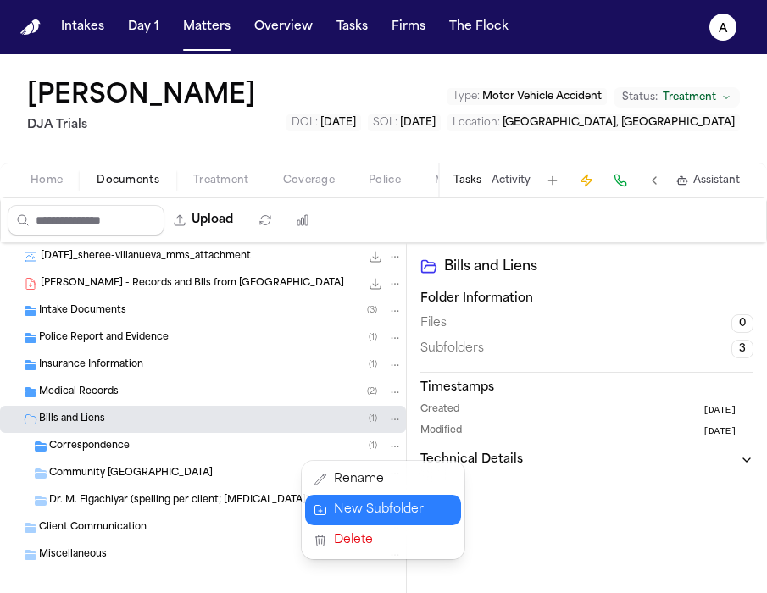
click at [383, 511] on button "New Subfolder" at bounding box center [383, 510] width 156 height 31
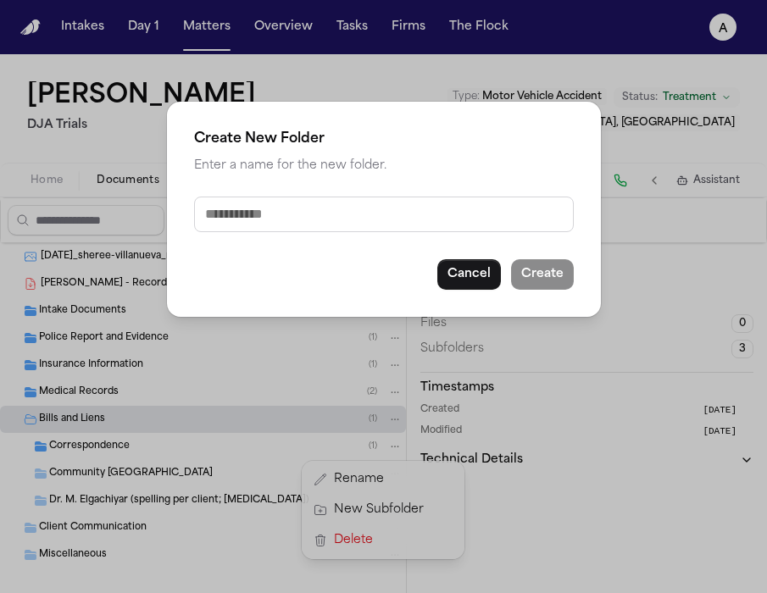
click at [333, 213] on input "text" at bounding box center [384, 215] width 380 height 36
type input "***"
click at [554, 275] on button "Create" at bounding box center [542, 274] width 63 height 31
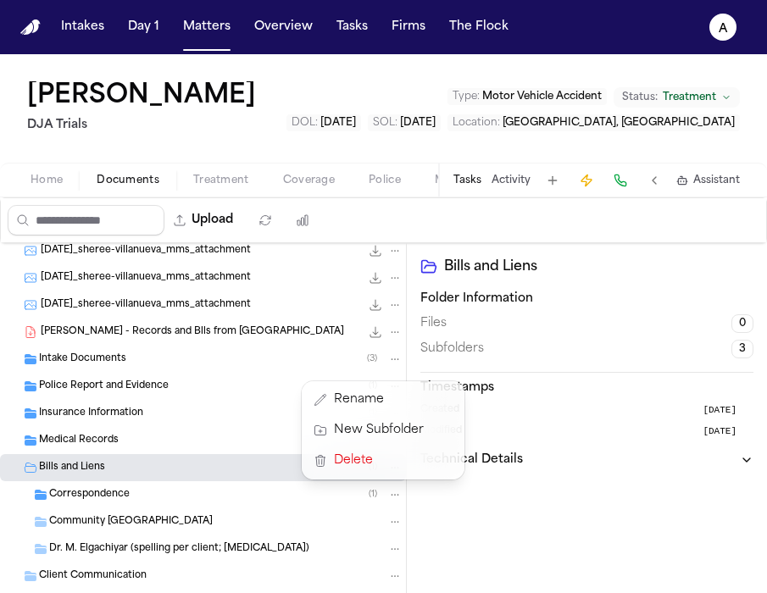
scroll to position [34, 0]
click at [158, 476] on div "All Files [PHONE_NUMBER][DATE]_sheree-villanueva_mms_attachment 117.3 KB • JPG …" at bounding box center [203, 454] width 406 height 491
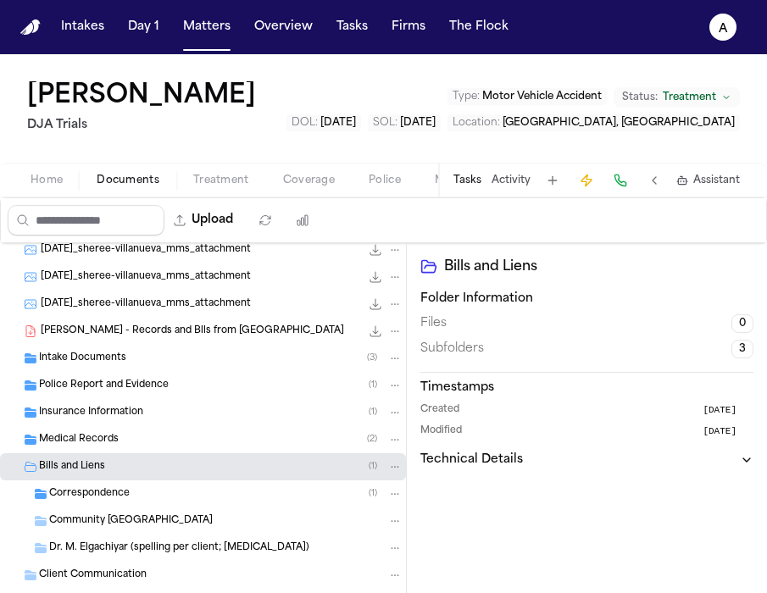
click at [150, 491] on div "Correspondence ( 1 )" at bounding box center [225, 493] width 353 height 15
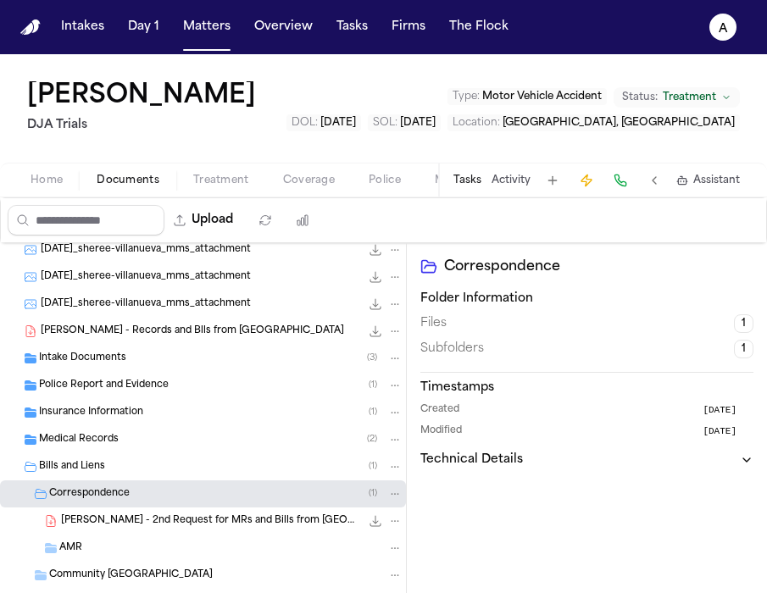
click at [150, 491] on div "Correspondence ( 1 )" at bounding box center [225, 493] width 353 height 15
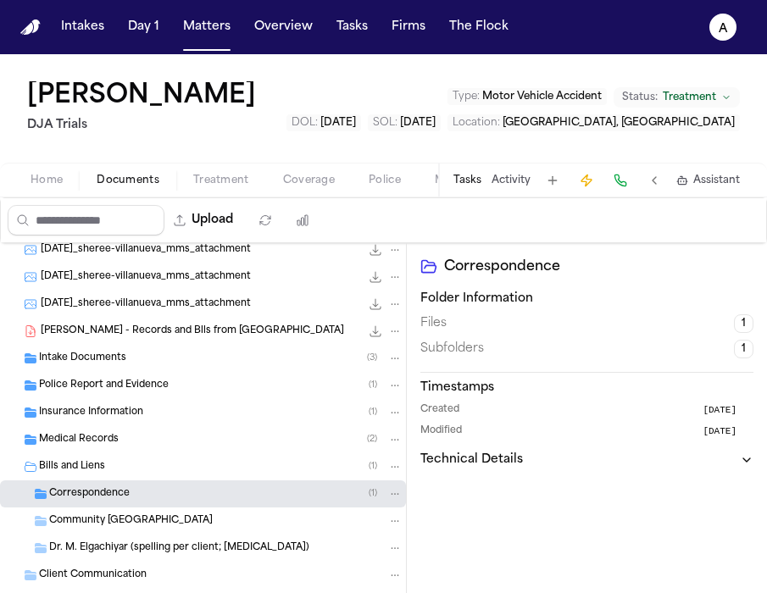
click at [150, 491] on div "Correspondence ( 1 )" at bounding box center [225, 493] width 353 height 15
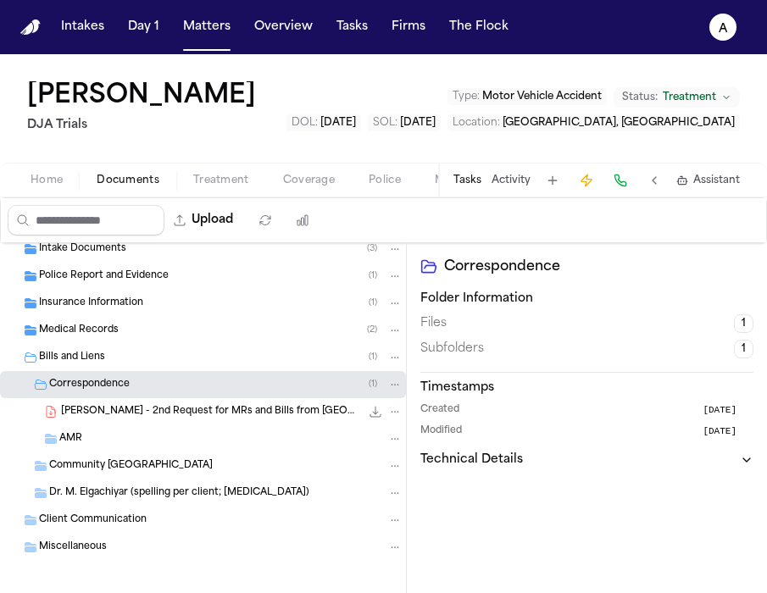
scroll to position [146, 0]
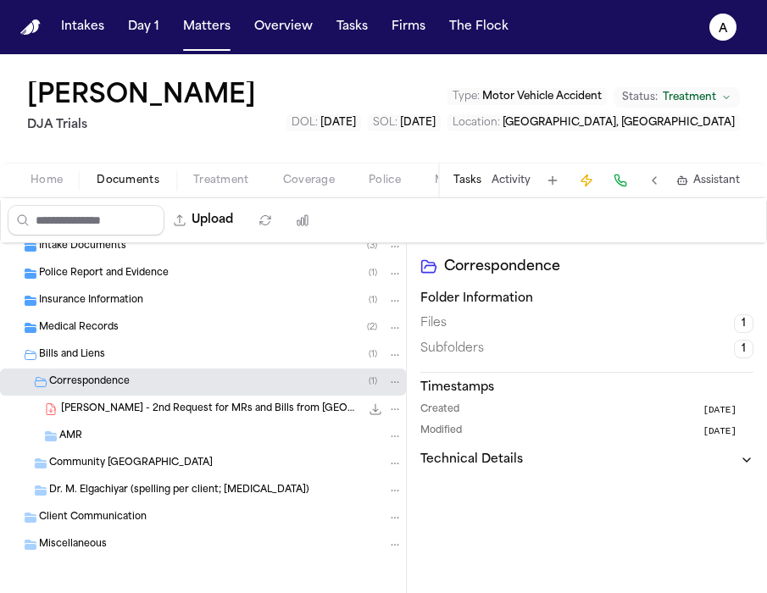
drag, startPoint x: 81, startPoint y: 437, endPoint x: 70, endPoint y: 432, distance: 12.1
click at [70, 431] on span "AMR" at bounding box center [70, 437] width 23 height 14
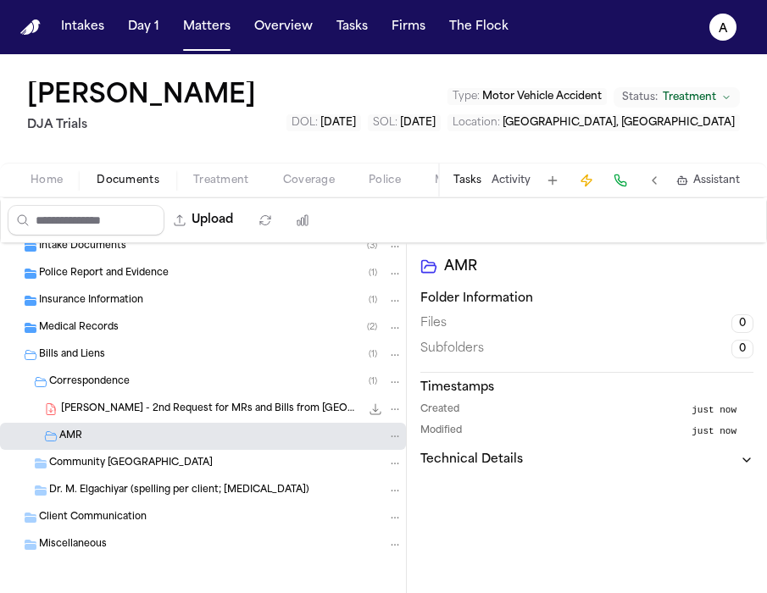
click at [389, 439] on icon "Folder: AMR" at bounding box center [395, 436] width 12 height 12
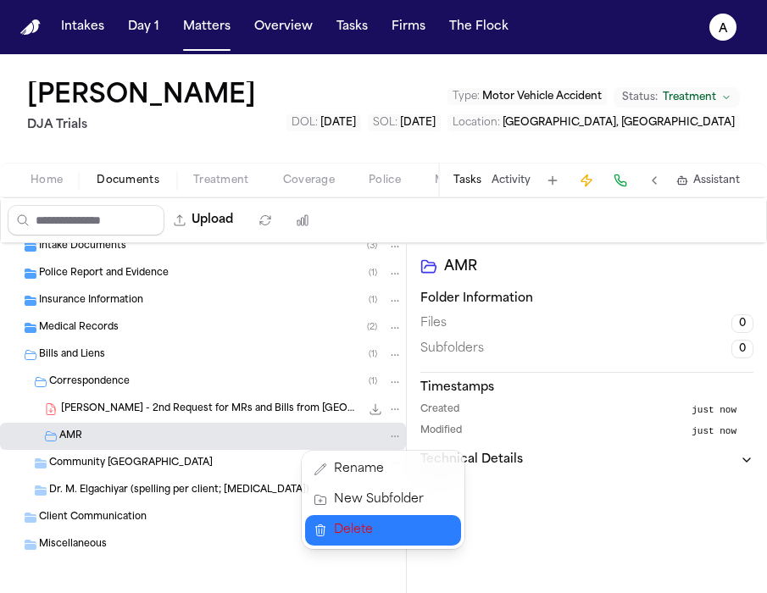
click at [349, 534] on span "Delete" at bounding box center [379, 530] width 90 height 20
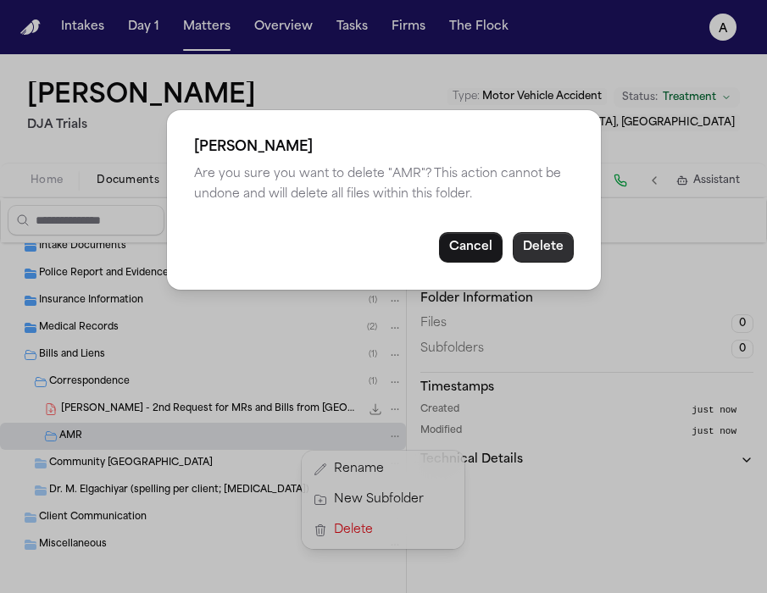
click at [550, 250] on button "Delete" at bounding box center [543, 247] width 61 height 31
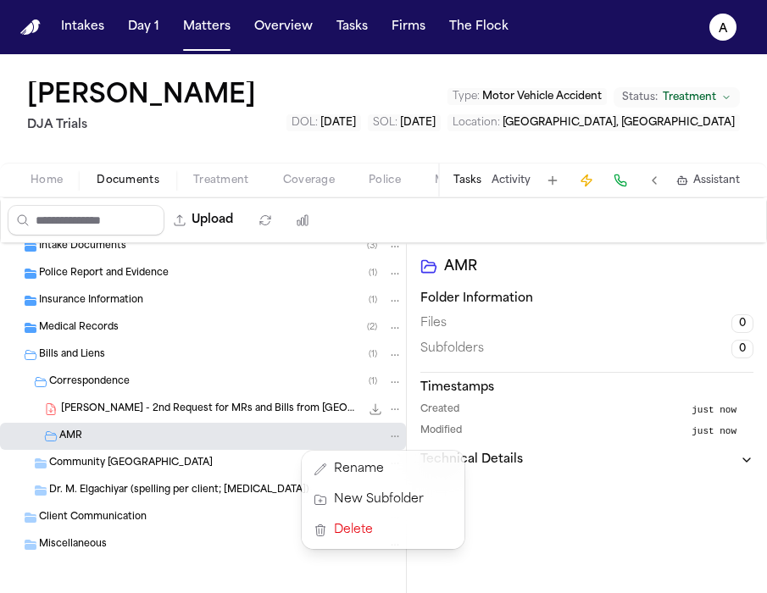
click at [94, 358] on div "All Files [PHONE_NUMBER][DATE]_sheree-villanueva_mms_attachment 117.3 KB • JPG …" at bounding box center [203, 370] width 406 height 546
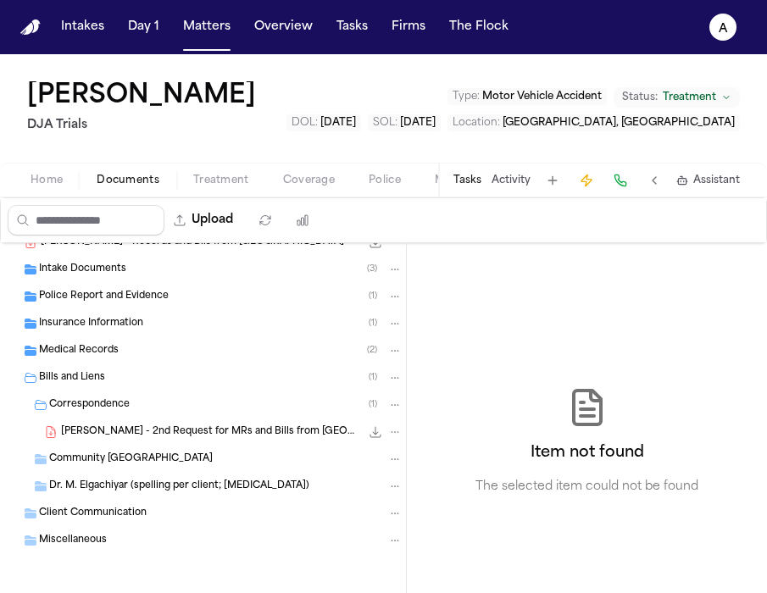
click at [99, 380] on span "Bills and Liens" at bounding box center [72, 378] width 66 height 14
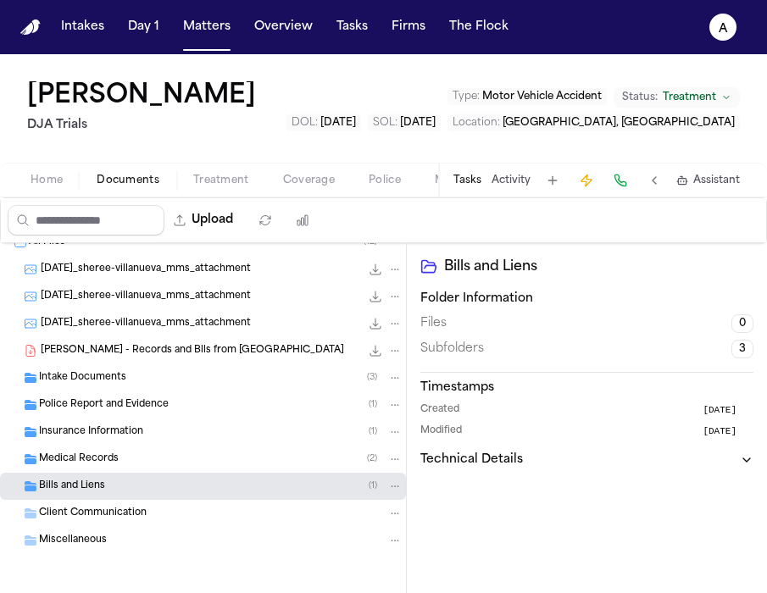
scroll to position [14, 0]
click at [387, 479] on button "Folder: Bills and Liens" at bounding box center [394, 486] width 15 height 15
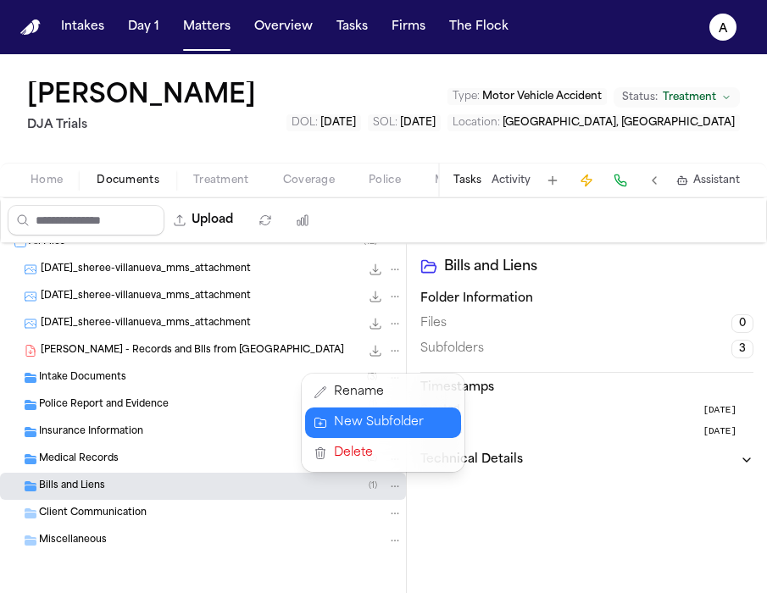
click at [395, 422] on button "New Subfolder" at bounding box center [383, 423] width 156 height 31
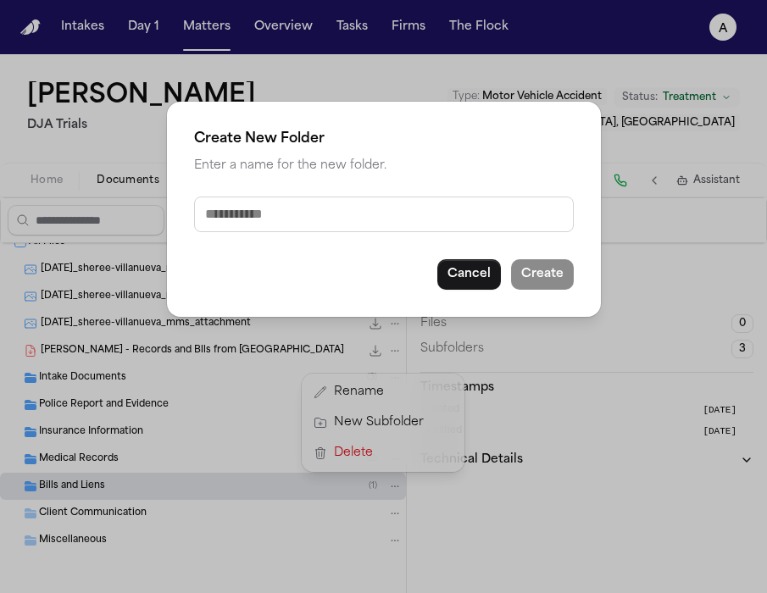
click at [450, 213] on input "text" at bounding box center [384, 215] width 380 height 36
type input "***"
click at [557, 275] on button "Create" at bounding box center [542, 274] width 63 height 31
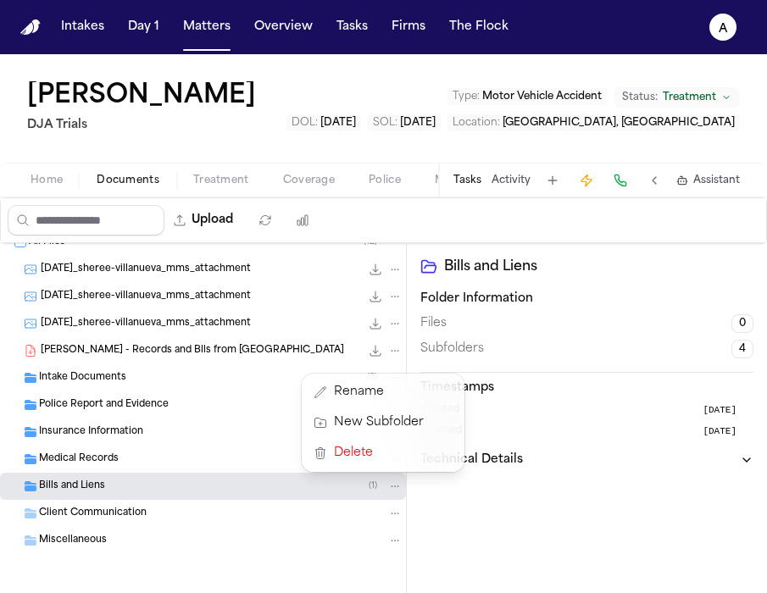
click at [475, 170] on div "[PERSON_NAME] DJA Trials Type : Motor Vehicle Accident Status: Treatment DOL : …" at bounding box center [383, 323] width 767 height 539
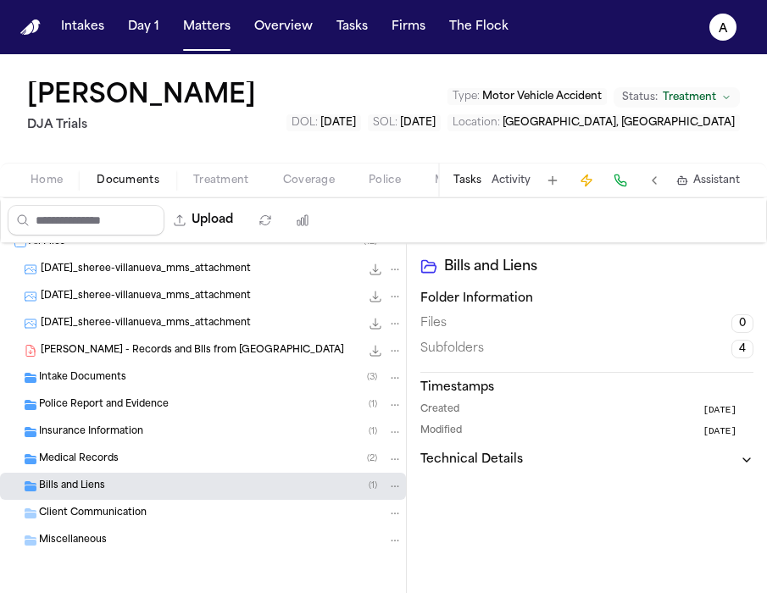
click at [468, 184] on button "Tasks" at bounding box center [467, 181] width 28 height 14
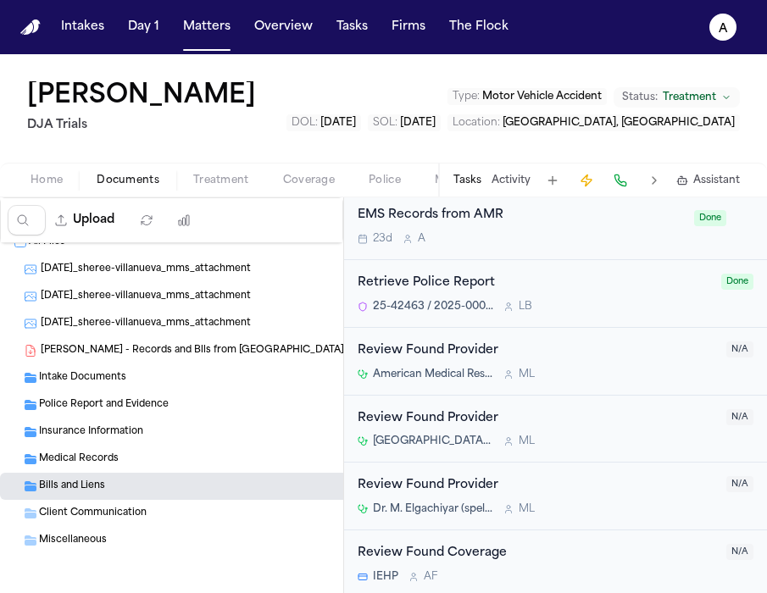
scroll to position [1711, 0]
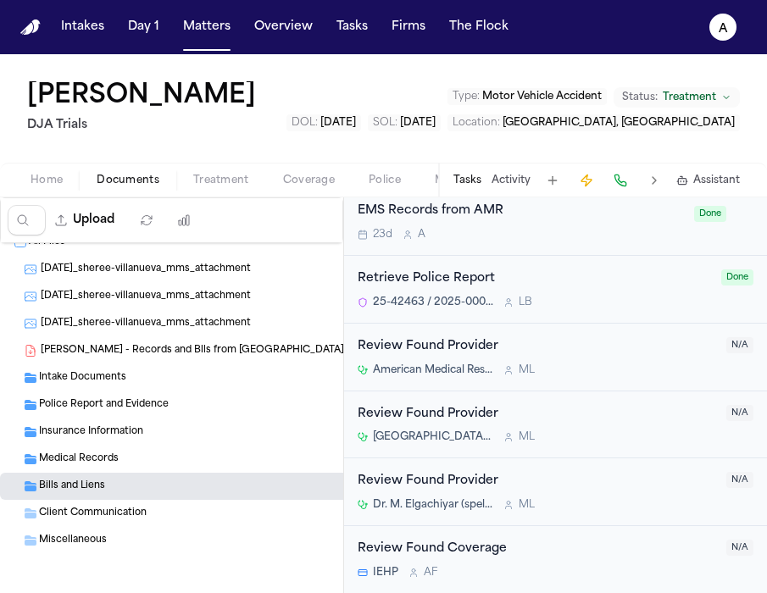
click at [581, 353] on div "Review Found Provider" at bounding box center [537, 346] width 358 height 19
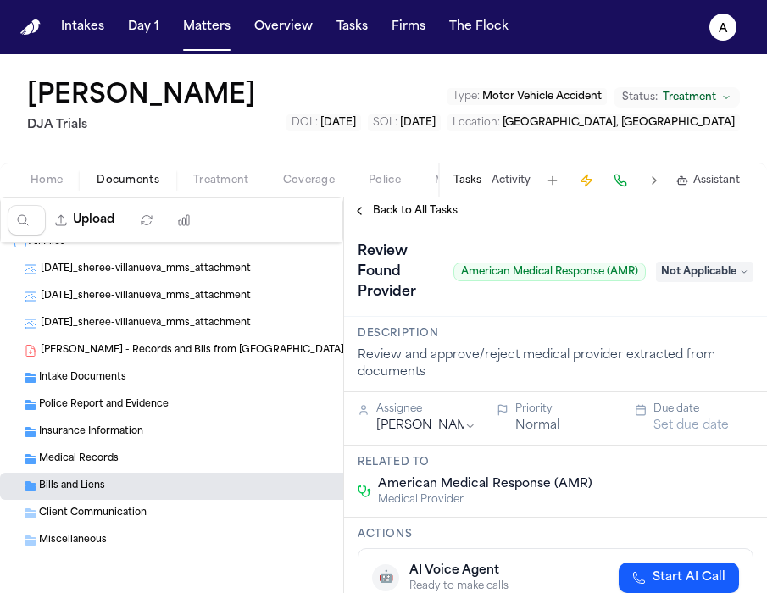
click at [712, 267] on span "Not Applicable" at bounding box center [704, 272] width 97 height 20
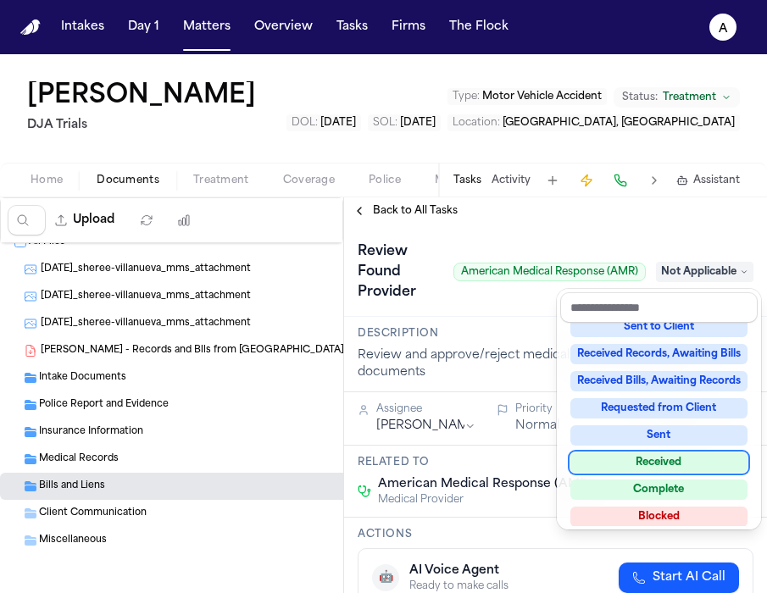
scroll to position [252, 0]
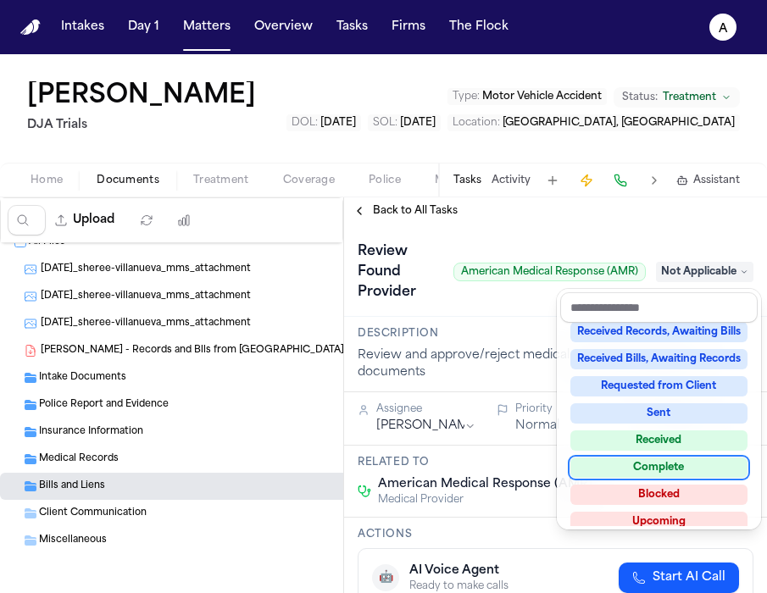
click at [670, 466] on div "Complete" at bounding box center [658, 468] width 177 height 20
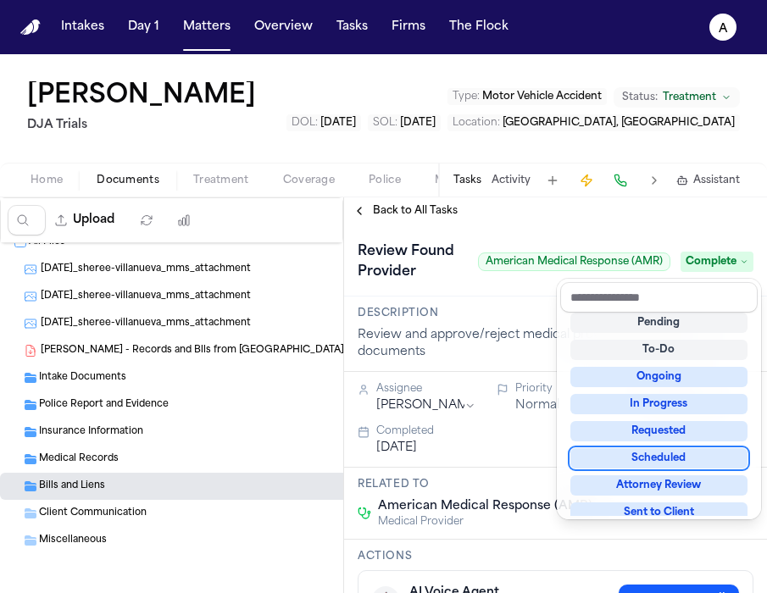
click at [641, 250] on div "Review Found Provider American Medical Response (AMR) Complete" at bounding box center [556, 261] width 396 height 47
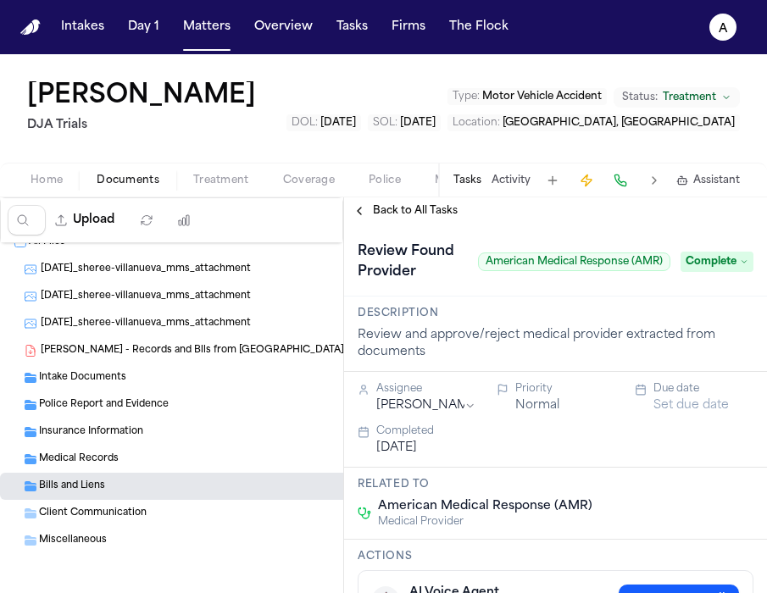
click at [404, 215] on span "Back to All Tasks" at bounding box center [415, 211] width 85 height 14
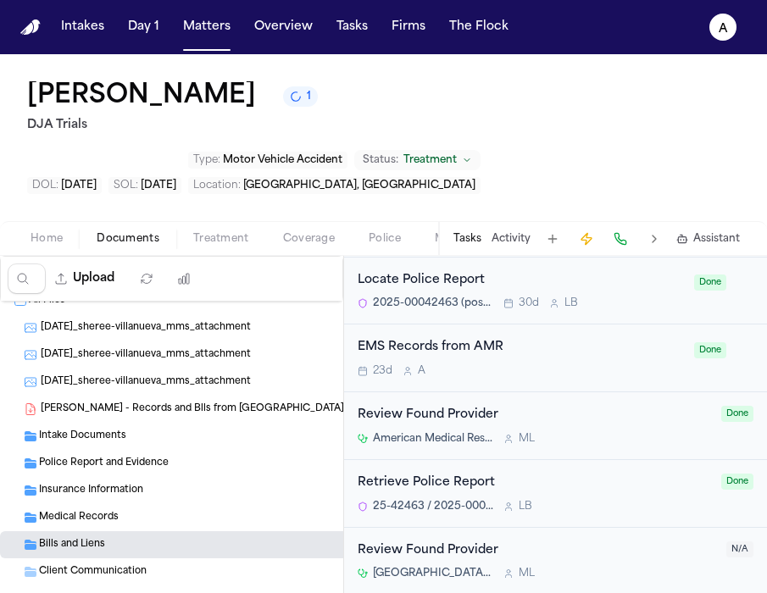
scroll to position [1621, 0]
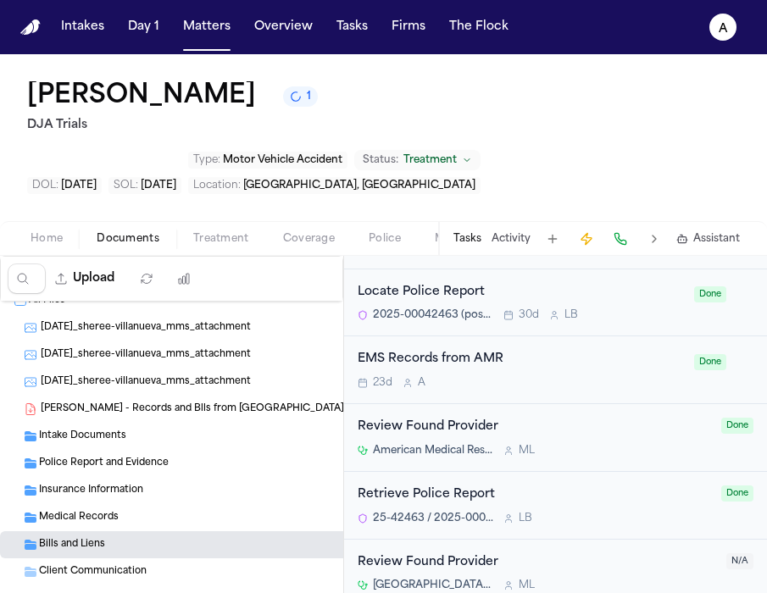
click at [576, 376] on div "23d A" at bounding box center [521, 383] width 326 height 14
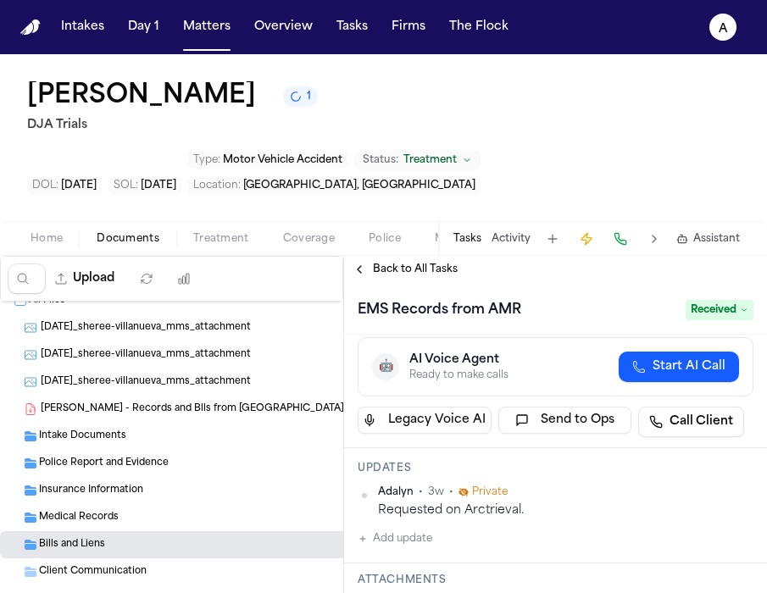
scroll to position [269, 0]
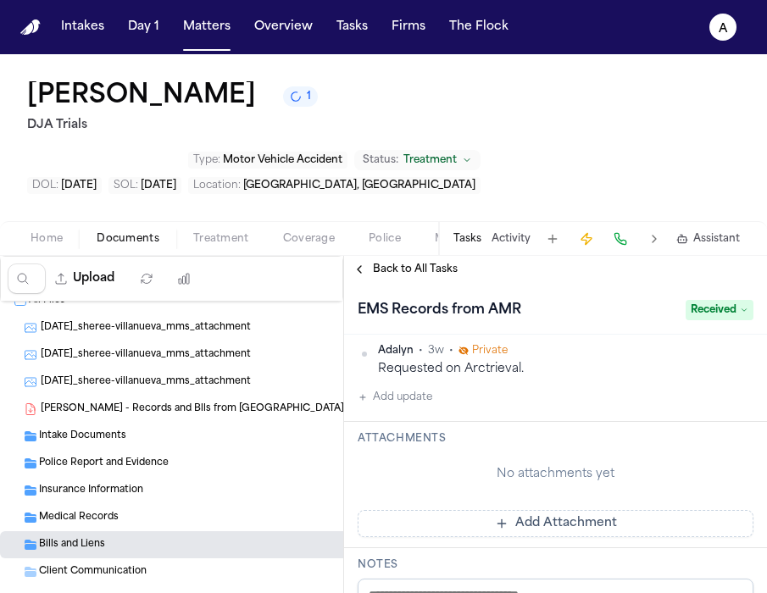
click at [428, 432] on h3 "Attachments" at bounding box center [556, 439] width 396 height 14
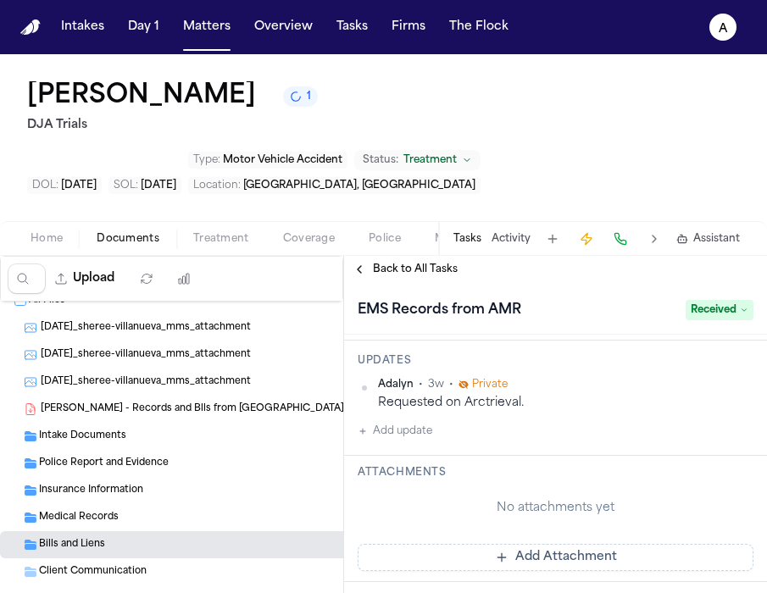
scroll to position [233, 0]
click at [421, 423] on button "Add update" at bounding box center [395, 433] width 75 height 20
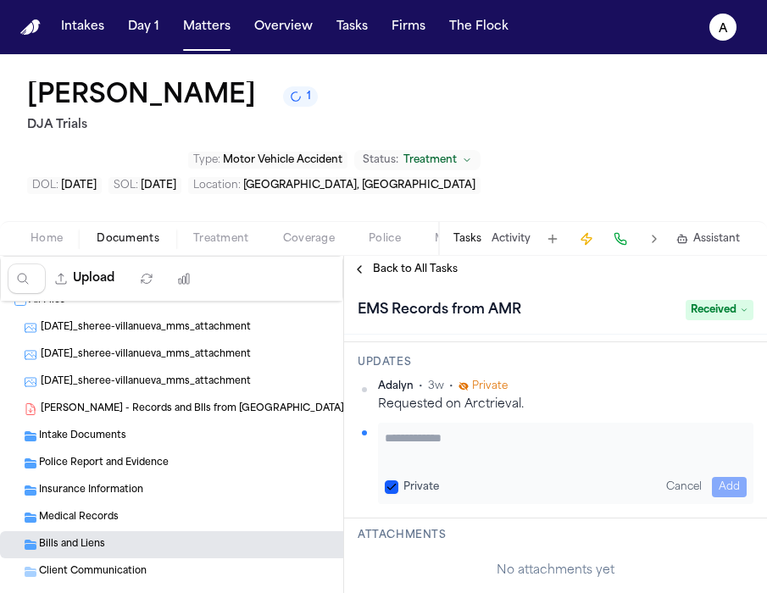
click at [421, 430] on textarea "Add your update" at bounding box center [566, 447] width 362 height 34
click at [393, 480] on button "Private" at bounding box center [392, 487] width 14 height 14
type button "on"
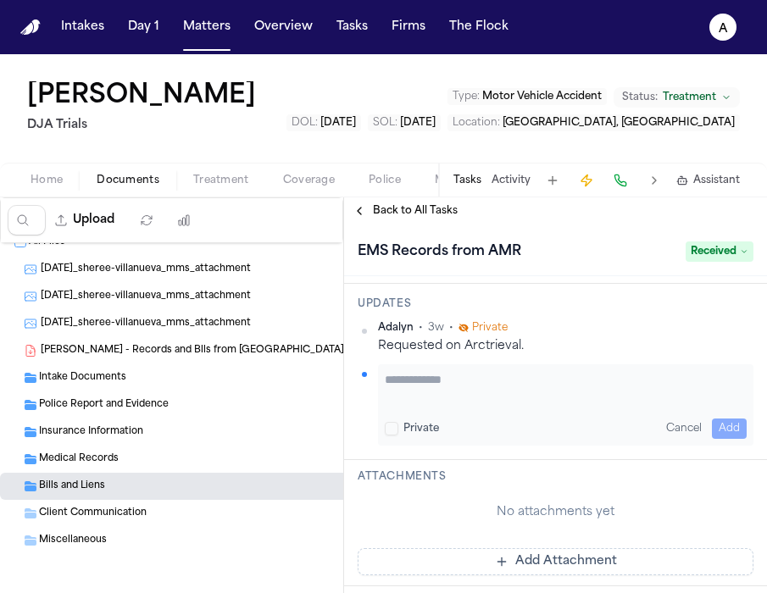
click at [385, 422] on button "on" at bounding box center [392, 429] width 14 height 14
click at [385, 422] on button "Private" at bounding box center [392, 429] width 14 height 14
click at [385, 422] on button "on" at bounding box center [392, 429] width 14 height 14
click at [407, 389] on textarea "Add your update" at bounding box center [566, 388] width 362 height 34
click at [390, 425] on button "Private" at bounding box center [392, 429] width 14 height 14
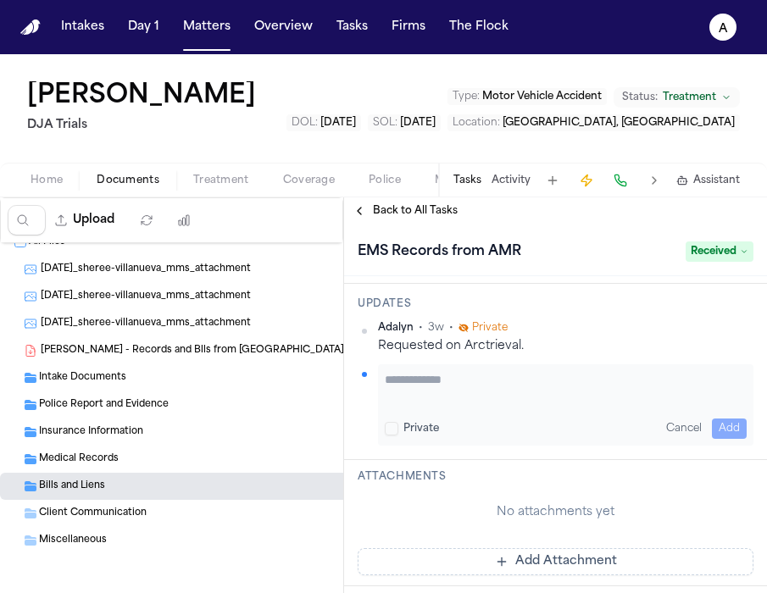
click at [407, 378] on textarea "Add your update" at bounding box center [566, 388] width 362 height 34
type textarea "**********"
click at [724, 431] on button "Add" at bounding box center [729, 429] width 35 height 20
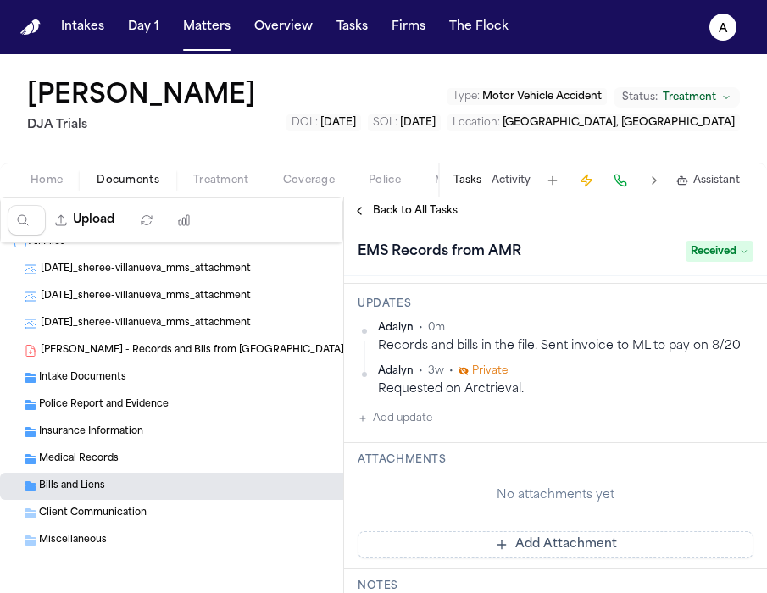
click at [173, 469] on div "Medical Records ( 2 )" at bounding box center [203, 459] width 406 height 27
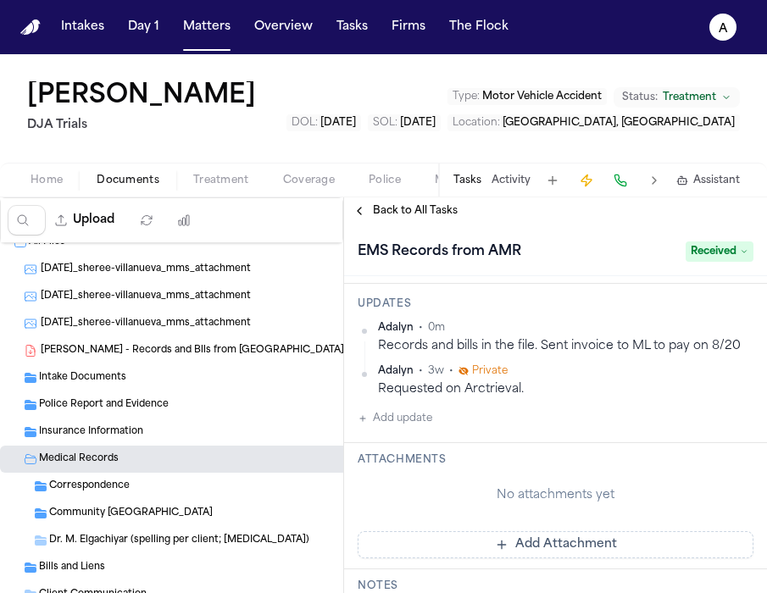
click at [130, 459] on div "Medical Records ( 2 )" at bounding box center [220, 459] width 363 height 15
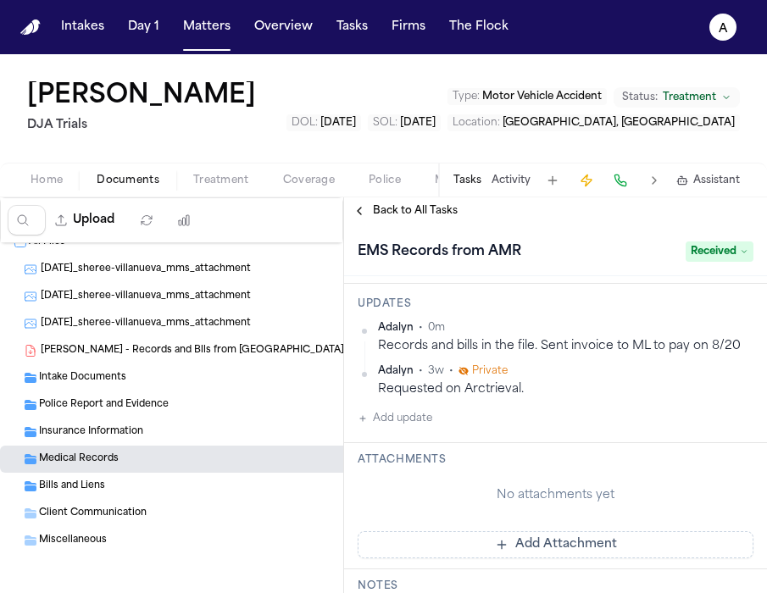
click at [131, 460] on div "Medical Records ( 2 )" at bounding box center [220, 459] width 363 height 15
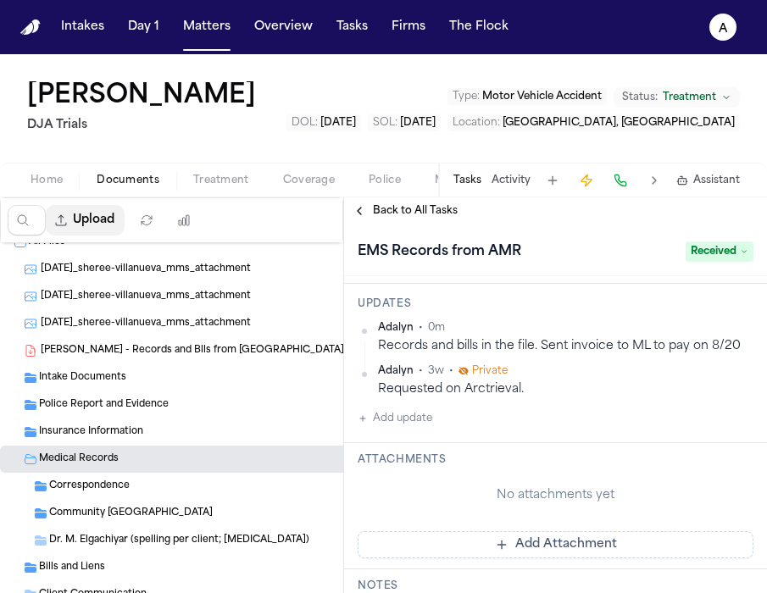
click at [96, 221] on button "Upload" at bounding box center [85, 220] width 79 height 31
select select "**********"
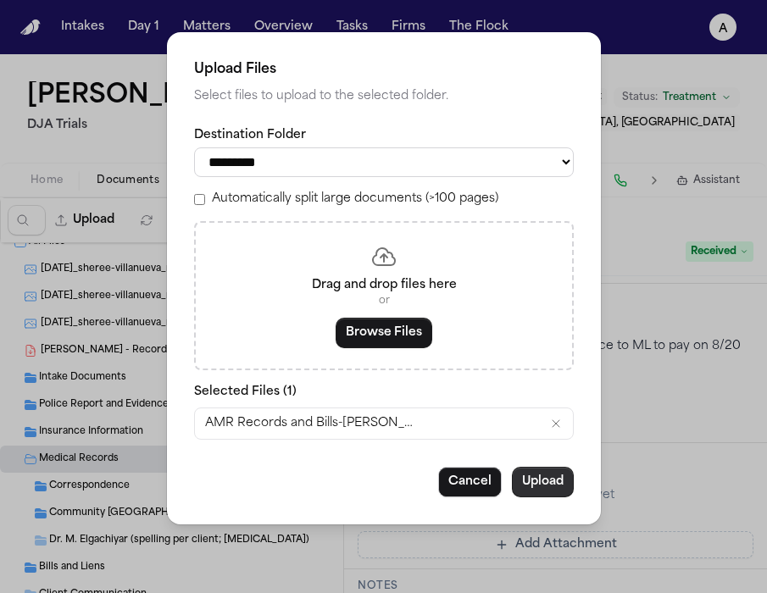
click at [550, 497] on button "Upload" at bounding box center [543, 482] width 62 height 31
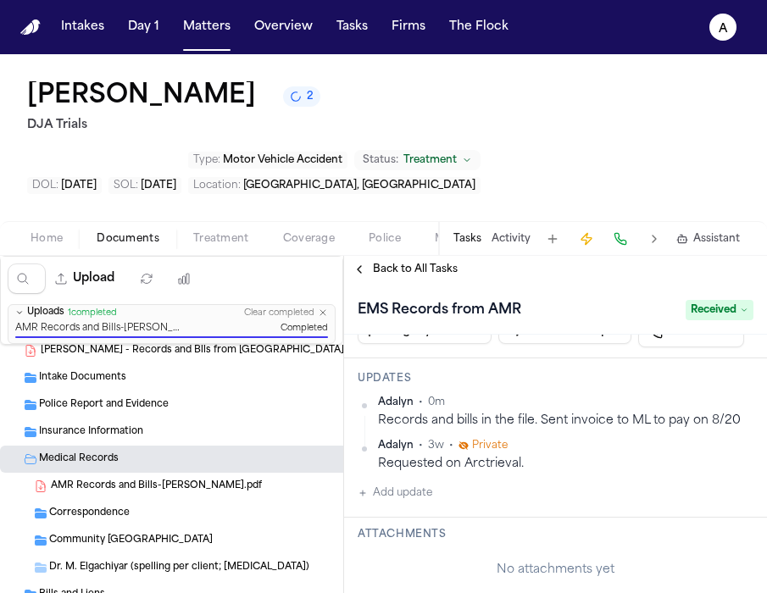
scroll to position [217, 0]
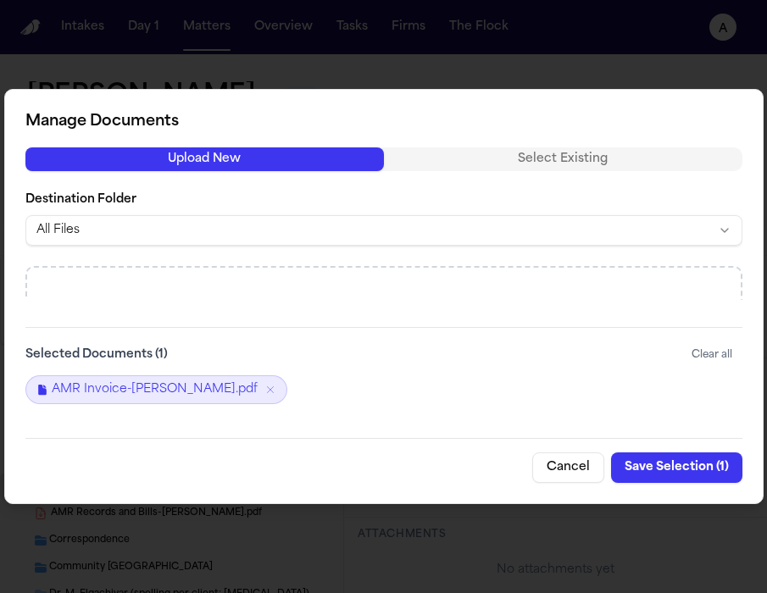
click at [685, 467] on button "Save Selection ( 1 )" at bounding box center [676, 467] width 131 height 31
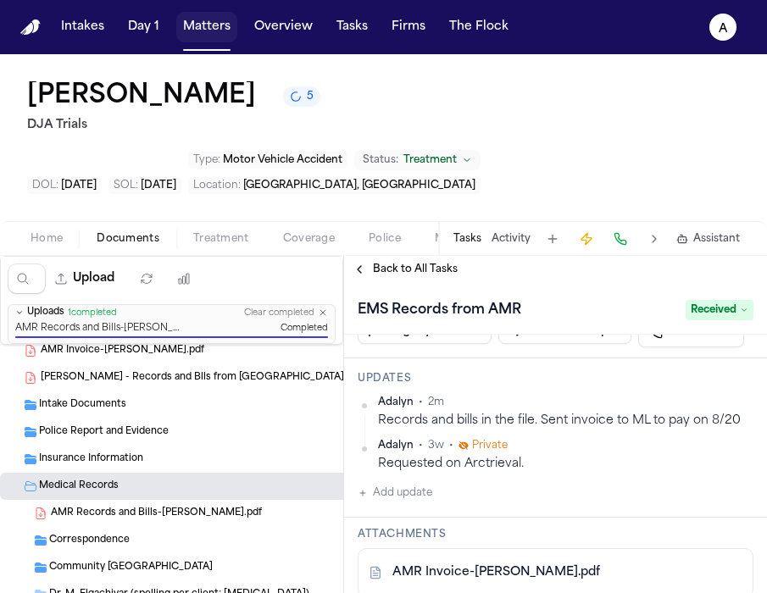
click at [214, 24] on button "Matters" at bounding box center [206, 27] width 61 height 31
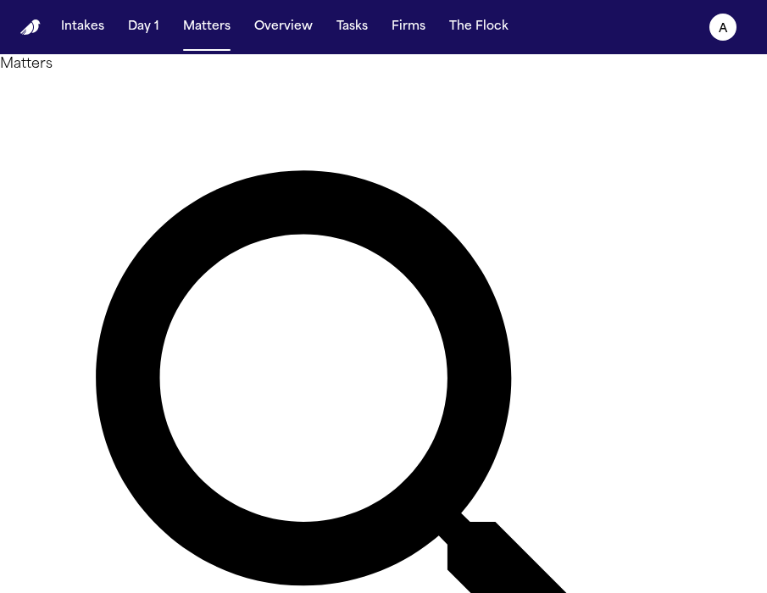
drag, startPoint x: 314, startPoint y: 94, endPoint x: 128, endPoint y: 92, distance: 186.4
click at [128, 92] on div "**********" at bounding box center [383, 468] width 767 height 828
type input "********"
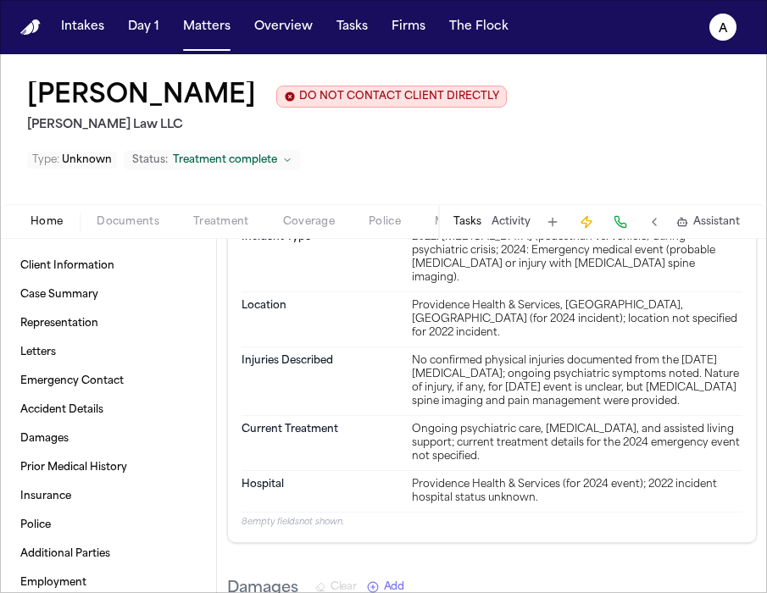
scroll to position [992, 0]
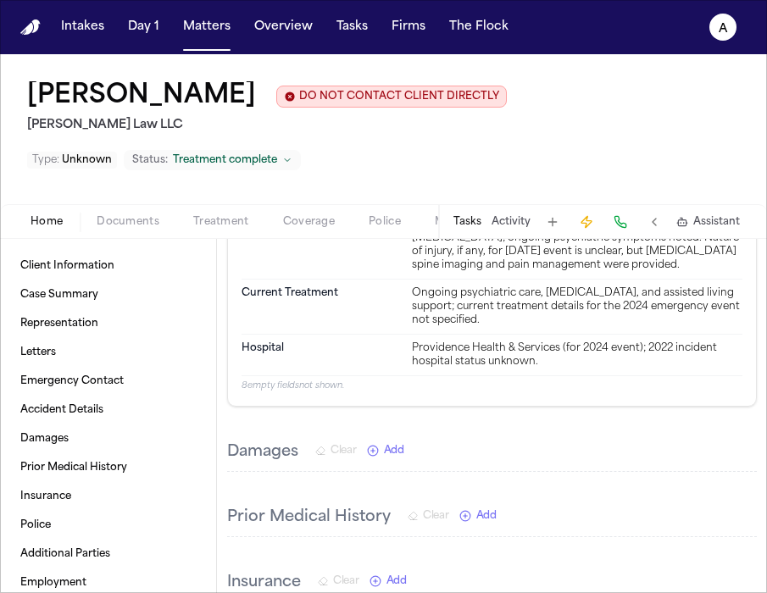
click at [470, 223] on button "Tasks" at bounding box center [467, 222] width 28 height 14
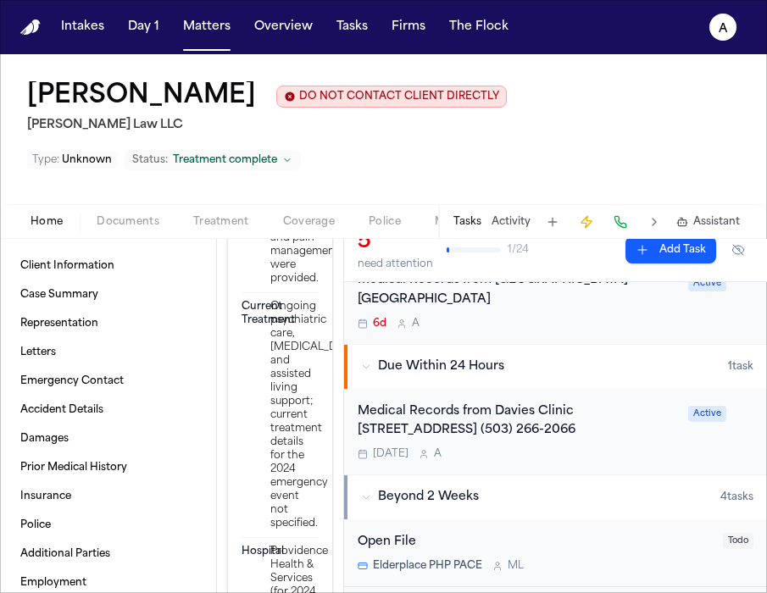
scroll to position [327, 0]
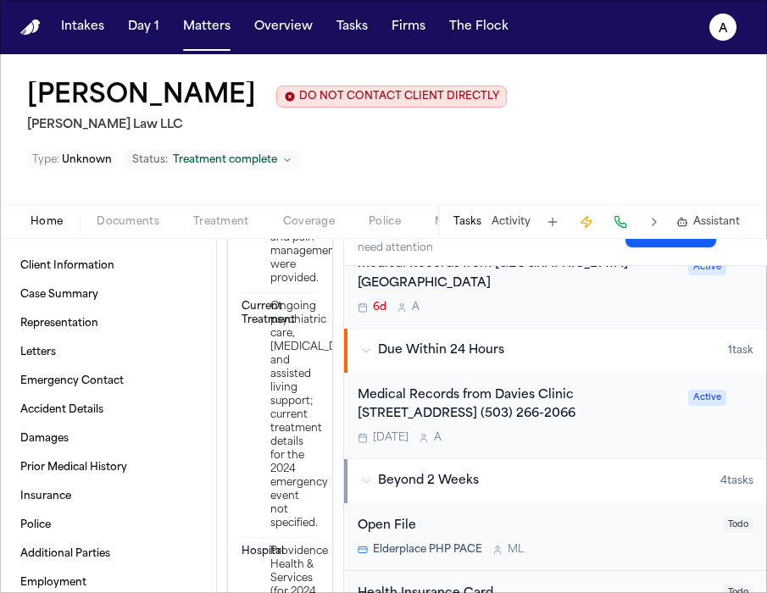
click at [141, 229] on span "Documents" at bounding box center [128, 222] width 63 height 14
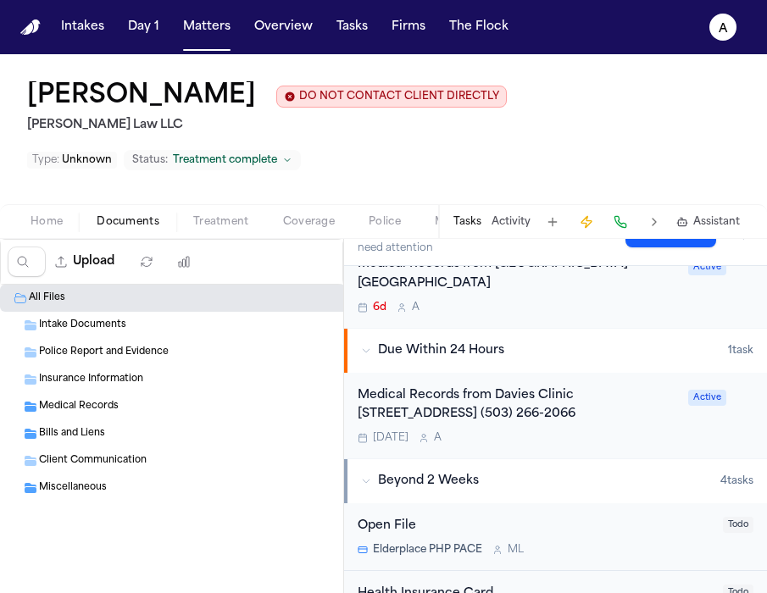
click at [194, 411] on div "Medical Records ( 3 )" at bounding box center [220, 406] width 363 height 15
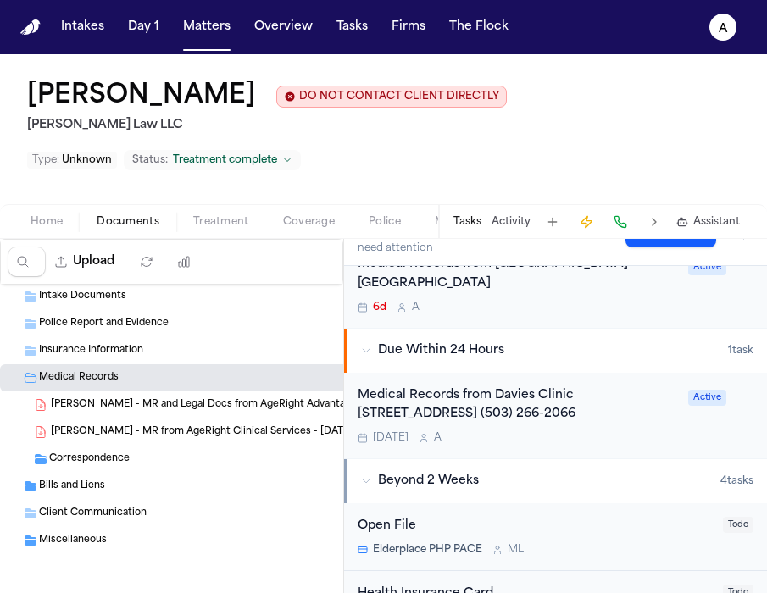
scroll to position [31, 0]
click at [57, 491] on span "Bills and Liens" at bounding box center [72, 487] width 66 height 14
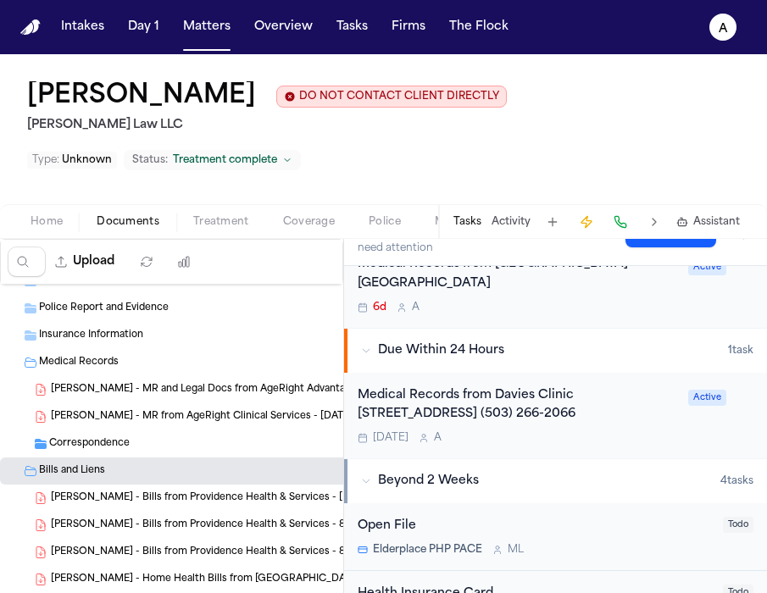
scroll to position [0, 0]
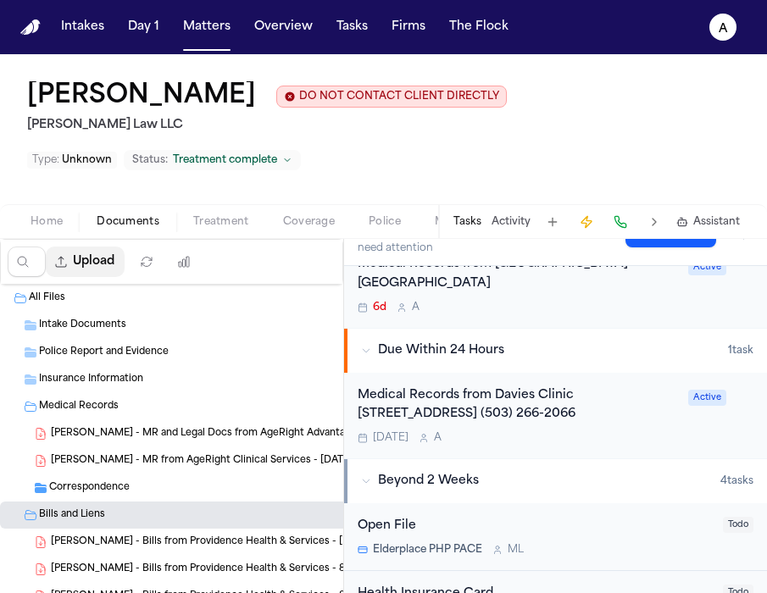
click at [99, 269] on button "Upload" at bounding box center [85, 262] width 79 height 31
select select "**********"
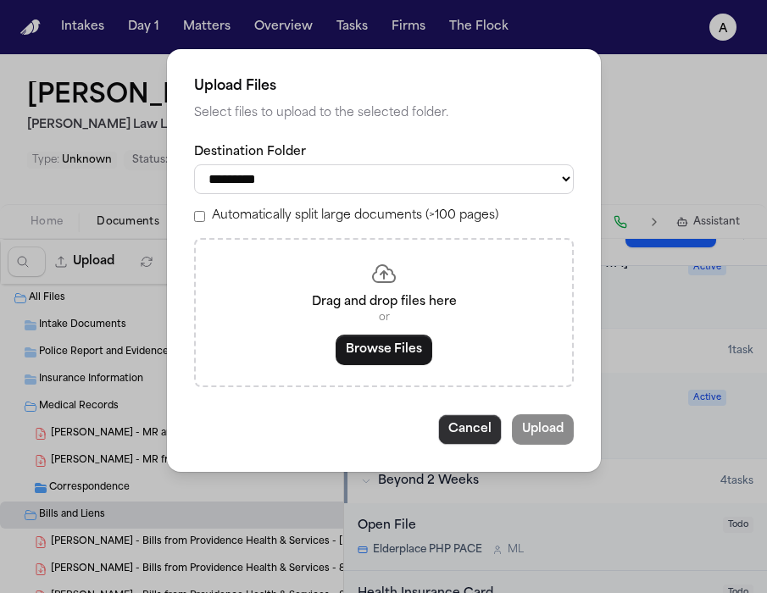
click at [483, 442] on button "Cancel" at bounding box center [470, 429] width 64 height 31
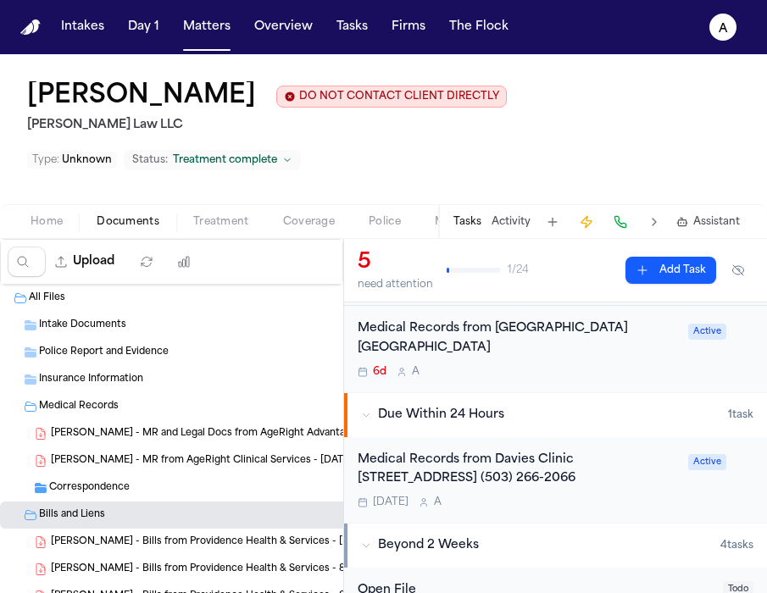
scroll to position [224, 0]
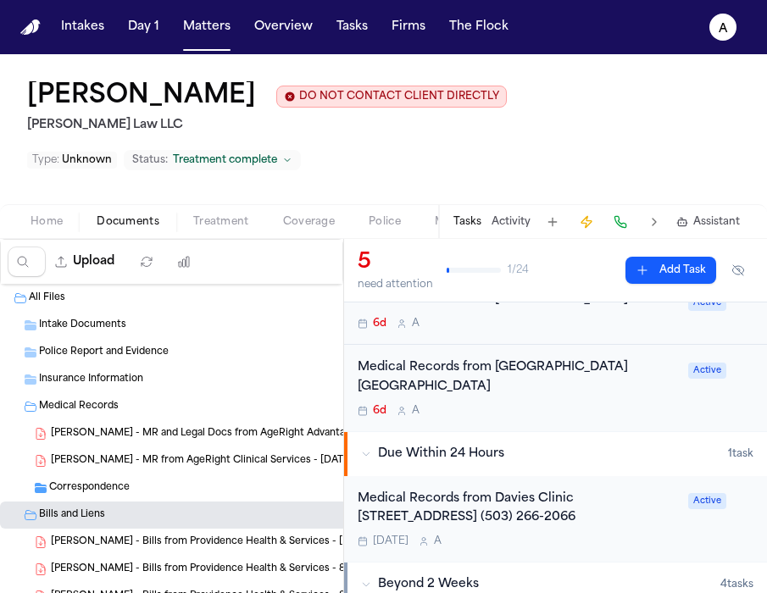
click at [564, 404] on div "6d A" at bounding box center [518, 411] width 320 height 14
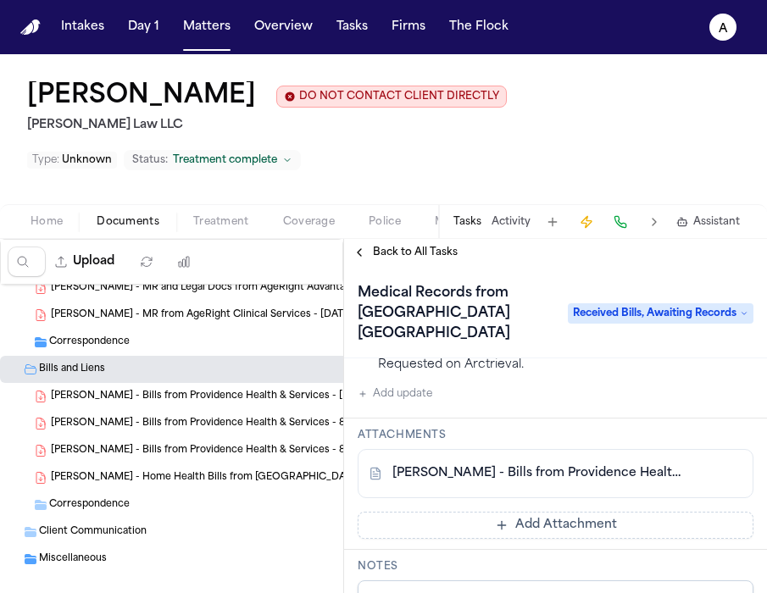
scroll to position [403, 0]
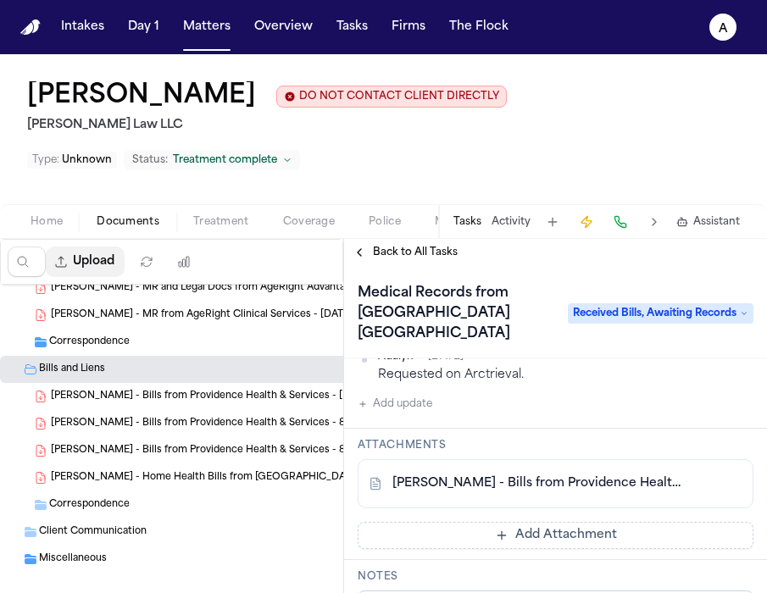
click at [92, 269] on button "Upload" at bounding box center [85, 262] width 79 height 31
select select "**********"
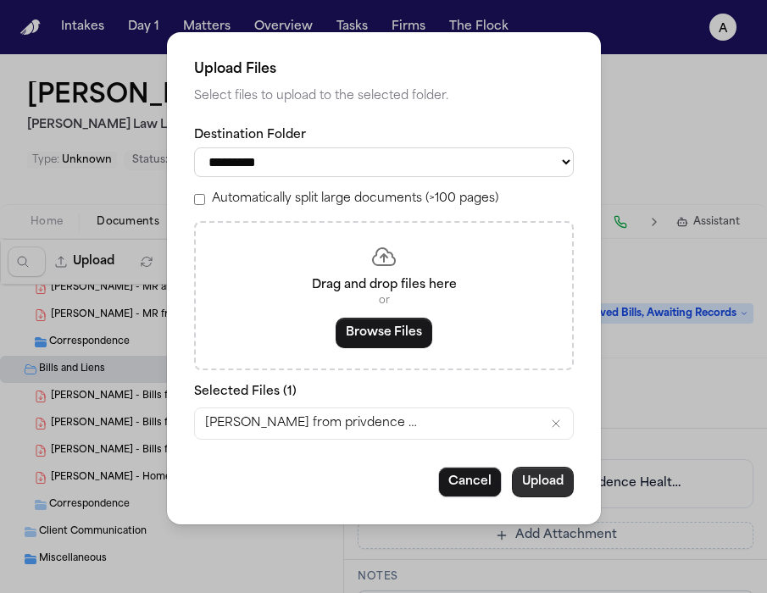
click at [544, 488] on button "Upload" at bounding box center [543, 482] width 62 height 31
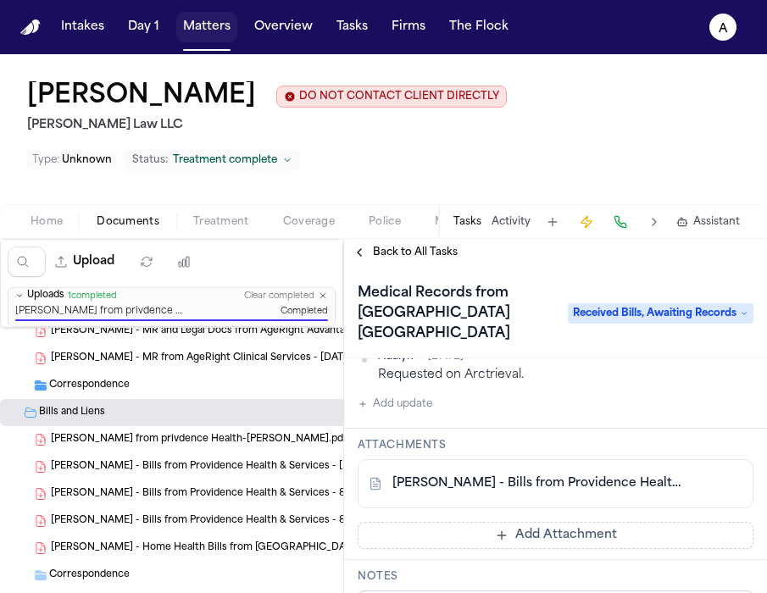
click at [220, 32] on button "Matters" at bounding box center [206, 27] width 61 height 31
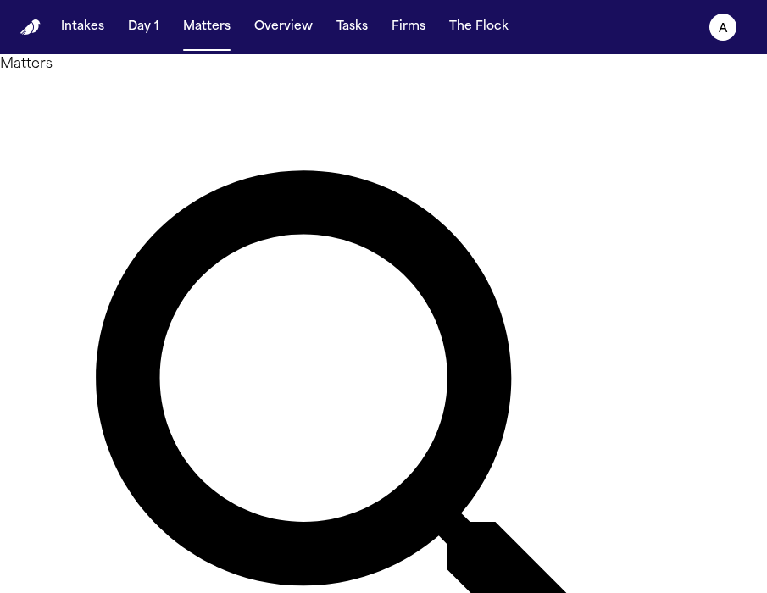
drag, startPoint x: 322, startPoint y: 103, endPoint x: 138, endPoint y: 98, distance: 183.9
click at [138, 98] on div "Matters ******** Overview Add Matter" at bounding box center [383, 468] width 767 height 828
type input "*******"
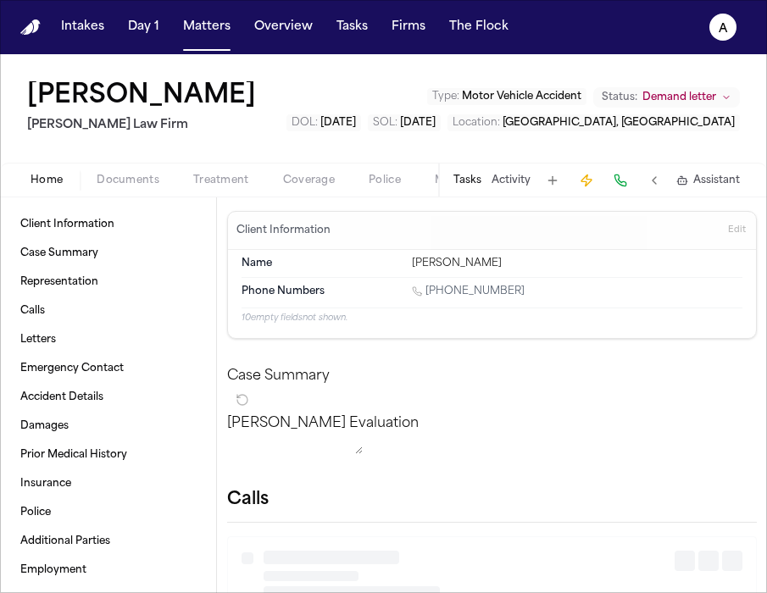
click at [480, 179] on button "Tasks" at bounding box center [467, 181] width 28 height 14
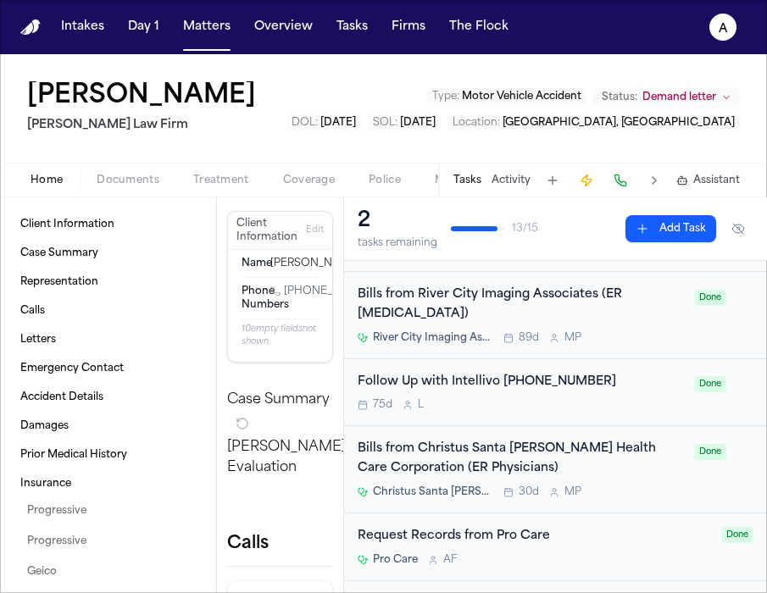
scroll to position [247, 0]
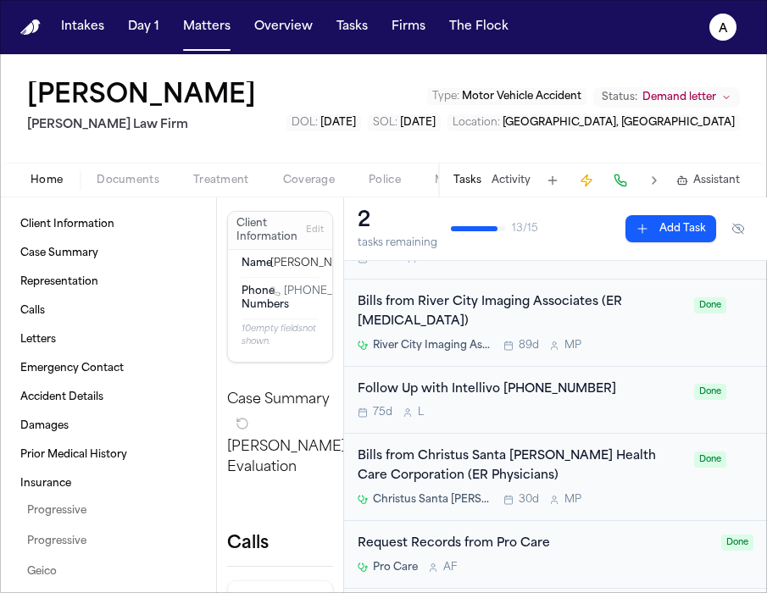
click at [630, 469] on div "Bills from Christus Santa [PERSON_NAME] Health Care Corporation (ER Physicians)…" at bounding box center [521, 476] width 326 height 59
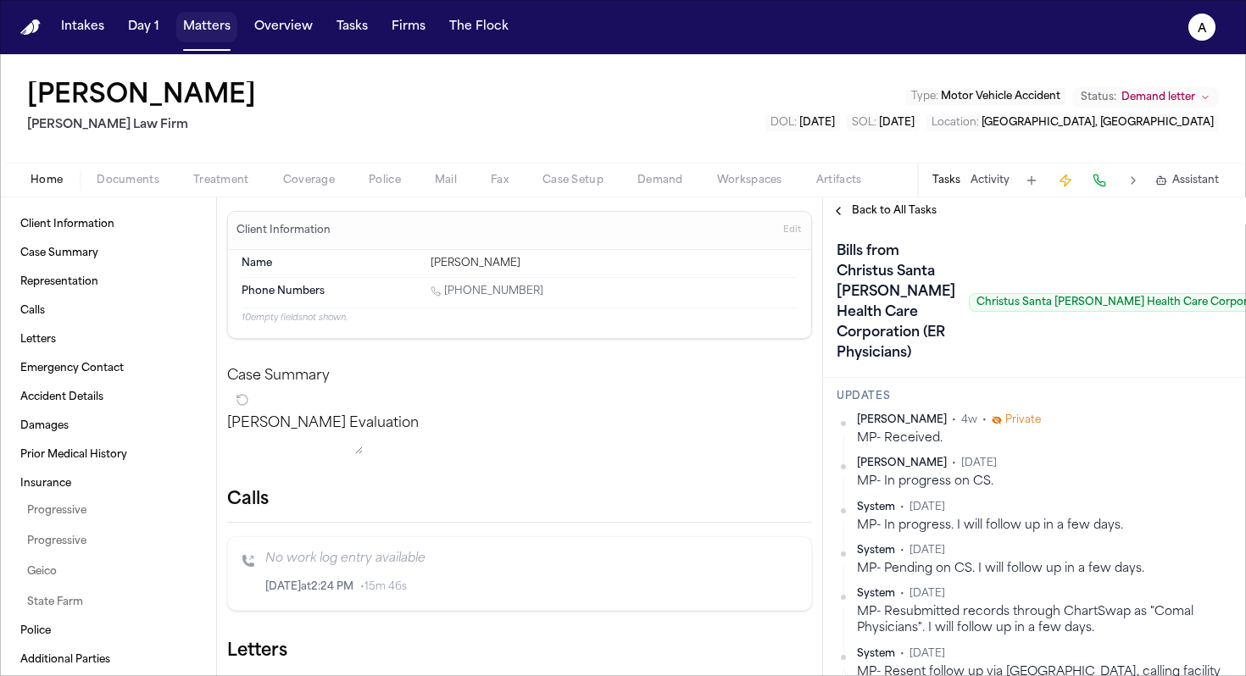
click at [223, 27] on button "Matters" at bounding box center [206, 27] width 61 height 31
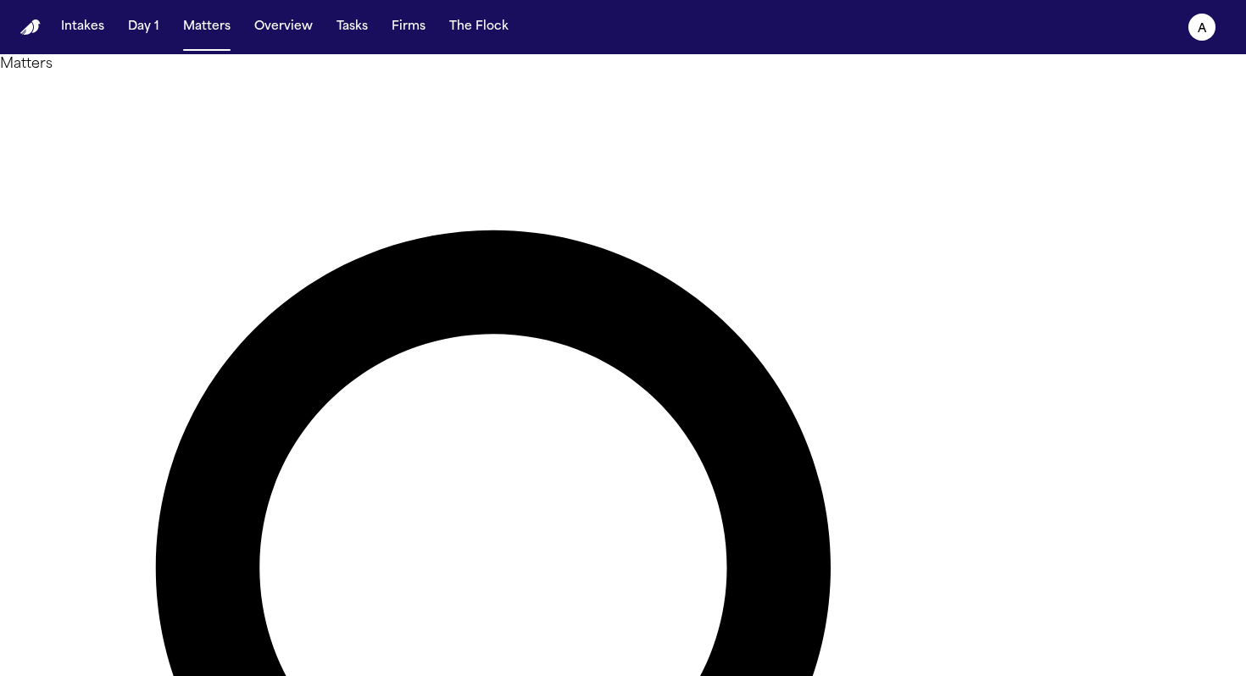
drag, startPoint x: 608, startPoint y: 95, endPoint x: 430, endPoint y: 92, distance: 177.9
type input "*"
type input "*****"
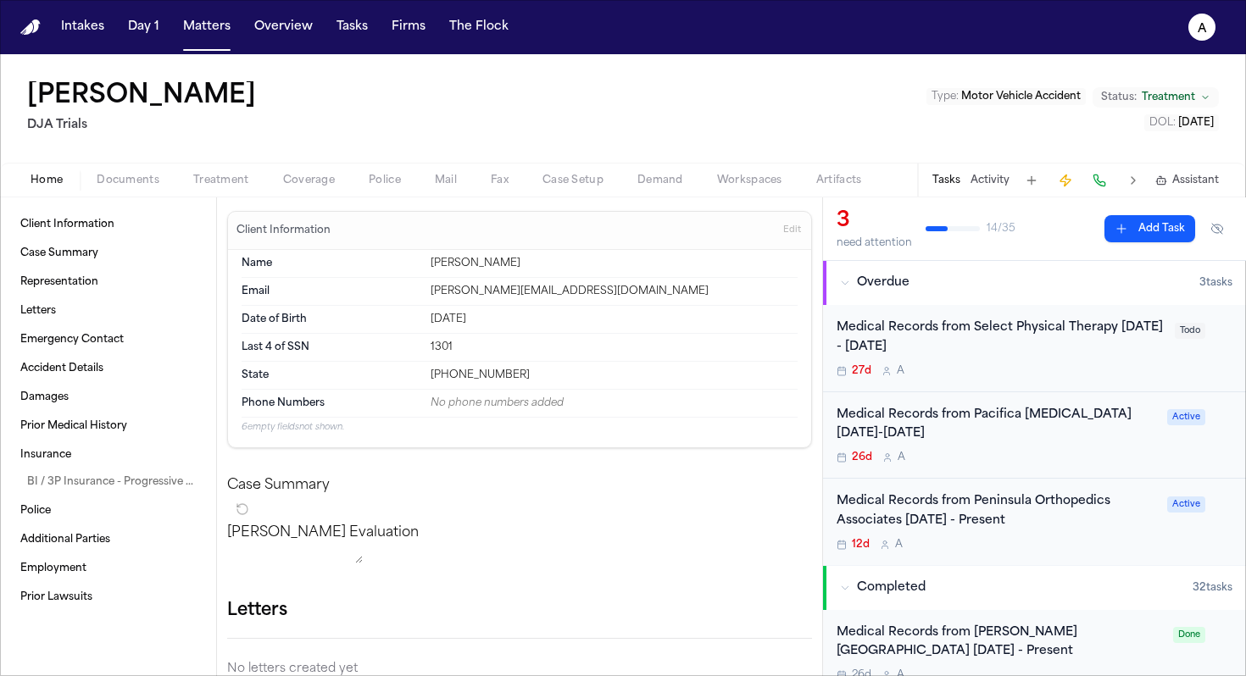
click at [766, 181] on button "Tasks" at bounding box center [946, 181] width 28 height 14
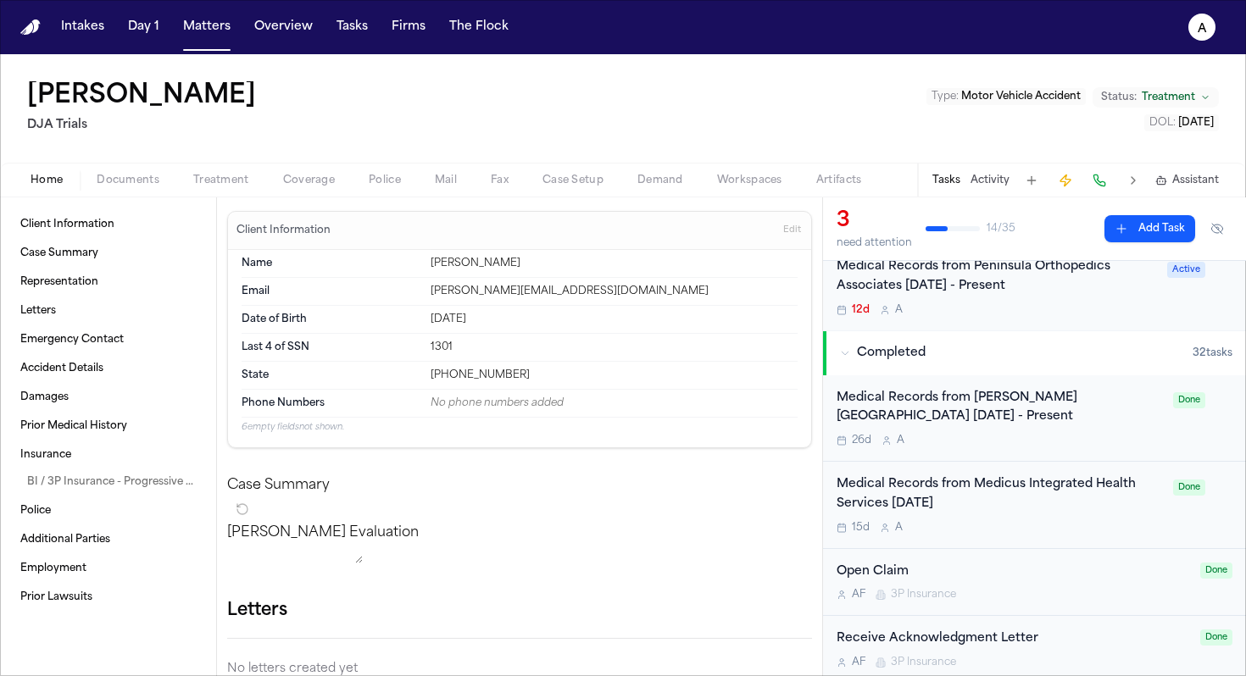
scroll to position [252, 0]
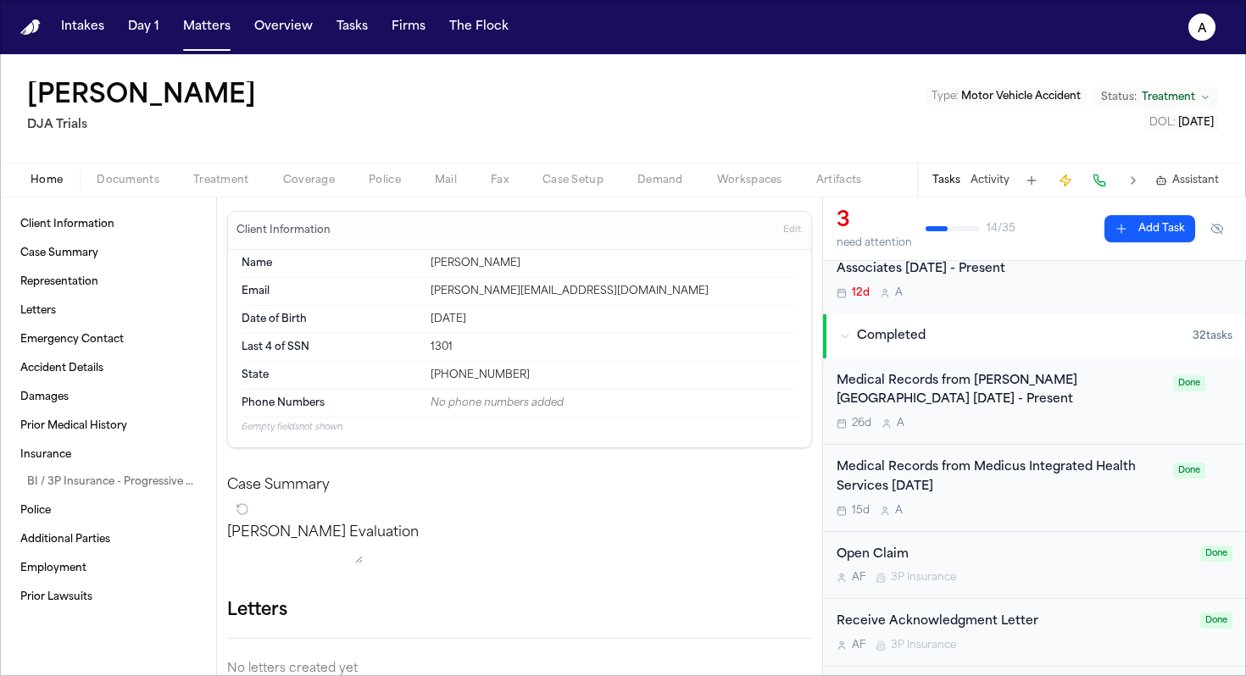
click at [766, 505] on div "15d A" at bounding box center [999, 511] width 326 height 14
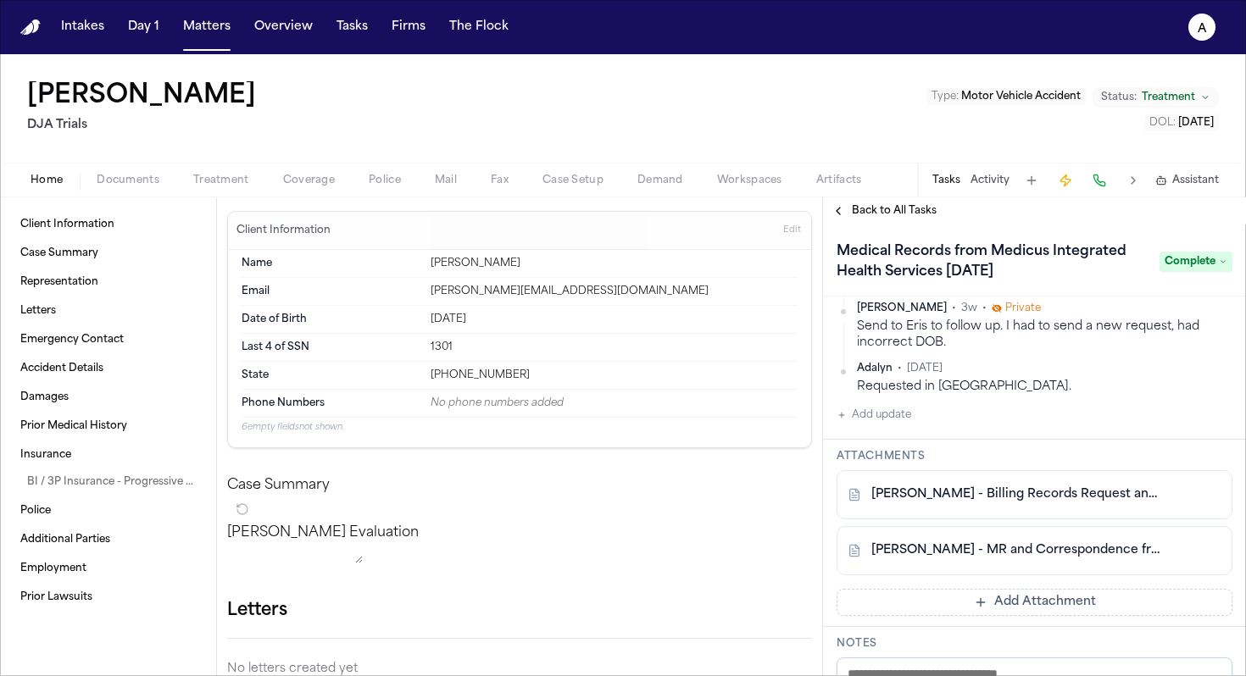
scroll to position [398, 0]
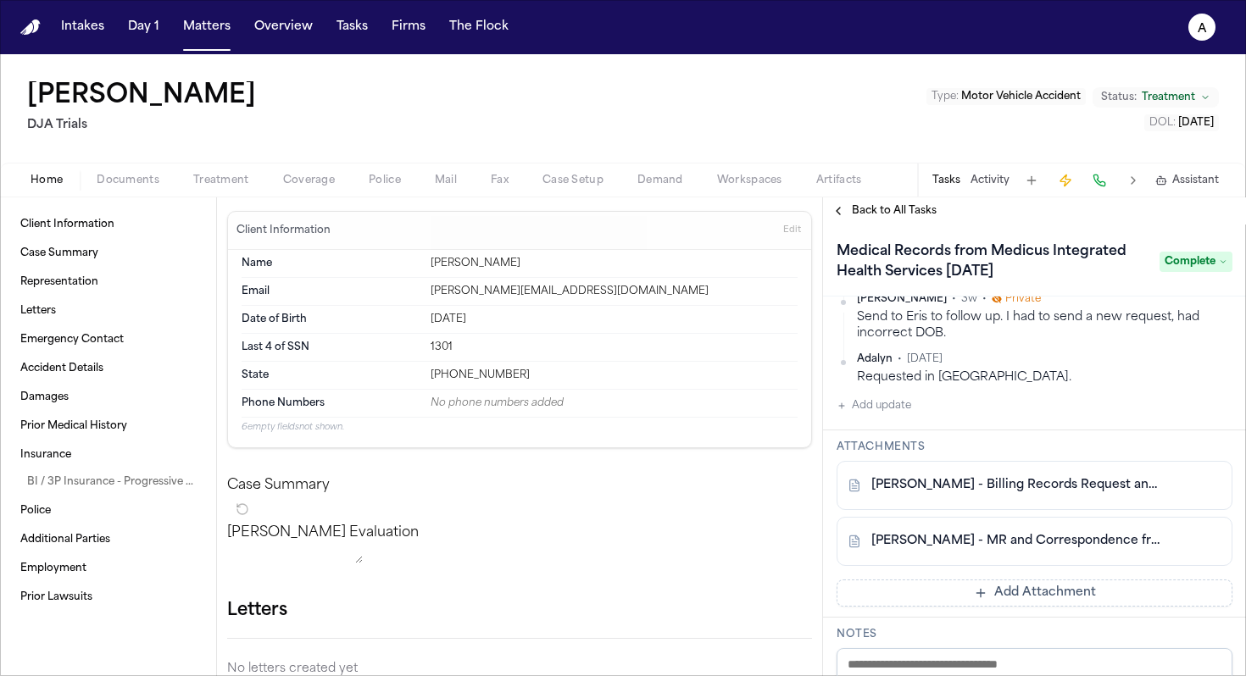
click at [142, 185] on span "Documents" at bounding box center [128, 181] width 63 height 14
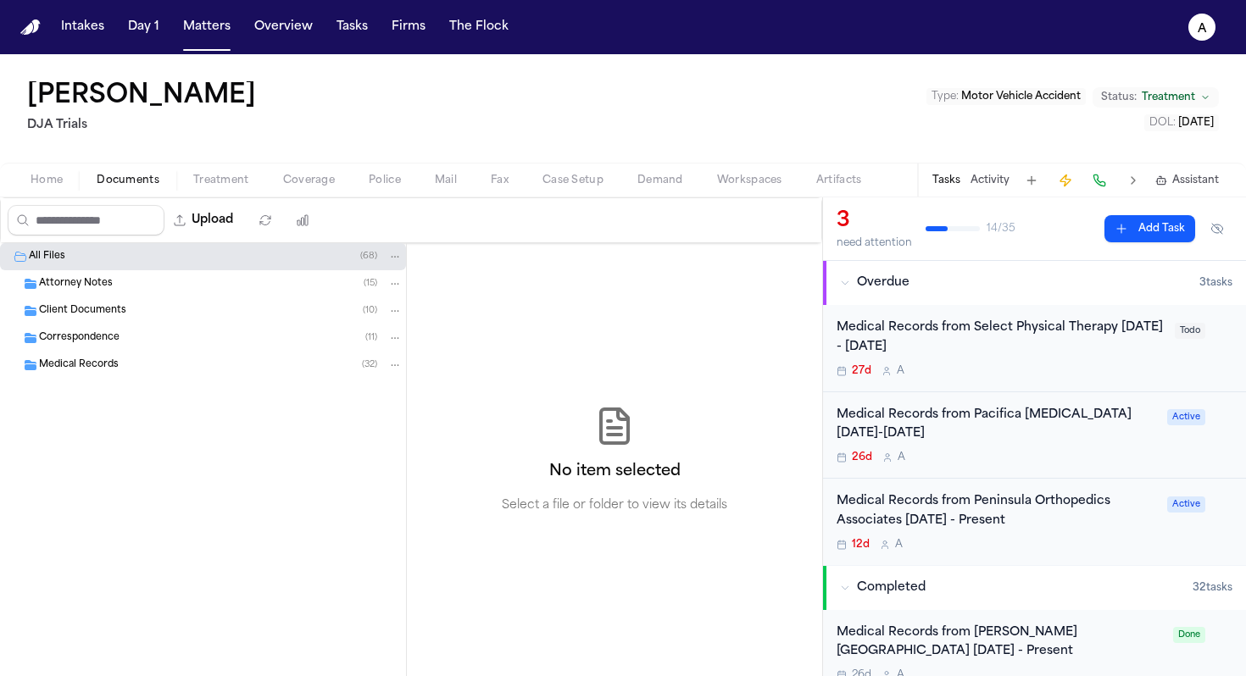
click at [133, 361] on div "Medical Records ( 32 )" at bounding box center [220, 365] width 363 height 15
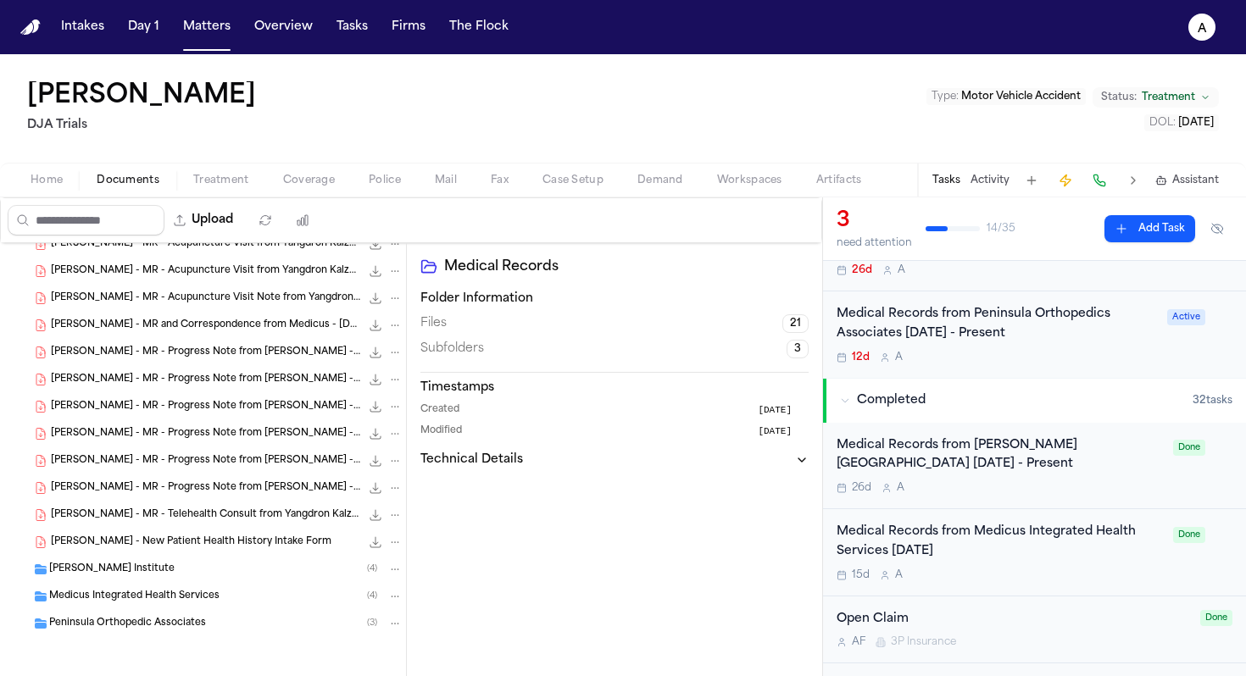
scroll to position [193, 0]
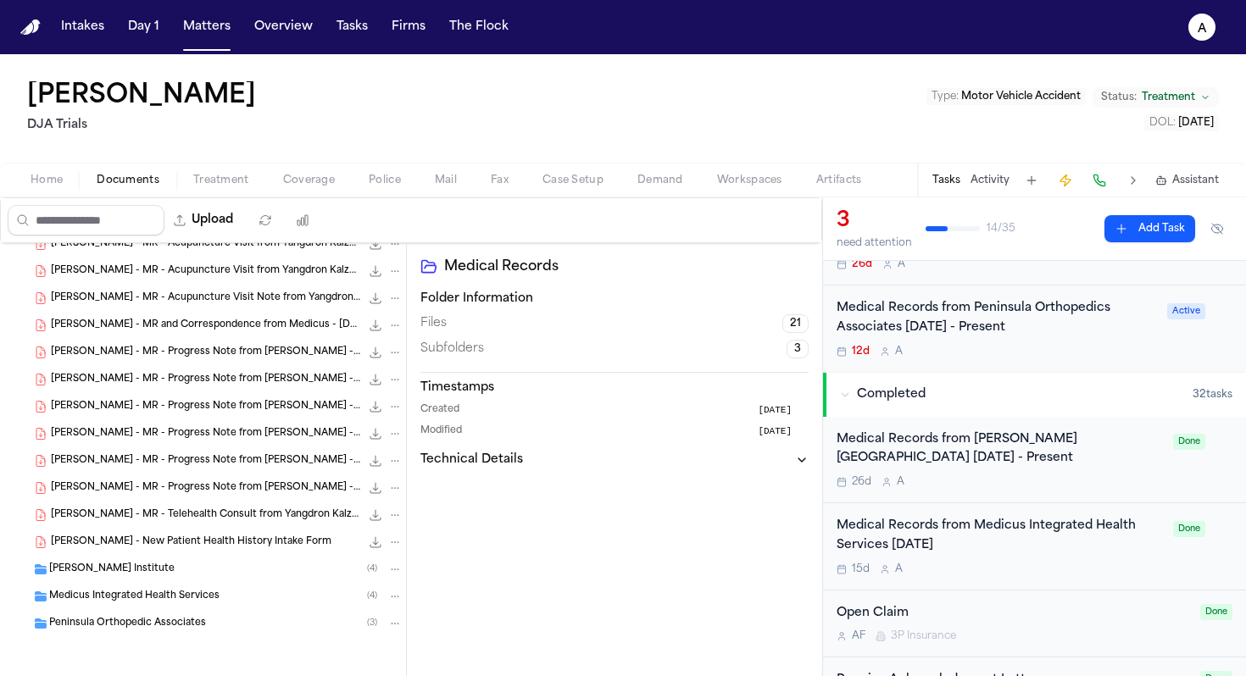
click at [766, 555] on div "Medical Records from Medicus Integrated Health Services [DATE]" at bounding box center [999, 536] width 326 height 39
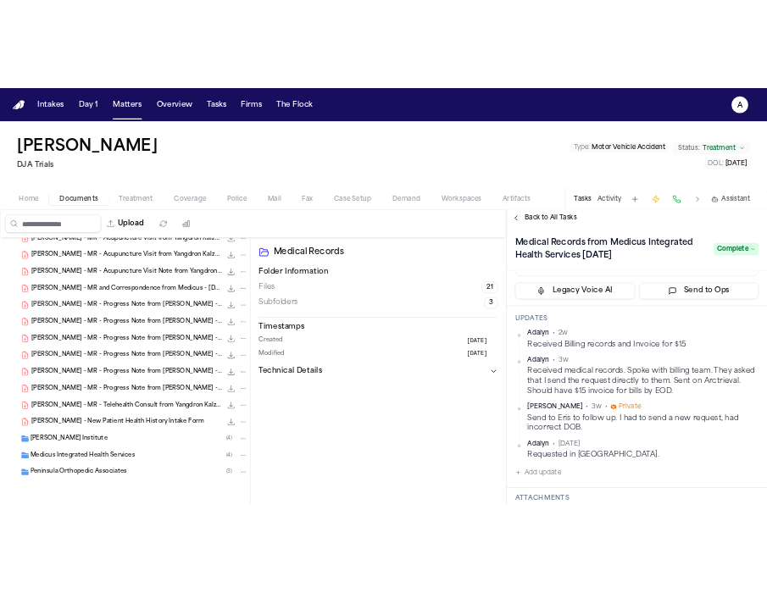
scroll to position [456, 0]
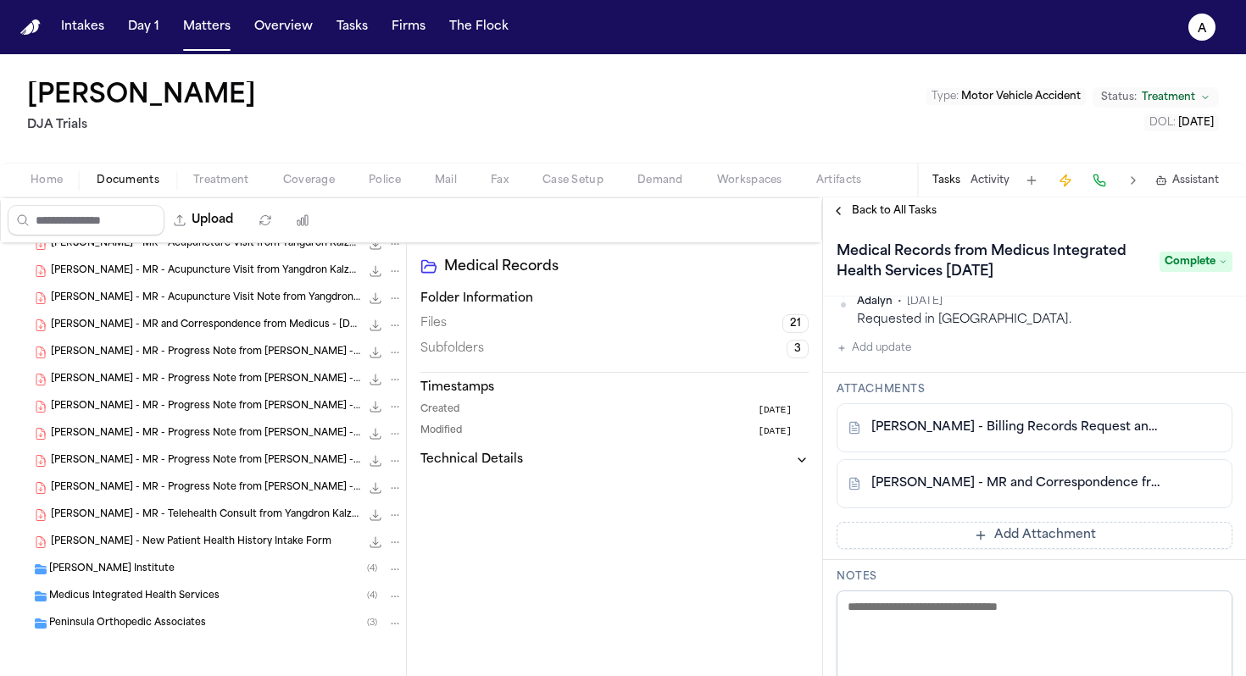
click at [766, 432] on link "[PERSON_NAME] - Billing Records Request and Invoice - [DATE]" at bounding box center [1017, 427] width 292 height 17
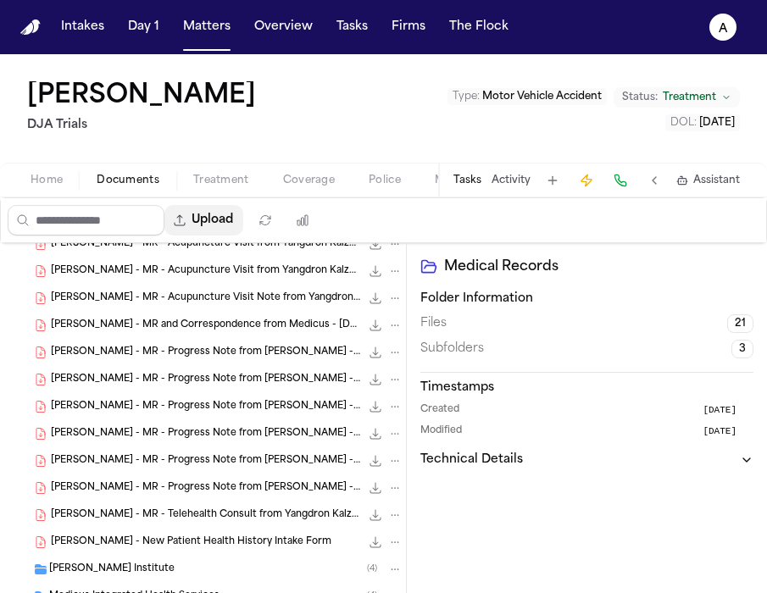
click at [221, 224] on button "Upload" at bounding box center [203, 220] width 79 height 31
select select "**********"
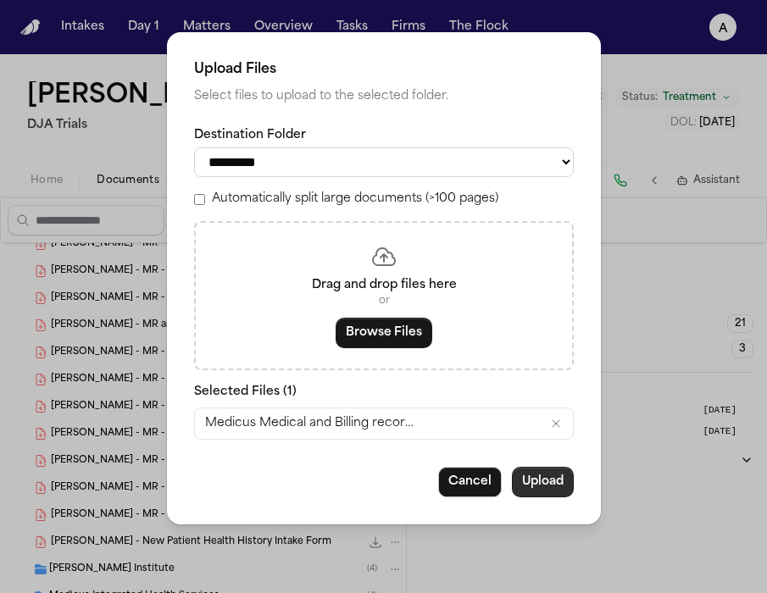
click at [547, 497] on button "Upload" at bounding box center [543, 482] width 62 height 31
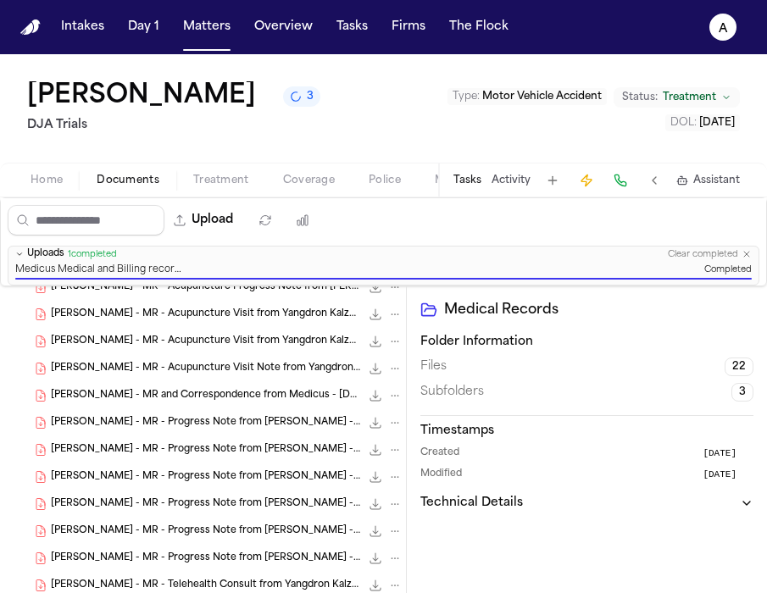
click at [243, 36] on div "Intakes Day 1 Matters Overview Tasks Firms The Flock" at bounding box center [284, 27] width 461 height 31
click at [203, 32] on button "Matters" at bounding box center [206, 27] width 61 height 31
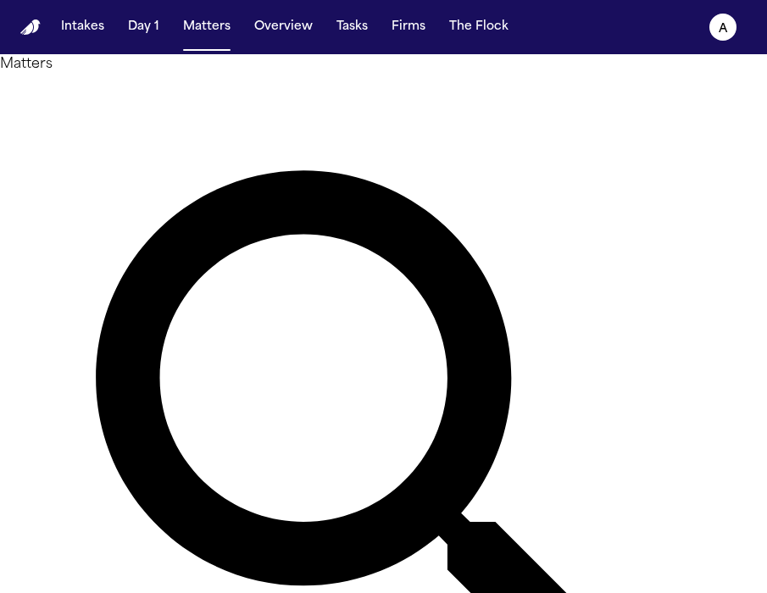
drag, startPoint x: 291, startPoint y: 93, endPoint x: 153, endPoint y: 92, distance: 137.3
click at [153, 92] on div "Matters ***** Overview Add Matter" at bounding box center [383, 468] width 767 height 828
type input "*"
type input "*******"
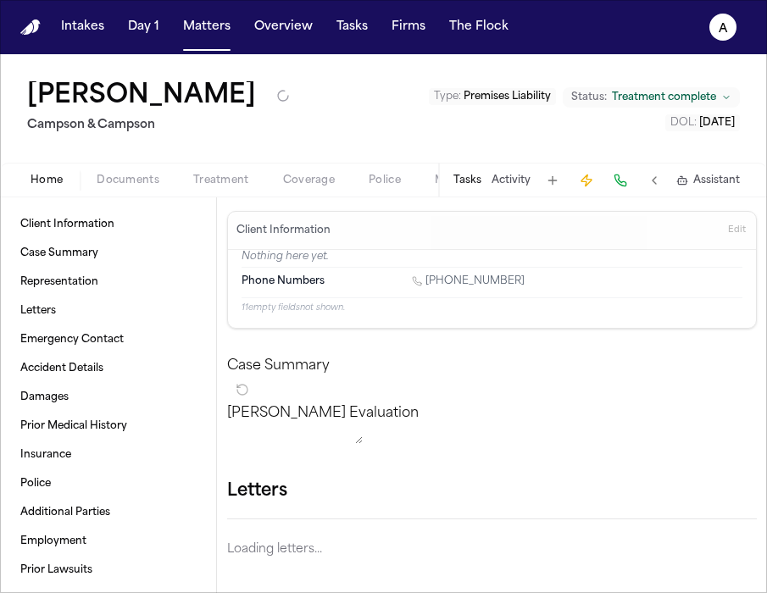
click at [464, 164] on div "Tasks Activity Assistant" at bounding box center [595, 180] width 315 height 33
click at [465, 179] on button "Tasks" at bounding box center [467, 181] width 28 height 14
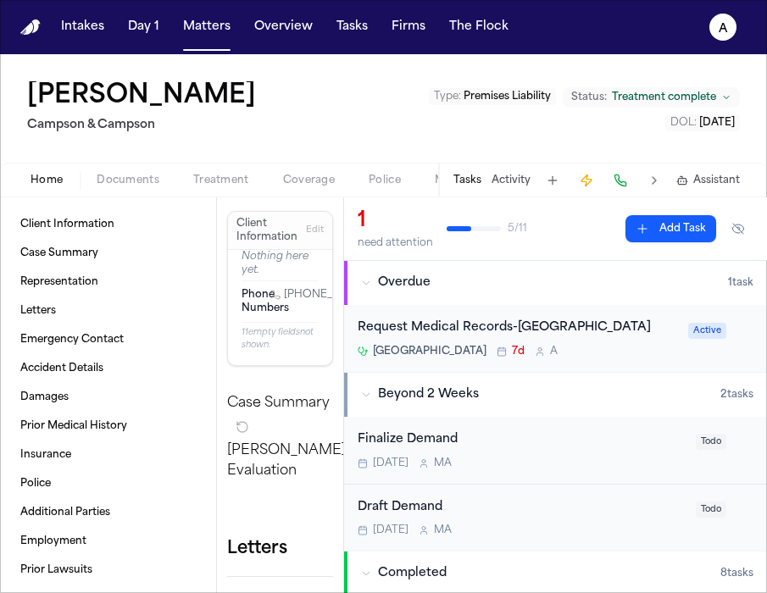
click at [625, 358] on div "Request Medical Records-[GEOGRAPHIC_DATA] [GEOGRAPHIC_DATA] 7d A" at bounding box center [518, 339] width 320 height 40
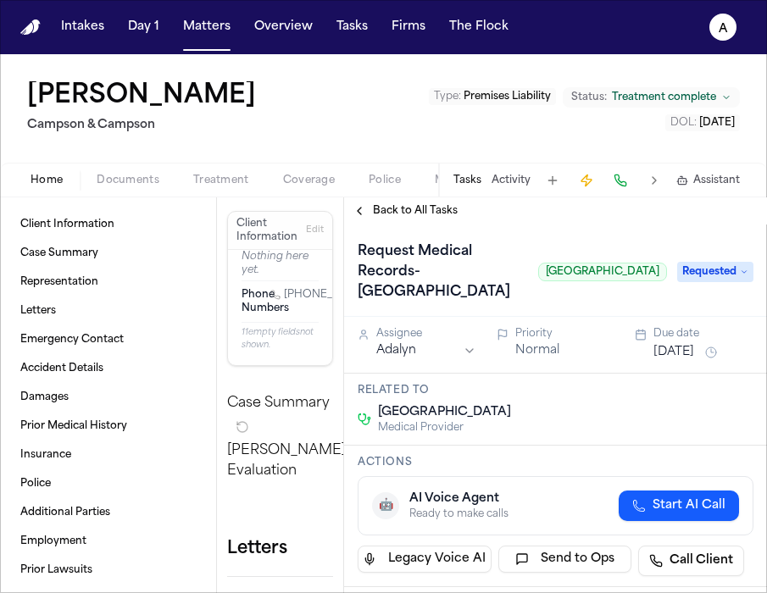
click at [368, 208] on button "Back to All Tasks" at bounding box center [405, 211] width 122 height 14
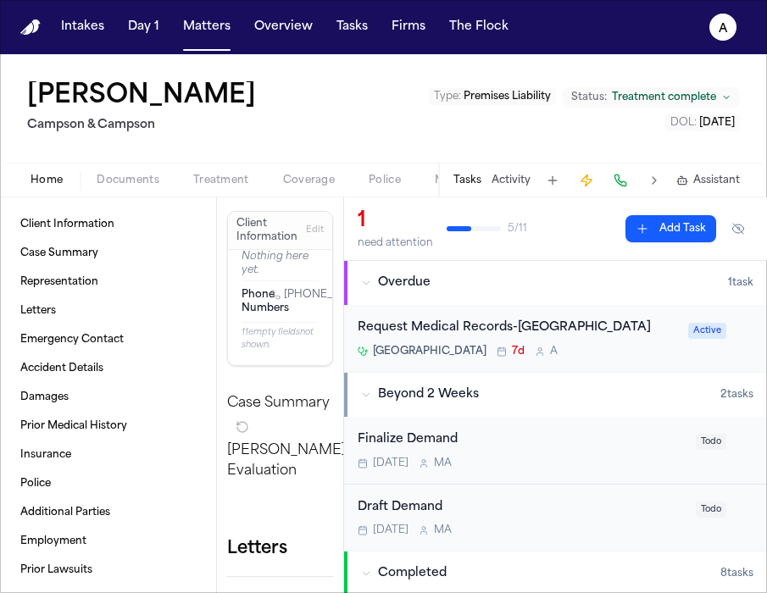
click at [603, 338] on div "Request Medical Records-[GEOGRAPHIC_DATA]" at bounding box center [518, 328] width 320 height 19
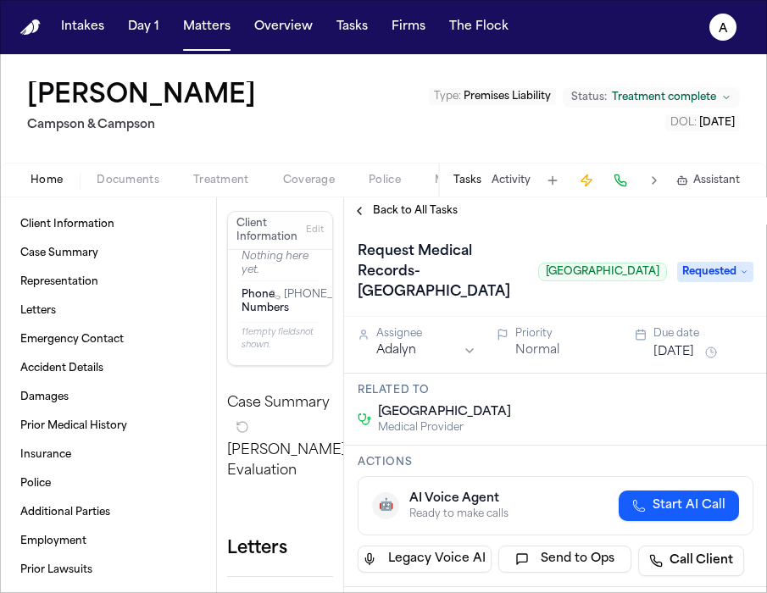
click at [469, 306] on div "Request Medical Records-[GEOGRAPHIC_DATA] [GEOGRAPHIC_DATA]" at bounding box center [512, 272] width 309 height 68
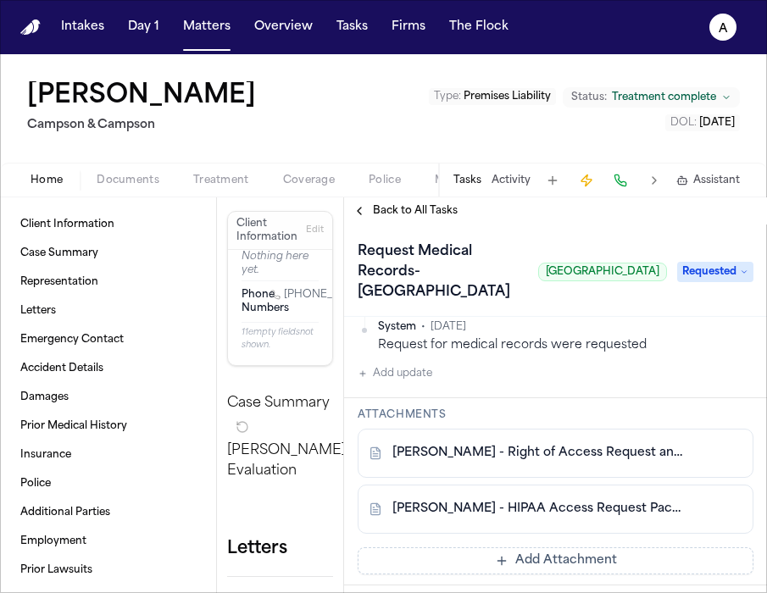
scroll to position [640, 0]
click at [413, 385] on button "Add update" at bounding box center [395, 374] width 75 height 20
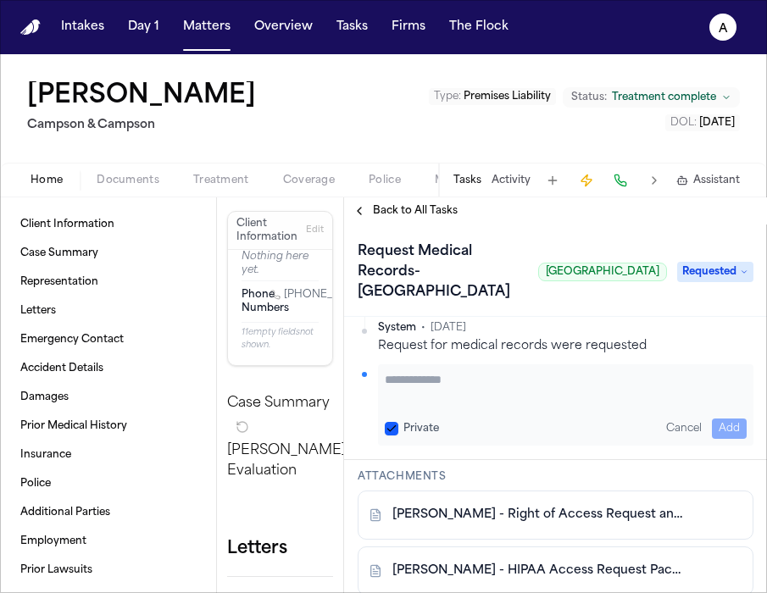
click at [413, 405] on textarea "Add your update" at bounding box center [566, 388] width 362 height 34
click at [395, 436] on button "Private" at bounding box center [392, 429] width 14 height 14
click at [425, 405] on textarea "Add your update" at bounding box center [566, 388] width 362 height 34
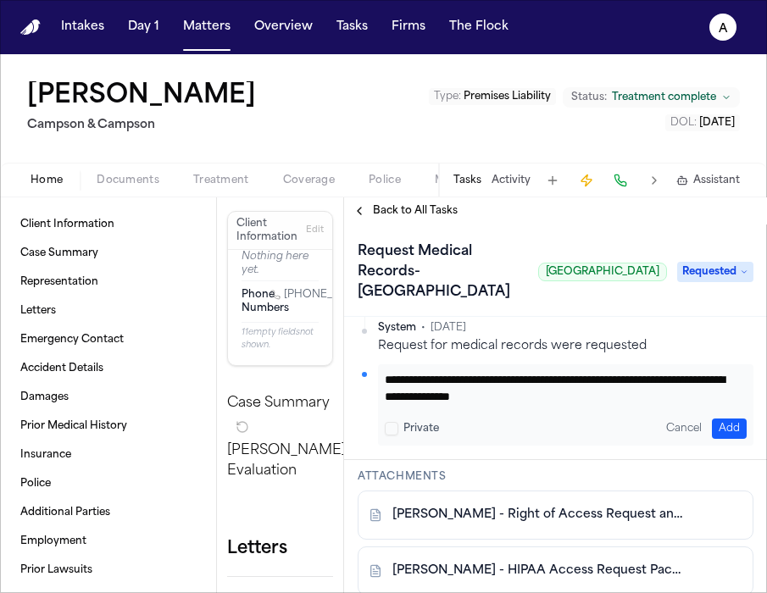
click at [527, 405] on textarea "**********" at bounding box center [559, 388] width 349 height 34
click at [476, 405] on textarea "**********" at bounding box center [559, 388] width 349 height 34
type textarea "**********"
click at [712, 439] on button "Add" at bounding box center [729, 429] width 35 height 20
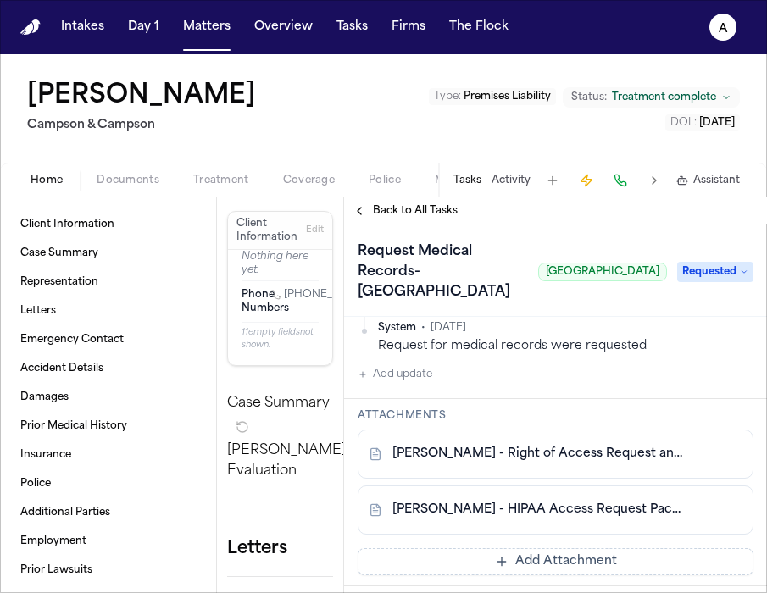
scroll to position [699, 0]
click at [220, 31] on button "Matters" at bounding box center [206, 27] width 61 height 31
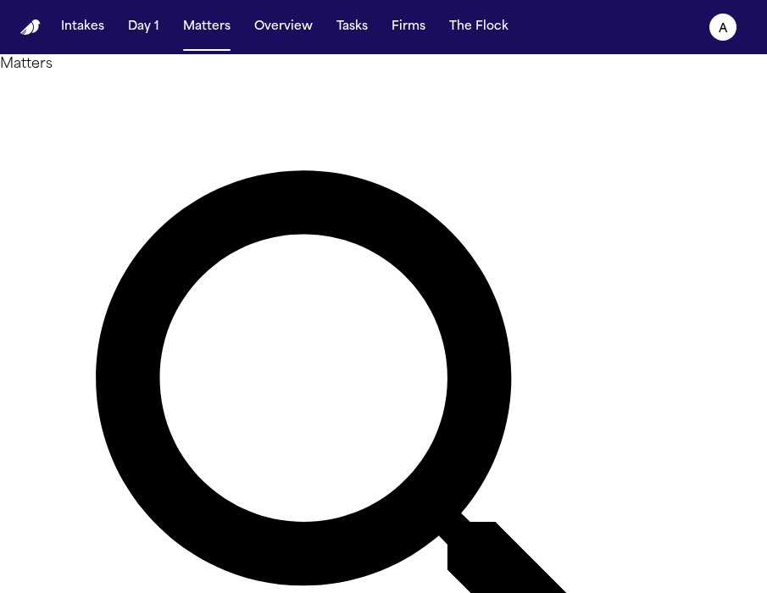
drag, startPoint x: 317, startPoint y: 109, endPoint x: 137, endPoint y: 93, distance: 180.3
click at [139, 94] on div "Matters ******* Overview Add Matter" at bounding box center [383, 468] width 767 height 828
type input "*******"
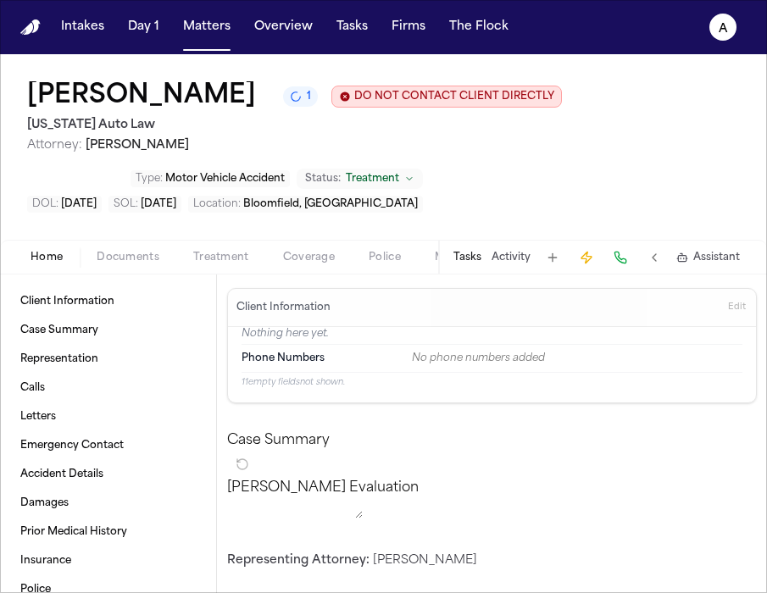
click at [470, 243] on div "Tasks Activity Assistant" at bounding box center [595, 257] width 315 height 33
click at [470, 256] on button "Tasks" at bounding box center [467, 258] width 28 height 14
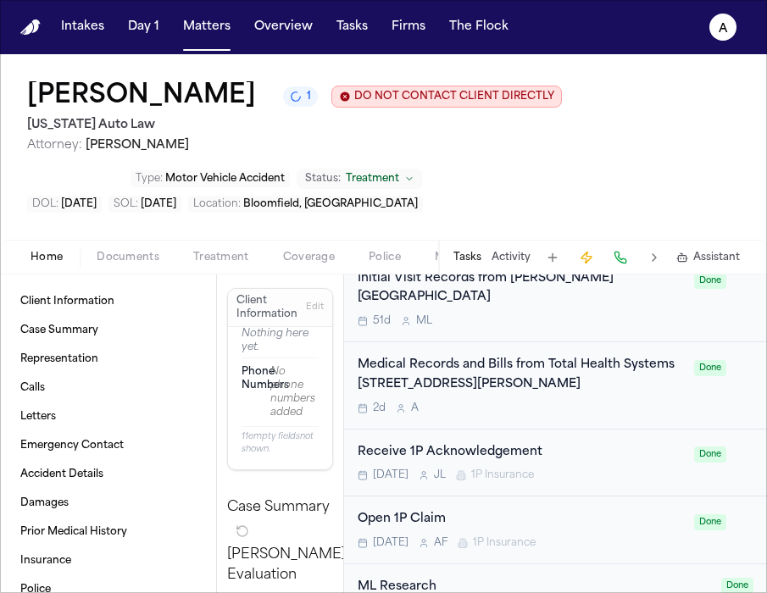
scroll to position [1993, 0]
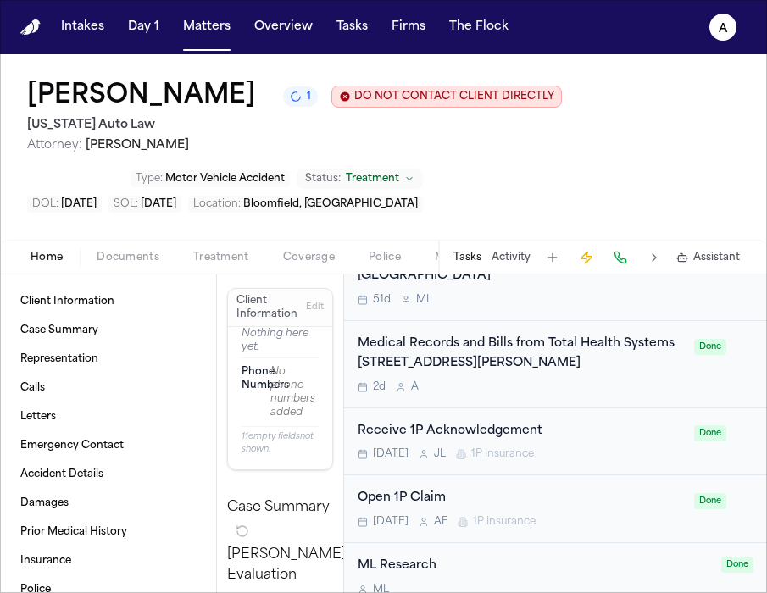
click at [640, 380] on div "2d A" at bounding box center [521, 387] width 326 height 14
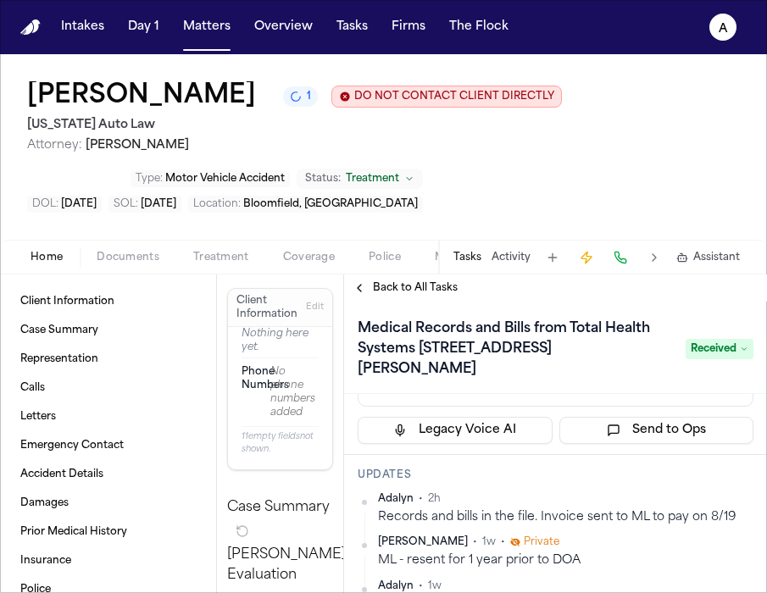
scroll to position [204, 0]
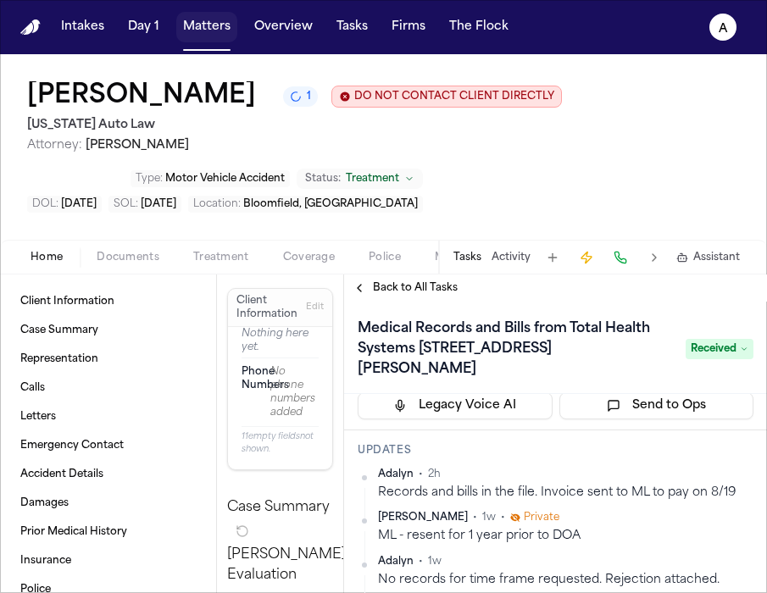
click at [221, 31] on button "Matters" at bounding box center [206, 27] width 61 height 31
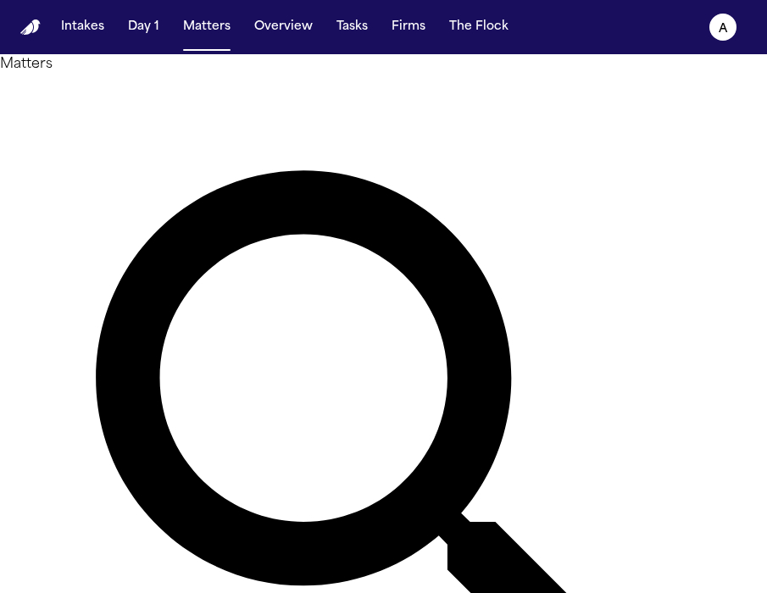
drag, startPoint x: 319, startPoint y: 111, endPoint x: 150, endPoint y: 107, distance: 169.5
click at [150, 107] on div "Matters ******* Overview Add Matter" at bounding box center [383, 468] width 767 height 828
type input "*****"
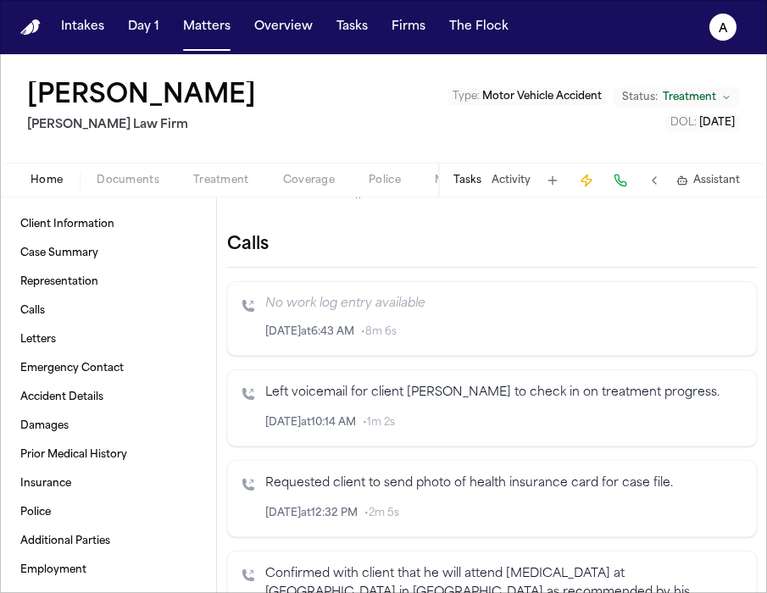
click at [471, 183] on button "Tasks" at bounding box center [467, 181] width 28 height 14
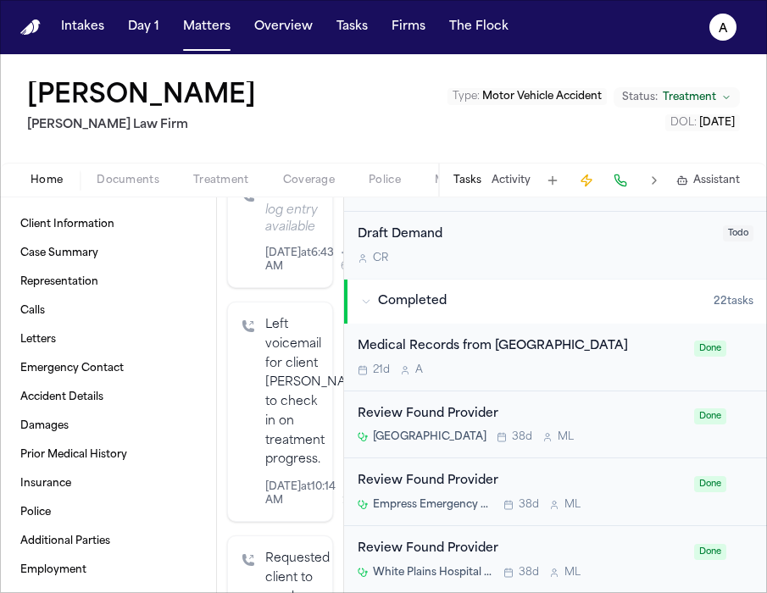
scroll to position [951, 0]
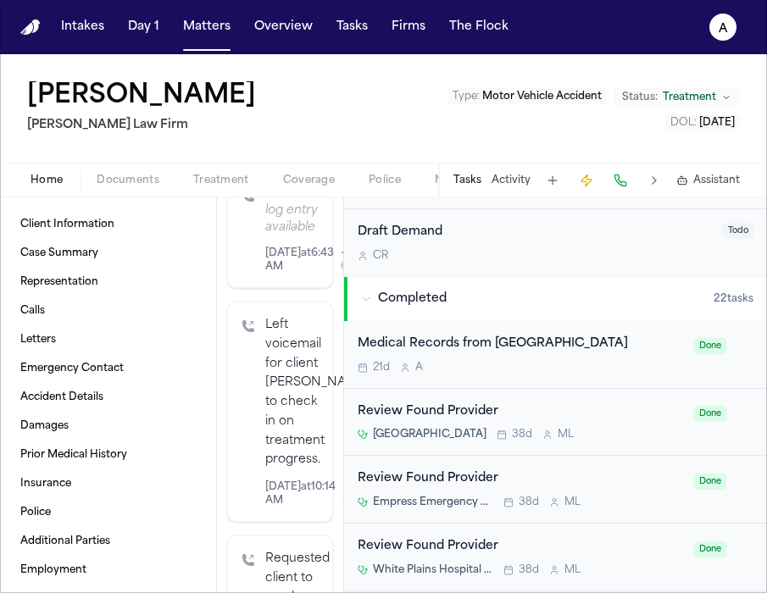
click at [617, 371] on div "21d A" at bounding box center [521, 368] width 326 height 14
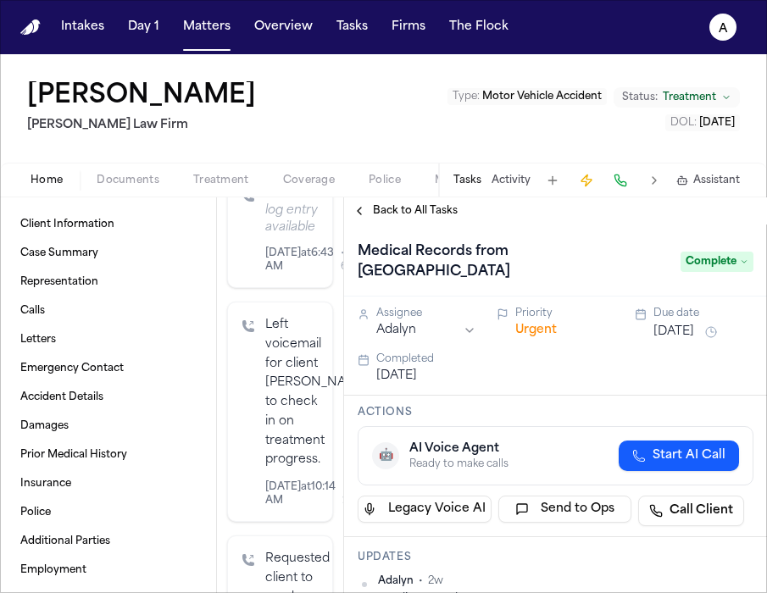
click at [408, 212] on span "Back to All Tasks" at bounding box center [415, 211] width 85 height 14
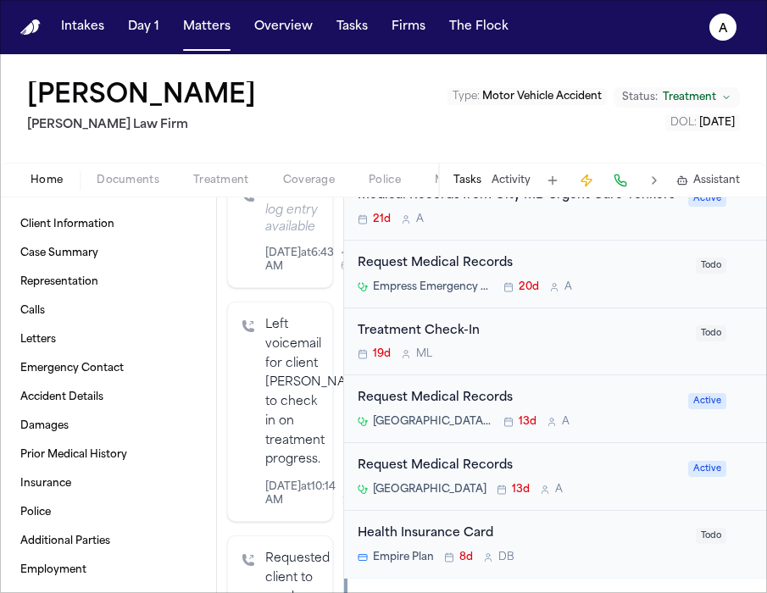
scroll to position [411, 0]
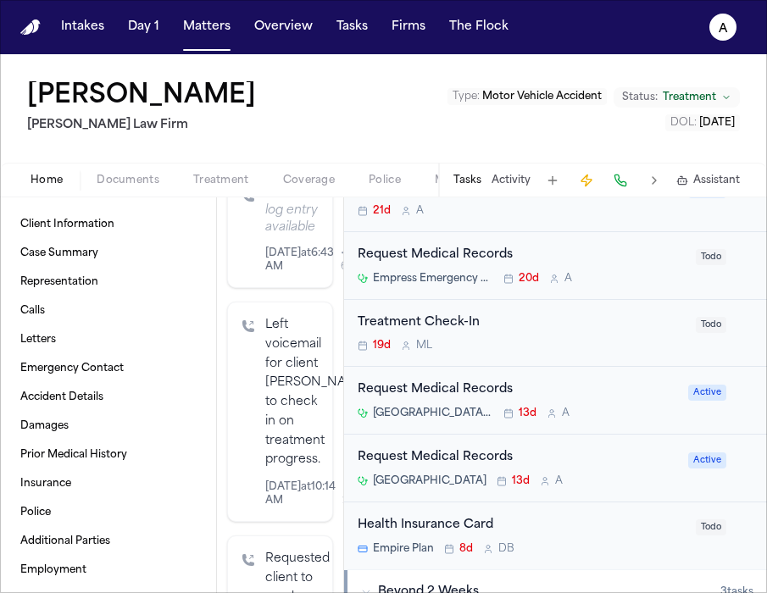
click at [630, 467] on div "Request Medical Records" at bounding box center [518, 457] width 320 height 19
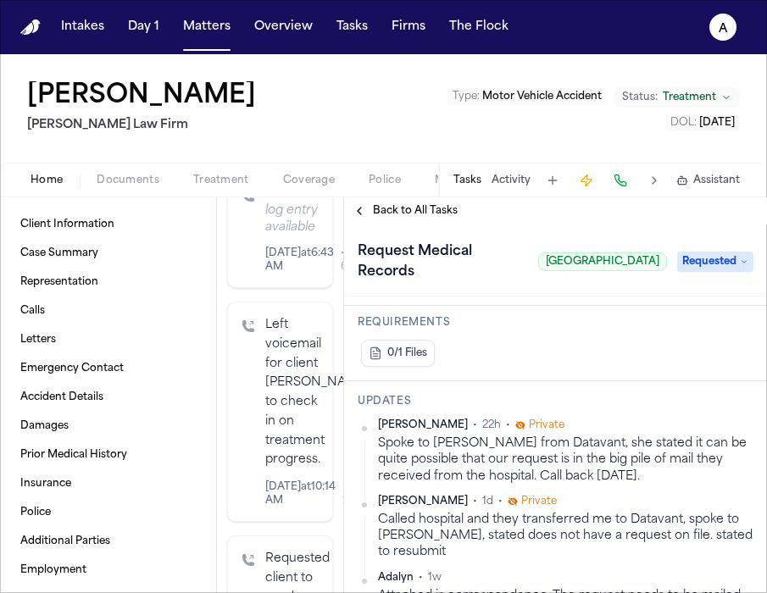
scroll to position [267, 0]
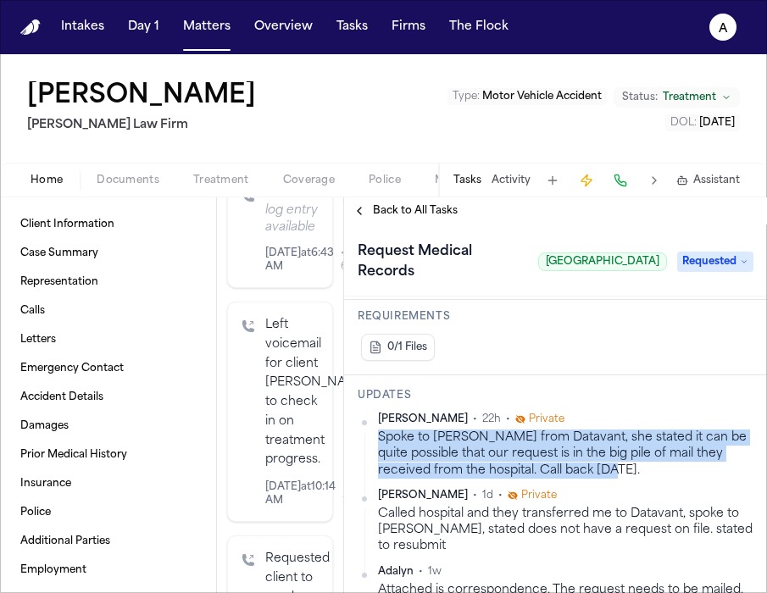
drag, startPoint x: 669, startPoint y: 470, endPoint x: 372, endPoint y: 438, distance: 298.3
click at [372, 438] on div "[PERSON_NAME] • 22h • Private Spoke to [PERSON_NAME] from Datavant, she stated …" at bounding box center [556, 446] width 396 height 66
copy div "Spoke to [PERSON_NAME] from Datavant, she stated it can be quite possible that …"
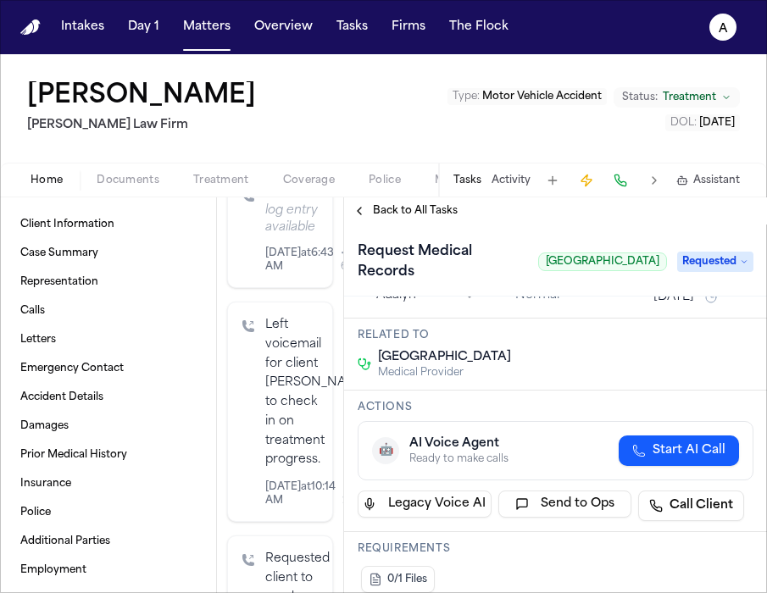
scroll to position [0, 0]
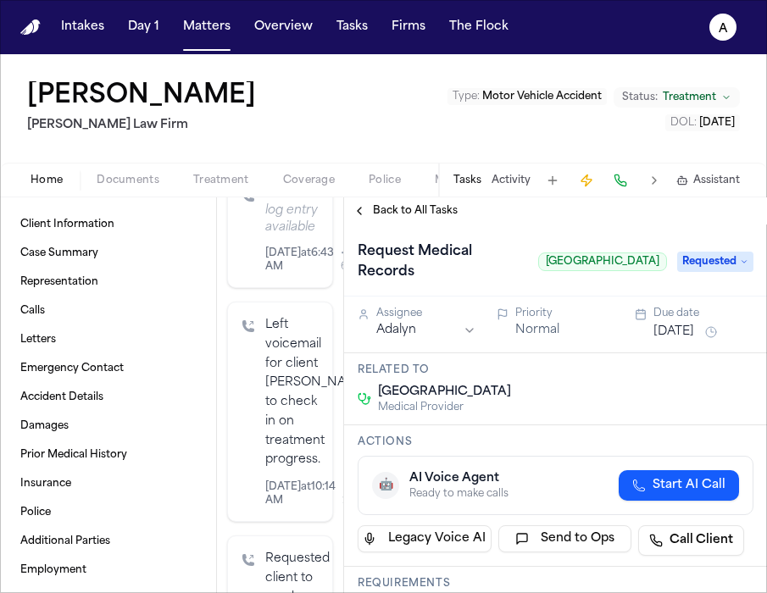
click at [216, 32] on button "Matters" at bounding box center [206, 27] width 61 height 31
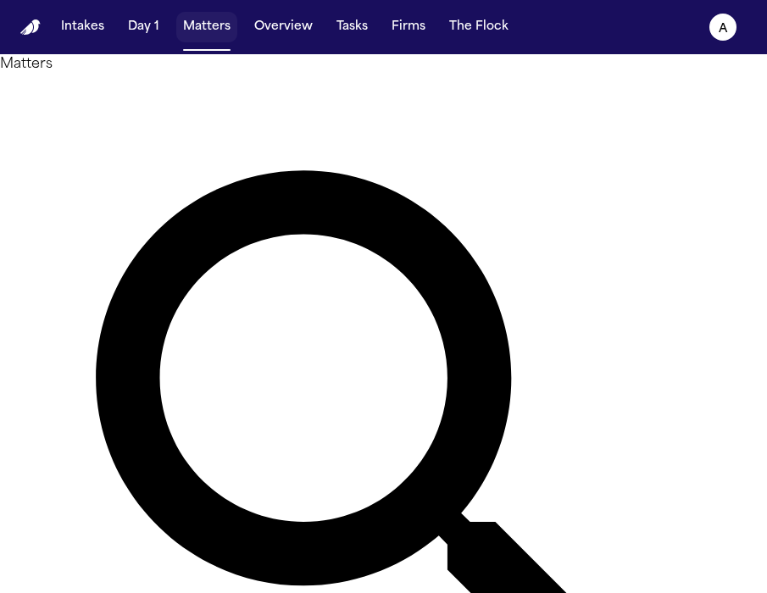
click at [216, 32] on button "Matters" at bounding box center [206, 27] width 61 height 31
drag, startPoint x: 300, startPoint y: 109, endPoint x: 154, endPoint y: 106, distance: 145.8
click at [154, 106] on div "Matters ***** Overview Add Matter" at bounding box center [383, 468] width 767 height 828
type input "****"
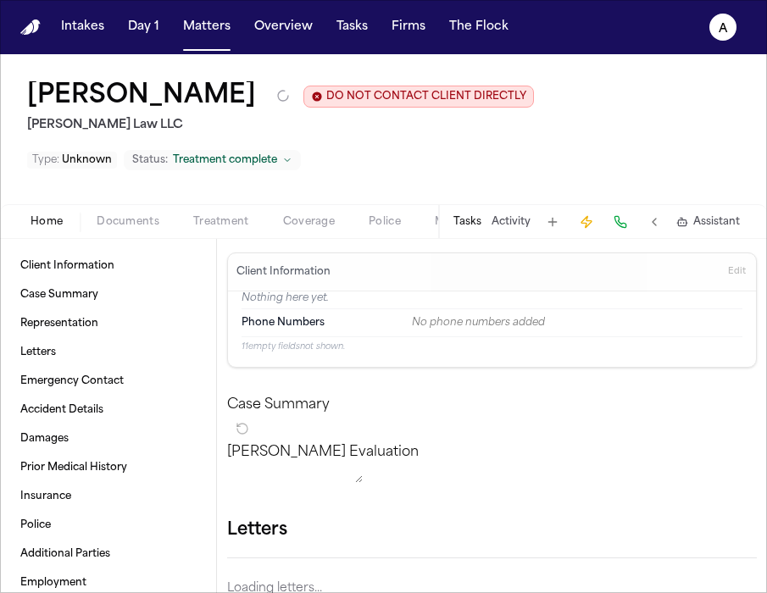
click at [462, 253] on div "Client Information Edit" at bounding box center [492, 272] width 528 height 38
click at [463, 215] on button "Tasks" at bounding box center [467, 222] width 28 height 14
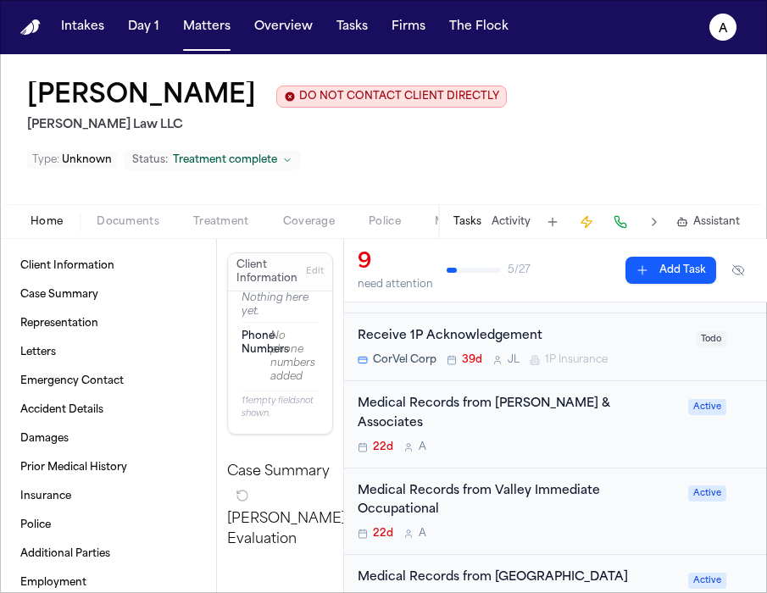
scroll to position [247, 0]
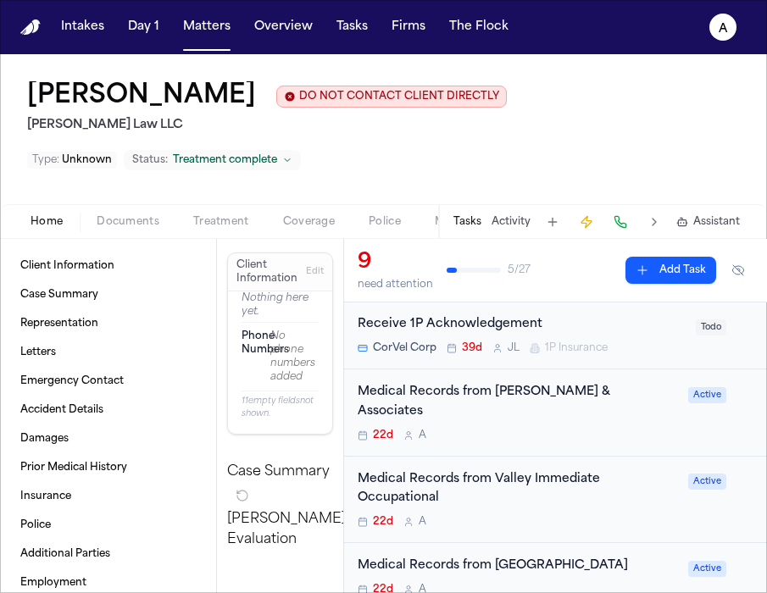
click at [602, 470] on div "Medical Records from Valley Immediate Occupational" at bounding box center [518, 489] width 320 height 39
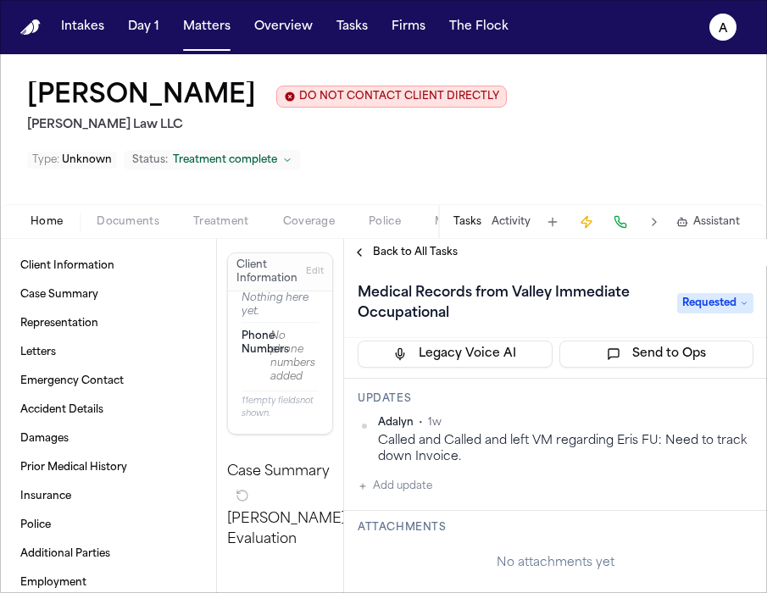
scroll to position [231, 0]
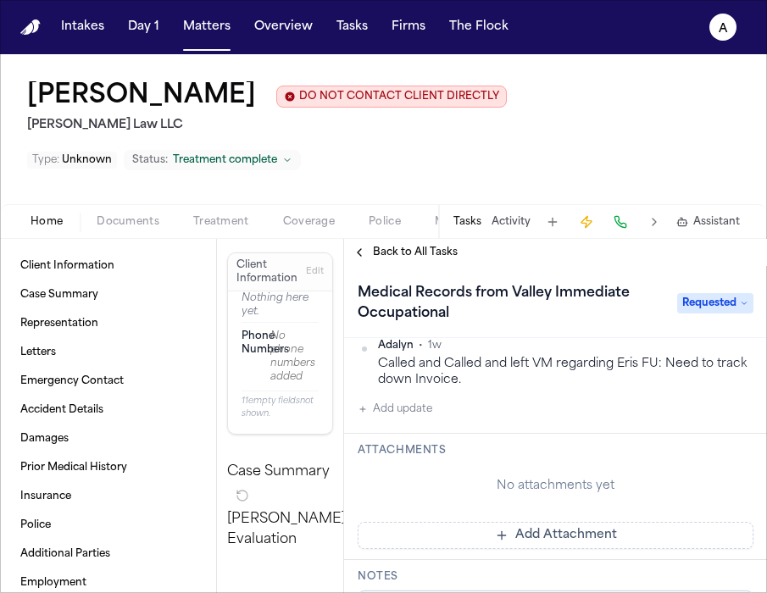
click at [413, 399] on button "Add update" at bounding box center [395, 409] width 75 height 20
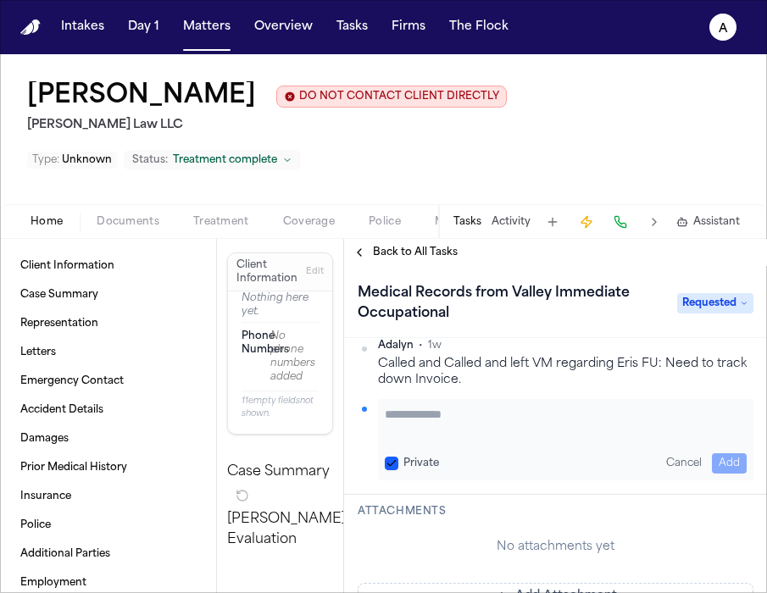
click at [413, 406] on textarea "Add your update" at bounding box center [566, 423] width 362 height 34
type textarea "**********"
click at [406, 457] on label "Private" at bounding box center [421, 464] width 36 height 14
click at [398, 457] on button "Private" at bounding box center [392, 464] width 14 height 14
click at [712, 453] on button "Add" at bounding box center [729, 463] width 35 height 20
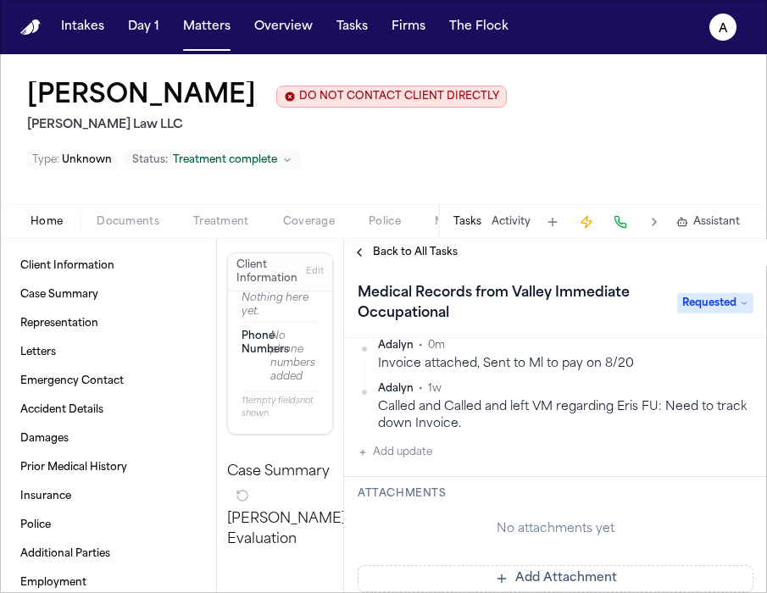
click at [552, 565] on button "Add Attachment" at bounding box center [556, 578] width 396 height 27
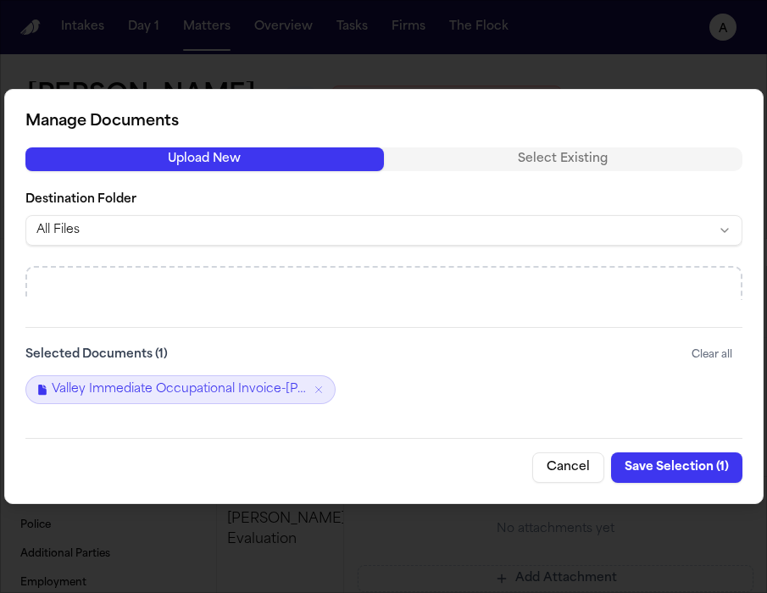
click at [688, 473] on button "Save Selection ( 1 )" at bounding box center [676, 467] width 131 height 31
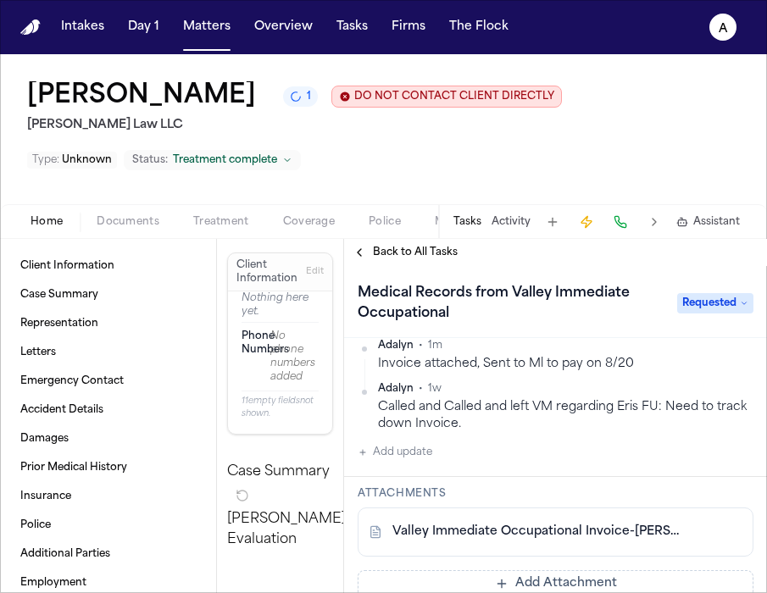
click at [696, 369] on div "Invoice attached, Sent to Ml to pay on 8/20" at bounding box center [565, 364] width 375 height 16
click at [730, 351] on html "Intakes Day 1 Matters Overview Tasks Firms The Flock A [PERSON_NAME] 3 DO NOT C…" at bounding box center [383, 296] width 767 height 593
click at [674, 376] on div "Edit" at bounding box center [686, 375] width 100 height 24
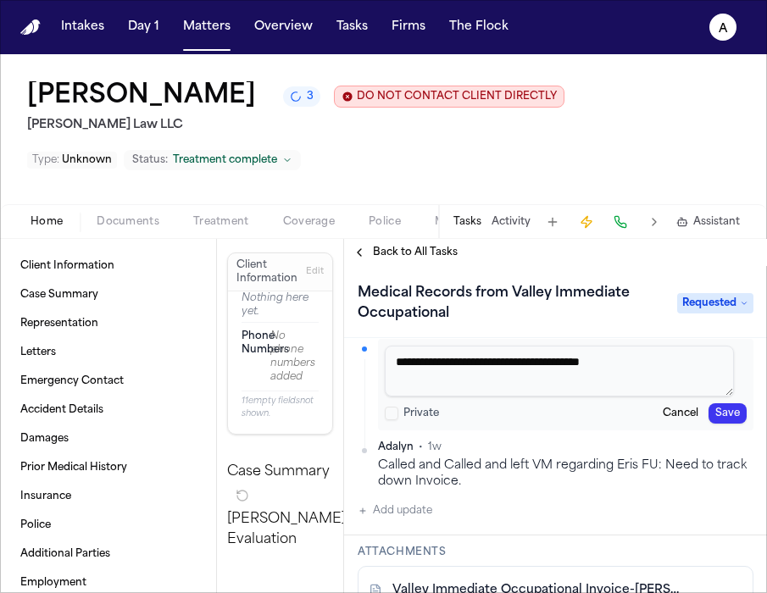
click at [561, 363] on textarea "**********" at bounding box center [559, 371] width 349 height 51
type textarea "**********"
click at [721, 418] on button "Save" at bounding box center [727, 413] width 38 height 20
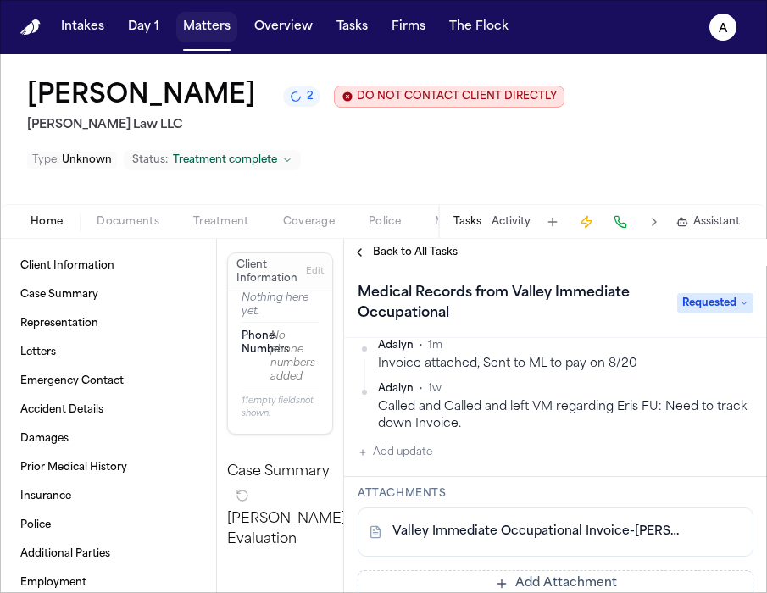
click at [219, 35] on button "Matters" at bounding box center [206, 27] width 61 height 31
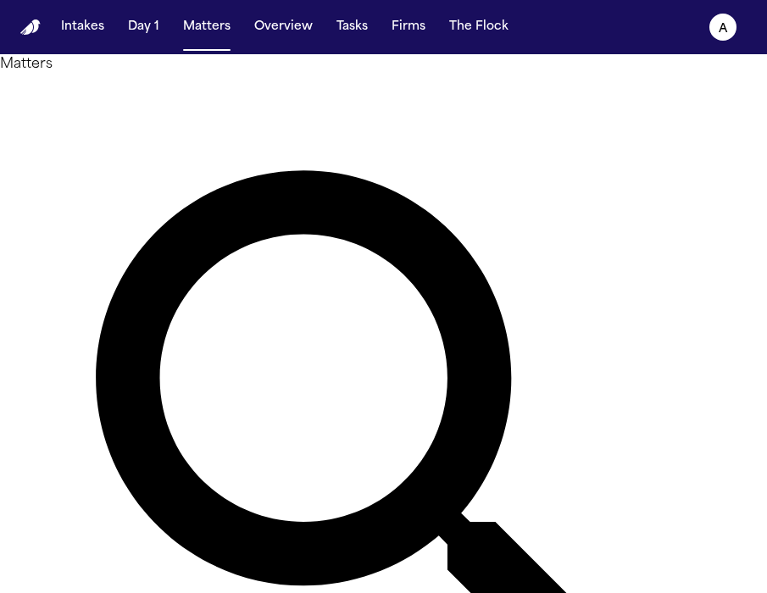
click at [302, 125] on div "**** Overview Add Matter" at bounding box center [383, 478] width 767 height 807
drag, startPoint x: 305, startPoint y: 113, endPoint x: 185, endPoint y: 108, distance: 120.4
click at [185, 108] on div "Matters **** Overview Add Matter" at bounding box center [383, 468] width 767 height 828
type input "******"
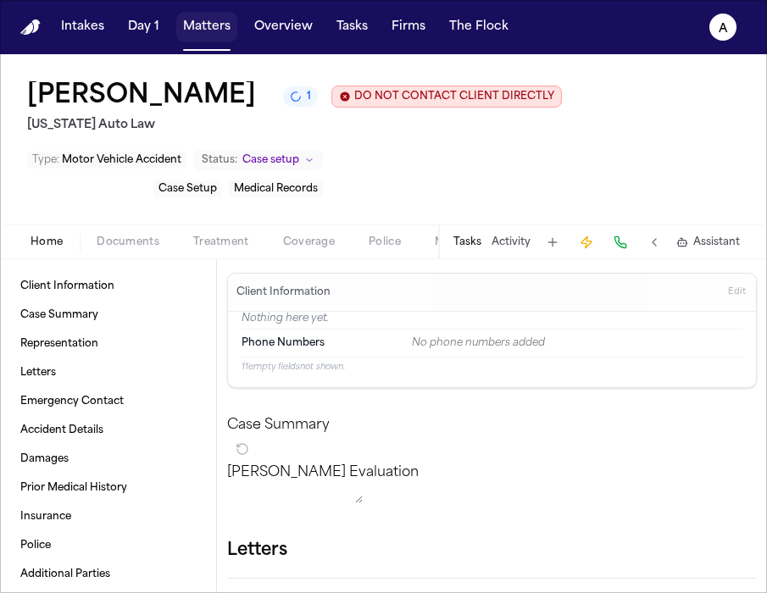
click at [224, 36] on button "Matters" at bounding box center [206, 27] width 61 height 31
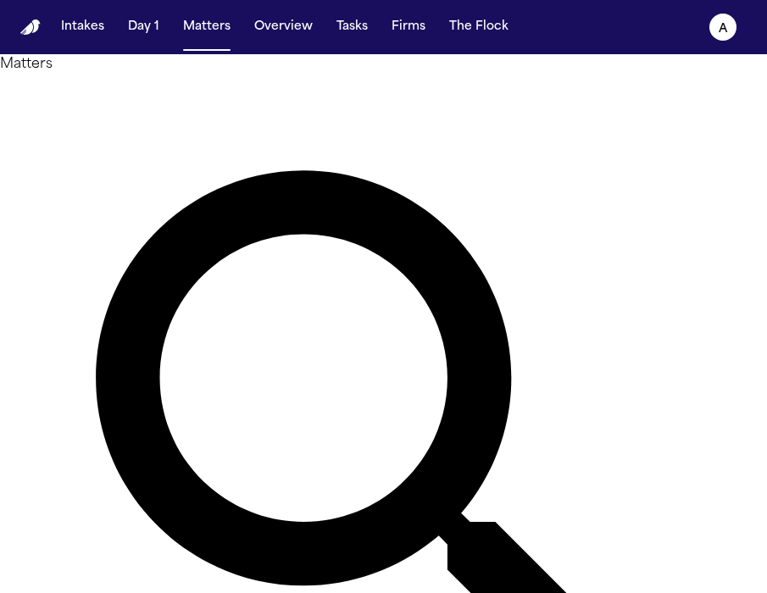
drag, startPoint x: 308, startPoint y: 108, endPoint x: 94, endPoint y: 89, distance: 215.2
click at [94, 89] on div "Matters ****** Overview Add Matter" at bounding box center [383, 468] width 767 height 828
type input "*********"
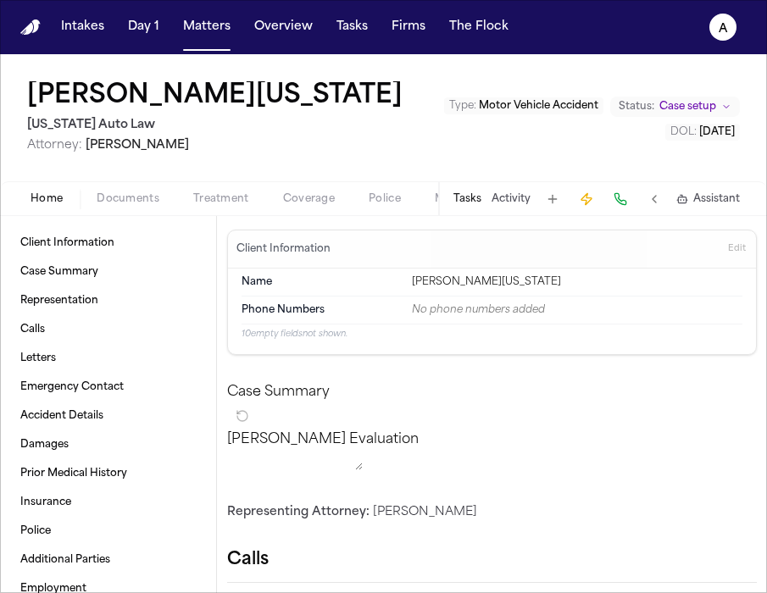
click at [472, 192] on button "Tasks" at bounding box center [467, 199] width 28 height 14
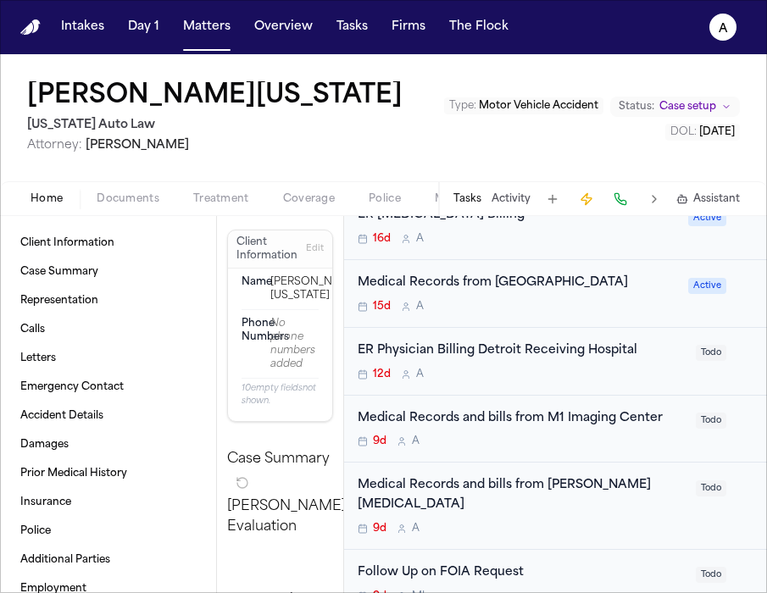
scroll to position [627, 0]
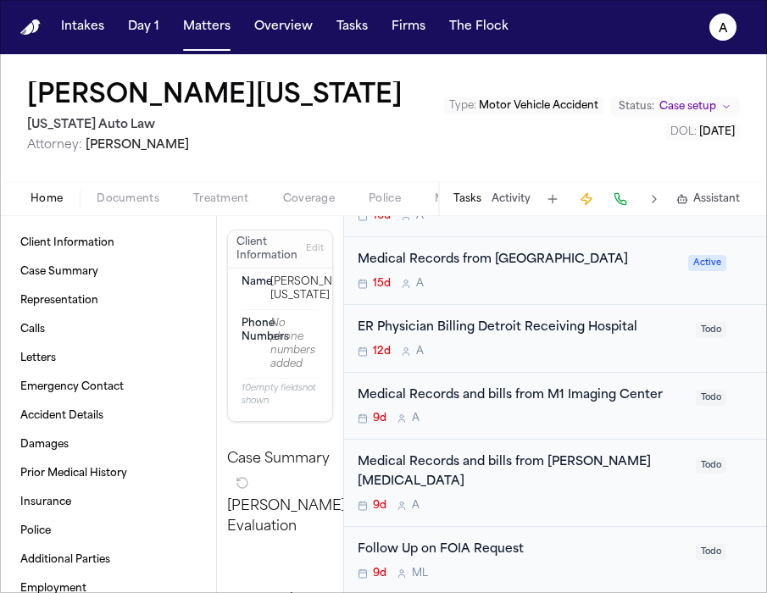
click at [601, 499] on div "9d A" at bounding box center [522, 506] width 328 height 14
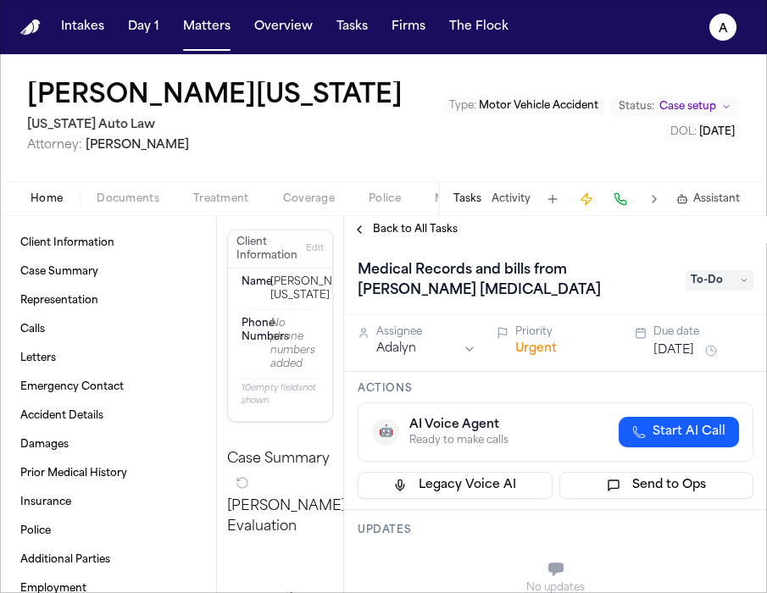
click at [714, 279] on span "To-Do" at bounding box center [719, 280] width 68 height 20
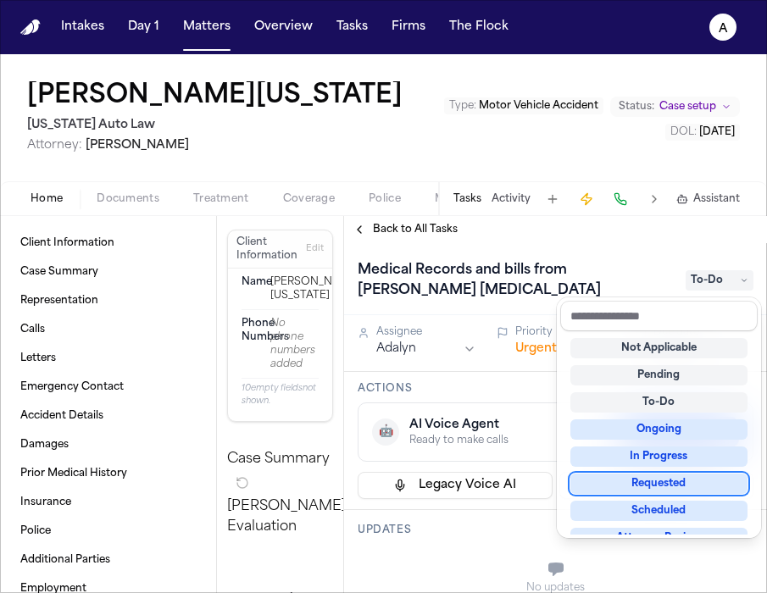
click at [677, 482] on div "Requested" at bounding box center [658, 484] width 177 height 20
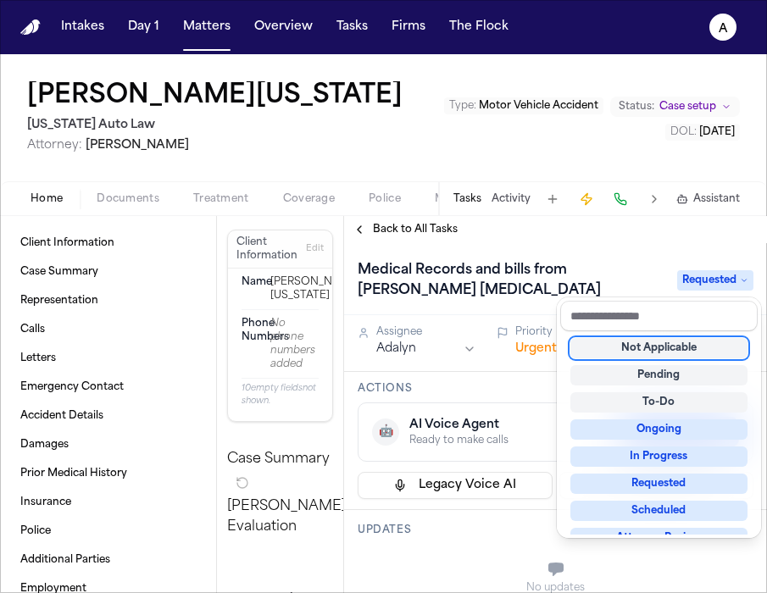
click at [649, 263] on div "Medical Records and bills from [PERSON_NAME] [MEDICAL_DATA] Requested" at bounding box center [556, 280] width 396 height 47
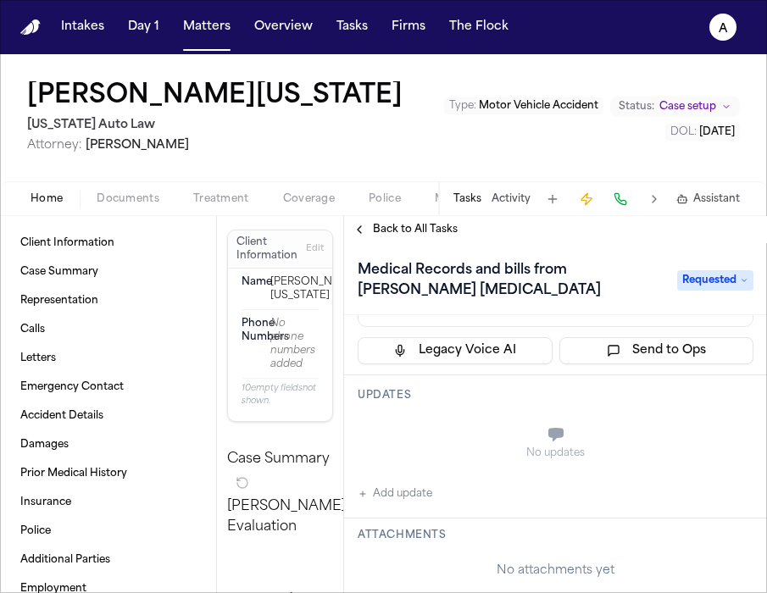
scroll to position [159, 0]
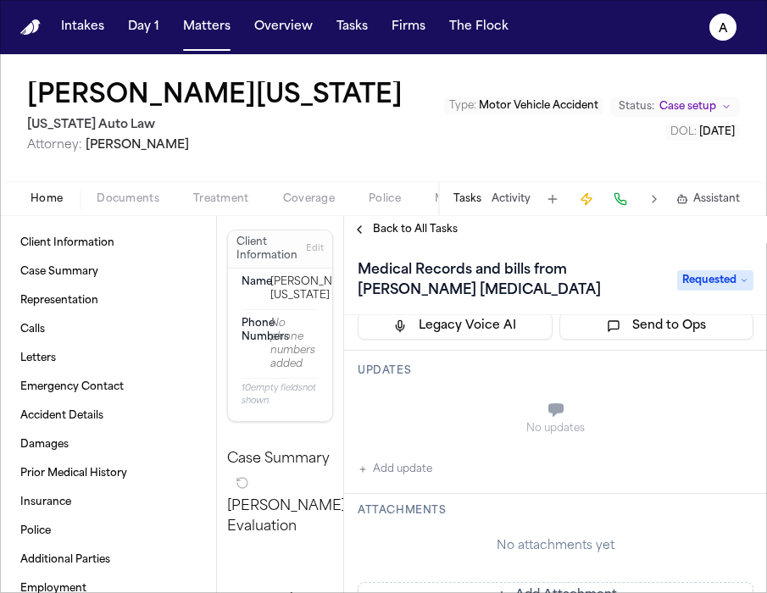
click at [734, 273] on span "Requested" at bounding box center [715, 280] width 76 height 20
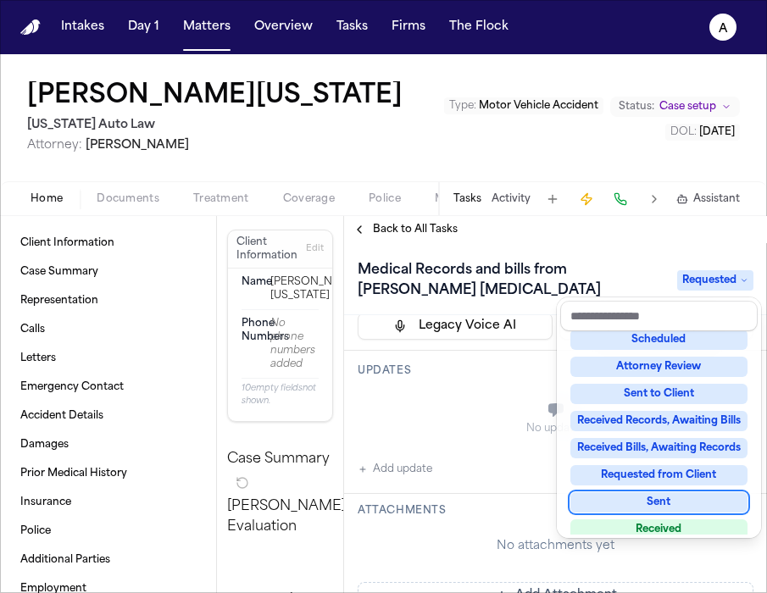
scroll to position [191, 0]
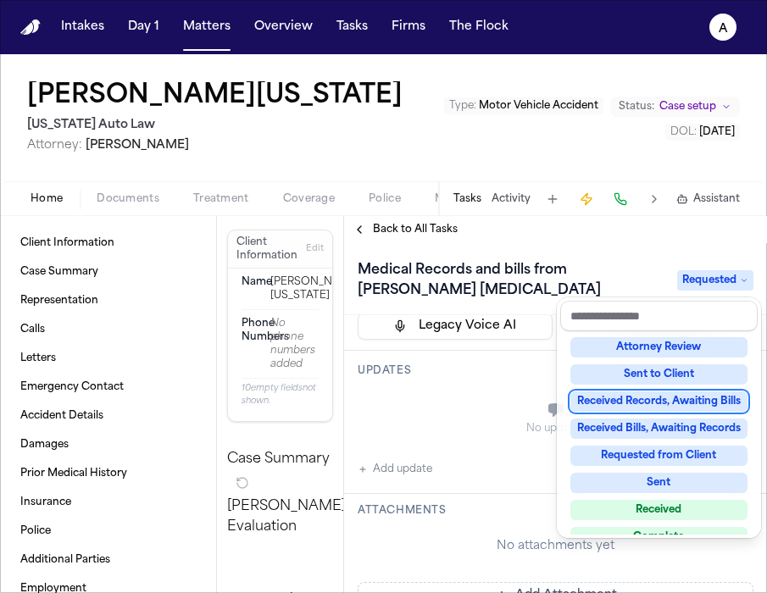
click at [675, 402] on div "Received Records, Awaiting Bills" at bounding box center [658, 401] width 177 height 20
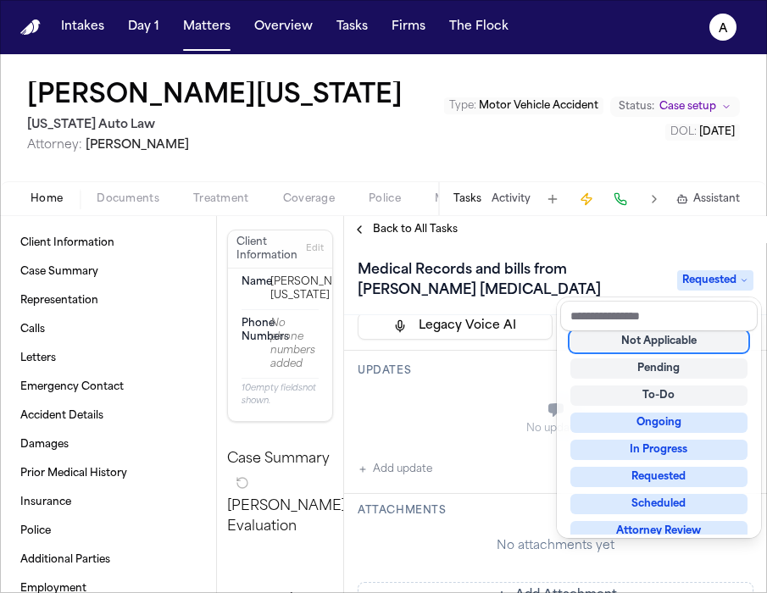
scroll to position [7, 0]
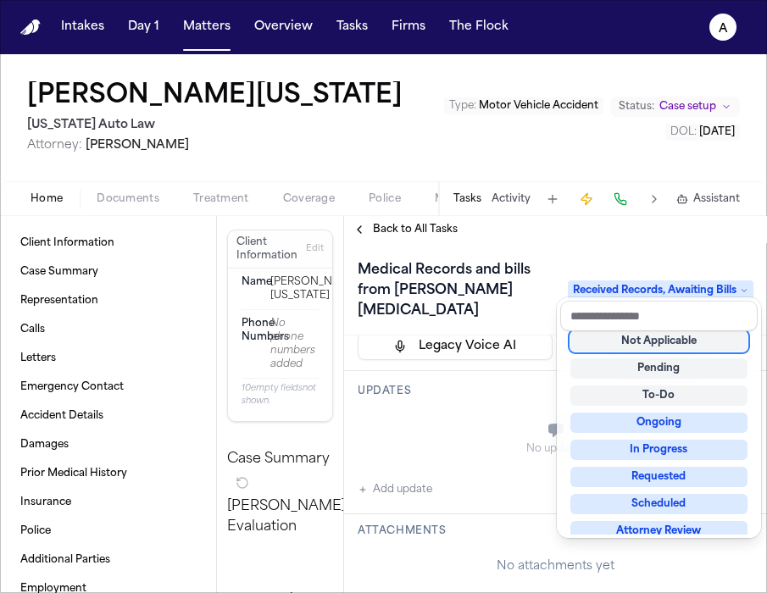
click at [497, 456] on div "Medical Records and bills from [PERSON_NAME] [MEDICAL_DATA] Received Records, A…" at bounding box center [555, 418] width 423 height 350
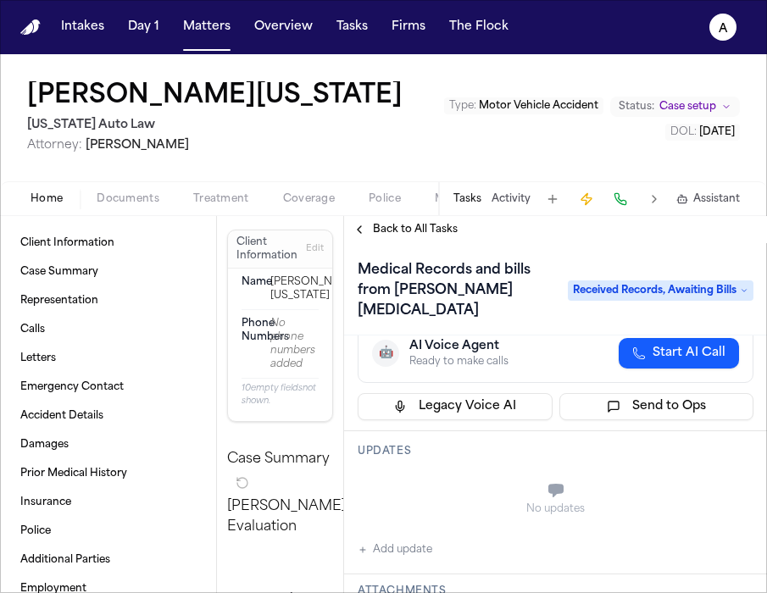
scroll to position [0, 0]
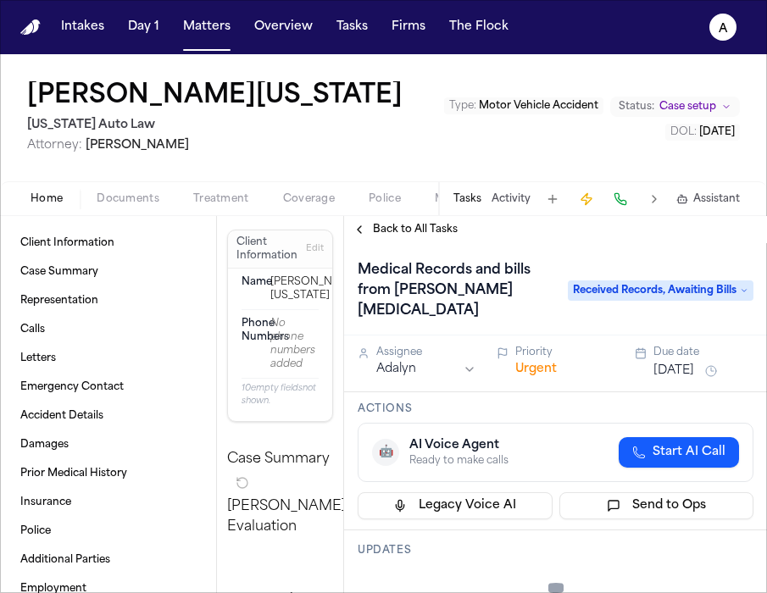
click at [680, 363] on button "[DATE]" at bounding box center [673, 371] width 41 height 17
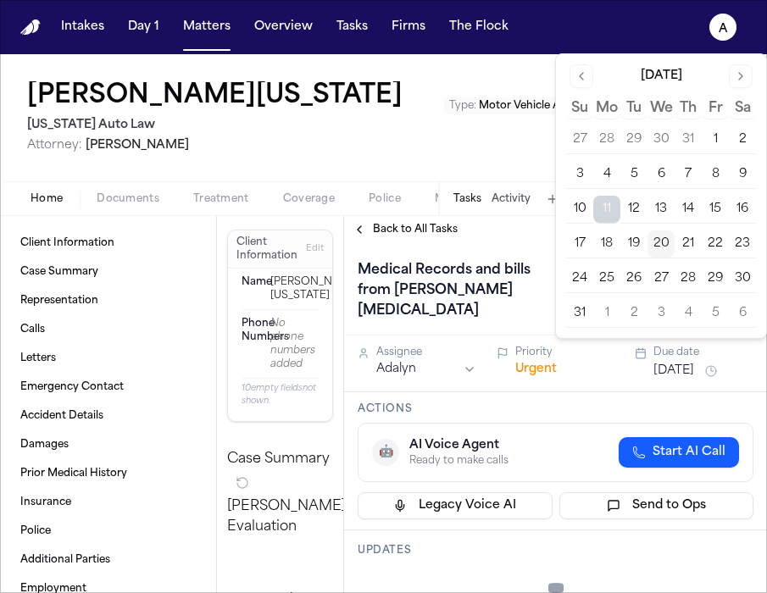
click at [719, 238] on button "22" at bounding box center [715, 243] width 27 height 27
click at [547, 423] on div "🤖 AI Voice Agent Ready to make calls Start AI Call" at bounding box center [556, 452] width 396 height 59
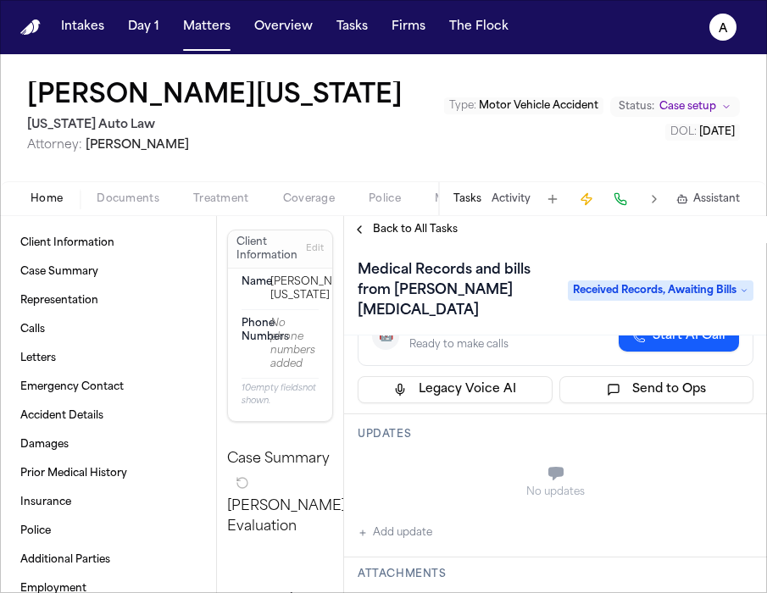
scroll to position [115, 0]
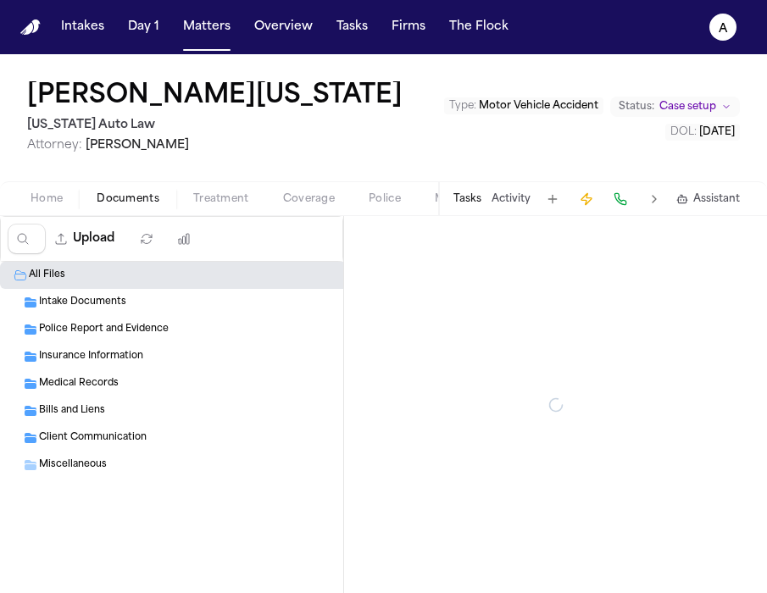
click at [123, 207] on button "Documents" at bounding box center [128, 199] width 97 height 20
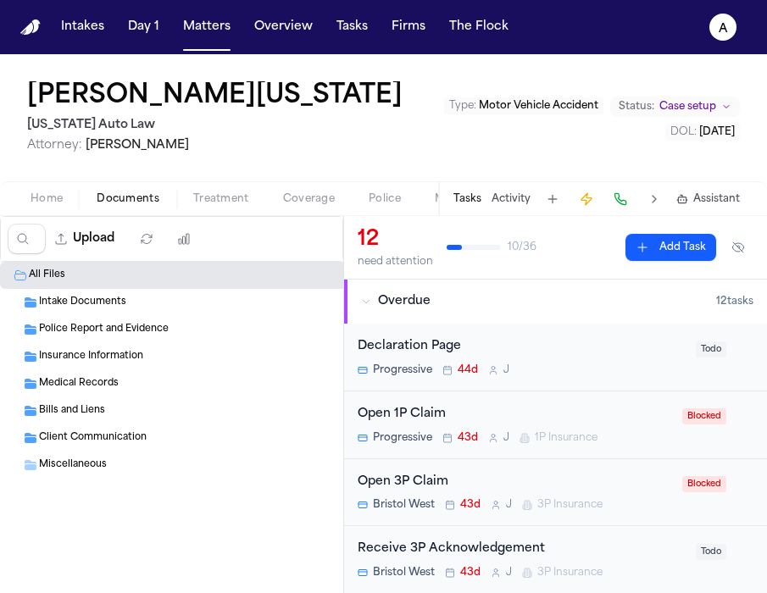
click at [138, 385] on div "Medical Records ( 4 )" at bounding box center [220, 383] width 363 height 15
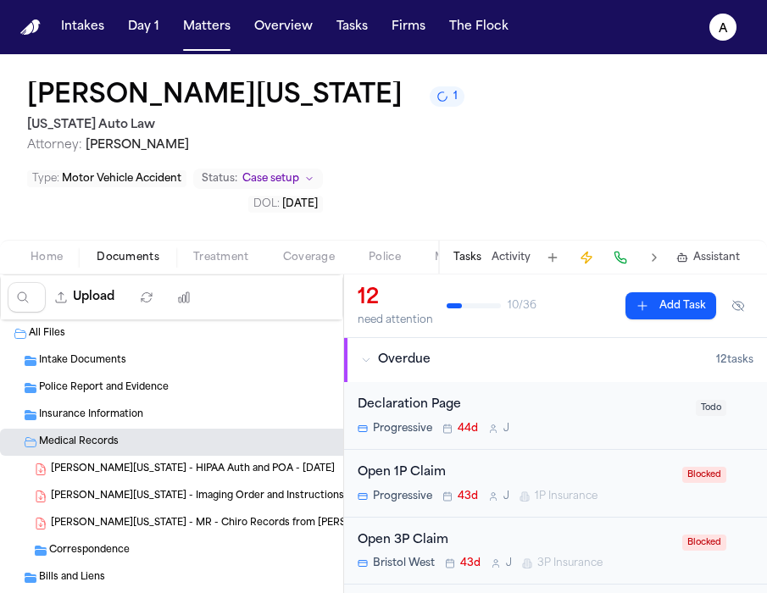
click at [278, 517] on span "[PERSON_NAME][US_STATE] - MR - Chiro Records from [PERSON_NAME] [MEDICAL_DATA] …" at bounding box center [205, 524] width 309 height 14
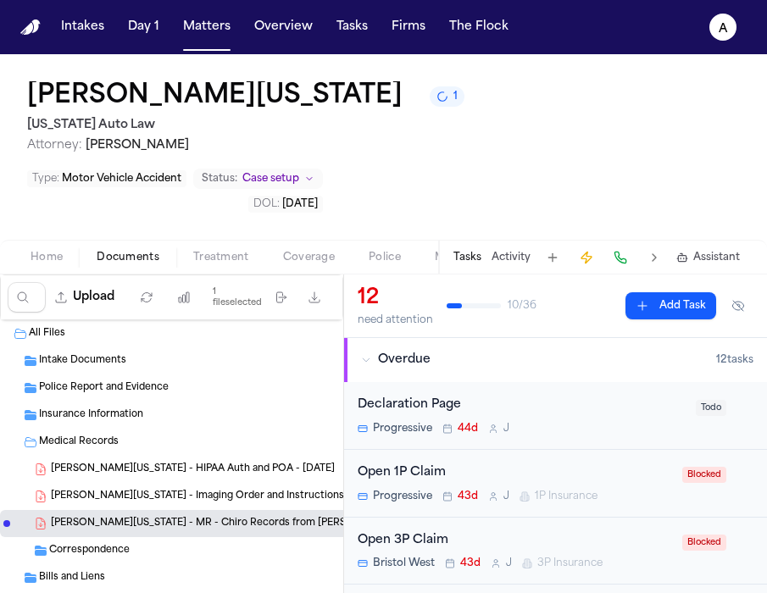
click at [261, 517] on span "[PERSON_NAME][US_STATE] - MR - Chiro Records from [PERSON_NAME] [MEDICAL_DATA] …" at bounding box center [205, 524] width 309 height 14
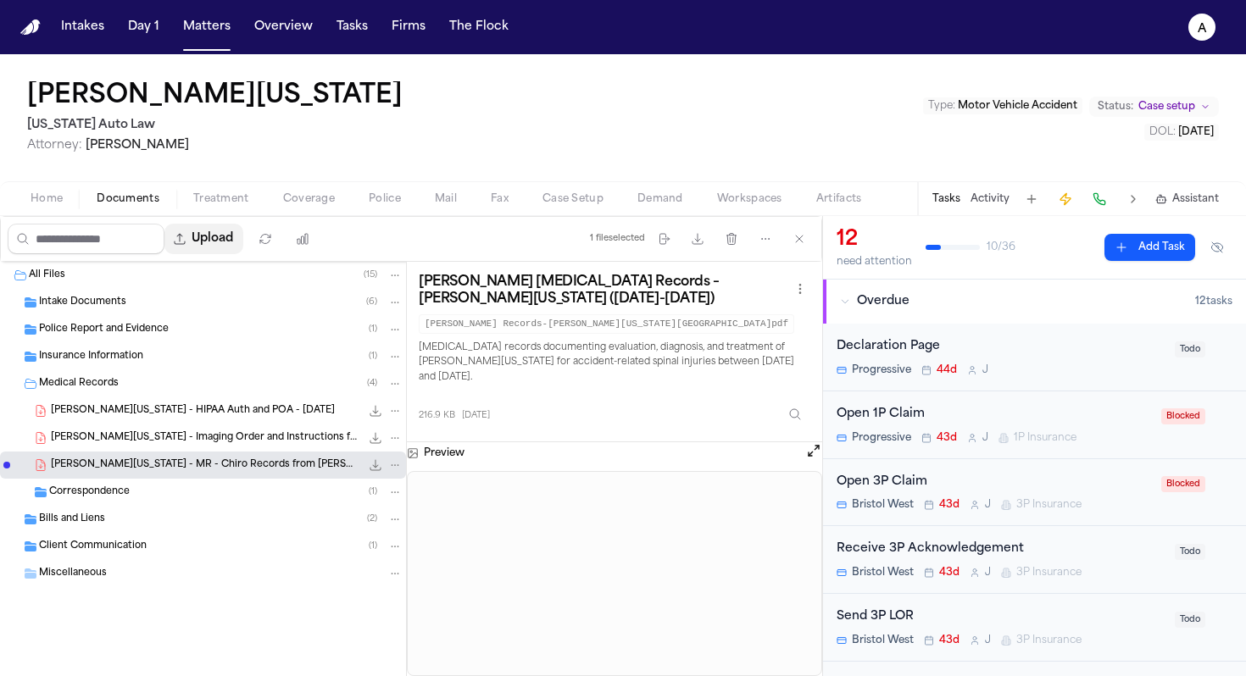
click at [231, 236] on button "Upload" at bounding box center [203, 239] width 79 height 31
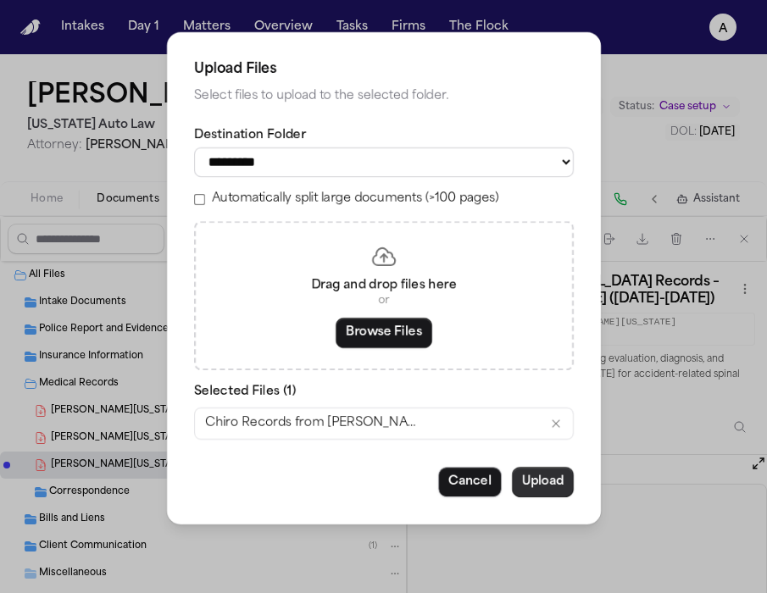
click at [544, 492] on button "Upload" at bounding box center [543, 482] width 62 height 31
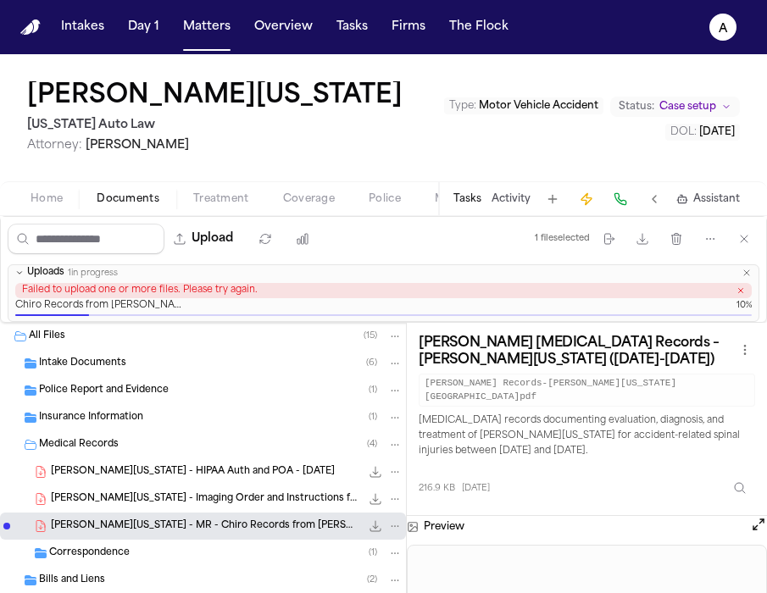
click at [469, 194] on button "Tasks" at bounding box center [467, 199] width 28 height 14
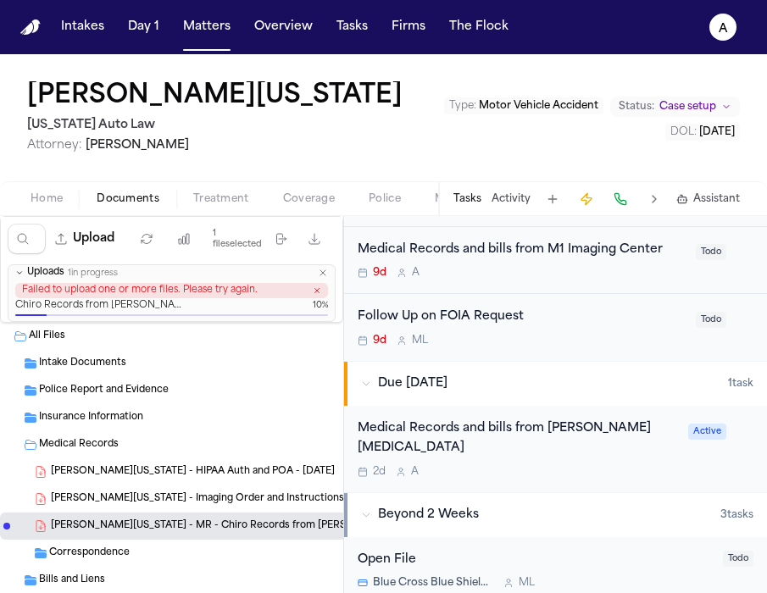
scroll to position [771, 0]
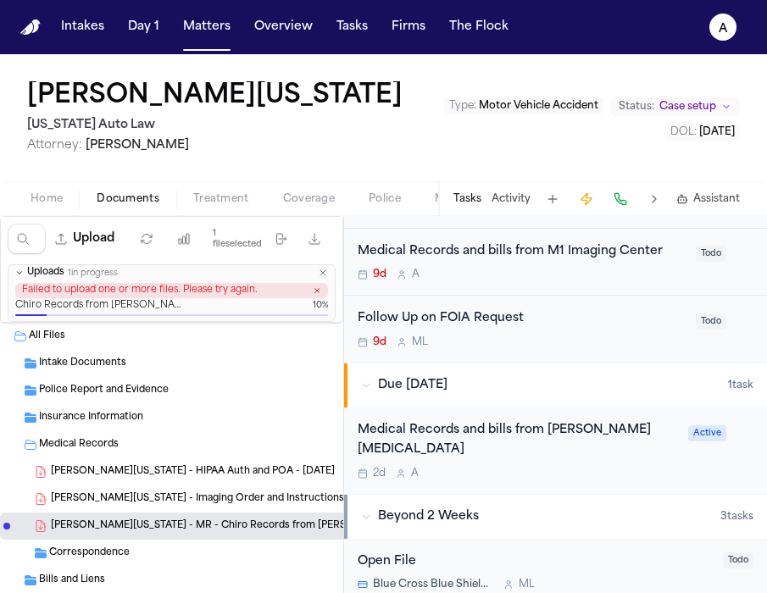
click at [539, 467] on div "2d A" at bounding box center [518, 474] width 320 height 14
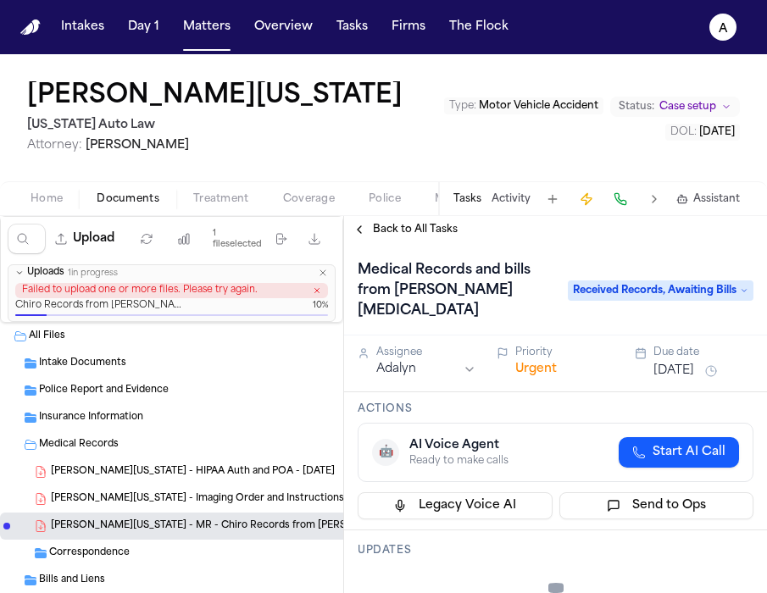
click at [720, 286] on span "Received Records, Awaiting Bills" at bounding box center [661, 290] width 186 height 20
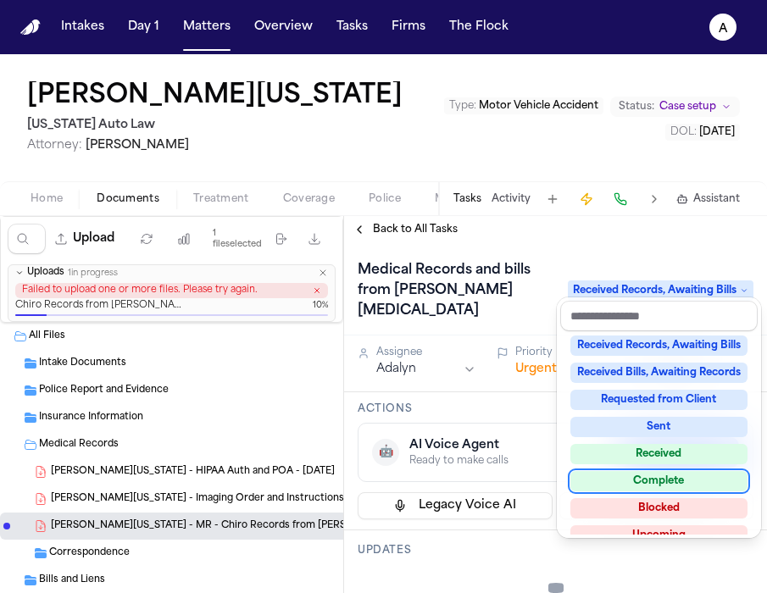
click at [680, 480] on div "Complete" at bounding box center [658, 481] width 177 height 20
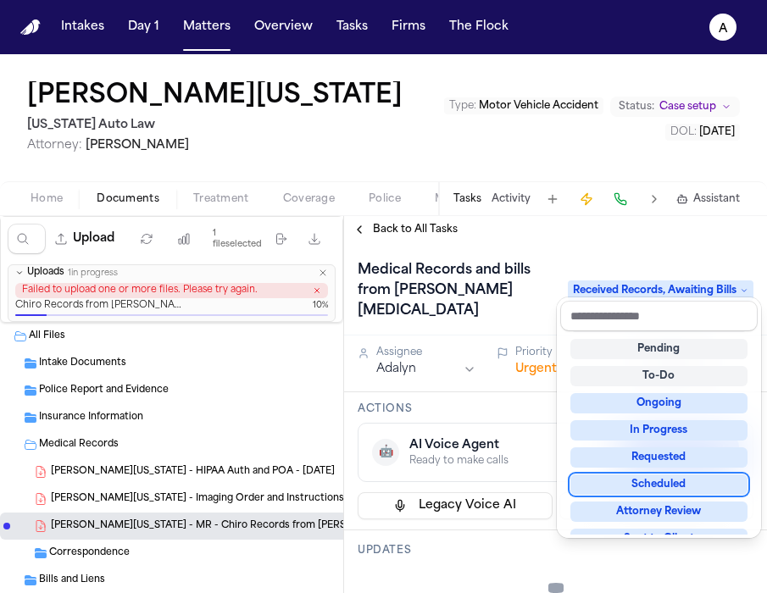
scroll to position [21, 0]
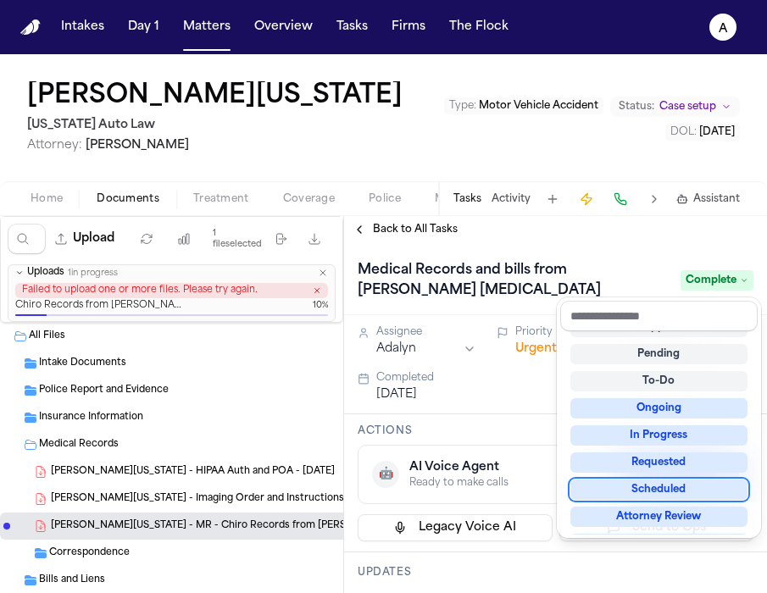
click at [208, 583] on div "Upload 1 file selected Move files Download files Delete files More actions Clea…" at bounding box center [383, 404] width 767 height 377
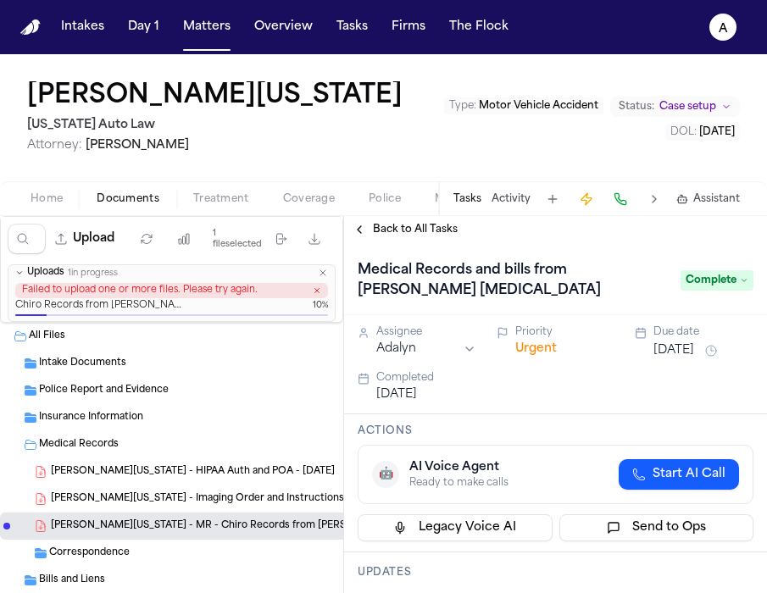
click at [214, 581] on div "Bills and Liens ( 2 )" at bounding box center [220, 580] width 363 height 15
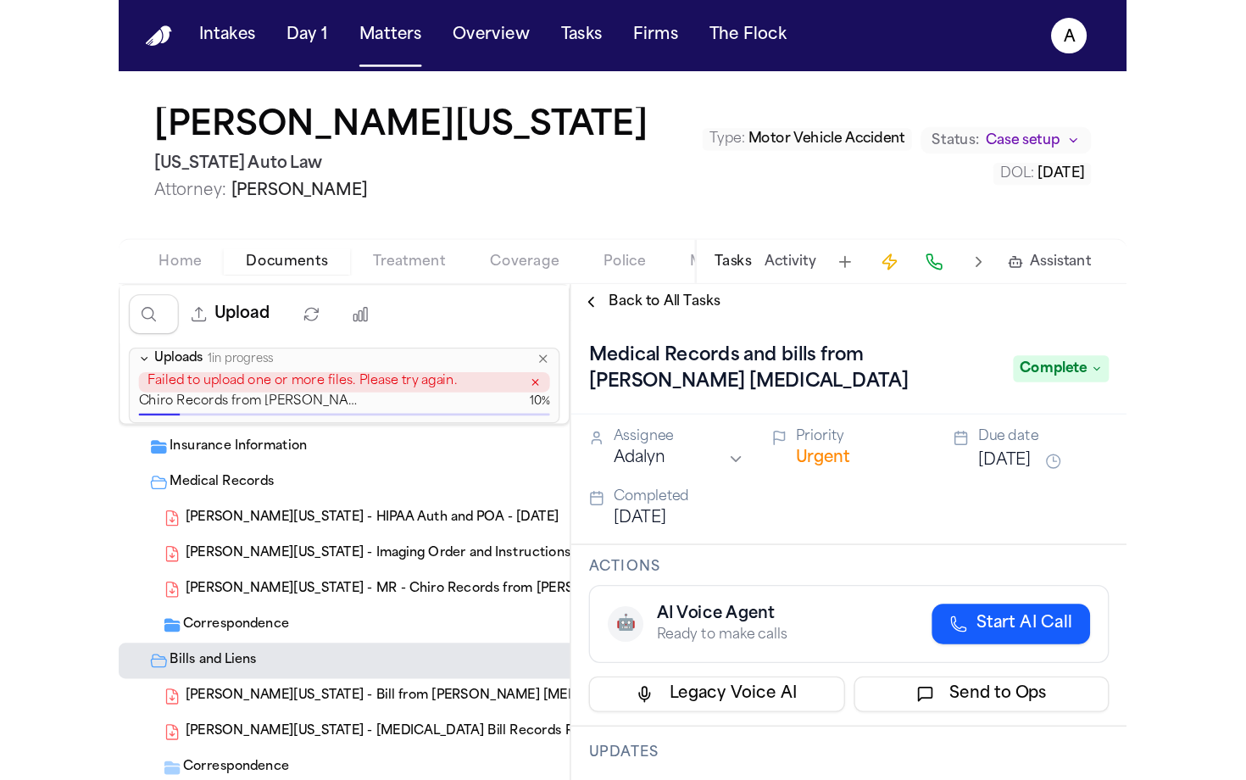
scroll to position [114, 0]
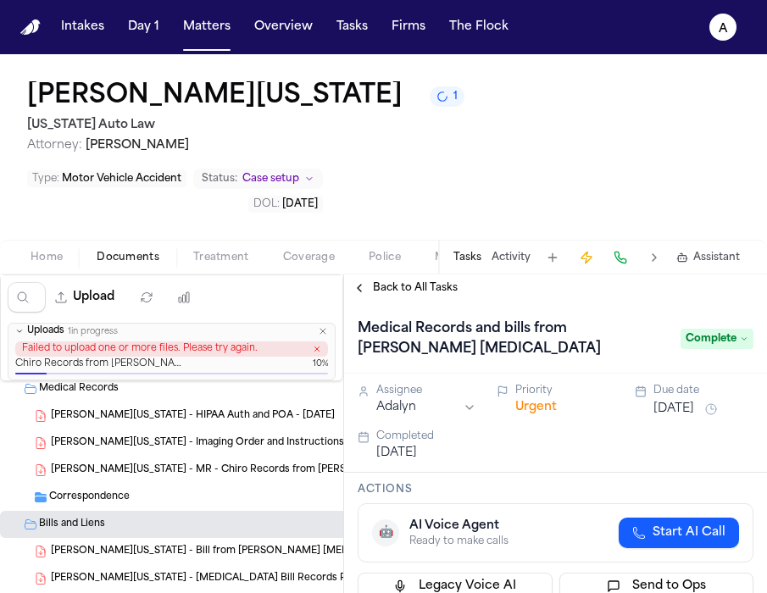
click at [156, 565] on div "[PERSON_NAME][US_STATE] - [MEDICAL_DATA] Bill Records Request to DMC - [DATE] t…" at bounding box center [203, 578] width 406 height 27
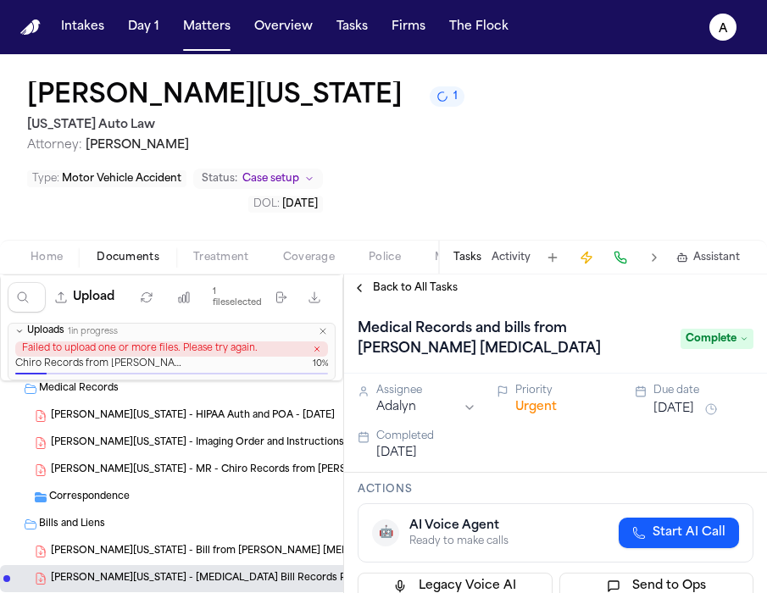
click at [186, 545] on span "[PERSON_NAME][US_STATE] - Bill from [PERSON_NAME] [MEDICAL_DATA] - [DATE] to [D…" at bounding box center [205, 552] width 309 height 14
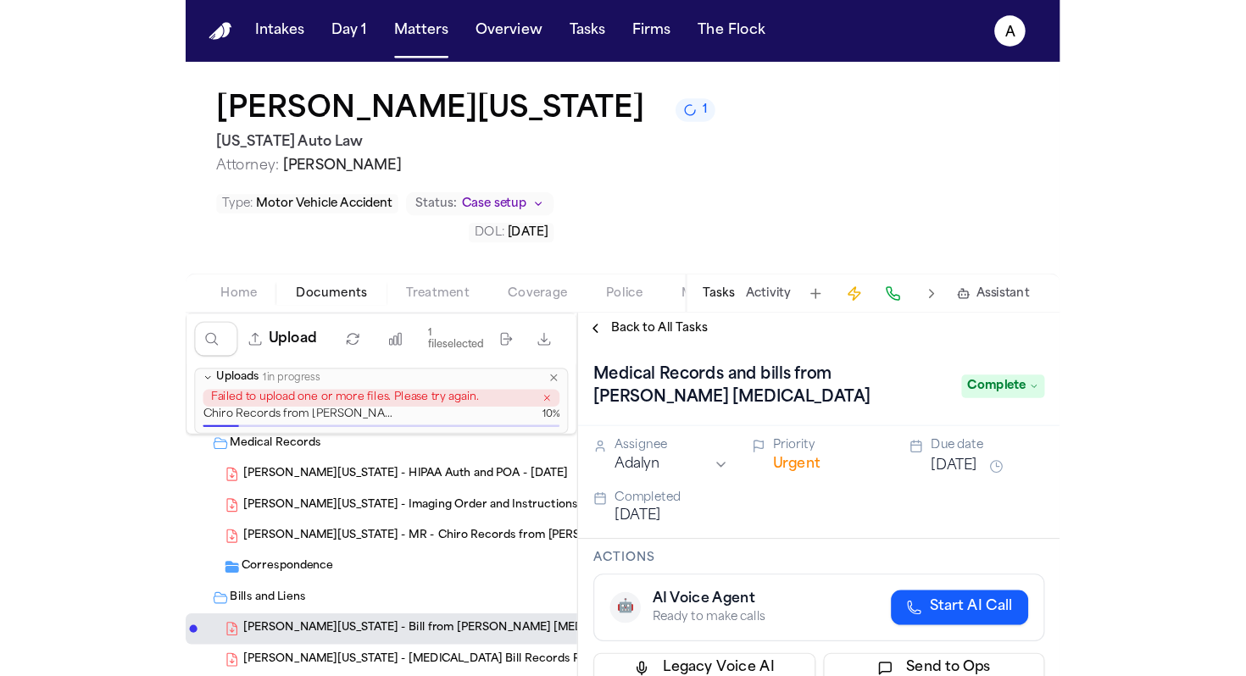
scroll to position [0, 0]
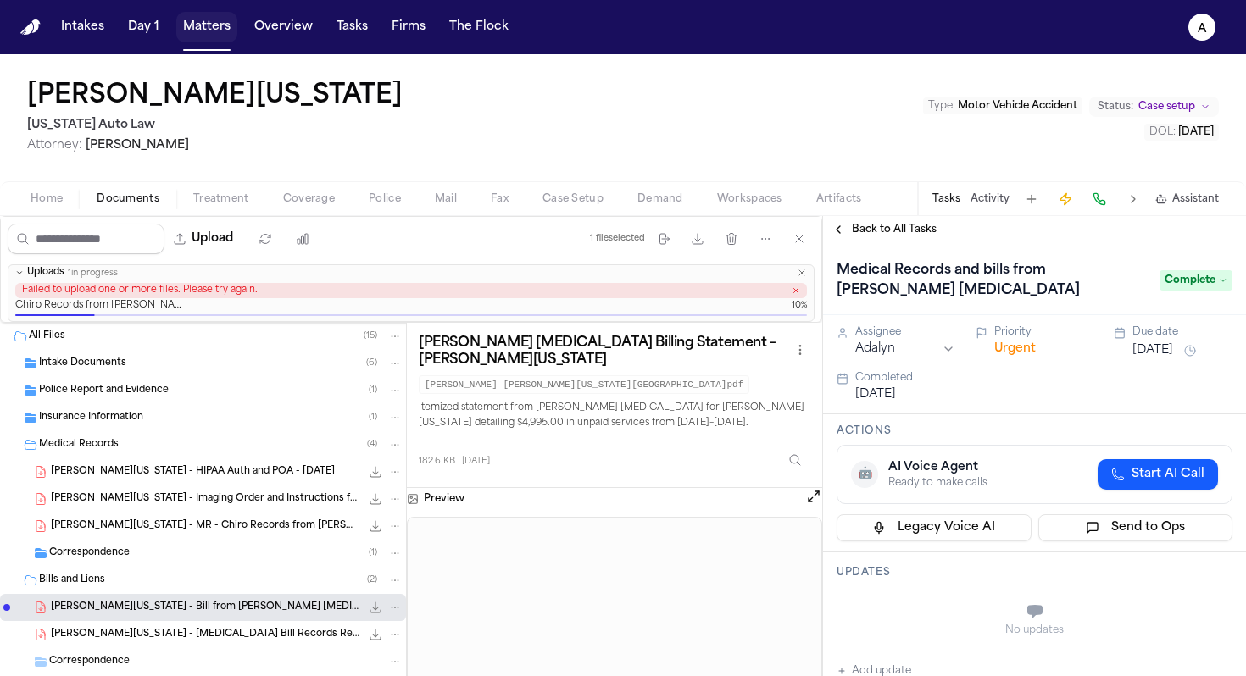
click at [224, 39] on button "Matters" at bounding box center [206, 27] width 61 height 31
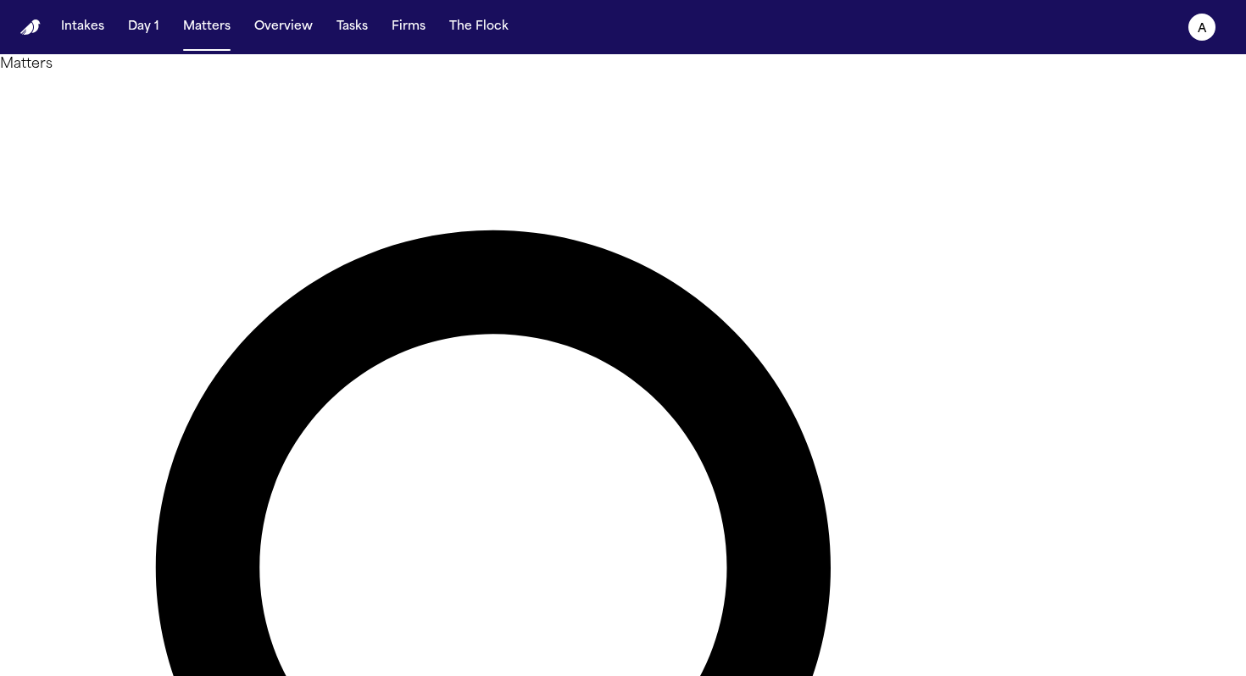
drag, startPoint x: 596, startPoint y: 89, endPoint x: 396, endPoint y: 75, distance: 200.4
type input "**********"
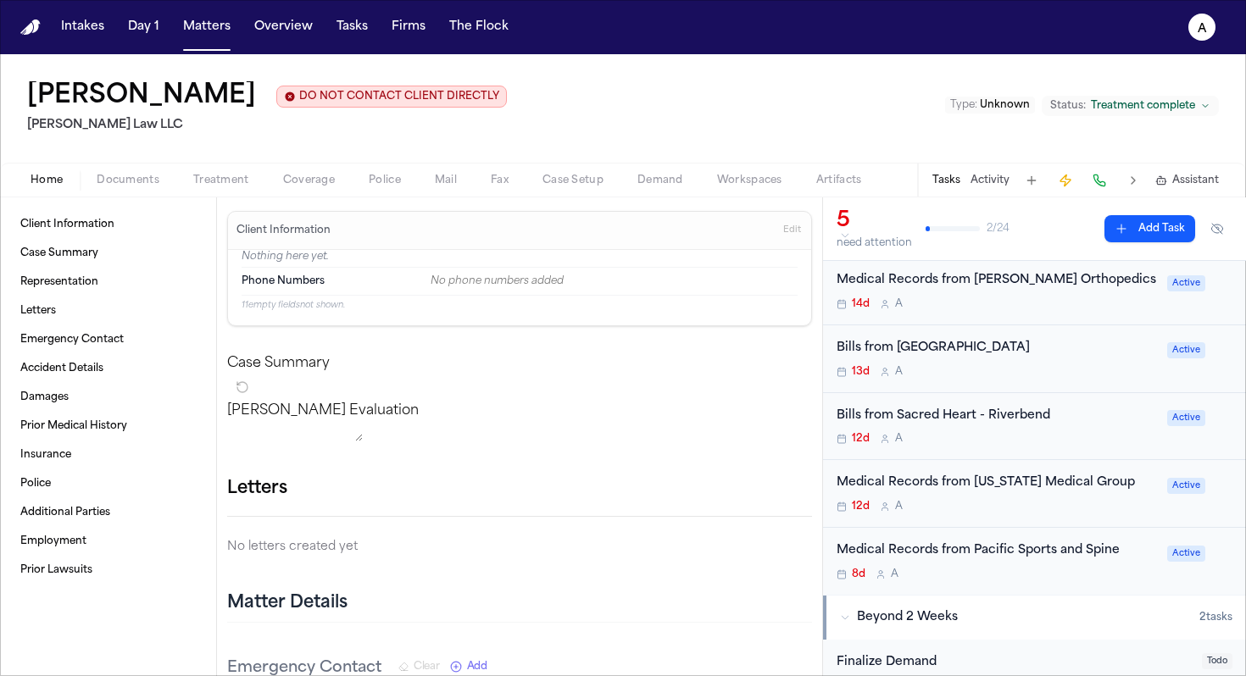
scroll to position [74, 0]
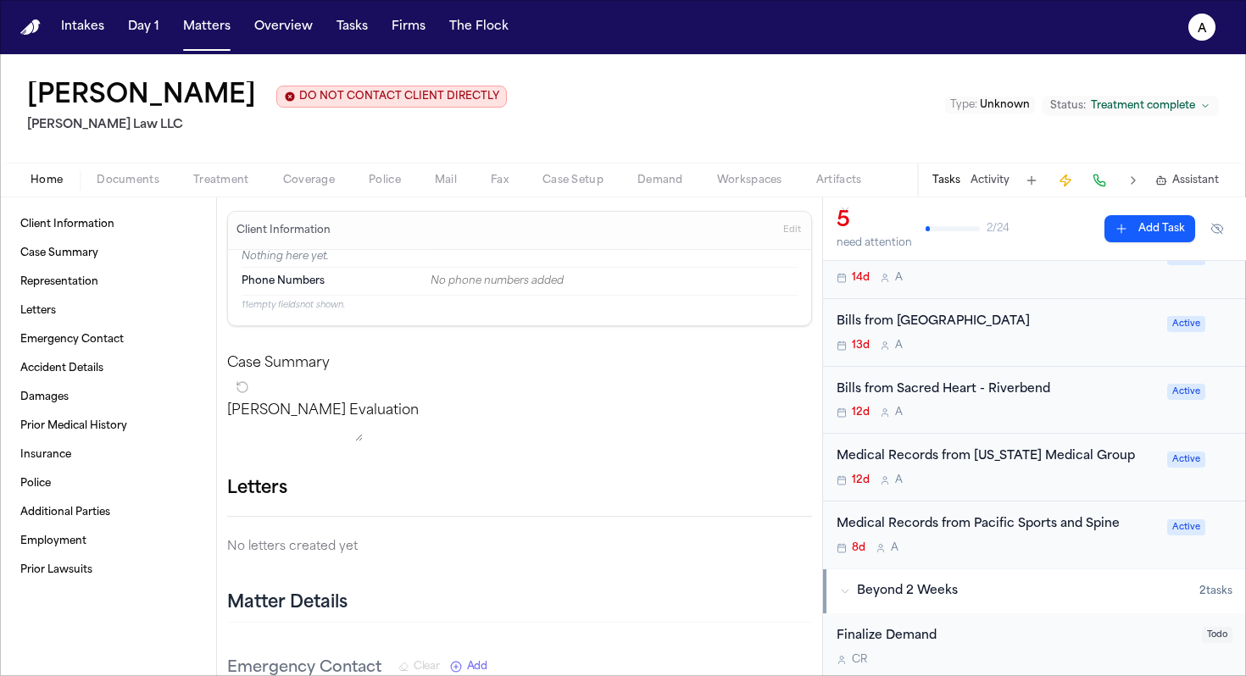
click at [766, 552] on div "8d A" at bounding box center [996, 548] width 320 height 14
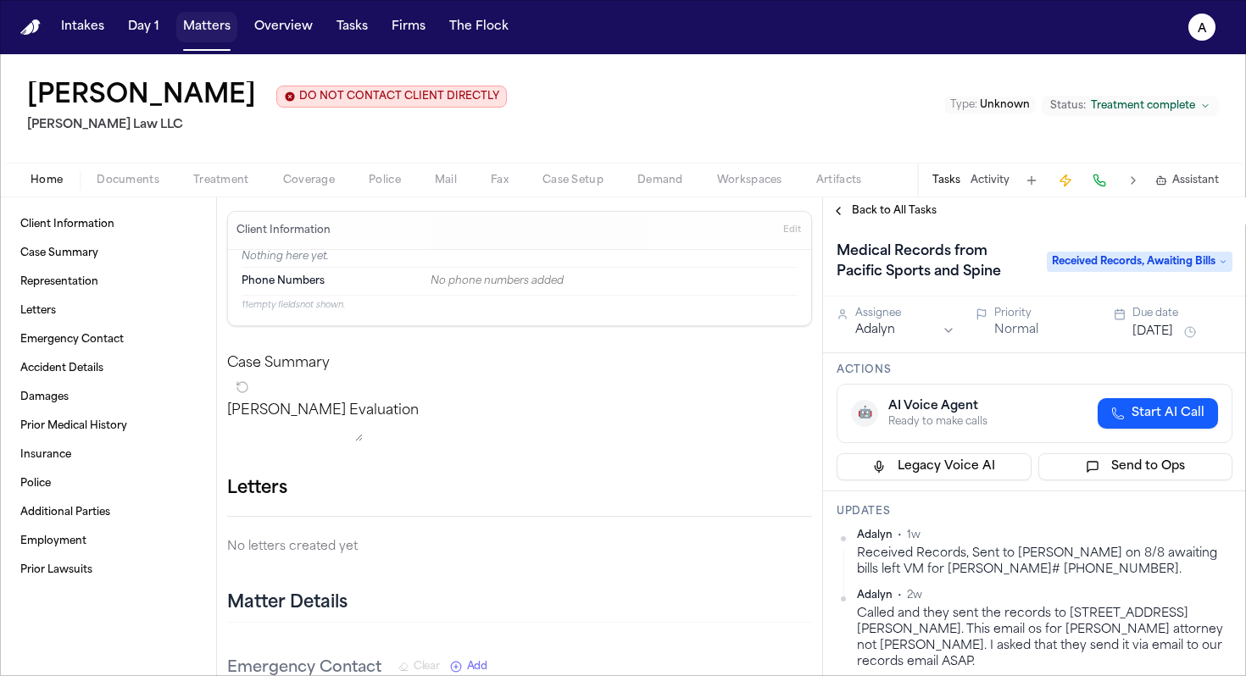
click at [213, 33] on button "Matters" at bounding box center [206, 27] width 61 height 31
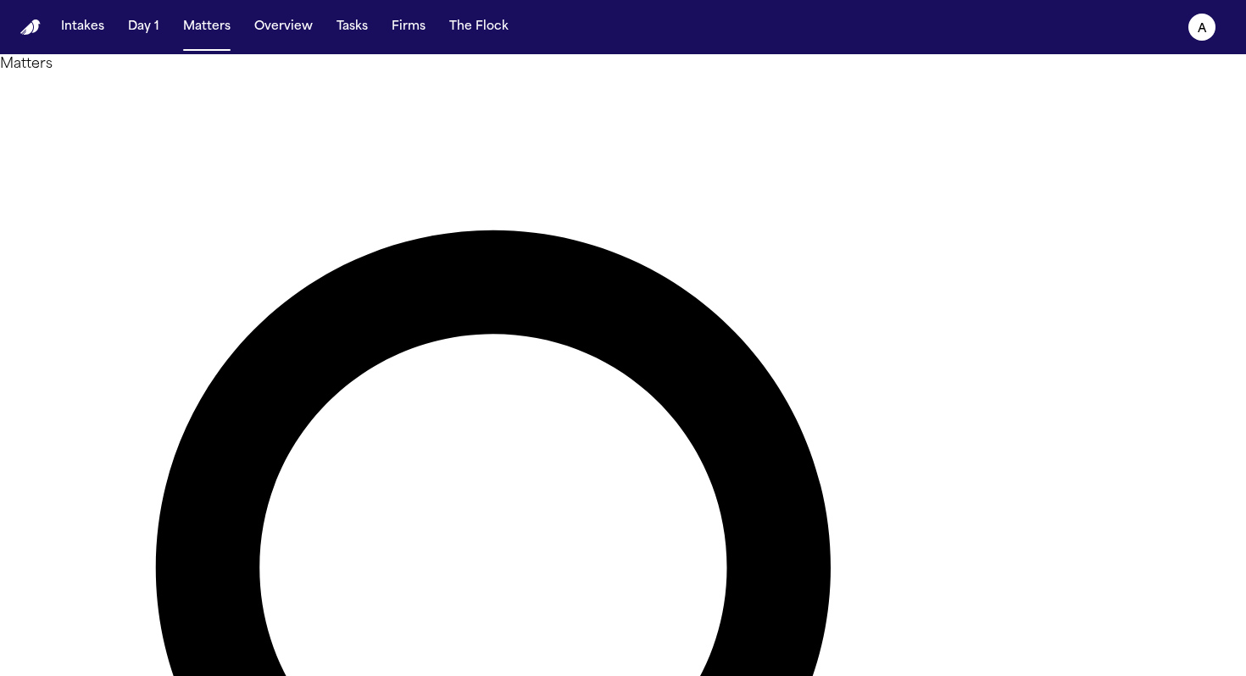
drag, startPoint x: 654, startPoint y: 96, endPoint x: 448, endPoint y: 83, distance: 206.3
type input "******"
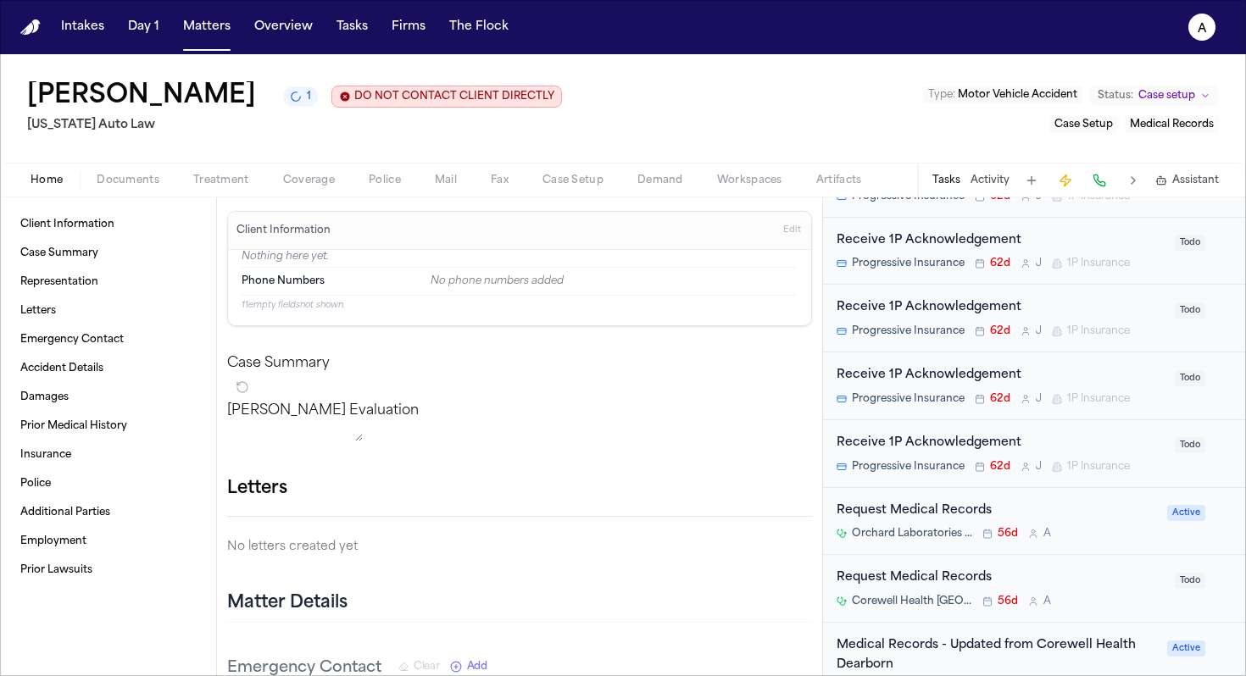
scroll to position [558, 0]
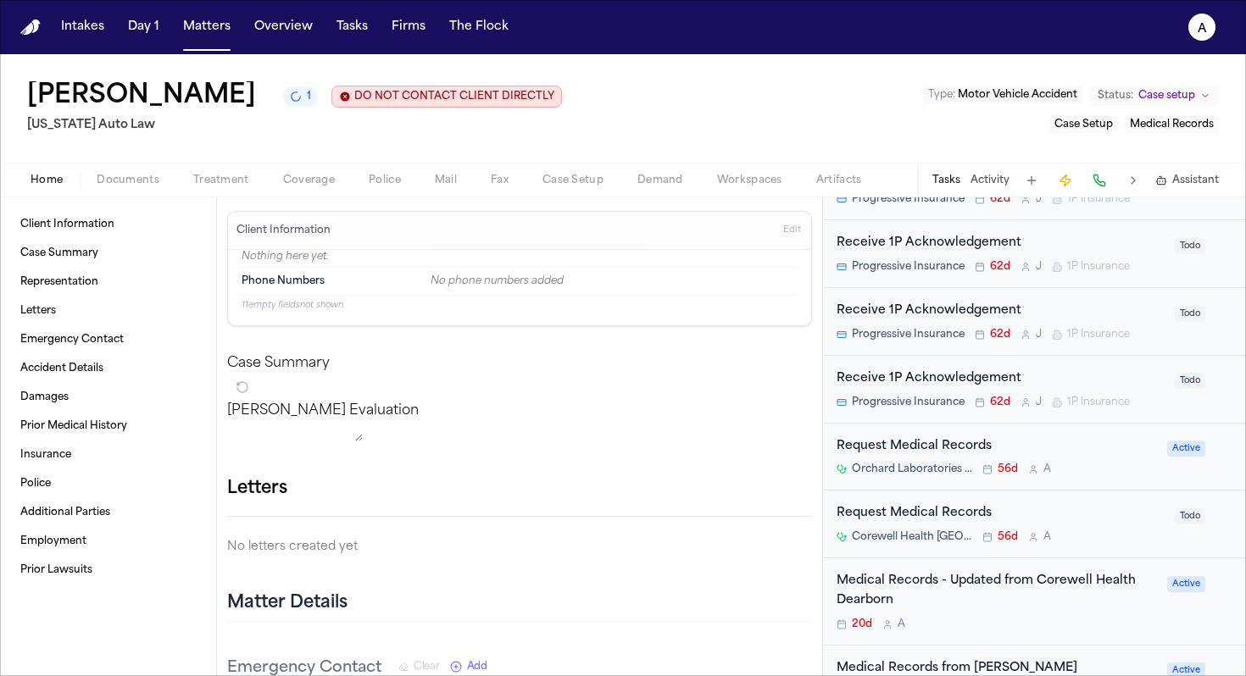
click at [136, 175] on span "Documents" at bounding box center [128, 181] width 63 height 14
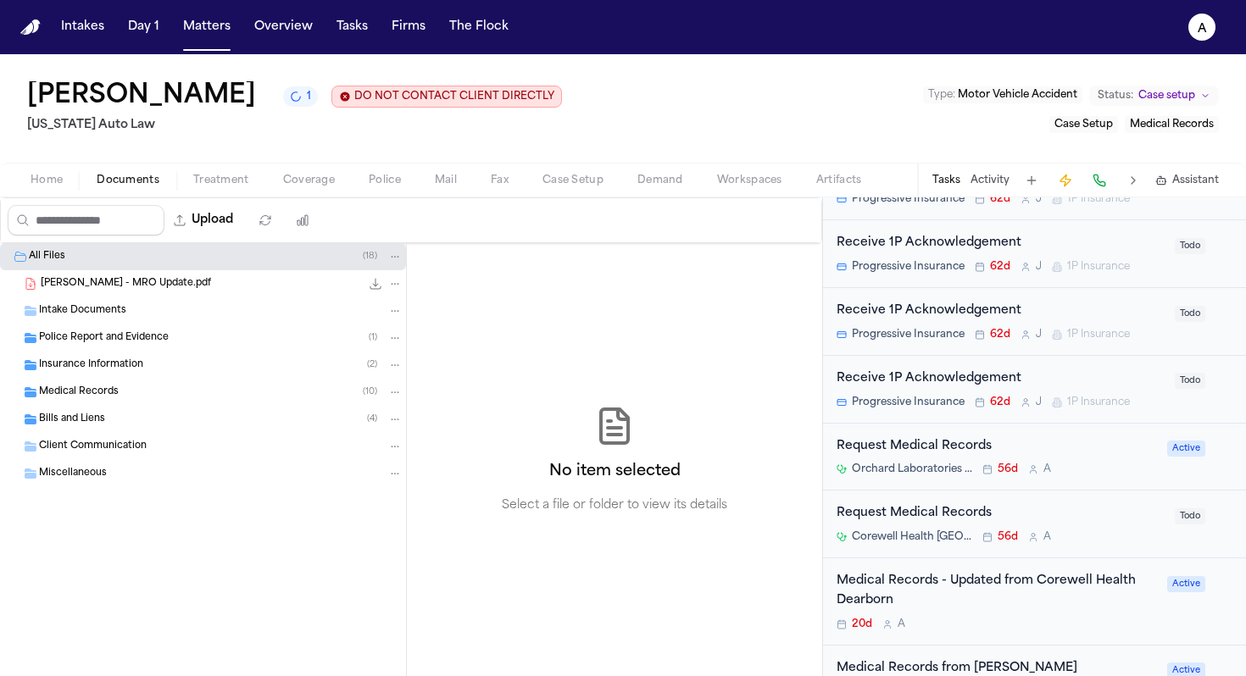
click at [206, 399] on div "Medical Records ( 10 )" at bounding box center [220, 392] width 363 height 15
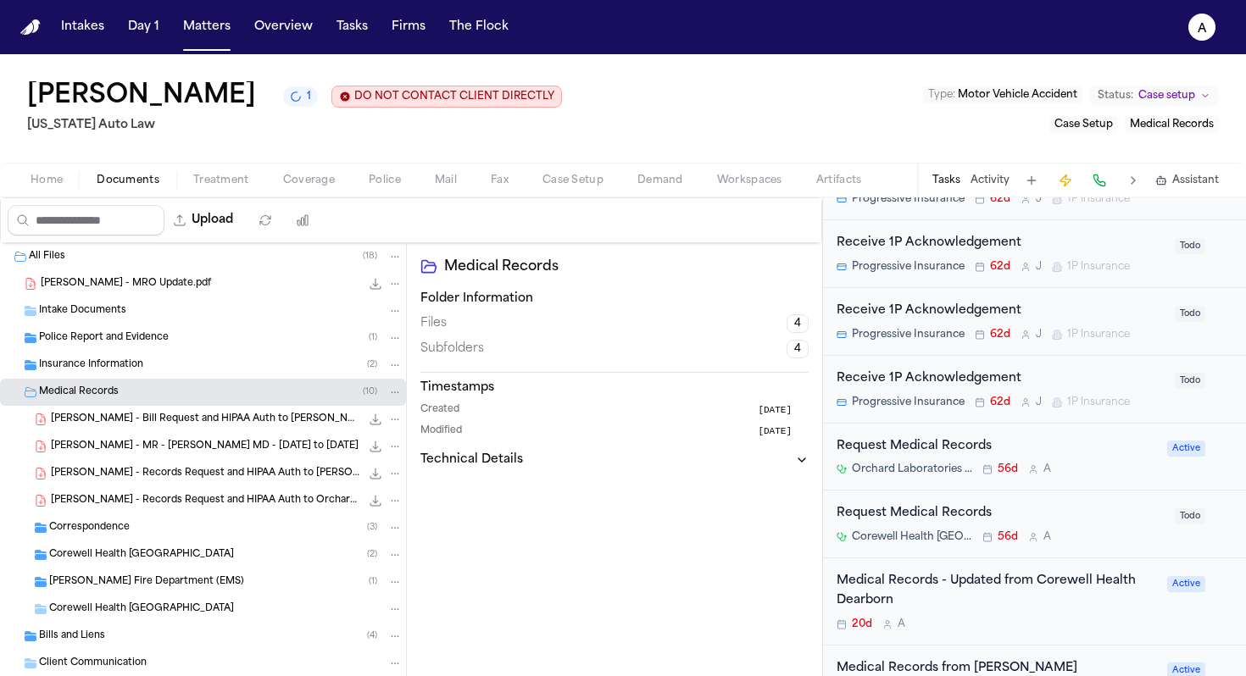
click at [241, 445] on span "[PERSON_NAME] - MR - [PERSON_NAME] MD - [DATE] to [DATE]" at bounding box center [205, 447] width 308 height 14
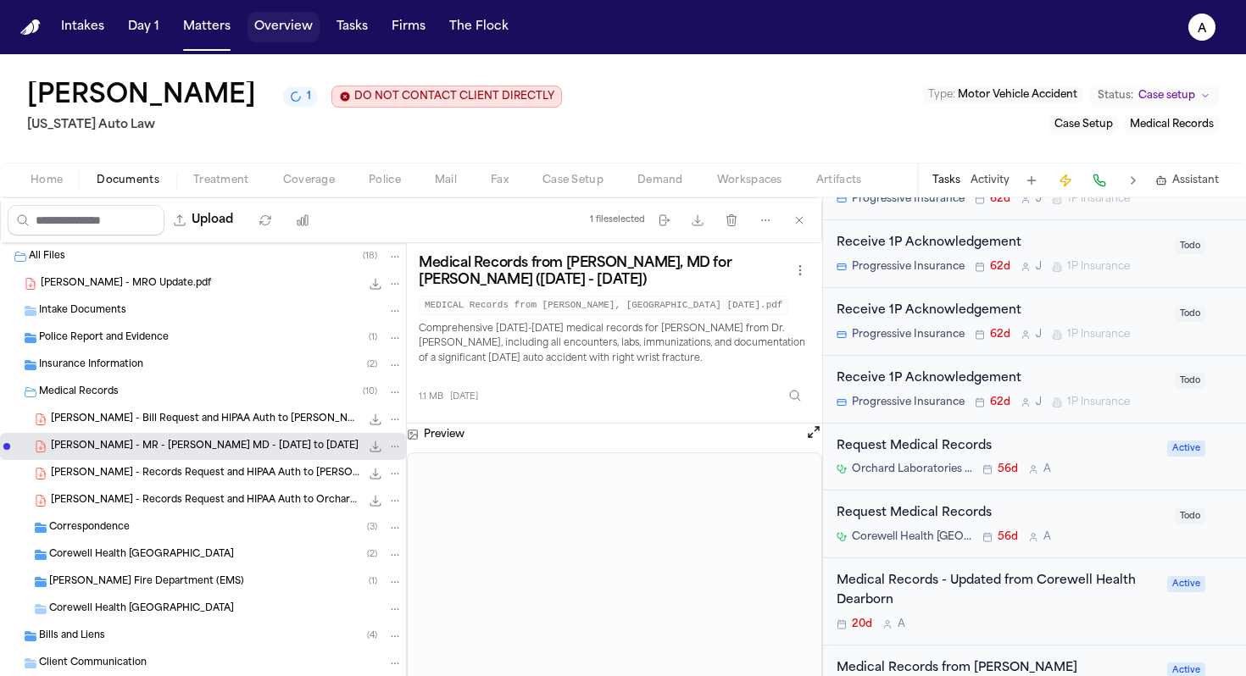
click at [304, 40] on button "Overview" at bounding box center [283, 27] width 72 height 31
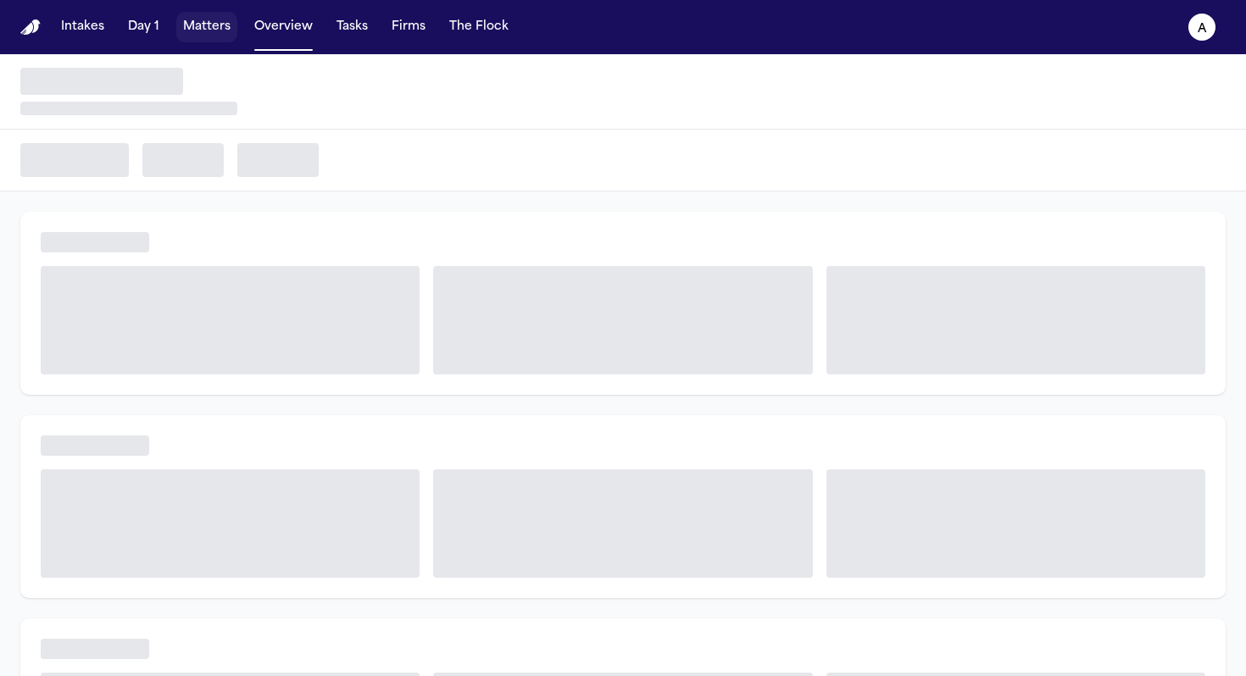
click at [208, 31] on button "Matters" at bounding box center [206, 27] width 61 height 31
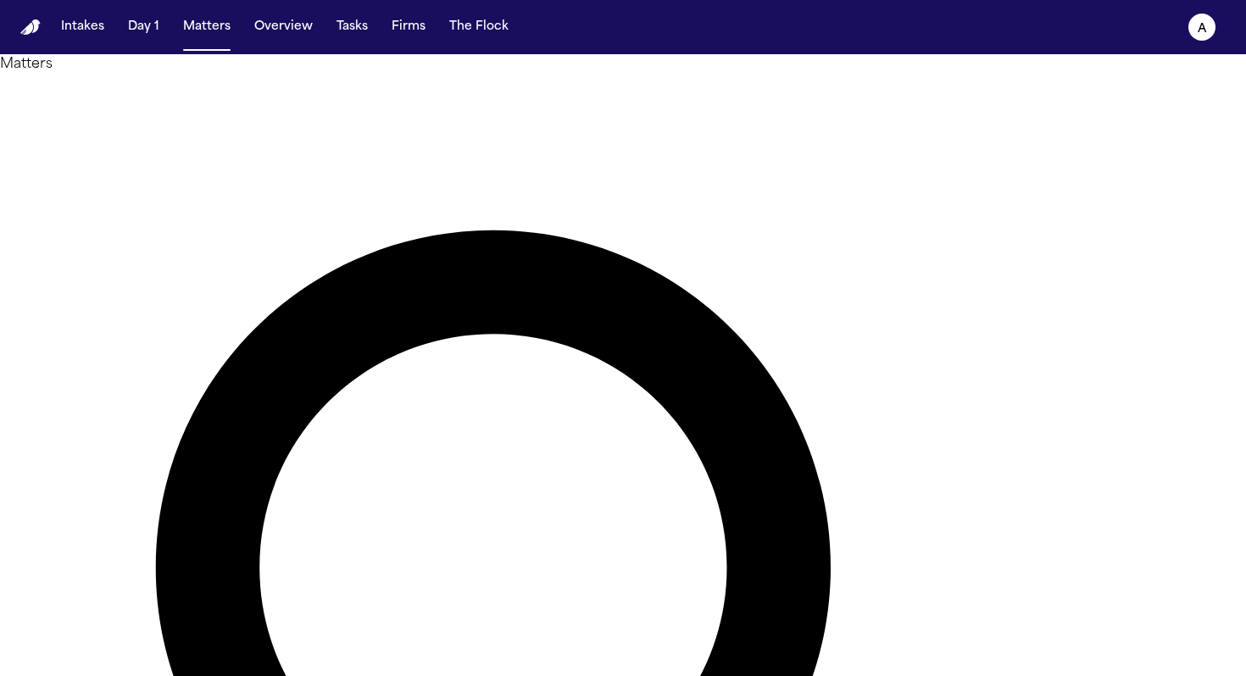
drag, startPoint x: 574, startPoint y: 102, endPoint x: 401, endPoint y: 91, distance: 174.0
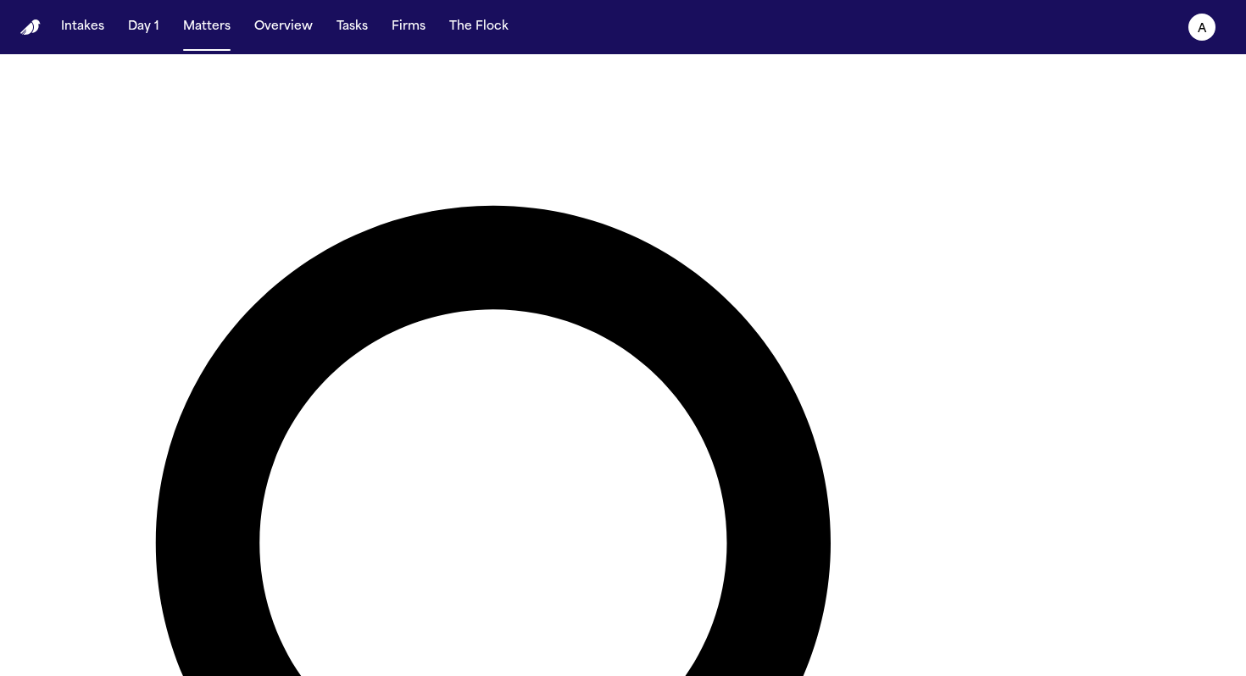
scroll to position [10, 0]
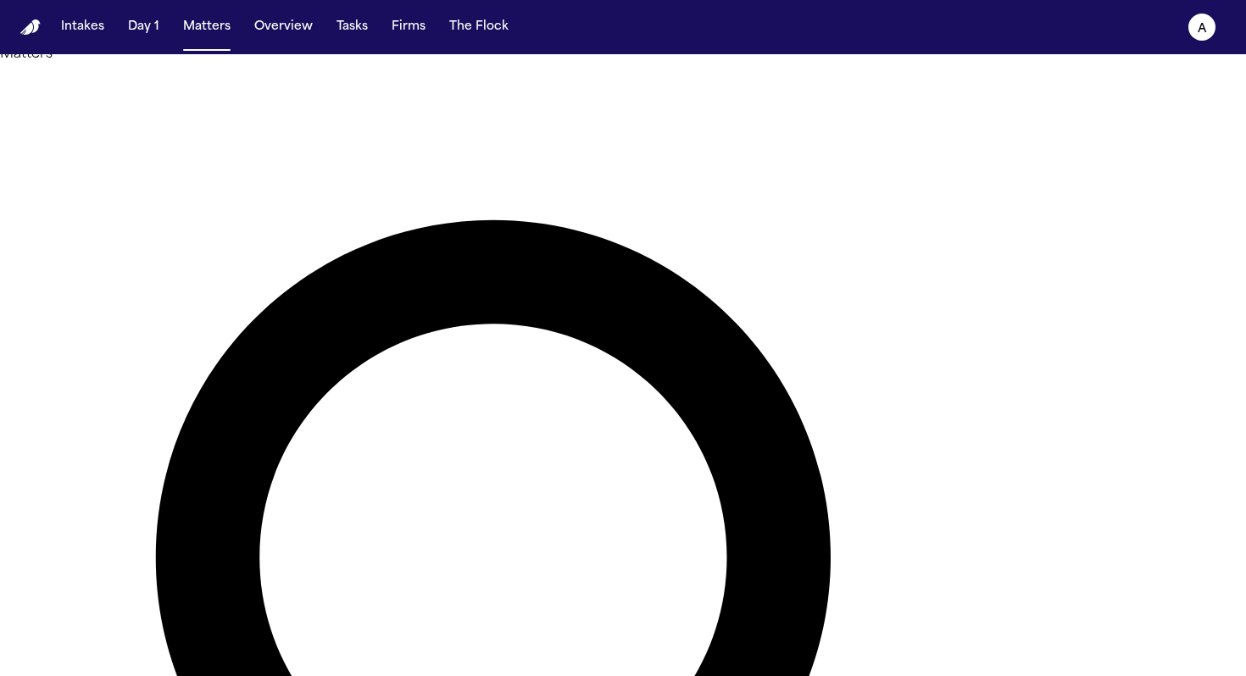
type input "*"
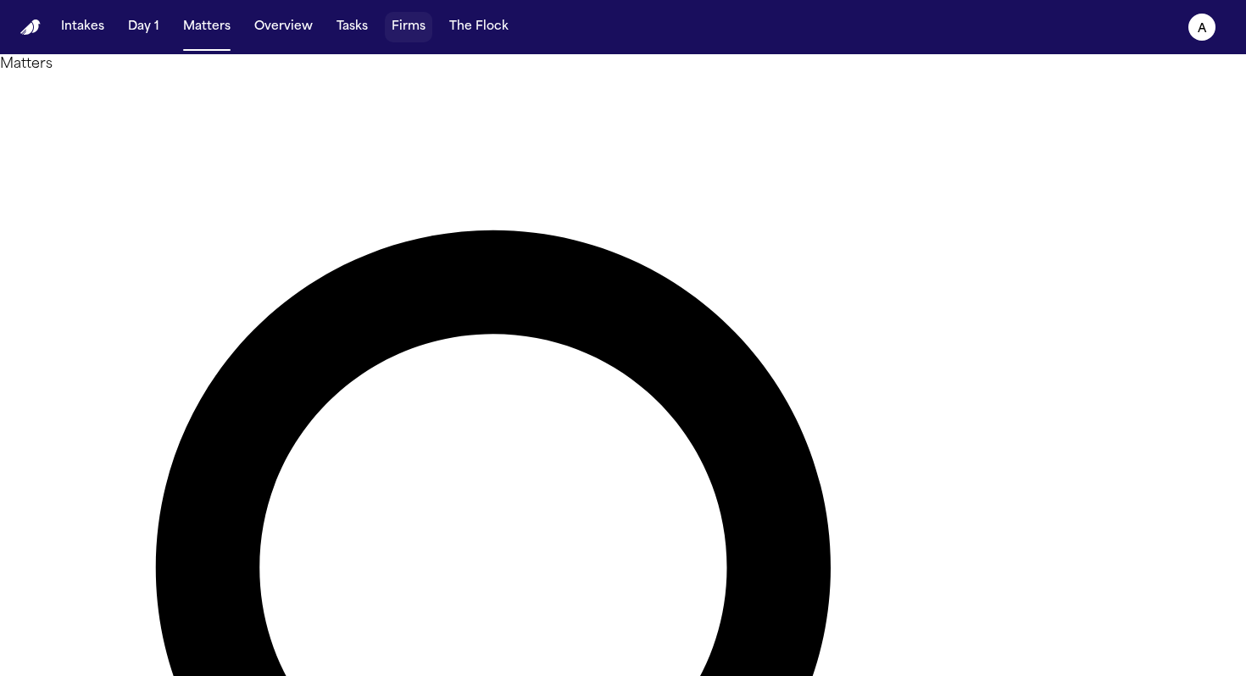
type input "*"
type input "****"
drag, startPoint x: 575, startPoint y: 108, endPoint x: 438, endPoint y: 92, distance: 138.2
type input "*"
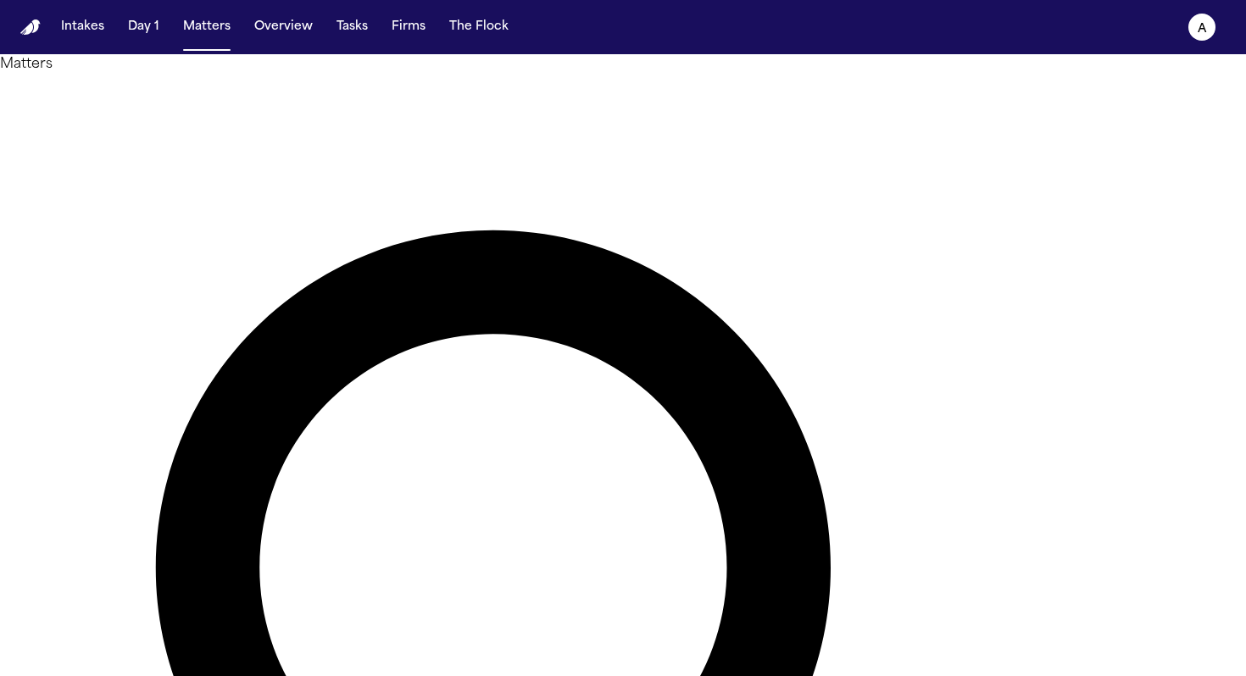
type input "******"
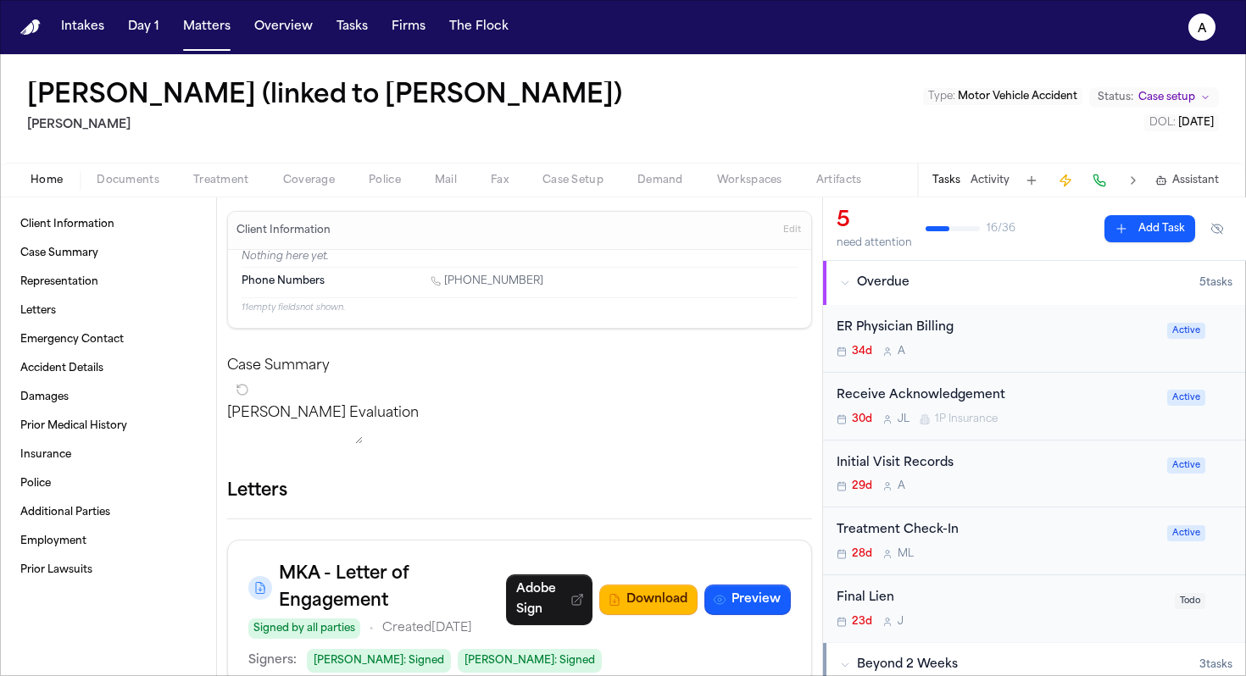
click at [766, 169] on div "Tasks Activity Assistant" at bounding box center [1074, 180] width 315 height 33
click at [766, 180] on button "Tasks" at bounding box center [946, 181] width 28 height 14
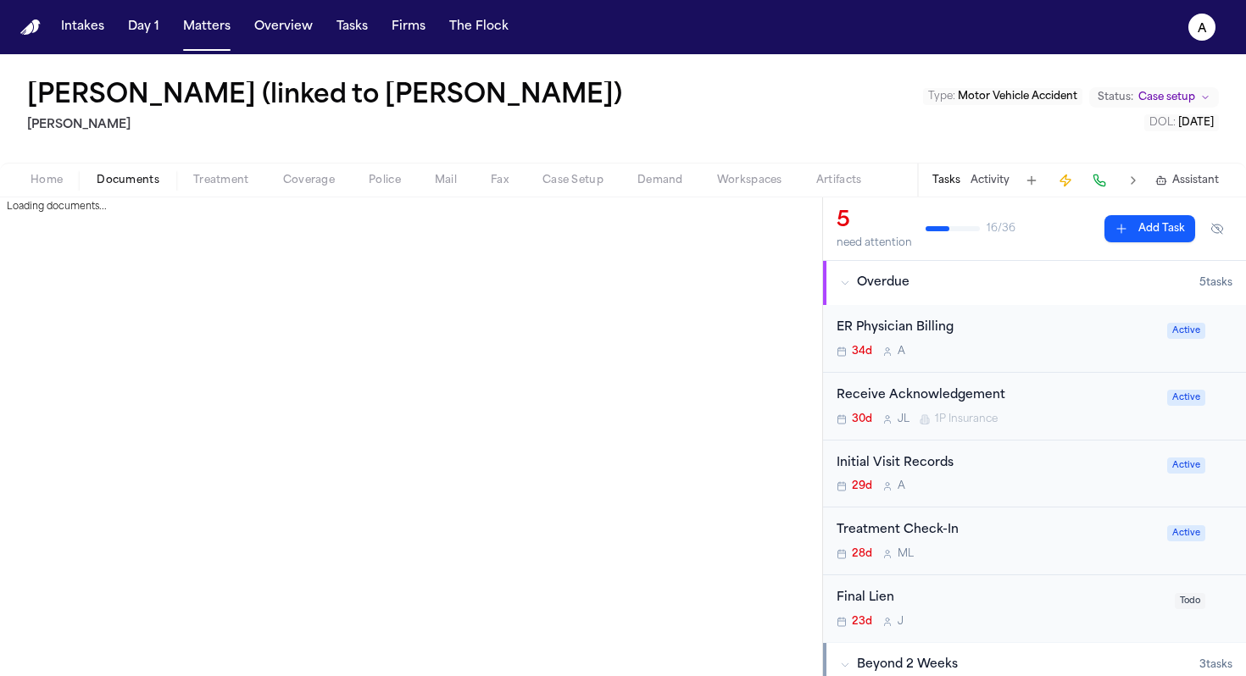
click at [148, 181] on span "Documents" at bounding box center [128, 181] width 63 height 14
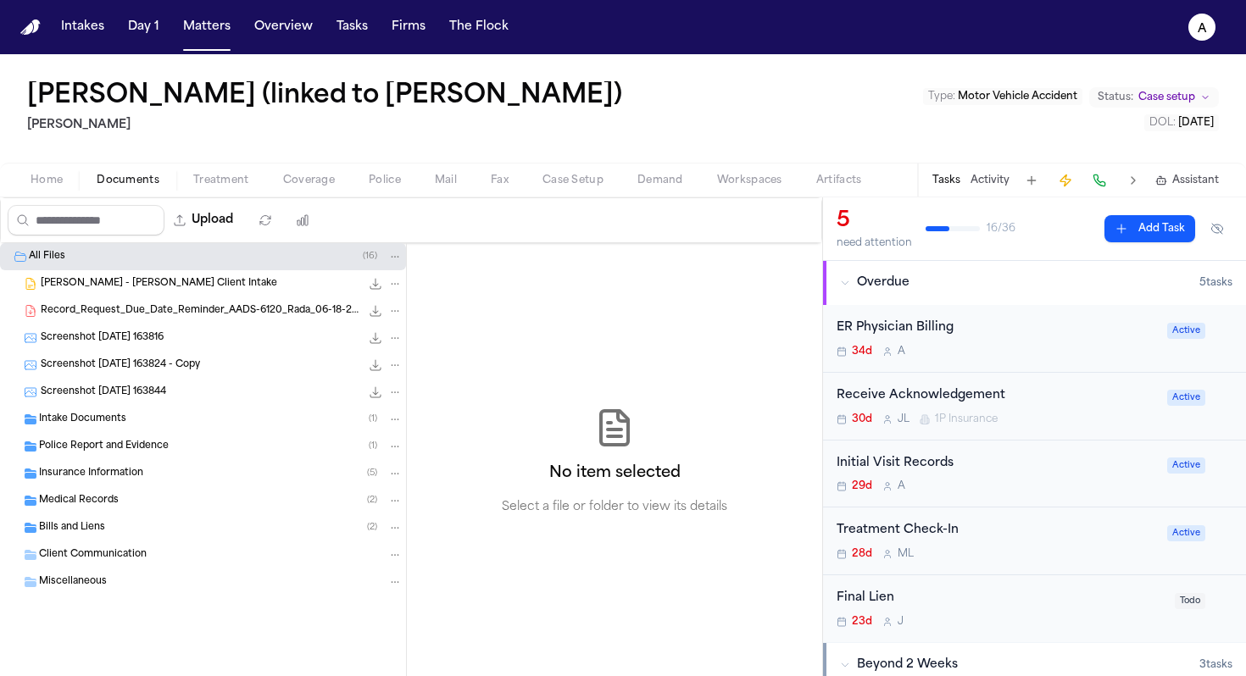
click at [153, 505] on div "Medical Records ( 2 )" at bounding box center [220, 500] width 363 height 15
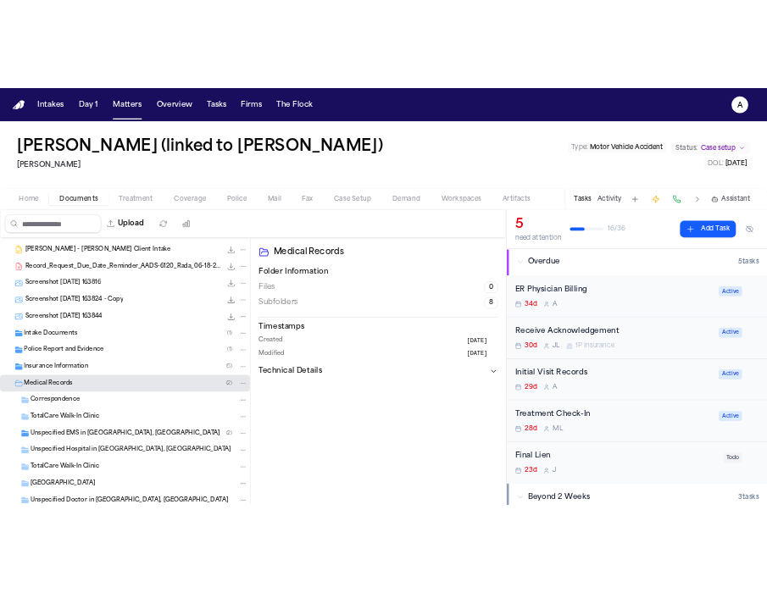
scroll to position [32, 0]
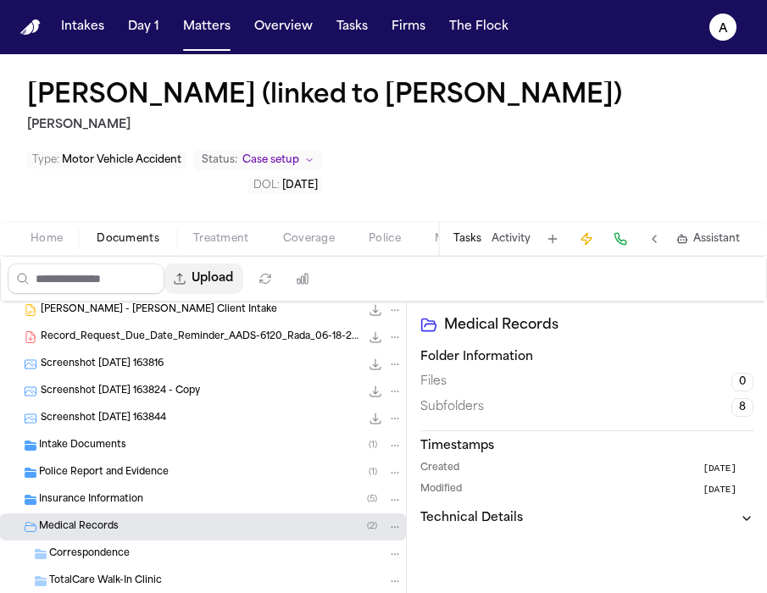
click at [223, 285] on button "Upload" at bounding box center [203, 279] width 79 height 31
select select "**********"
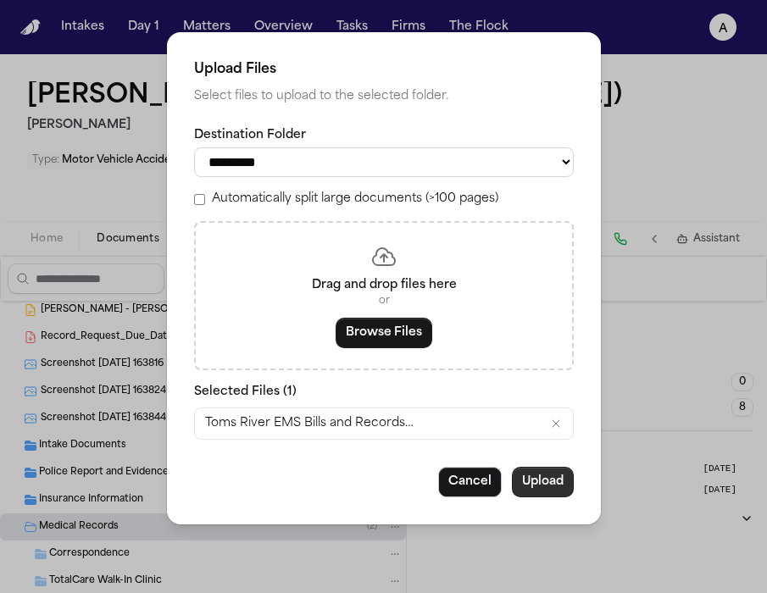
click at [548, 491] on button "Upload" at bounding box center [543, 482] width 62 height 31
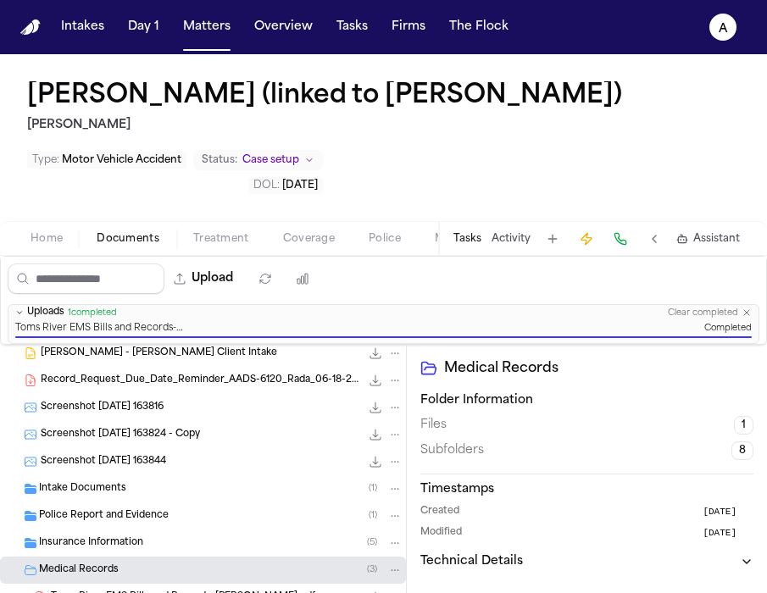
click at [646, 280] on div "Upload 0 files selected Move files Download files Delete files More actions Cle…" at bounding box center [383, 279] width 765 height 44
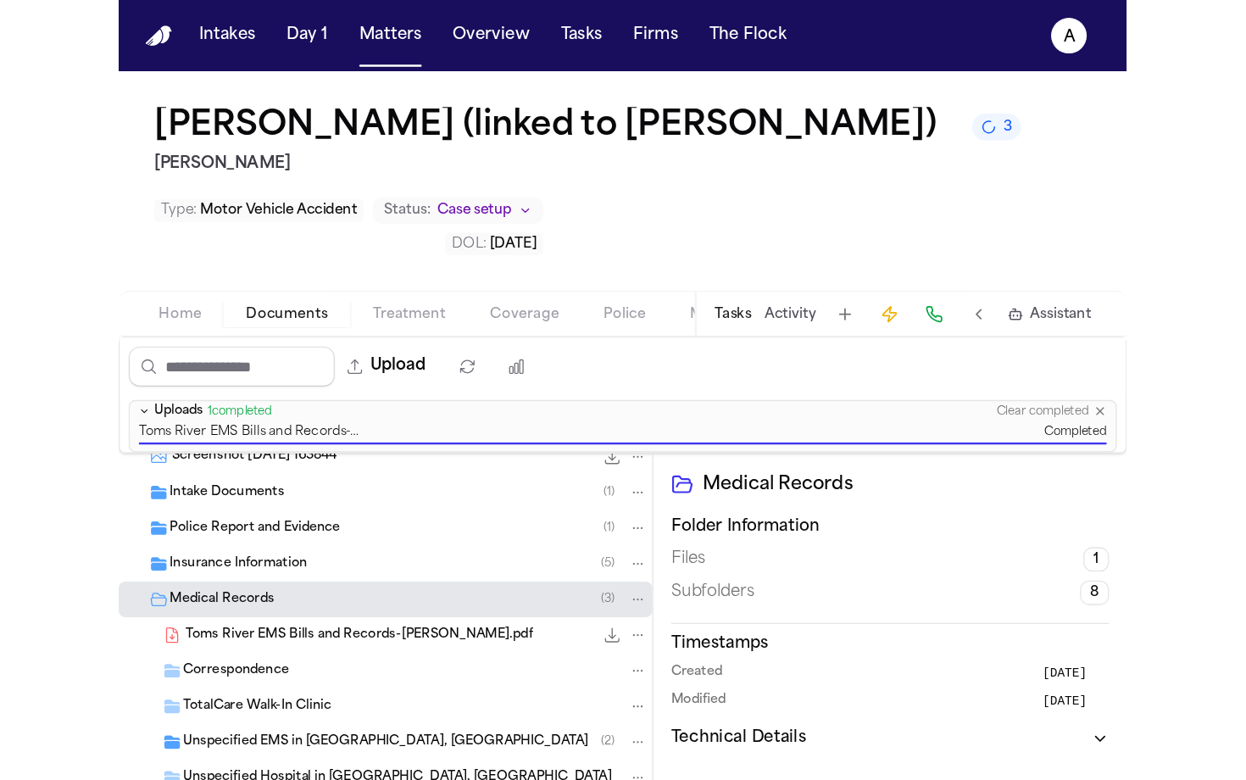
scroll to position [147, 0]
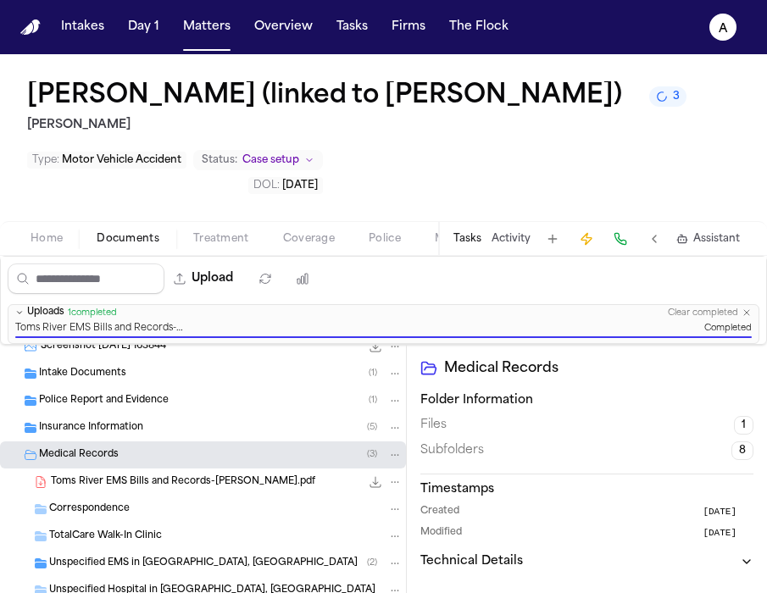
click at [252, 486] on span "Toms River EMS Bills and Records-[PERSON_NAME].pdf" at bounding box center [183, 482] width 264 height 14
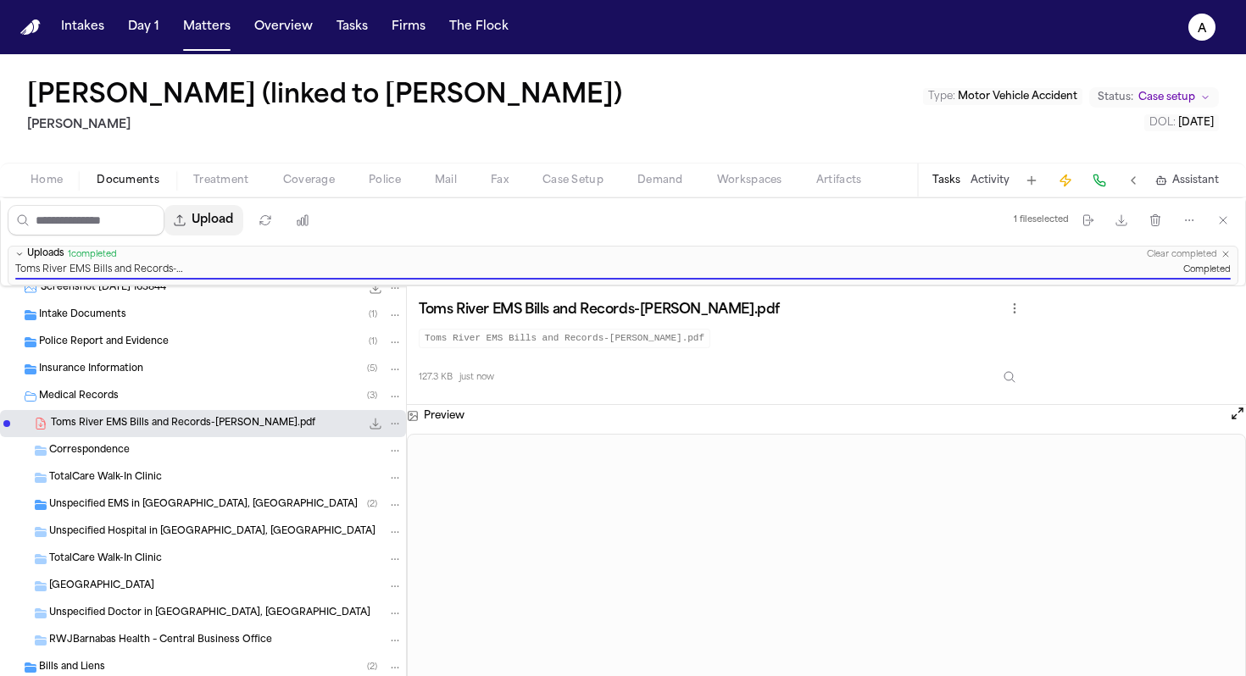
click at [231, 222] on button "Upload" at bounding box center [203, 220] width 79 height 31
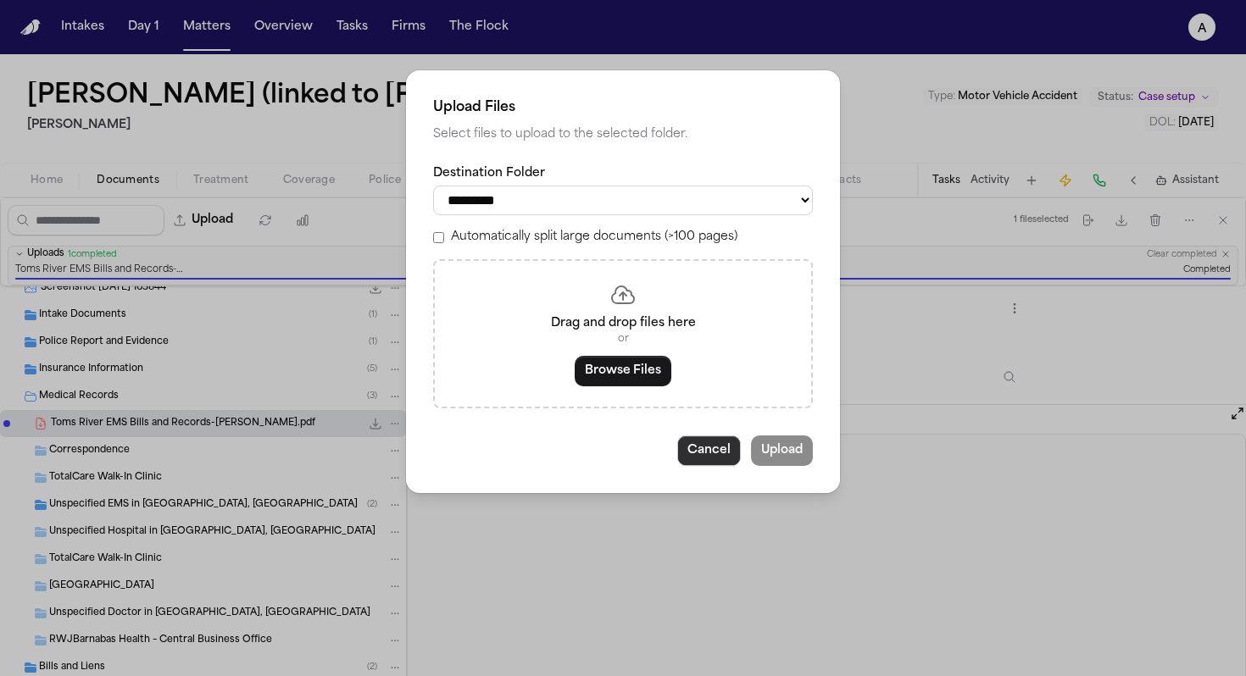
click at [713, 460] on button "Cancel" at bounding box center [709, 451] width 64 height 31
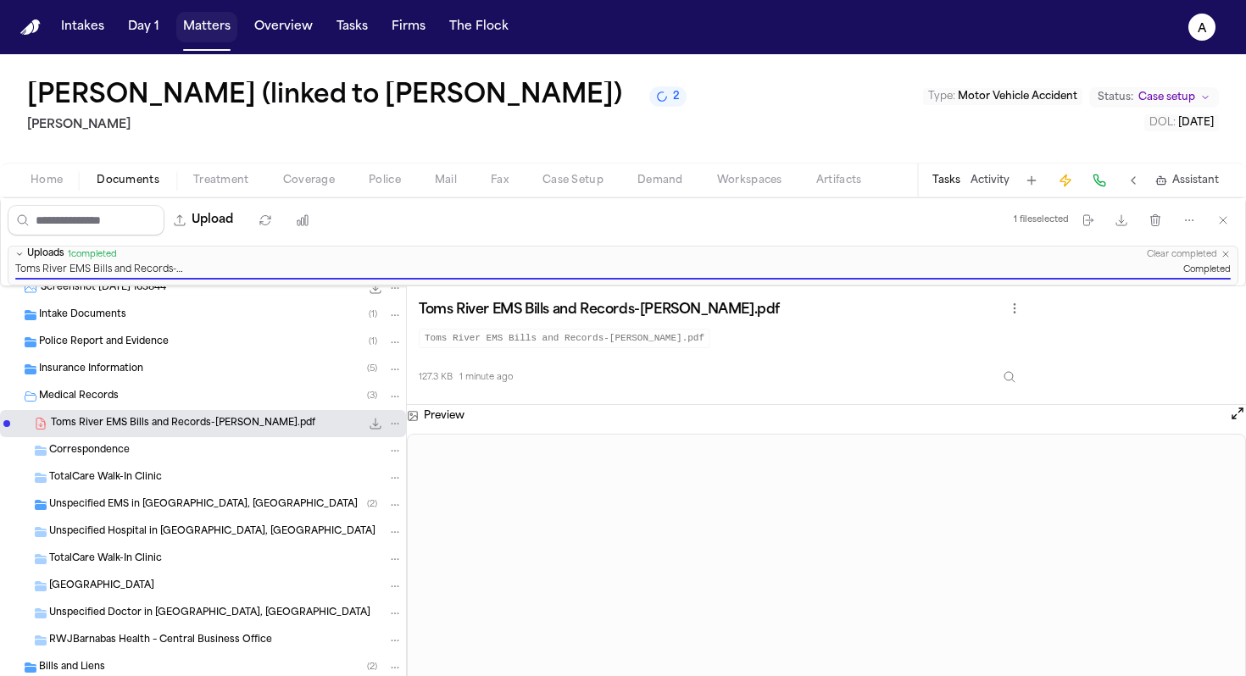
click at [215, 25] on button "Matters" at bounding box center [206, 27] width 61 height 31
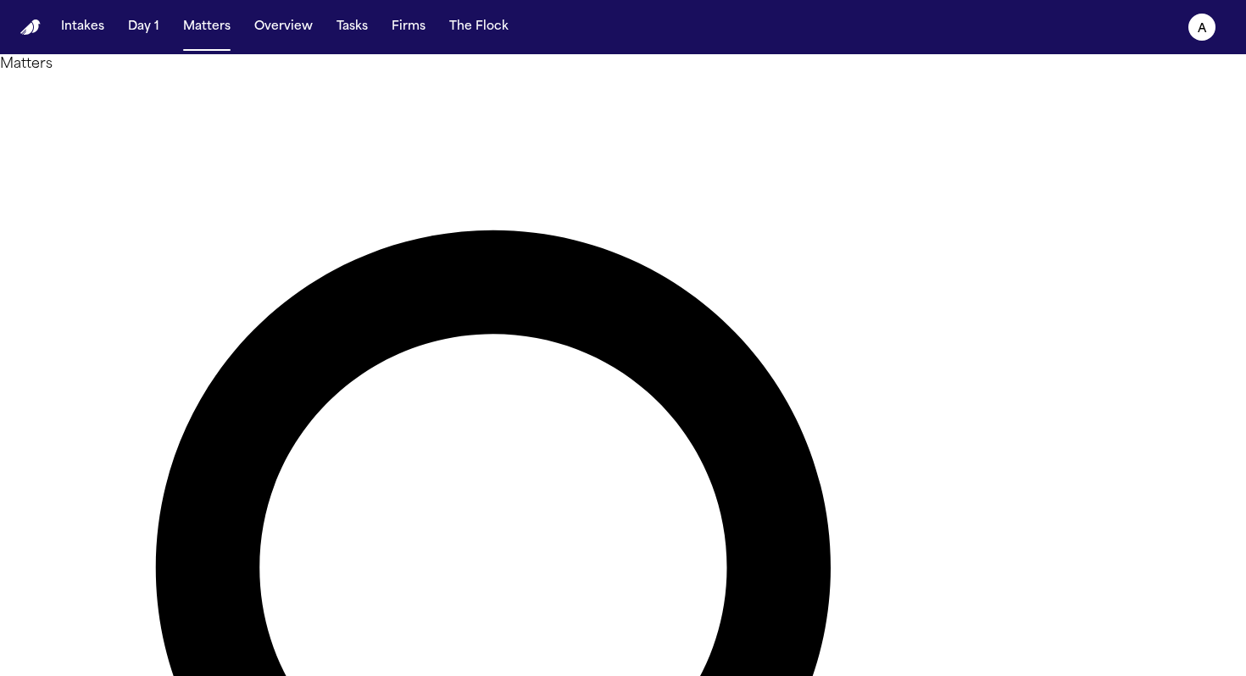
drag, startPoint x: 586, startPoint y: 101, endPoint x: 348, endPoint y: 84, distance: 238.7
type input "*"
drag, startPoint x: 546, startPoint y: 96, endPoint x: 262, endPoint y: 94, distance: 283.8
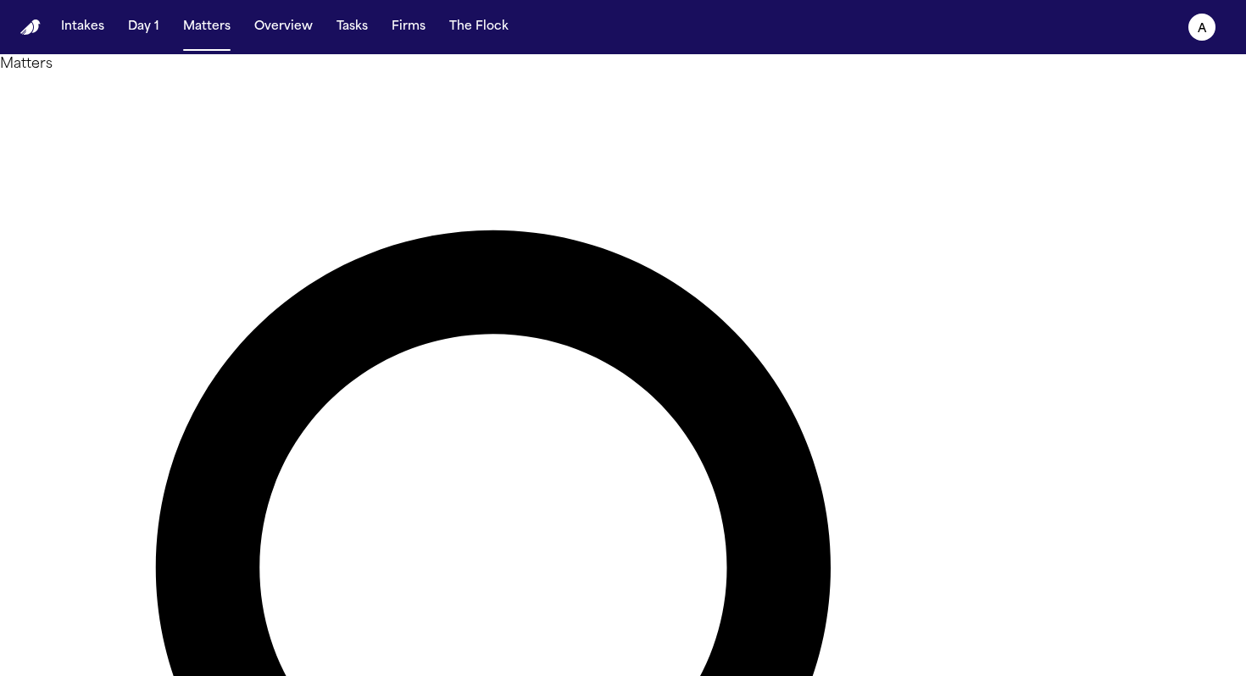
type input "*********"
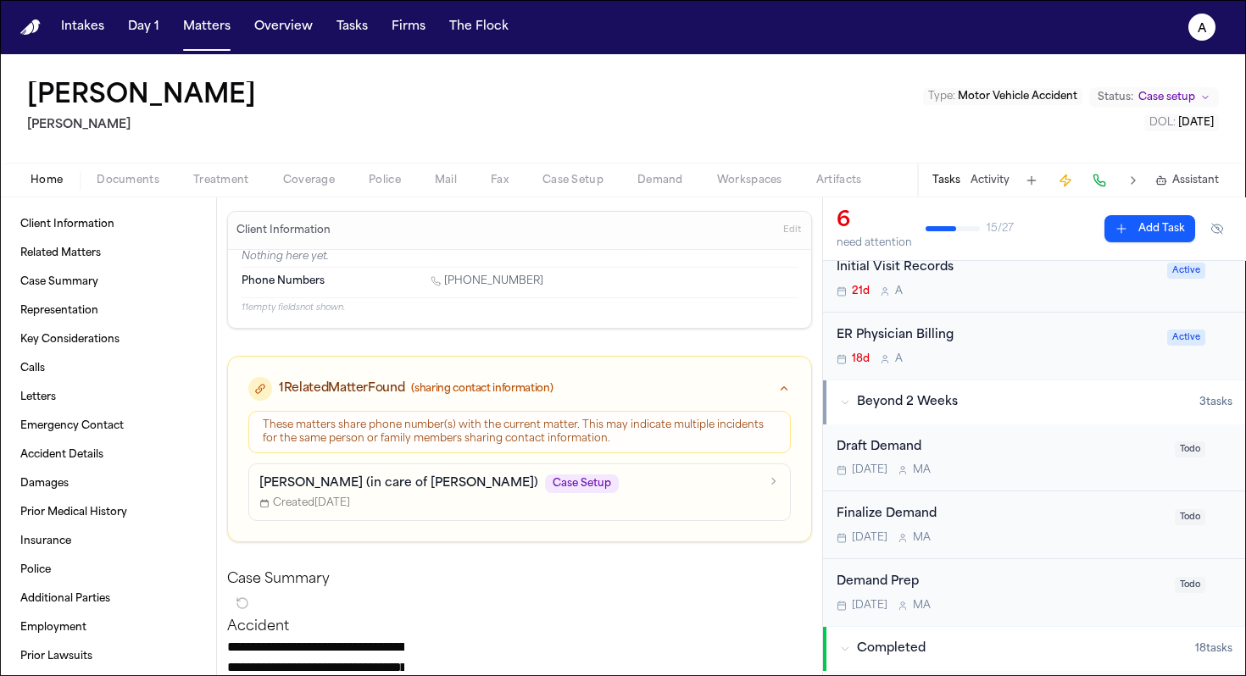
scroll to position [396, 0]
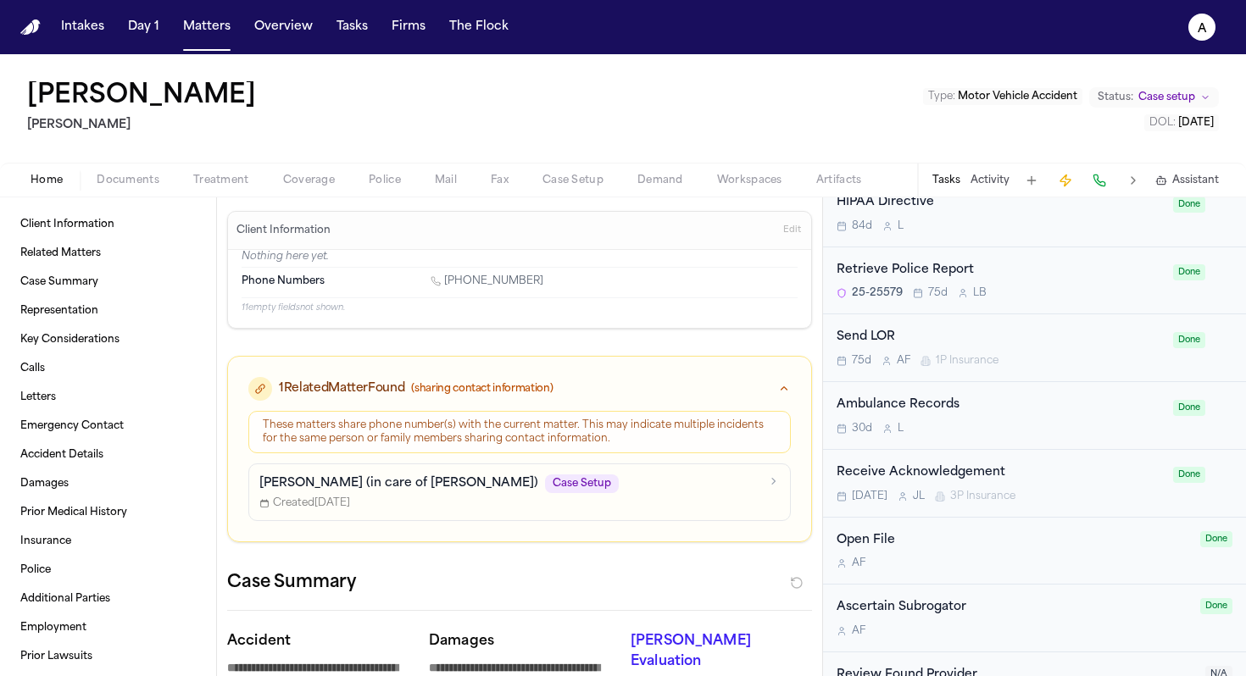
scroll to position [1385, 0]
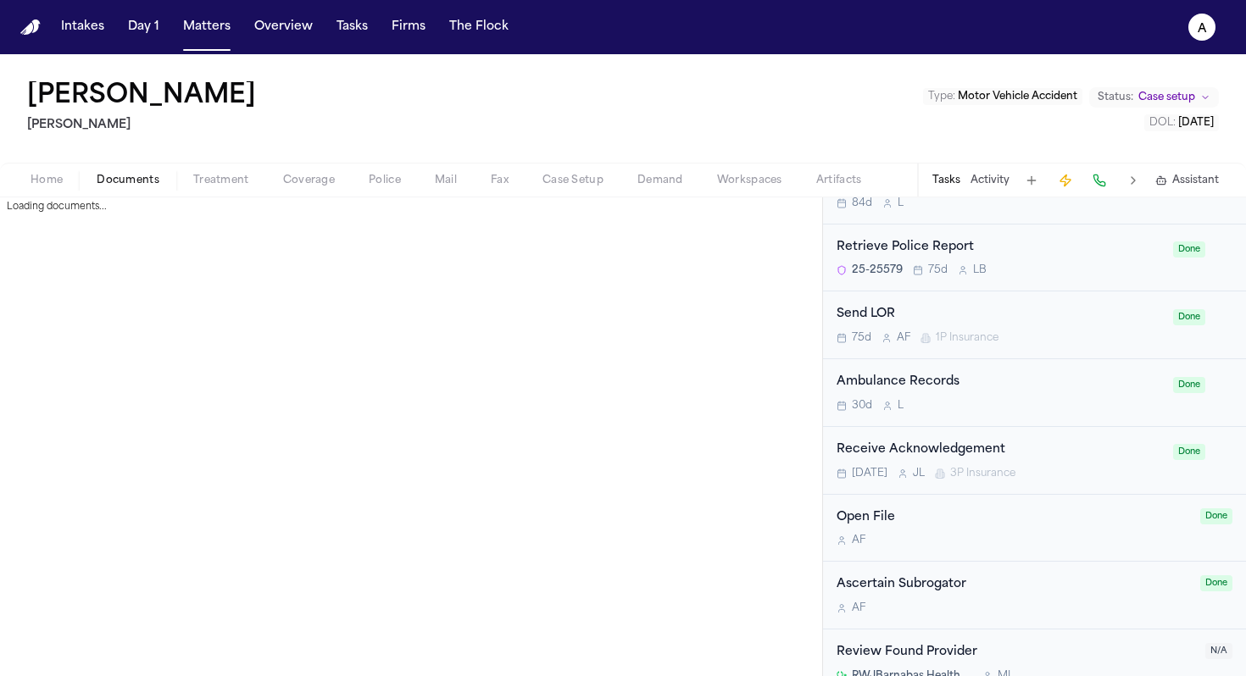
click at [134, 176] on span "Documents" at bounding box center [128, 181] width 63 height 14
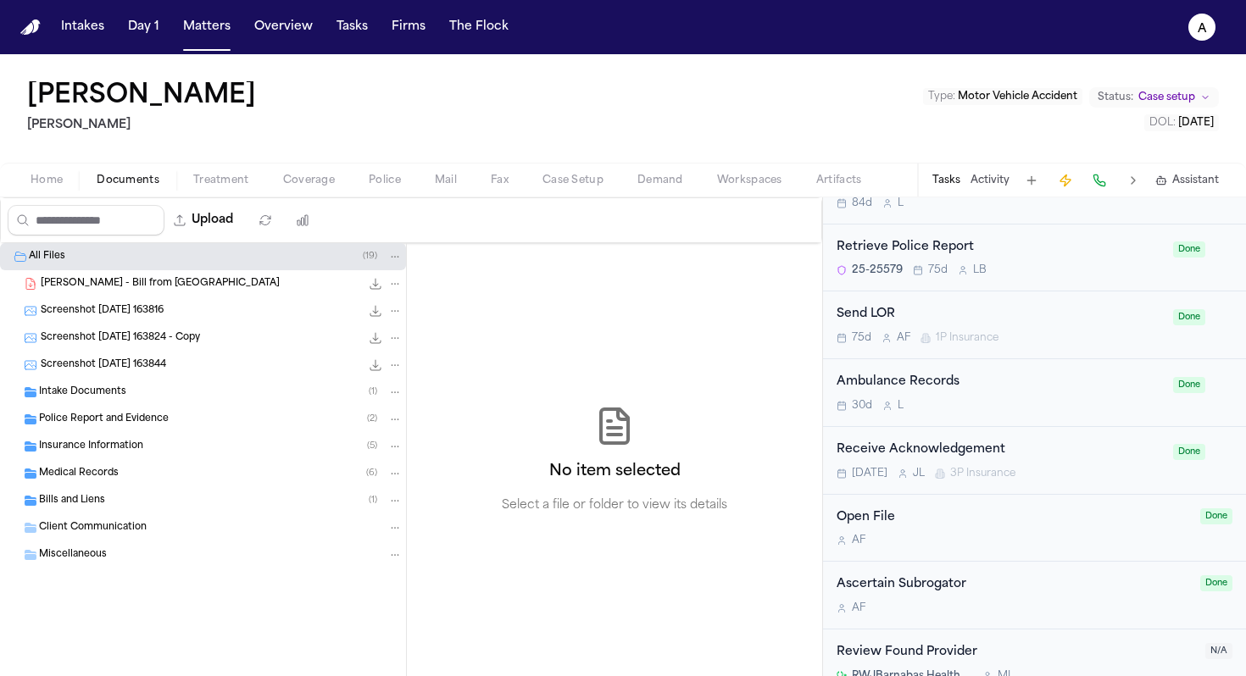
click at [180, 472] on div "Medical Records ( 6 )" at bounding box center [220, 473] width 363 height 15
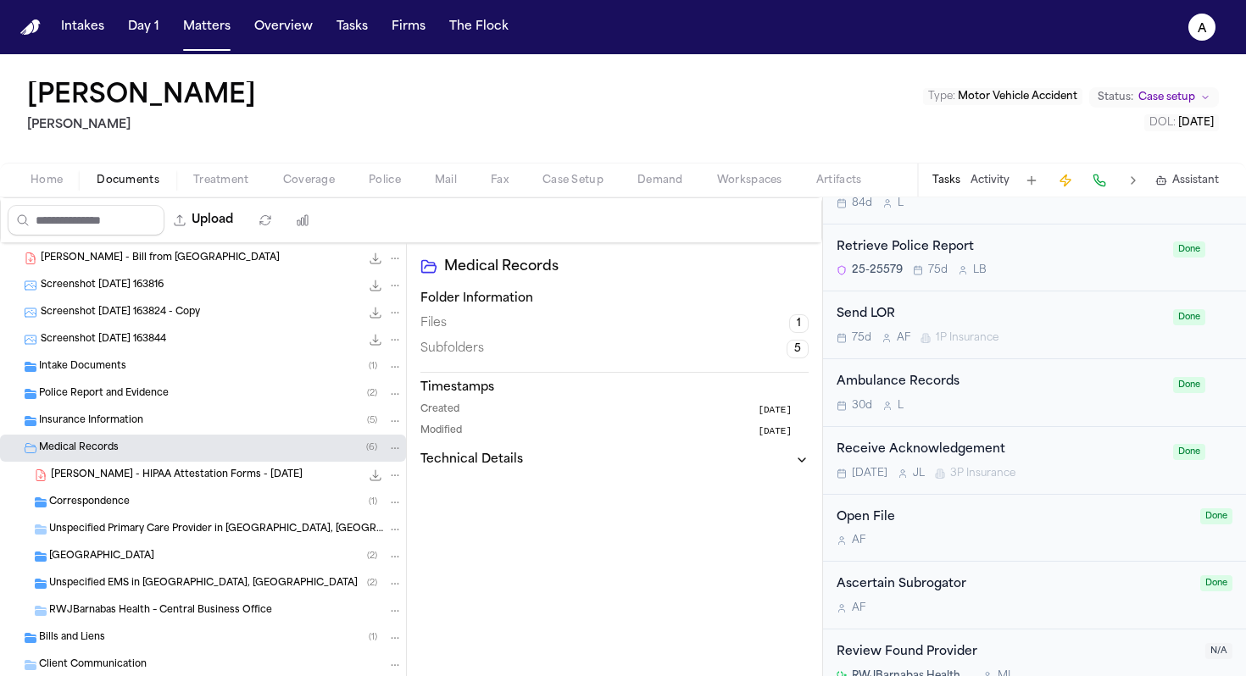
scroll to position [28, 0]
click at [258, 581] on div "Unspecified EMS in Toms River, NJ ( 2 )" at bounding box center [225, 581] width 353 height 15
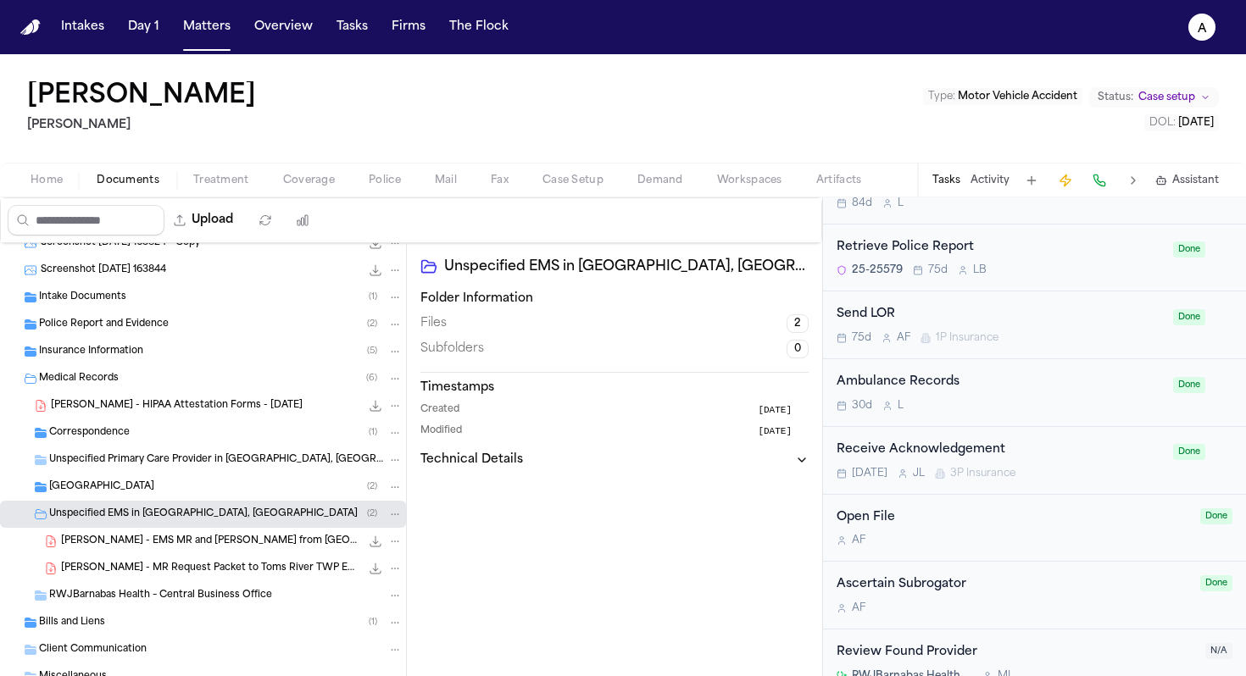
scroll to position [97, 0]
click at [224, 31] on button "Matters" at bounding box center [206, 27] width 61 height 31
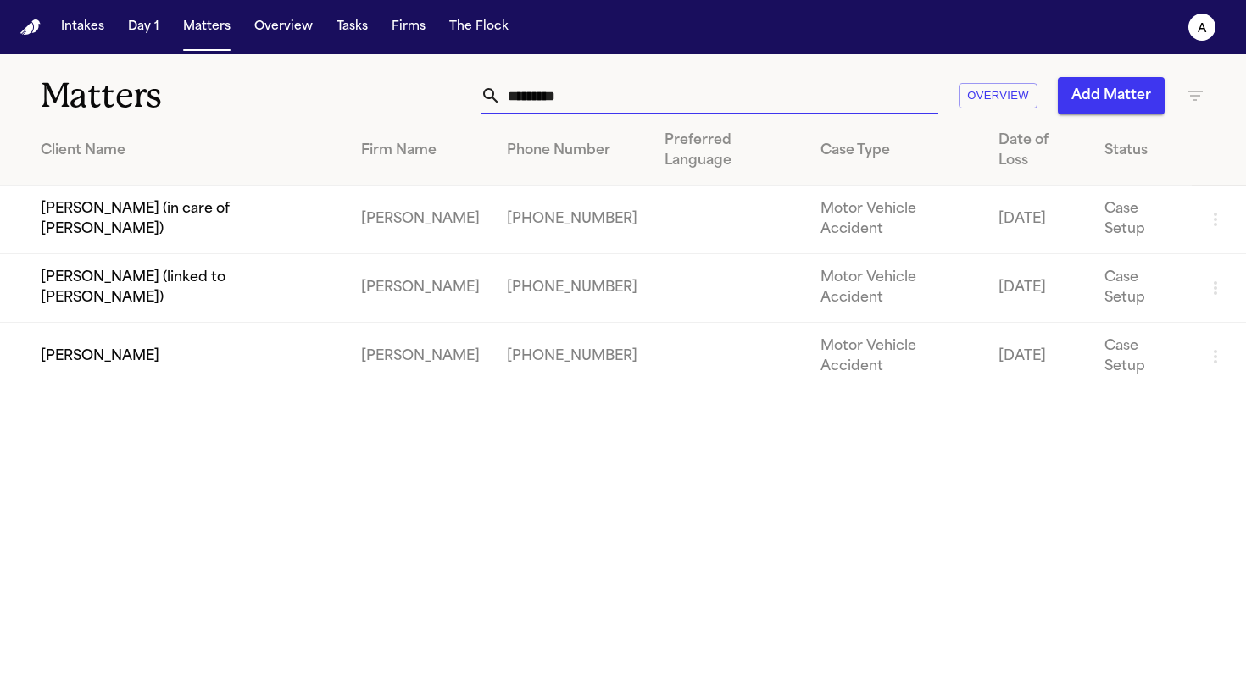
drag, startPoint x: 633, startPoint y: 111, endPoint x: 421, endPoint y: 108, distance: 211.8
click at [421, 108] on div "********* Overview Add Matter" at bounding box center [783, 95] width 841 height 37
drag, startPoint x: 630, startPoint y: 86, endPoint x: 383, endPoint y: 83, distance: 247.4
click at [383, 83] on div "********* Overview Add Matter" at bounding box center [783, 95] width 841 height 37
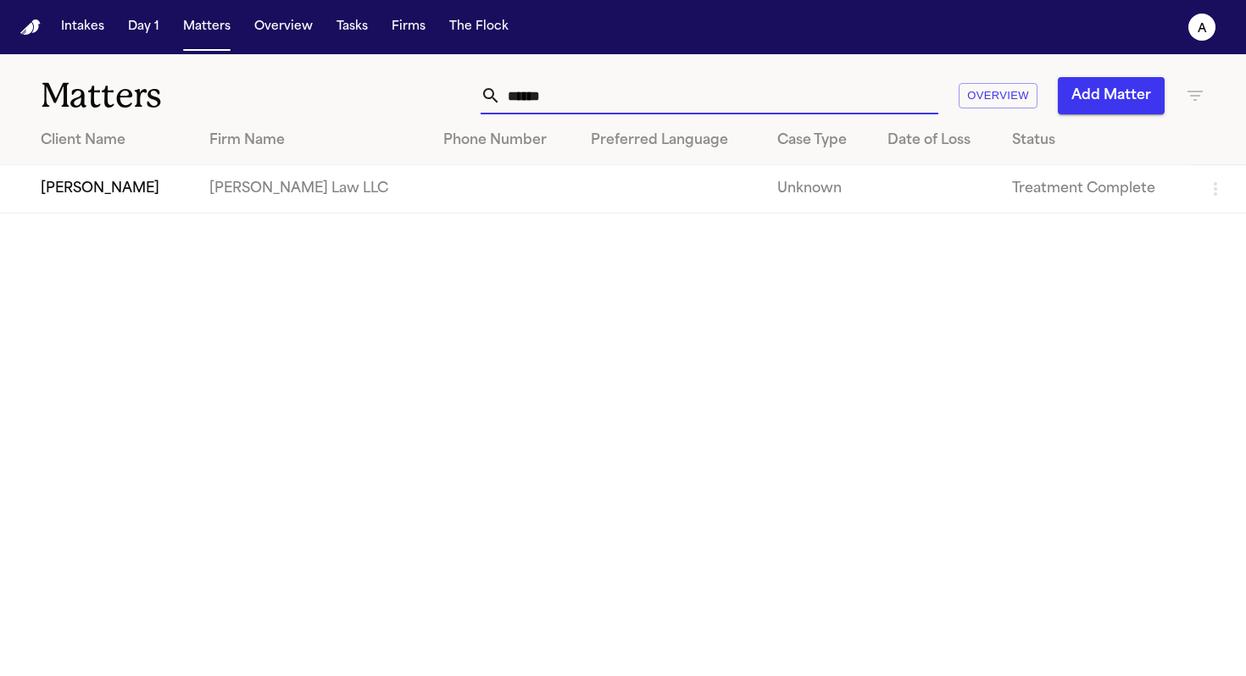
type input "*****"
click at [103, 195] on td "[PERSON_NAME]" at bounding box center [98, 189] width 196 height 48
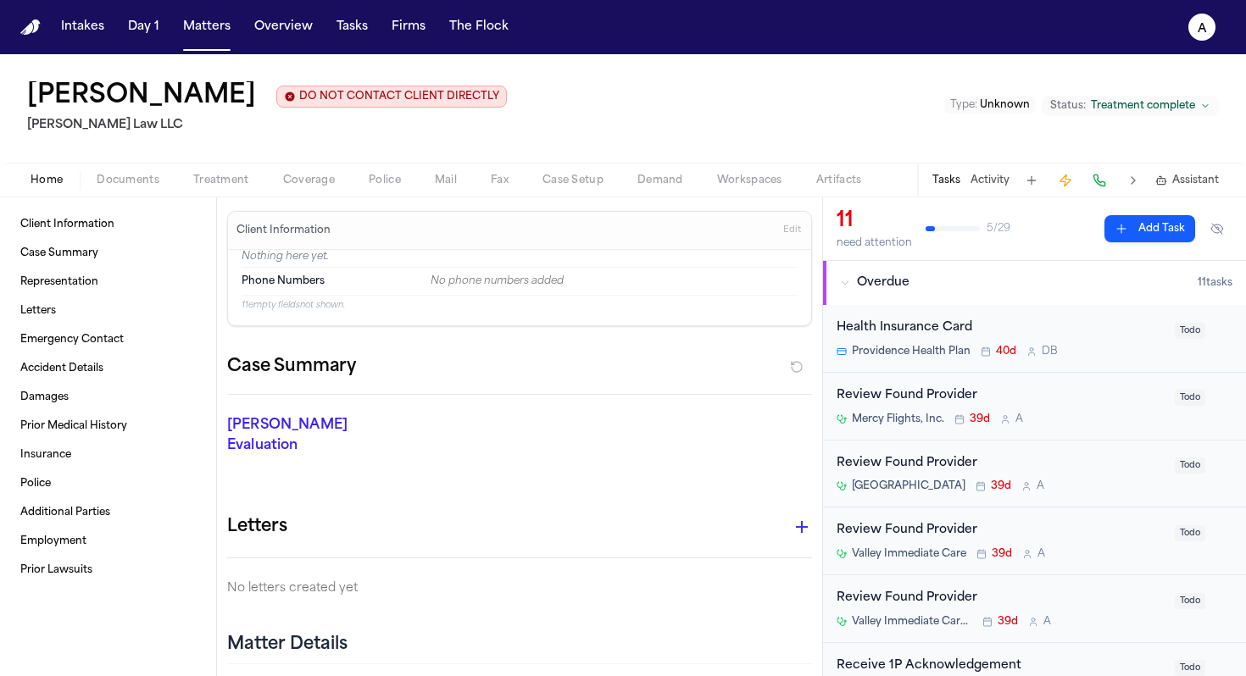
click at [1086, 424] on div "Mercy Flights, Inc. 39d A" at bounding box center [1000, 420] width 328 height 14
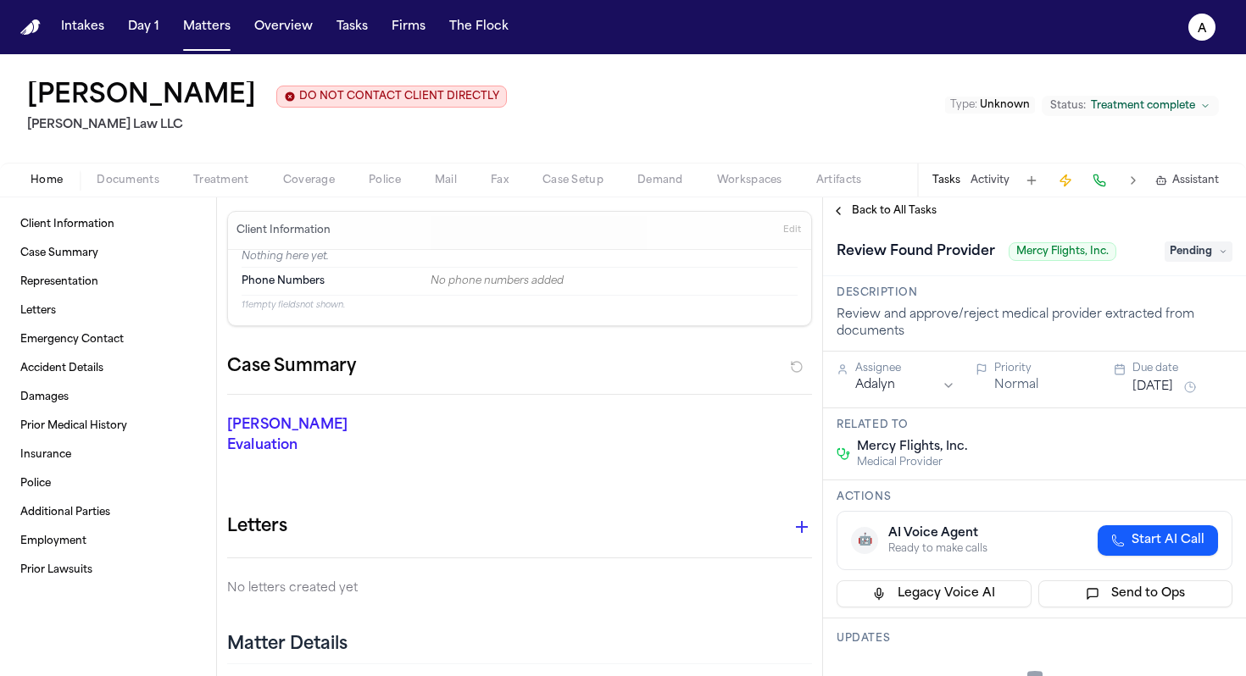
click at [1210, 252] on span "Pending" at bounding box center [1198, 251] width 68 height 20
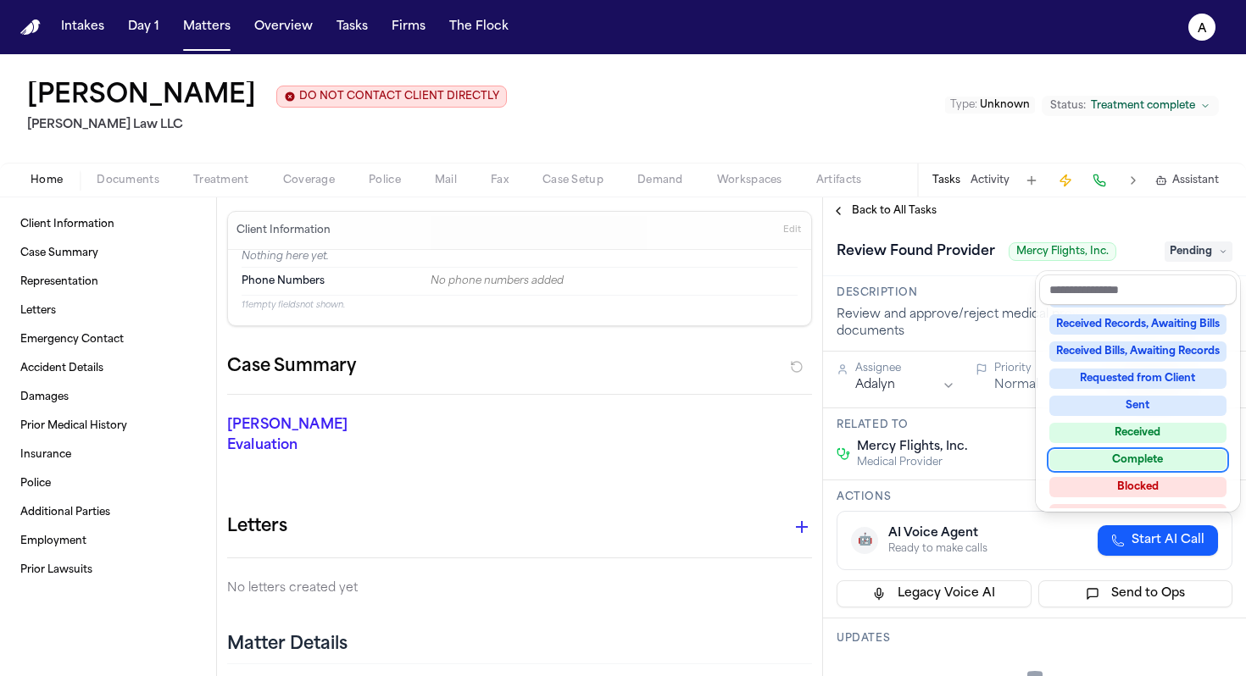
click at [1157, 459] on div "Complete" at bounding box center [1137, 460] width 177 height 20
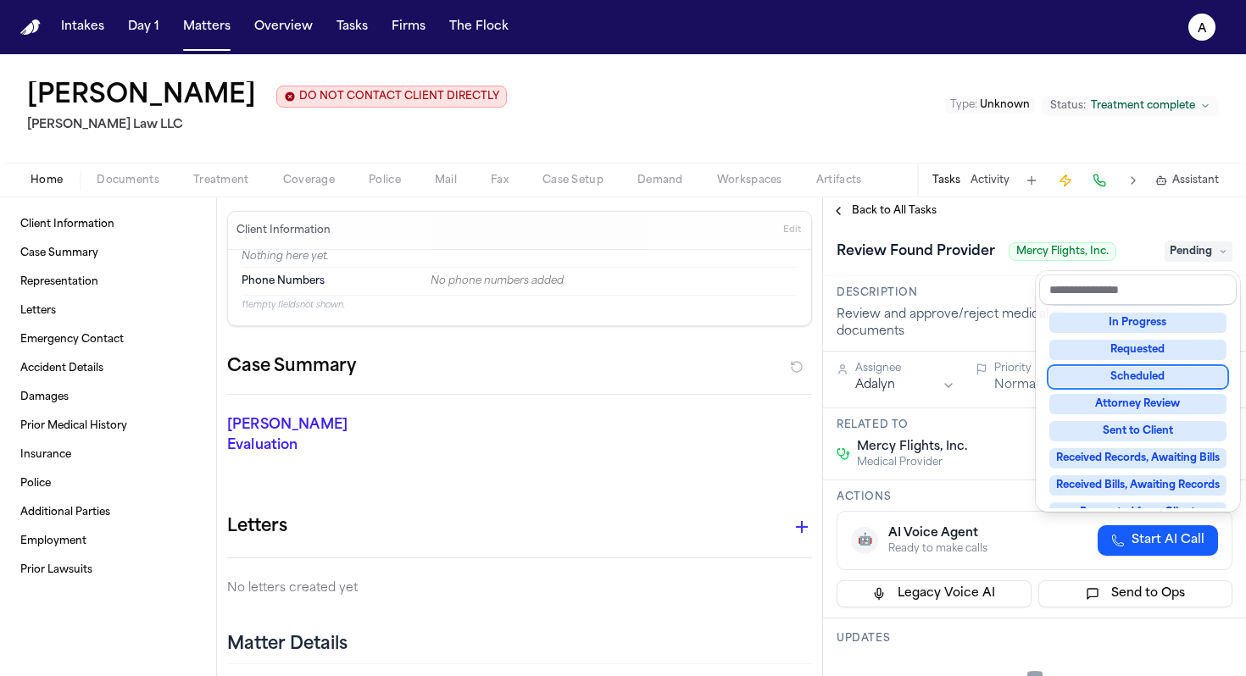
scroll to position [37, 0]
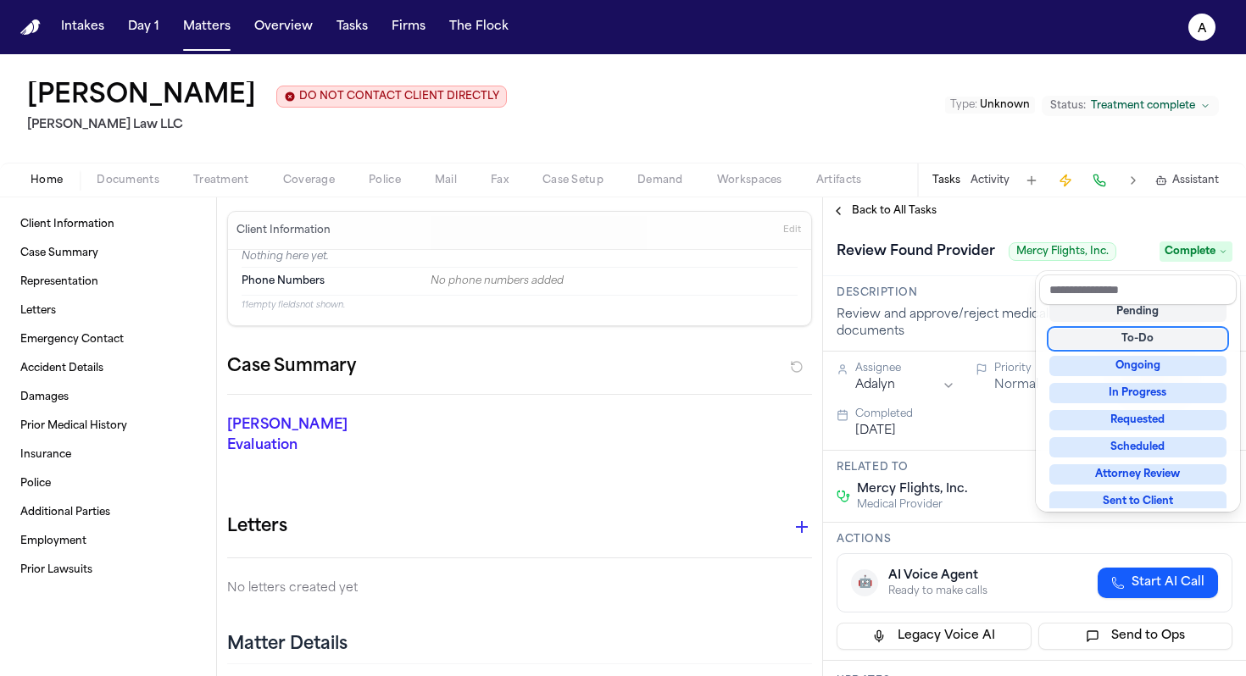
click at [902, 216] on div "**********" at bounding box center [1034, 436] width 423 height 479
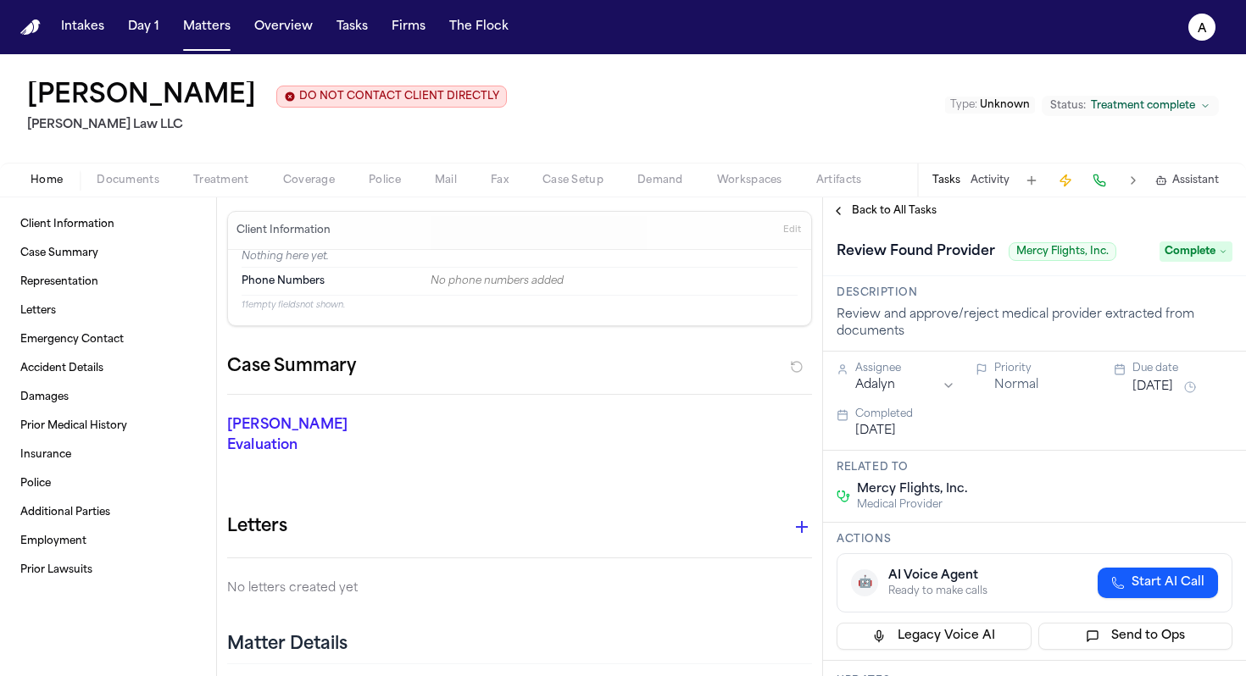
click at [914, 218] on span "Back to All Tasks" at bounding box center [894, 211] width 85 height 14
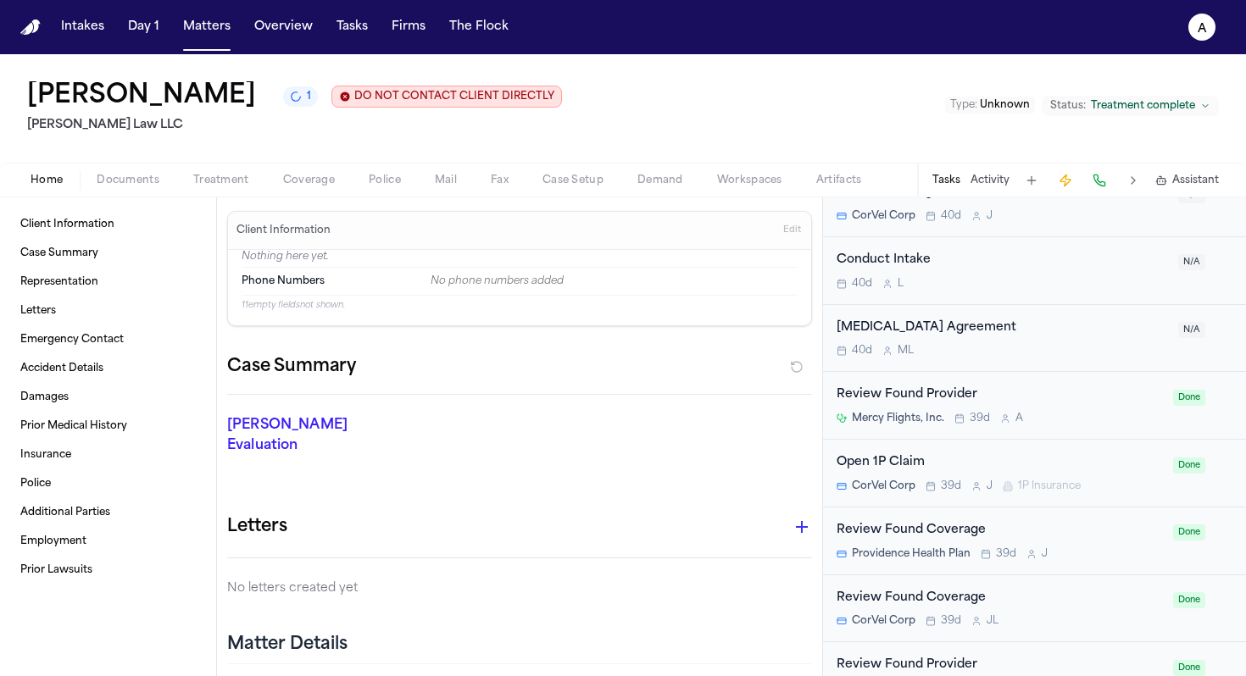
scroll to position [1162, 0]
click at [1085, 408] on div "Review Found Provider Mercy Flights, Inc. 39d A" at bounding box center [999, 403] width 326 height 40
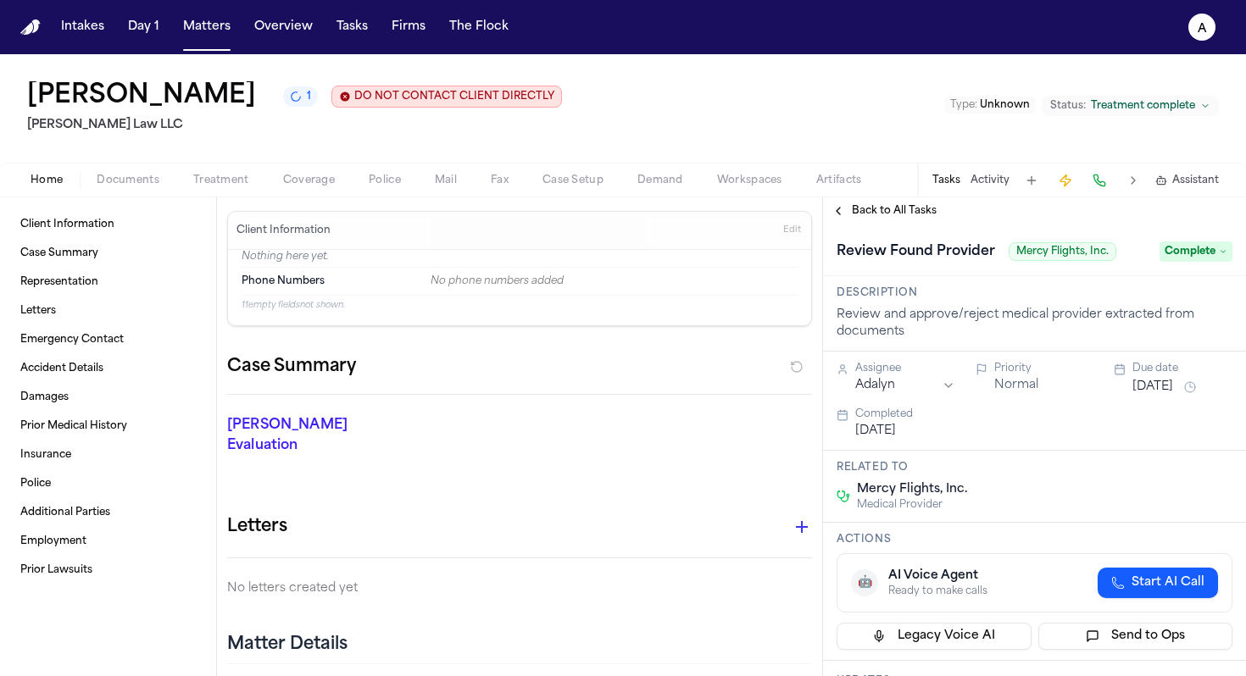
click at [883, 213] on span "Back to All Tasks" at bounding box center [894, 211] width 85 height 14
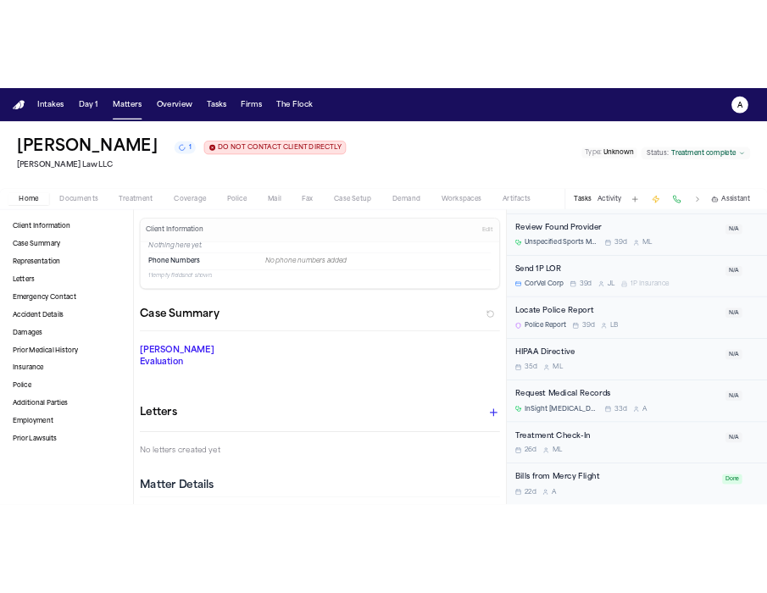
scroll to position [1735, 0]
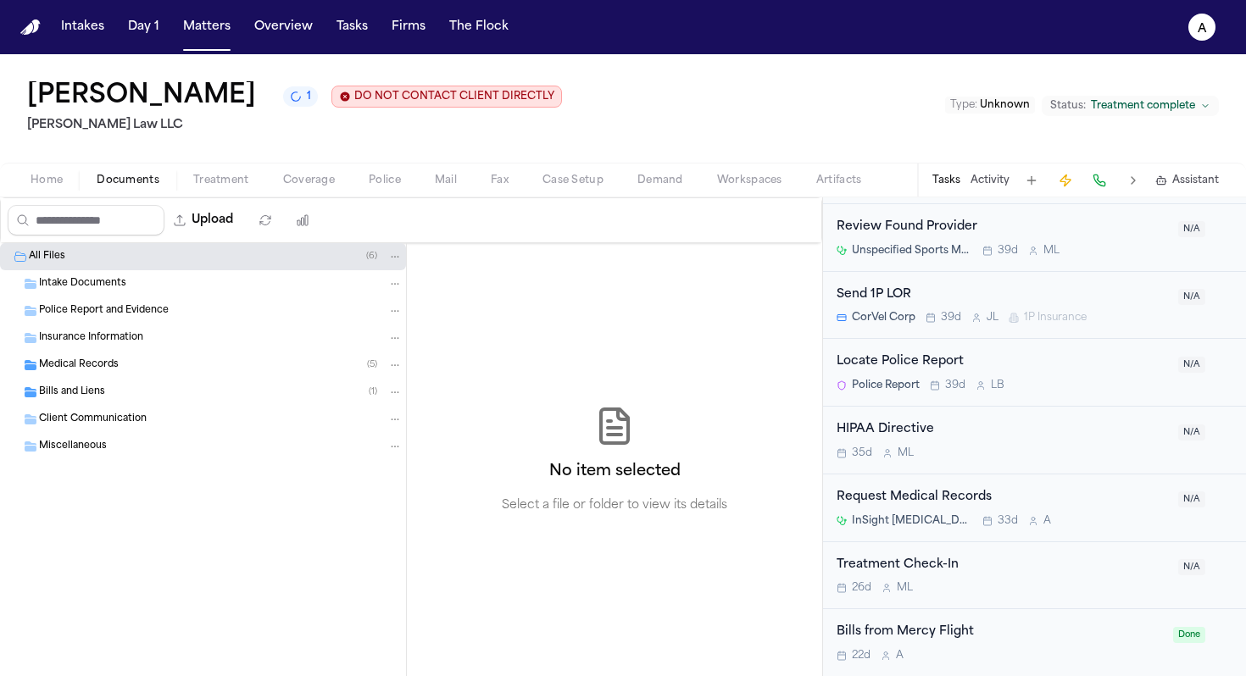
click at [127, 181] on span "Documents" at bounding box center [128, 181] width 63 height 14
click at [158, 402] on div "Bills and Liens ( 1 )" at bounding box center [203, 392] width 406 height 27
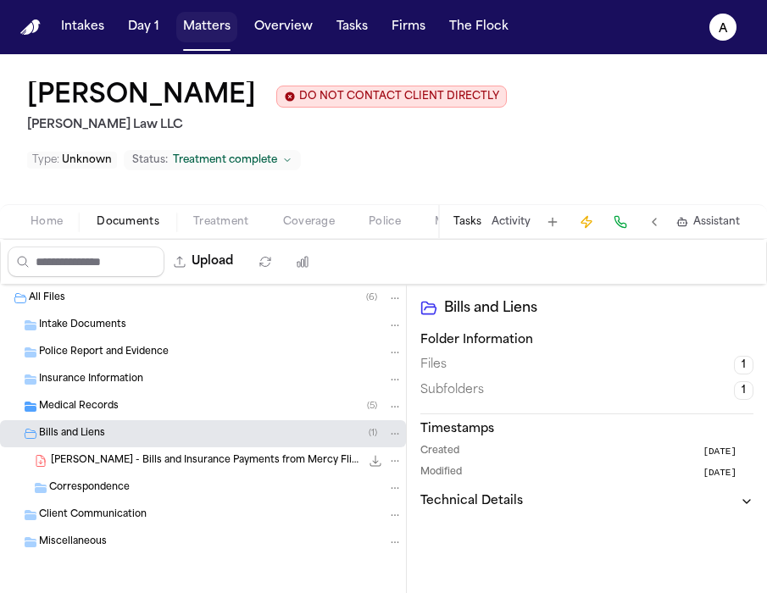
click at [210, 28] on button "Matters" at bounding box center [206, 27] width 61 height 31
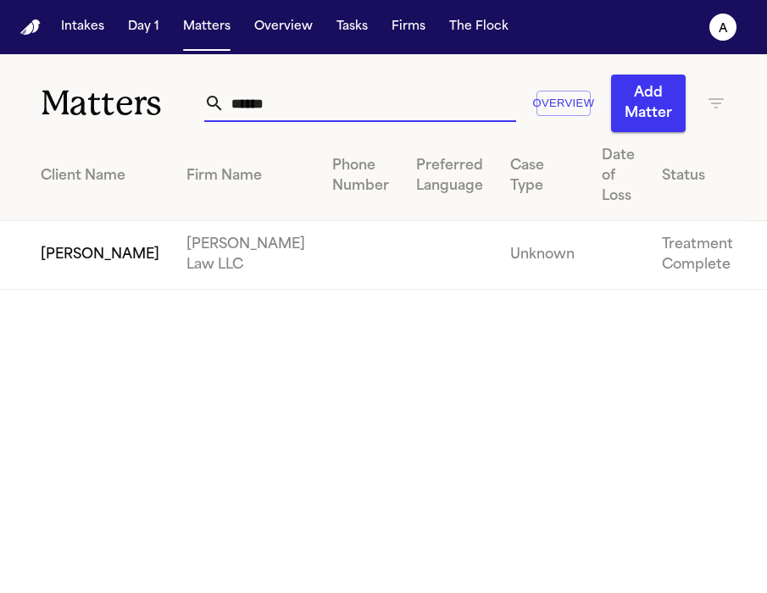
drag, startPoint x: 307, startPoint y: 108, endPoint x: 153, endPoint y: 101, distance: 154.4
click at [153, 101] on div "Matters ***** Overview Add Matter" at bounding box center [383, 93] width 767 height 78
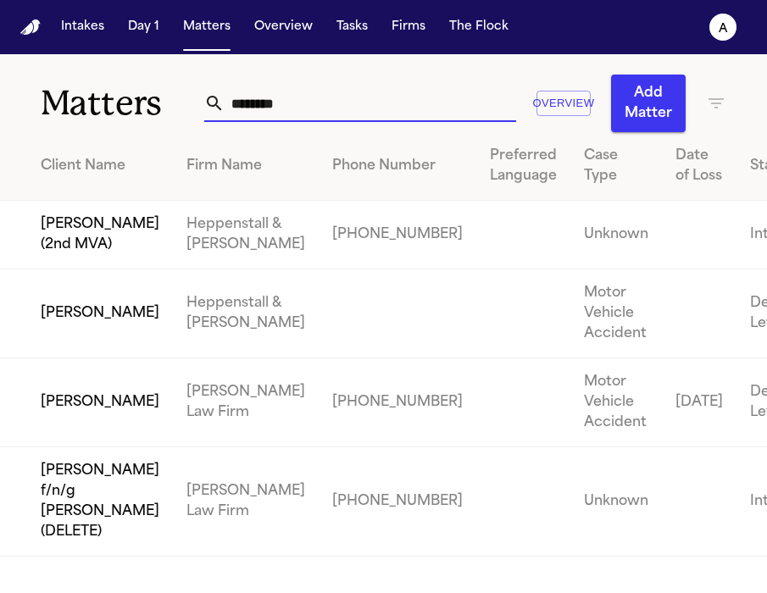
type input "********"
click at [173, 269] on td "Heppenstall & [PERSON_NAME]" at bounding box center [246, 235] width 146 height 69
click at [319, 269] on td "[PHONE_NUMBER]" at bounding box center [398, 235] width 158 height 69
click at [74, 257] on td "[PERSON_NAME] (2nd MVA)" at bounding box center [86, 235] width 173 height 69
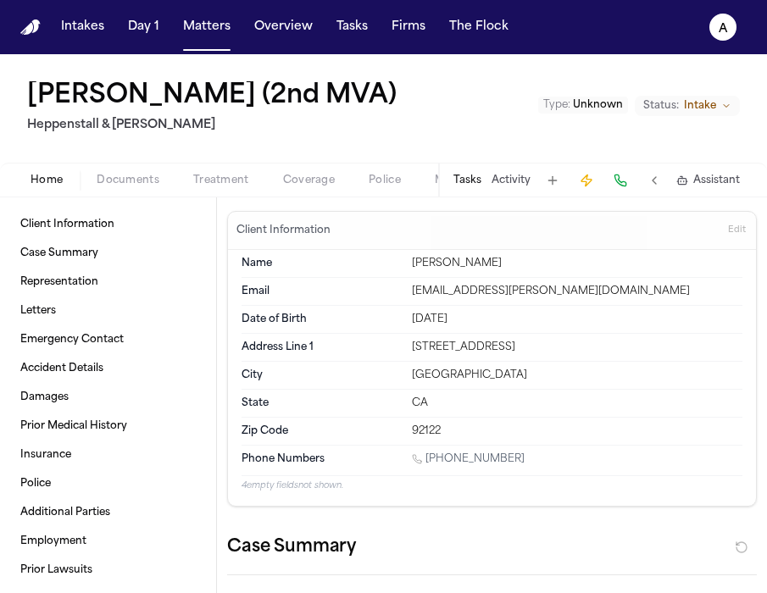
click at [474, 185] on button "Tasks" at bounding box center [467, 181] width 28 height 14
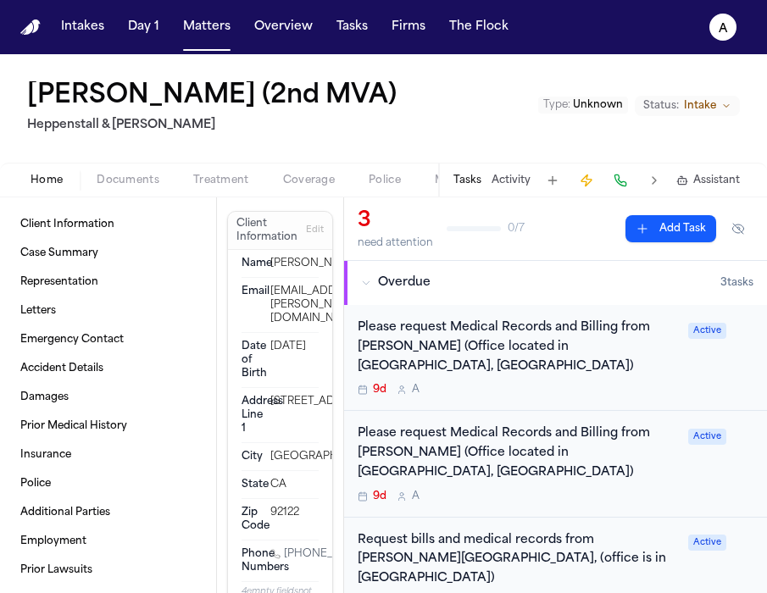
click at [521, 383] on div "9d A" at bounding box center [518, 390] width 320 height 14
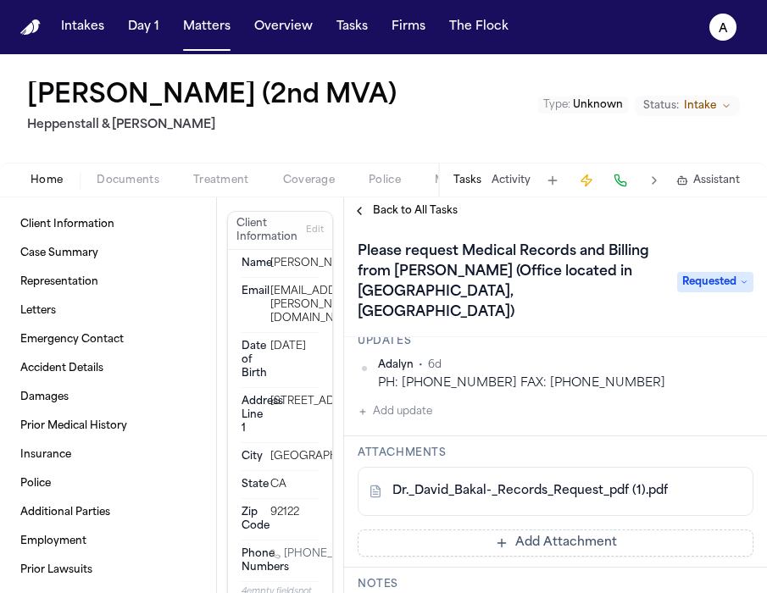
scroll to position [229, 0]
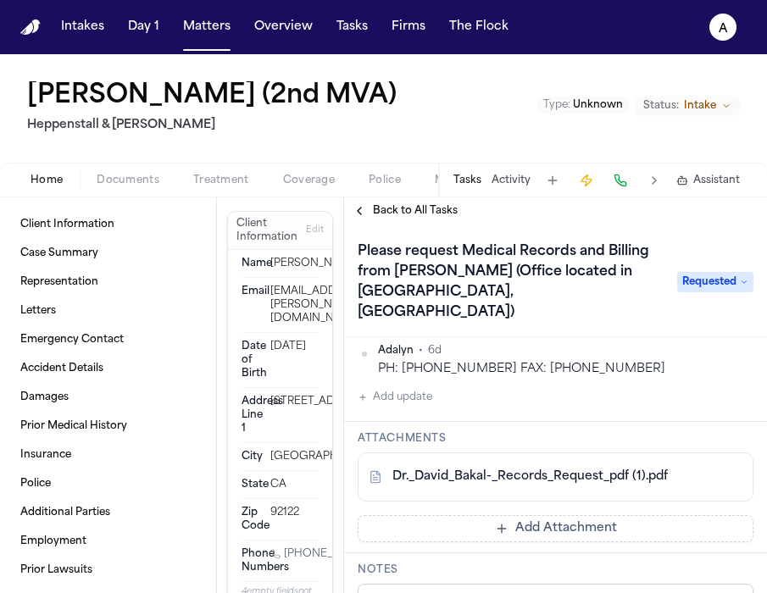
click at [596, 469] on link "Dr._David_Bakal-_Records_Request_pdf (1).pdf" at bounding box center [529, 477] width 275 height 17
click at [131, 178] on span "Documents" at bounding box center [128, 181] width 63 height 14
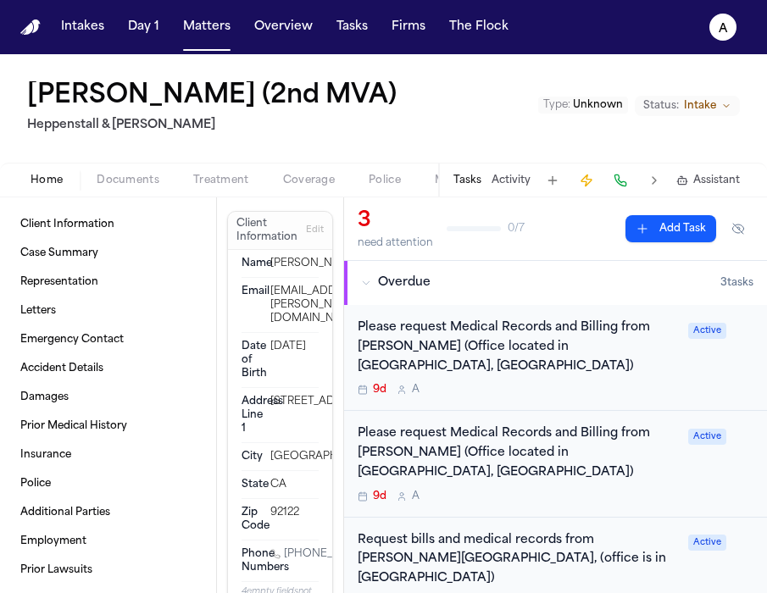
click at [65, 179] on button "Home" at bounding box center [47, 180] width 66 height 20
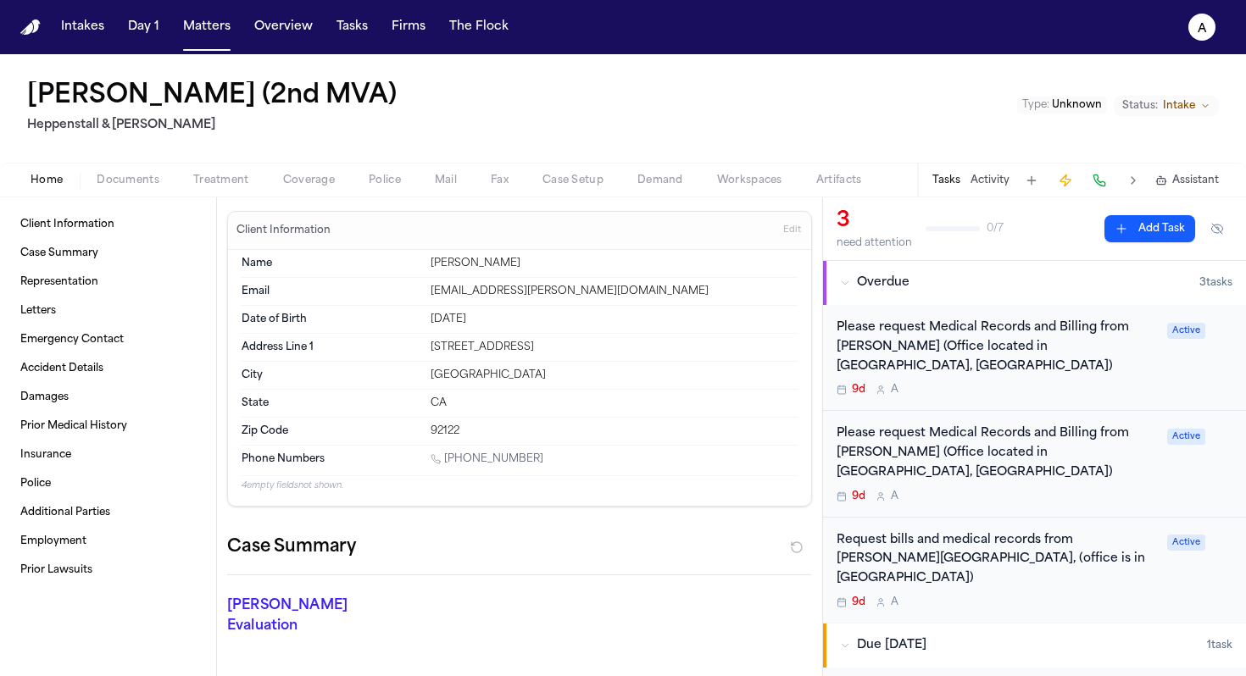
click at [139, 174] on span "Documents" at bounding box center [128, 181] width 63 height 14
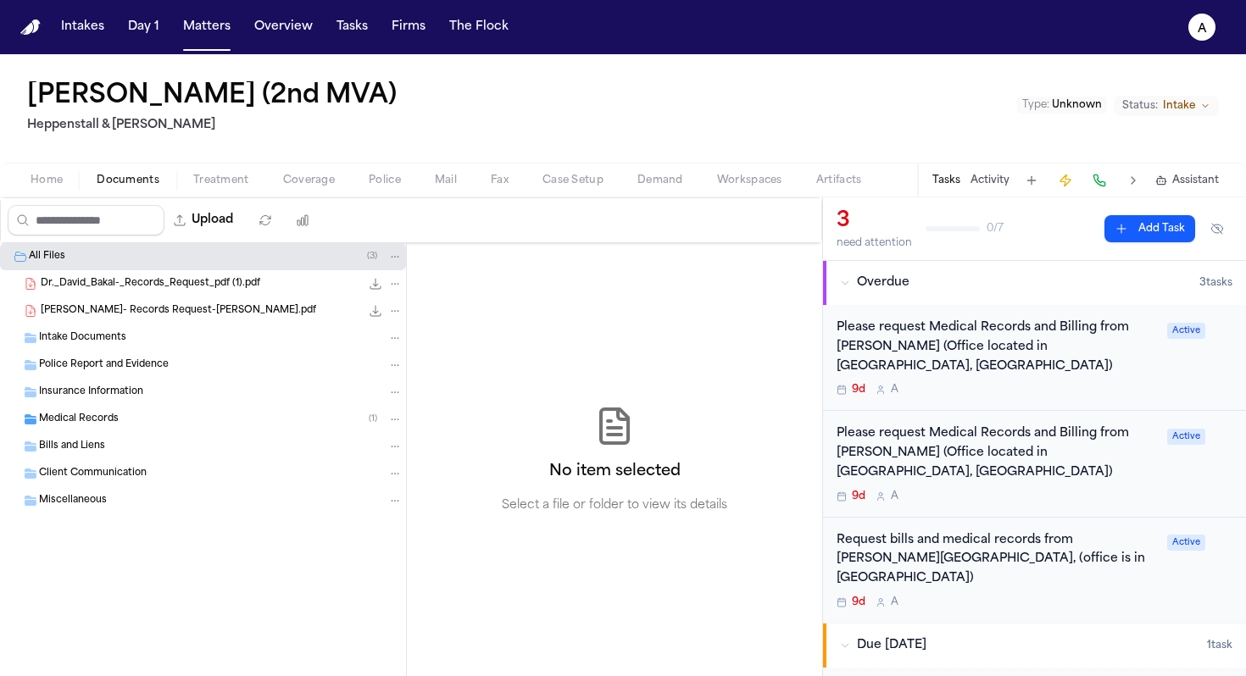
click at [1029, 383] on div "9d A" at bounding box center [996, 390] width 320 height 14
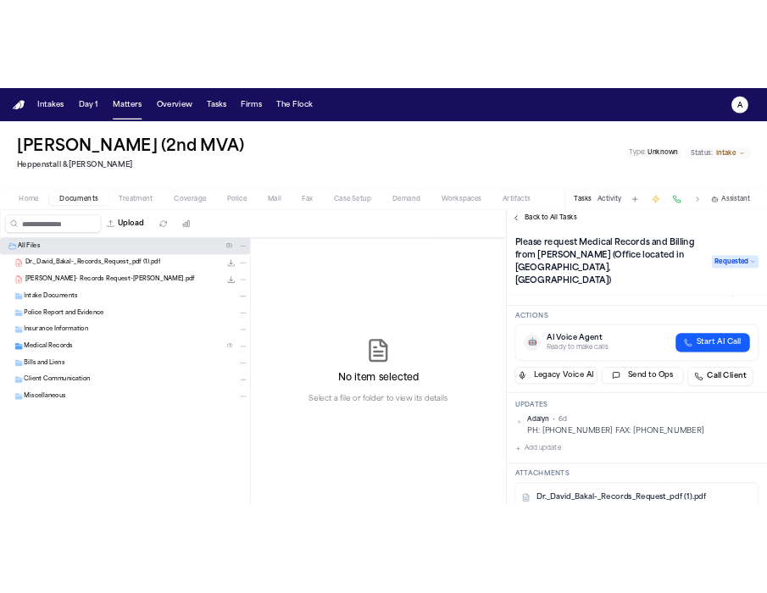
scroll to position [50, 0]
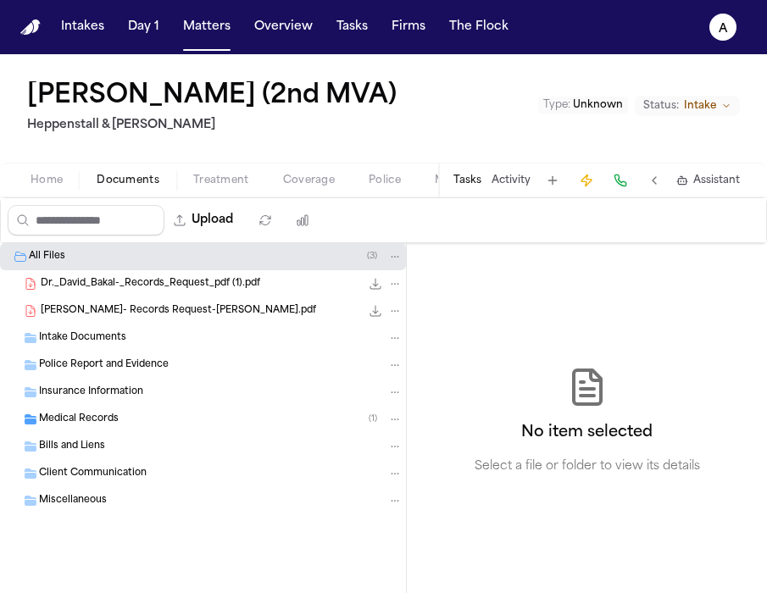
click at [471, 191] on div "Tasks Activity Assistant" at bounding box center [595, 180] width 315 height 33
click at [471, 188] on div "Tasks Activity Assistant" at bounding box center [595, 180] width 315 height 33
click at [469, 180] on button "Tasks" at bounding box center [467, 181] width 28 height 14
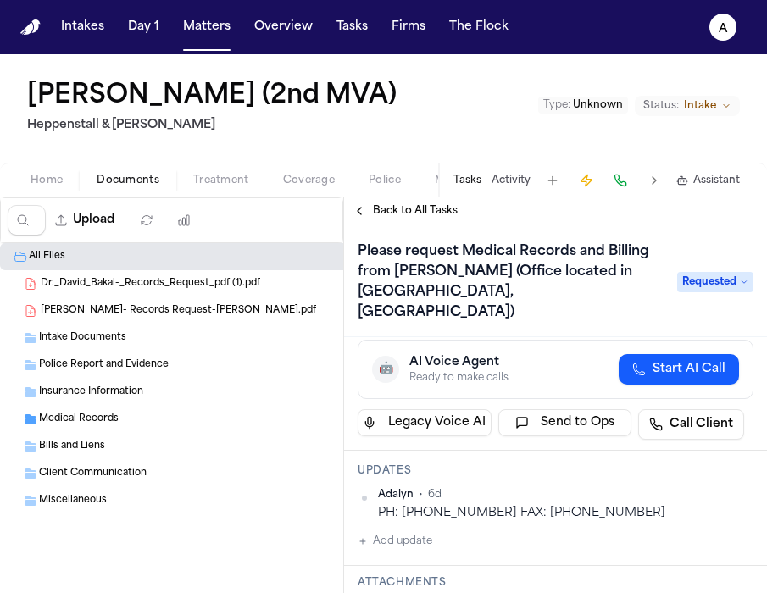
scroll to position [133, 0]
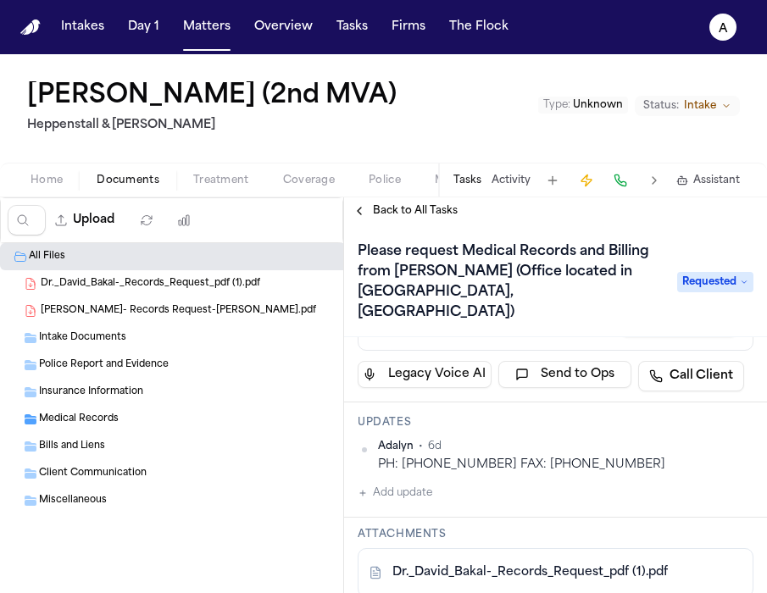
click at [426, 483] on button "Add update" at bounding box center [395, 493] width 75 height 20
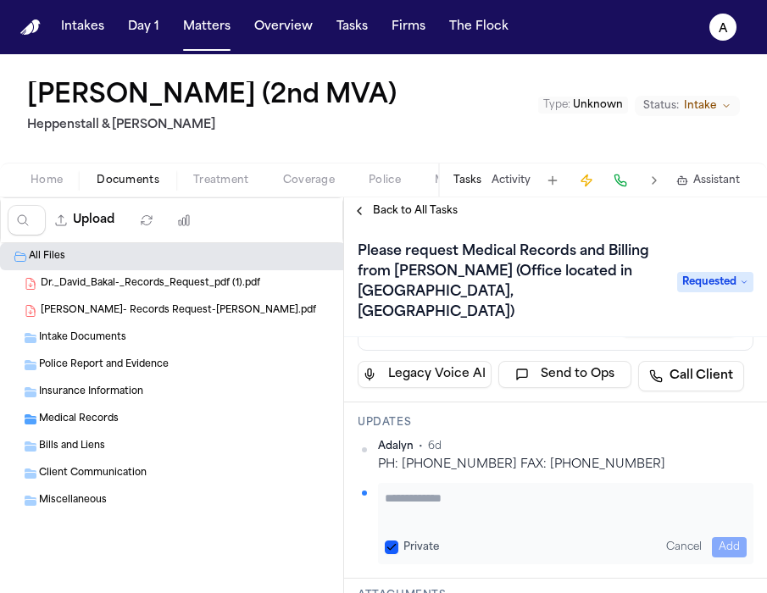
click at [391, 541] on button "Private" at bounding box center [392, 548] width 14 height 14
click at [412, 483] on div "Private Cancel Add" at bounding box center [565, 523] width 375 height 81
click at [402, 501] on textarea "Add your update" at bounding box center [566, 507] width 362 height 34
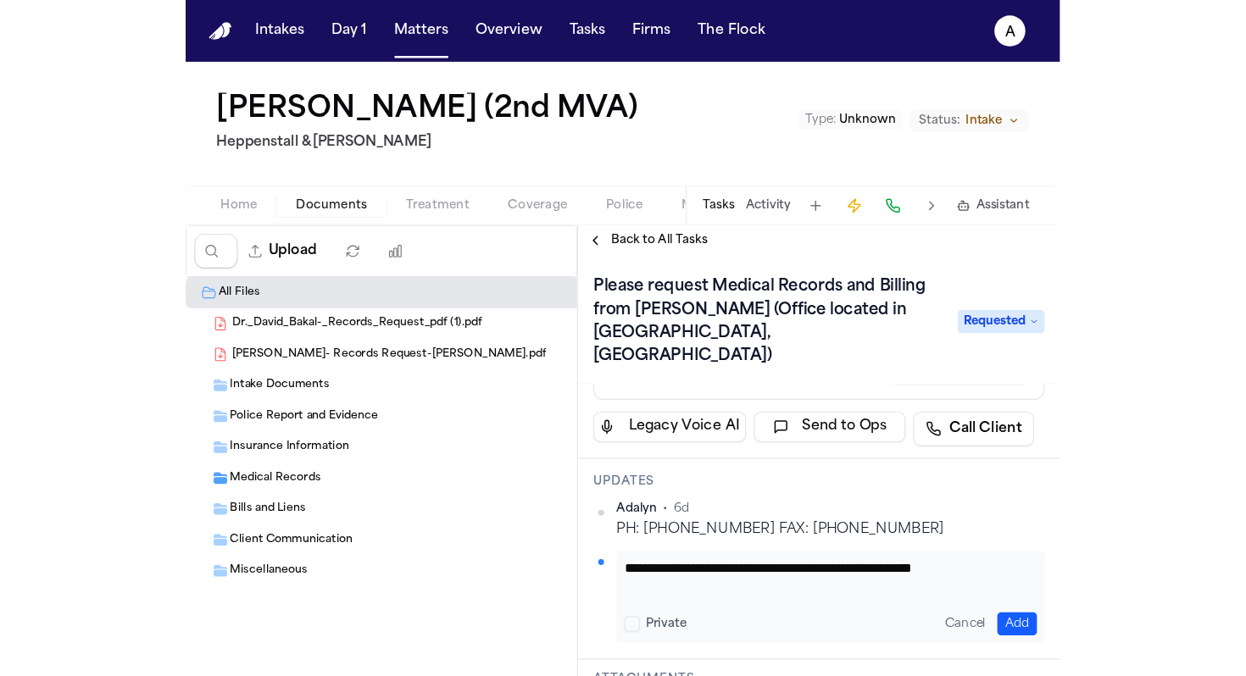
scroll to position [1, 0]
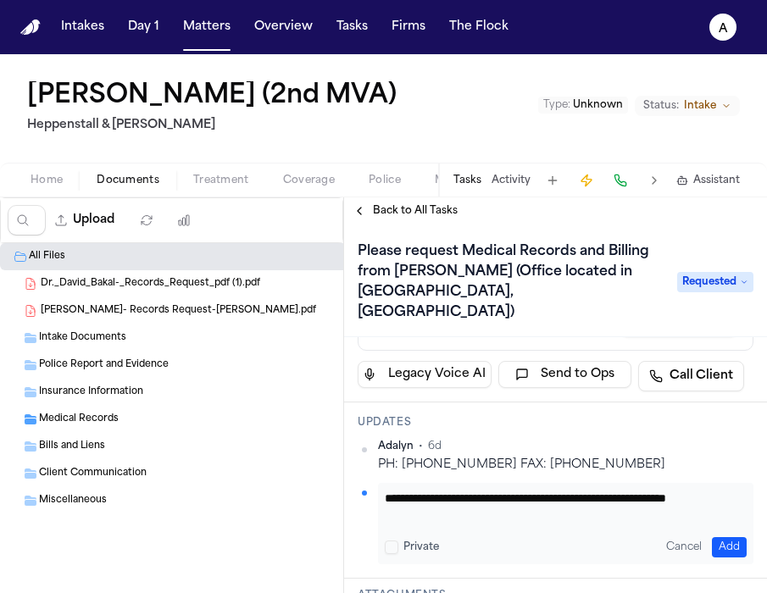
type textarea "**********"
click at [720, 537] on button "Add" at bounding box center [729, 547] width 35 height 20
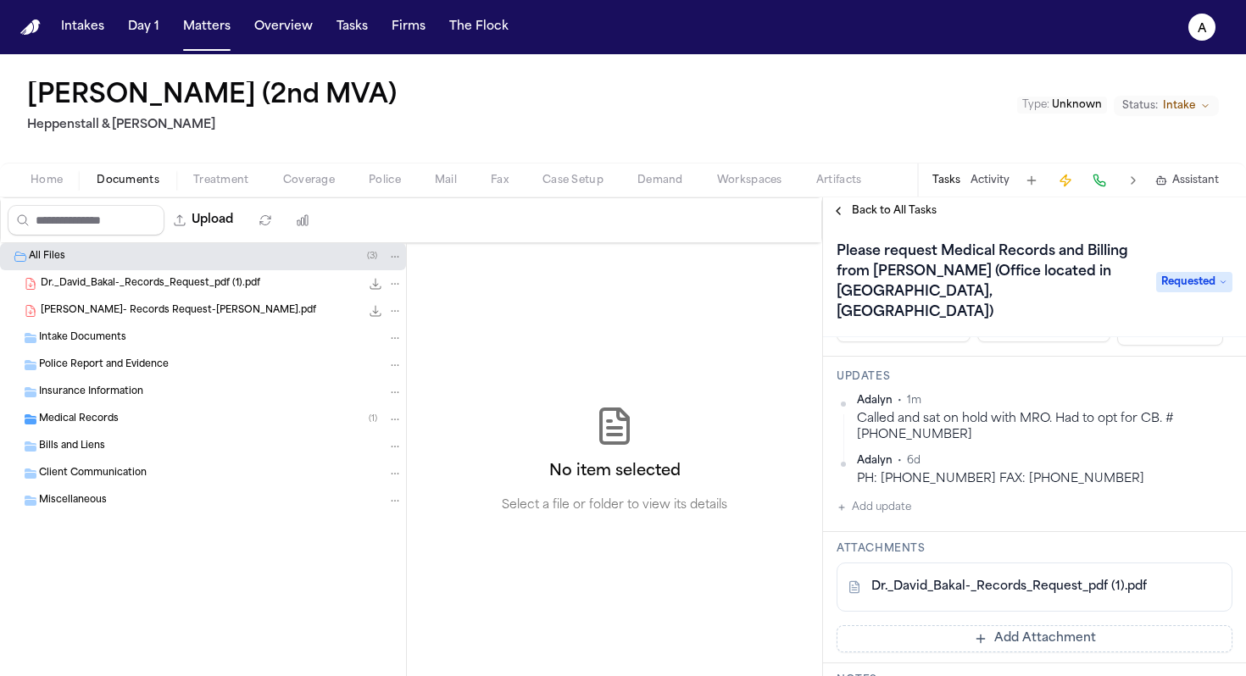
scroll to position [190, 0]
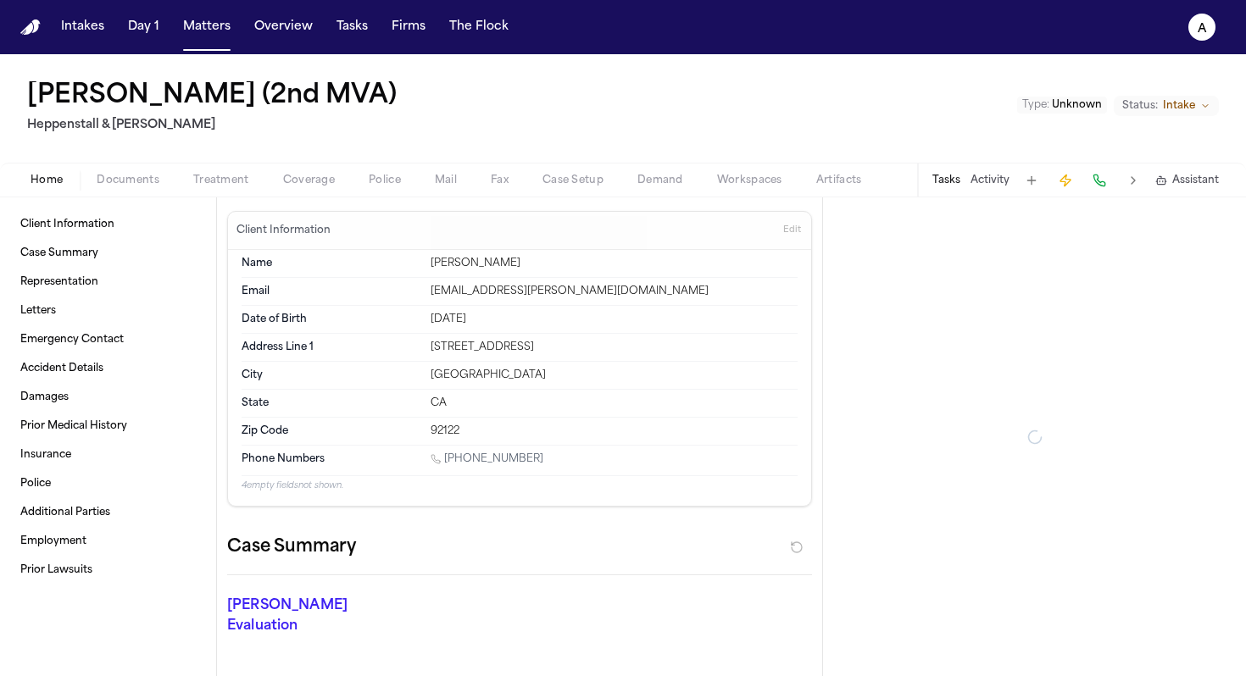
click at [52, 180] on span "Home" at bounding box center [47, 181] width 32 height 14
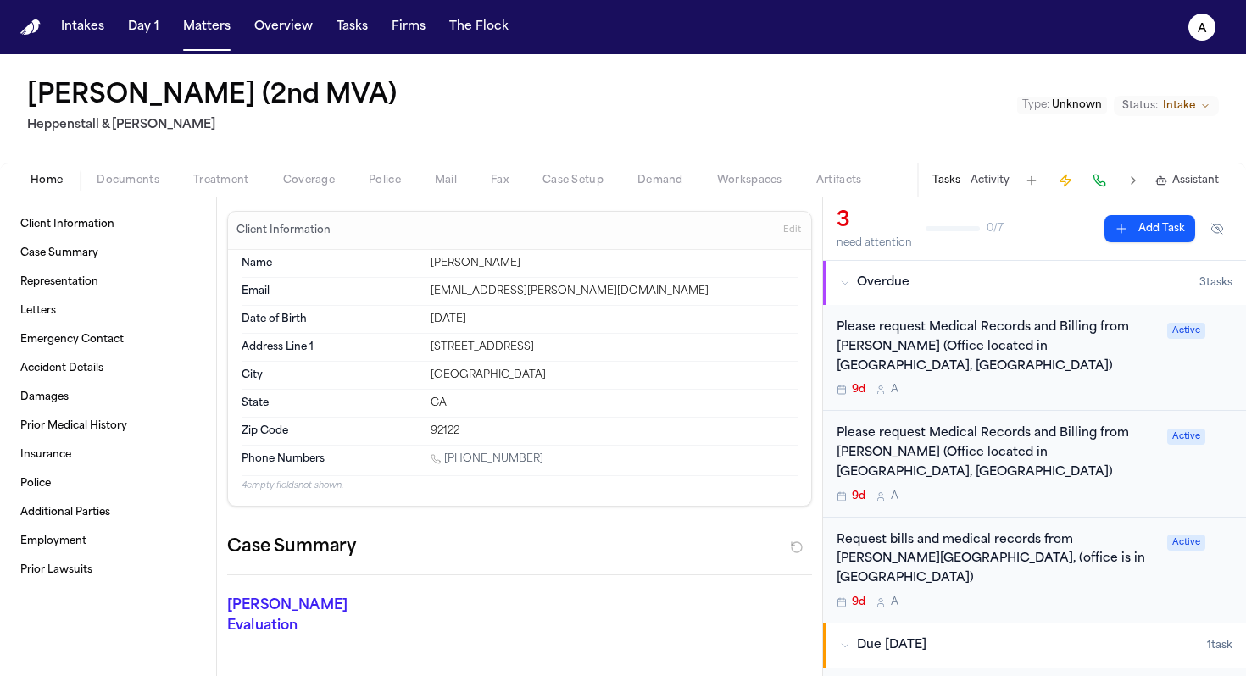
click at [993, 383] on div "9d A" at bounding box center [996, 390] width 320 height 14
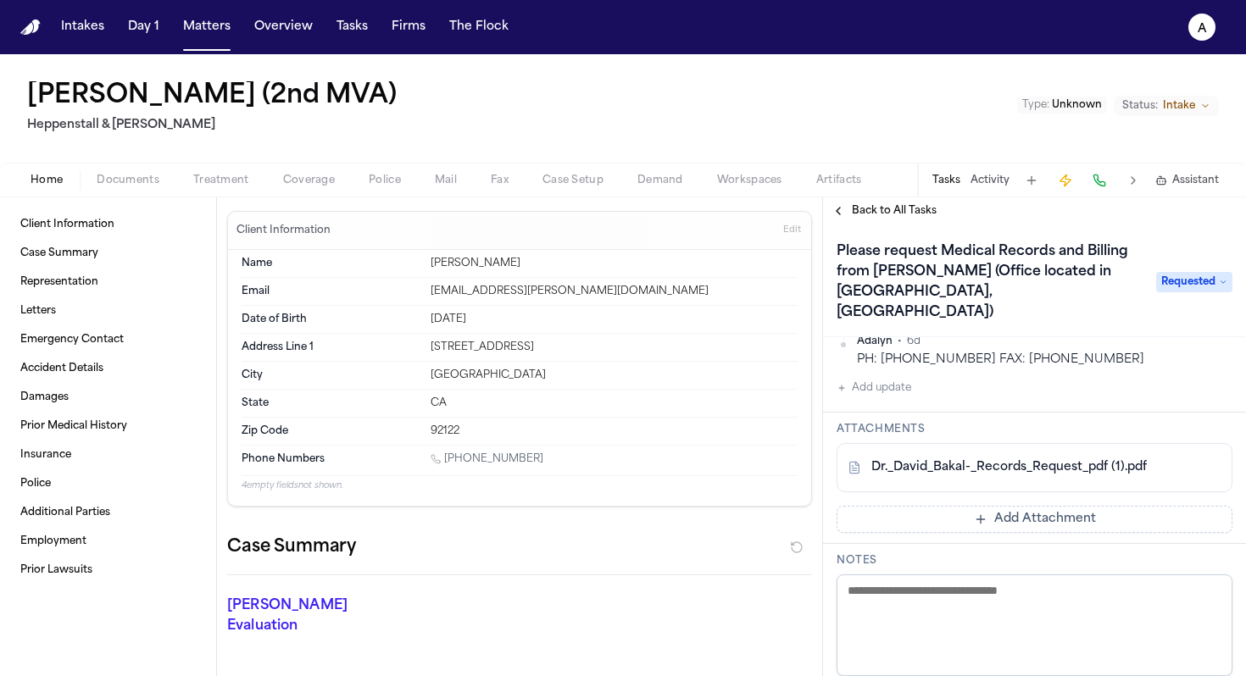
scroll to position [296, 0]
click at [1024, 462] on link "Dr._David_Bakal-_Records_Request_pdf (1).pdf" at bounding box center [1008, 470] width 275 height 17
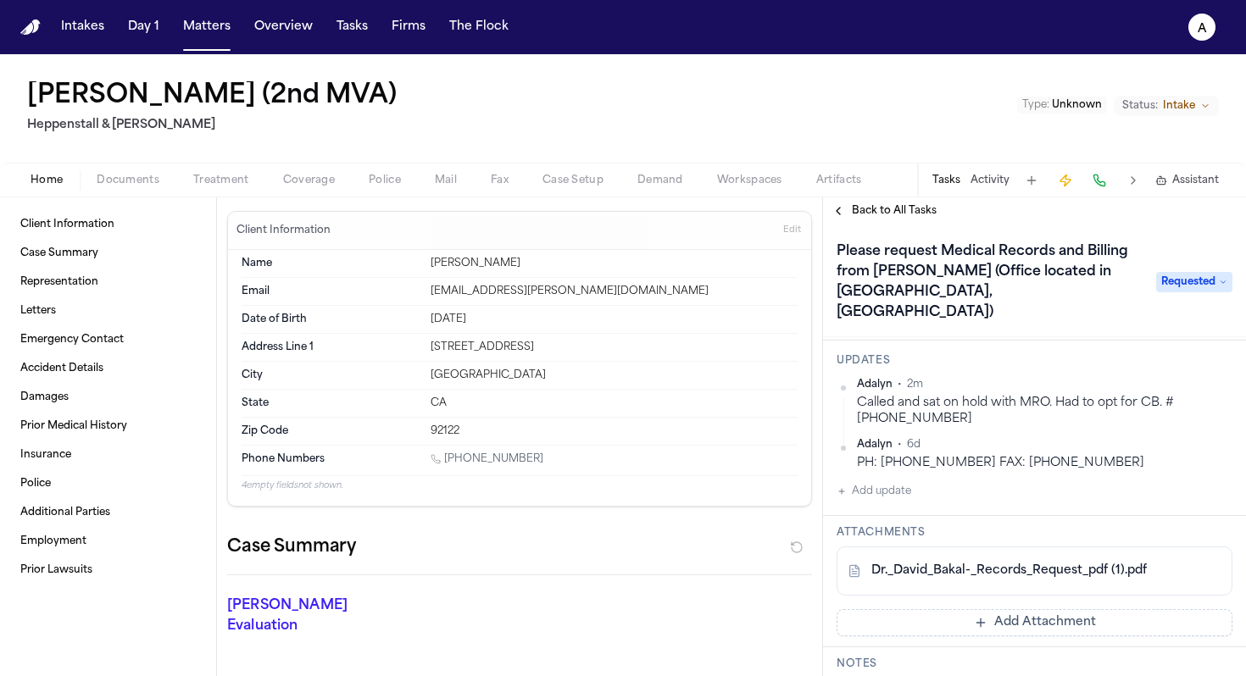
scroll to position [165, 0]
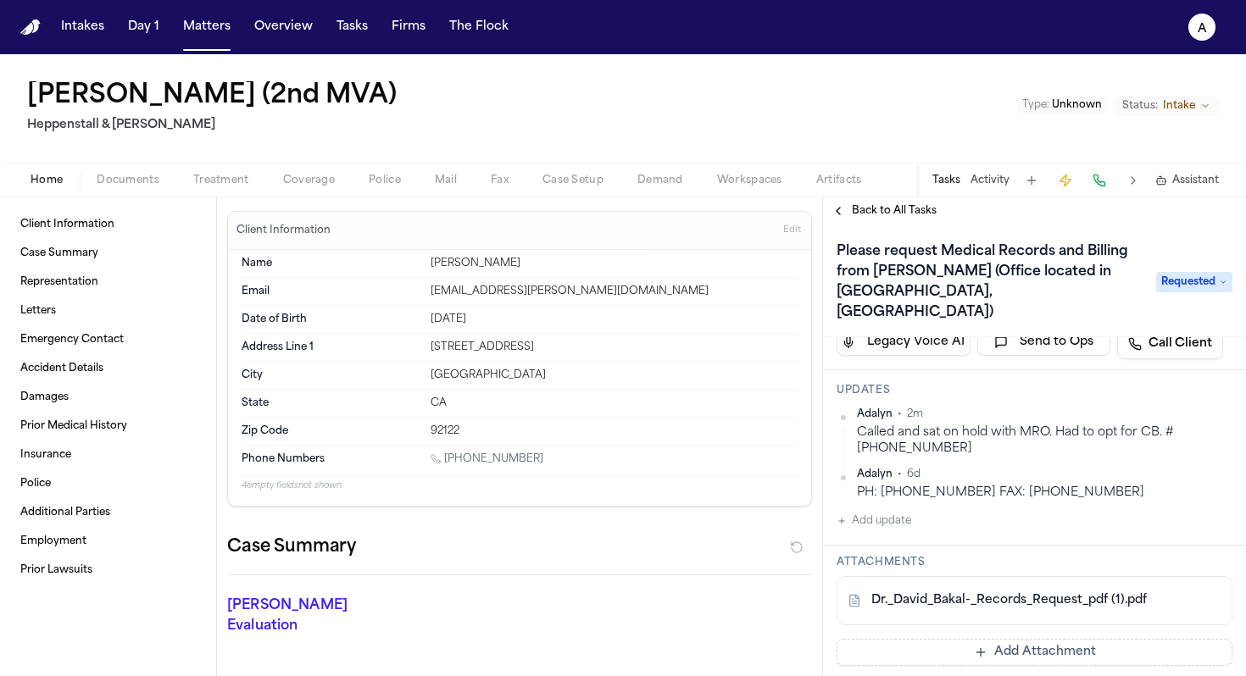
click at [904, 511] on button "Add update" at bounding box center [873, 521] width 75 height 20
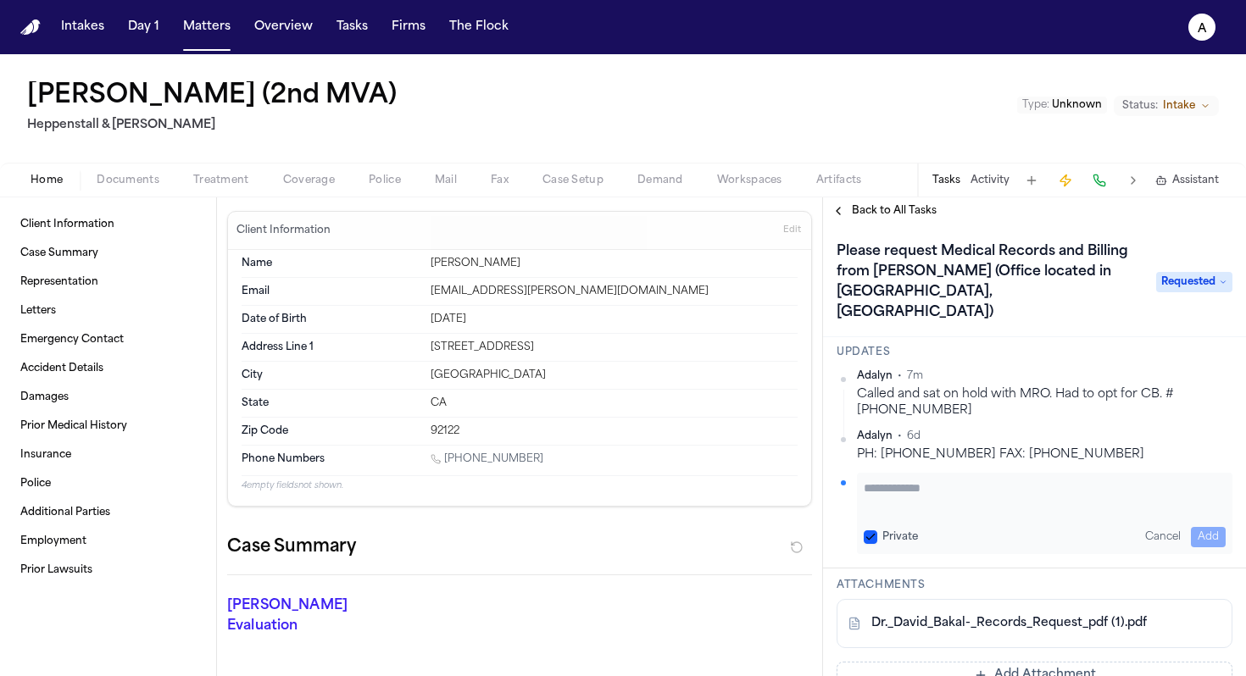
scroll to position [201, 0]
click at [874, 530] on div "Private Cancel Add" at bounding box center [1044, 540] width 362 height 20
click at [862, 519] on div "Private Cancel Add" at bounding box center [1044, 515] width 375 height 81
click at [869, 533] on button "Private" at bounding box center [870, 540] width 14 height 14
click at [881, 482] on textarea "Add your update" at bounding box center [1044, 499] width 362 height 34
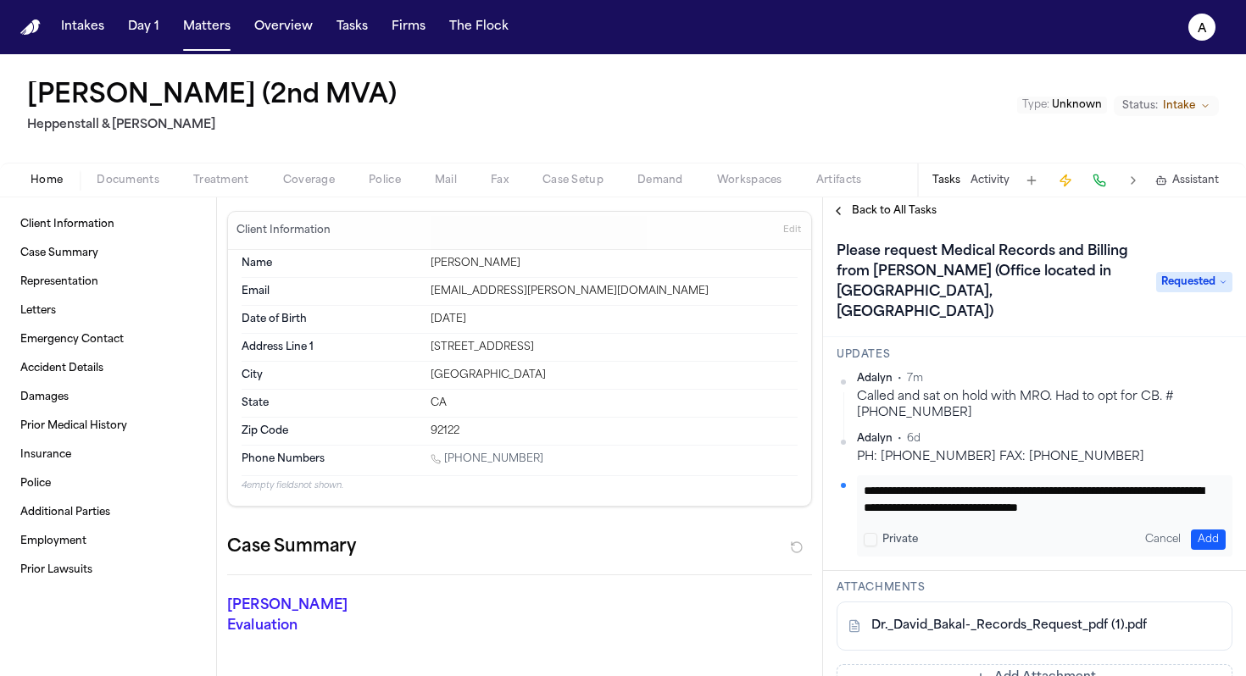
scroll to position [0, 0]
click at [961, 489] on textarea "**********" at bounding box center [1037, 499] width 349 height 34
type textarea "**********"
click at [1197, 530] on button "Add" at bounding box center [1207, 540] width 35 height 20
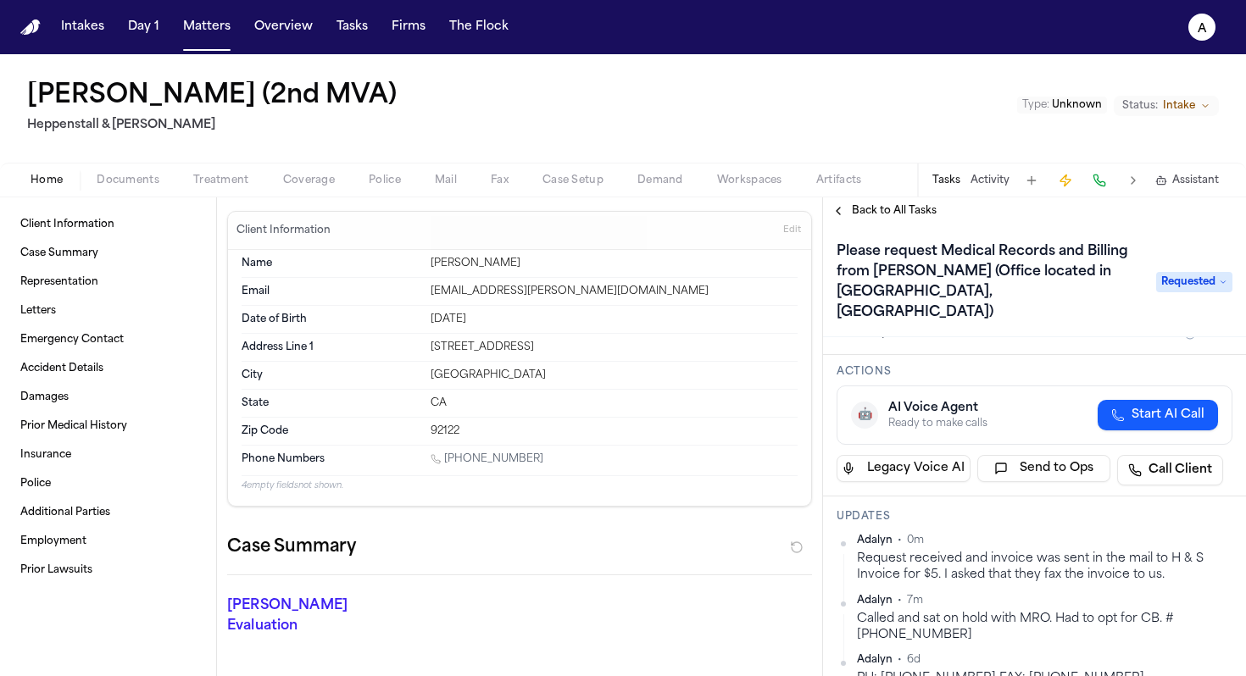
scroll to position [0, 0]
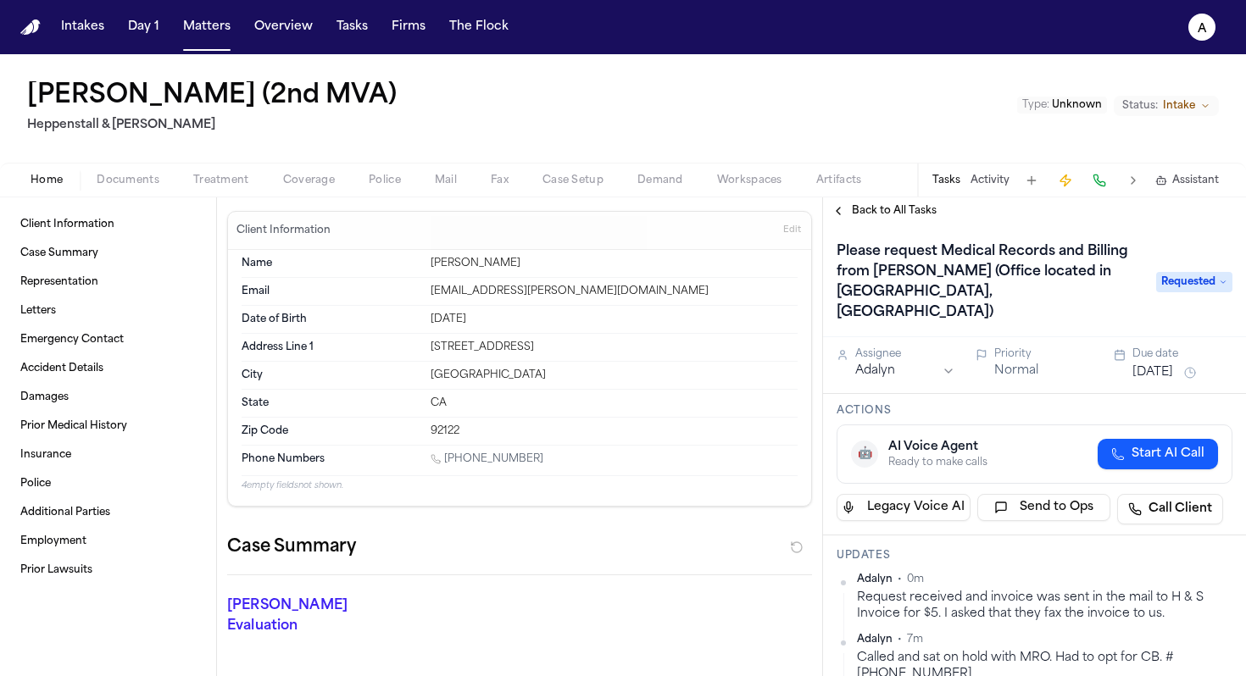
click at [1158, 347] on div "Due date" at bounding box center [1182, 354] width 100 height 14
click at [1160, 363] on div "Assignee Adalyn Priority Normal Due date Aug 11, 2025" at bounding box center [1034, 365] width 423 height 57
click at [1165, 364] on button "[DATE]" at bounding box center [1152, 372] width 41 height 17
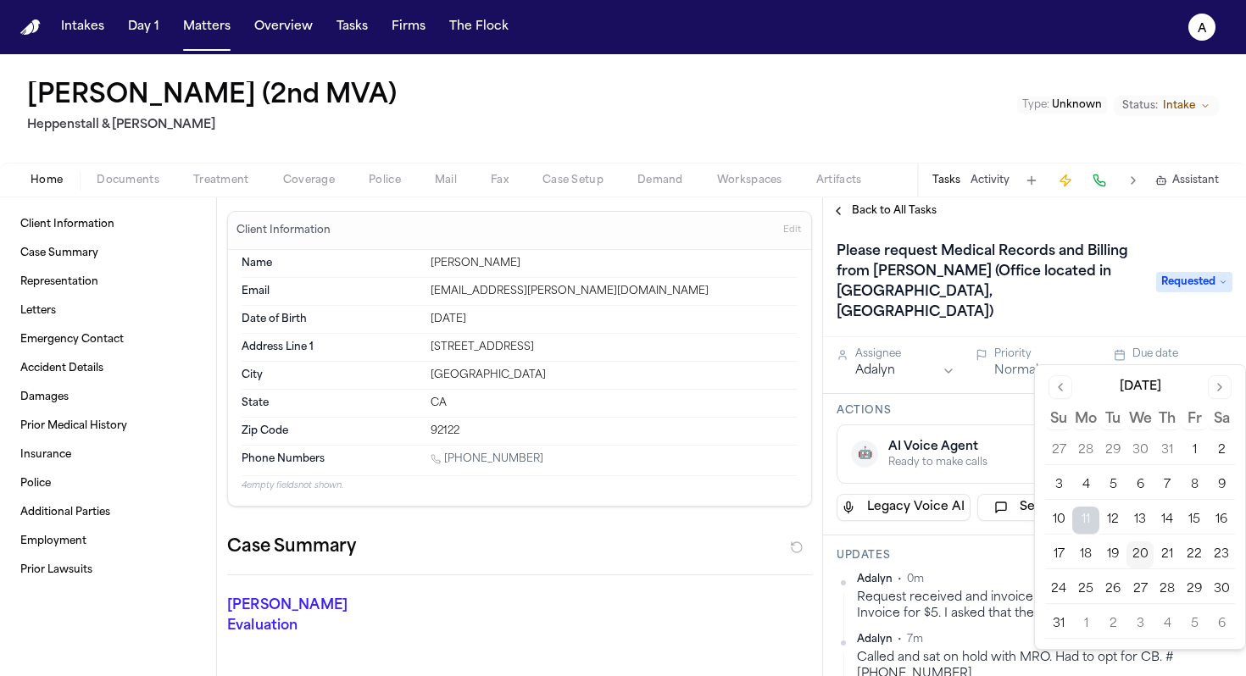
click at [1168, 551] on button "21" at bounding box center [1166, 554] width 27 height 27
click at [1007, 549] on h3 "Updates" at bounding box center [1034, 556] width 396 height 14
